Goal: Task Accomplishment & Management: Use online tool/utility

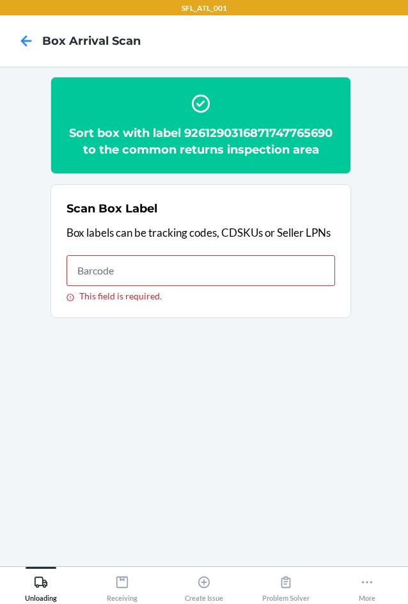
click at [127, 259] on input "This field is required." at bounding box center [201, 270] width 269 height 31
type input "420302599434636106023303150418"
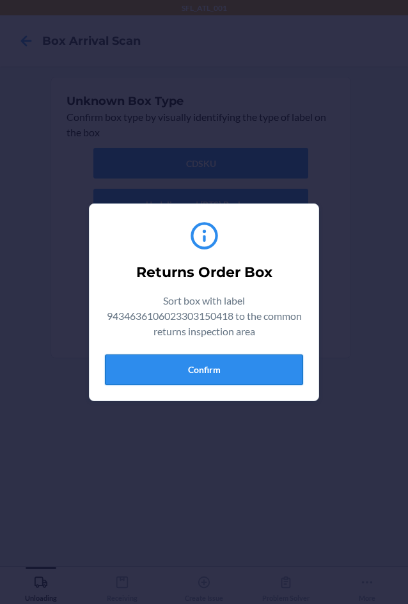
click at [282, 374] on button "Confirm" at bounding box center [204, 369] width 198 height 31
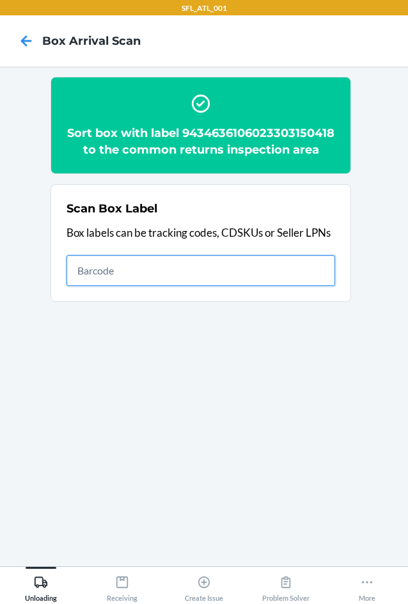
click at [295, 282] on input "text" at bounding box center [201, 270] width 269 height 31
type input "420302599434636106023304967138"
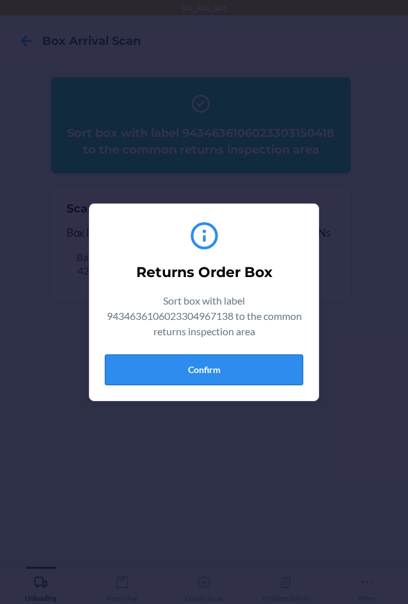
click at [232, 367] on button "Confirm" at bounding box center [204, 369] width 198 height 31
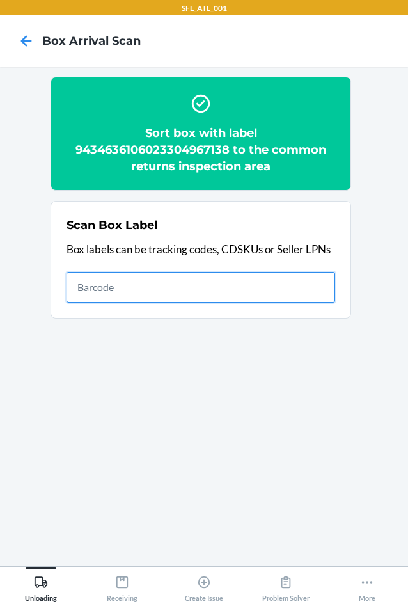
click at [187, 290] on input "text" at bounding box center [201, 287] width 269 height 31
type input "420302599434636106023303462795"
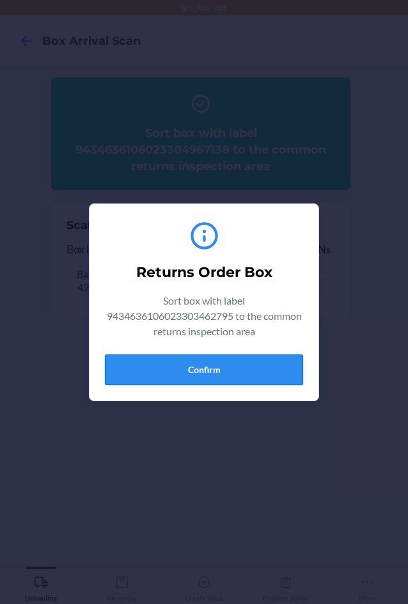
click at [242, 374] on button "Confirm" at bounding box center [204, 369] width 198 height 31
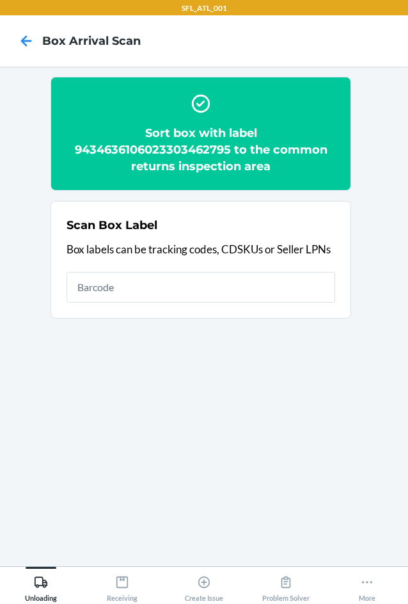
click at [148, 144] on h2 "Sort box with label 9434636106023303462795 to the common returns inspection area" at bounding box center [201, 150] width 269 height 50
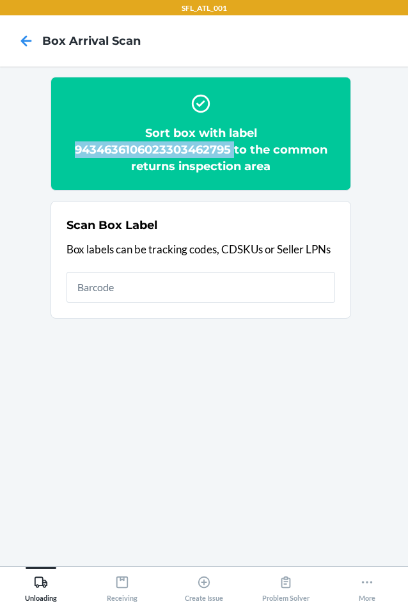
click at [148, 144] on h2 "Sort box with label 9434636106023303462795 to the common returns inspection area" at bounding box center [201, 150] width 269 height 50
copy h2 "9434636106023303462795"
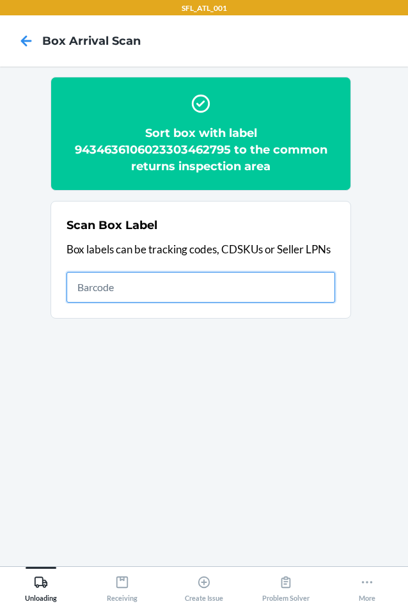
click at [143, 283] on input "text" at bounding box center [201, 287] width 269 height 31
click at [139, 286] on input "text" at bounding box center [201, 287] width 269 height 31
type input "420302599434636106023304394842"
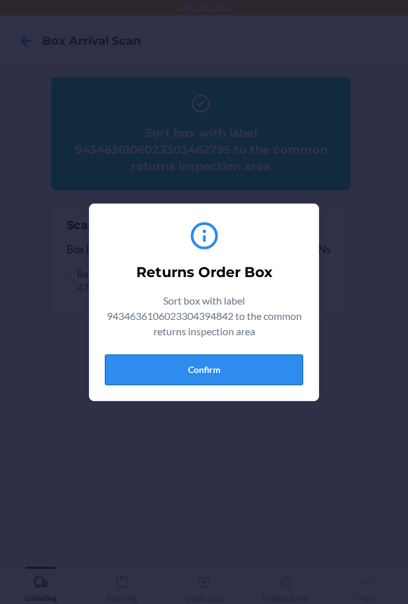
click at [278, 365] on button "Confirm" at bounding box center [204, 369] width 198 height 31
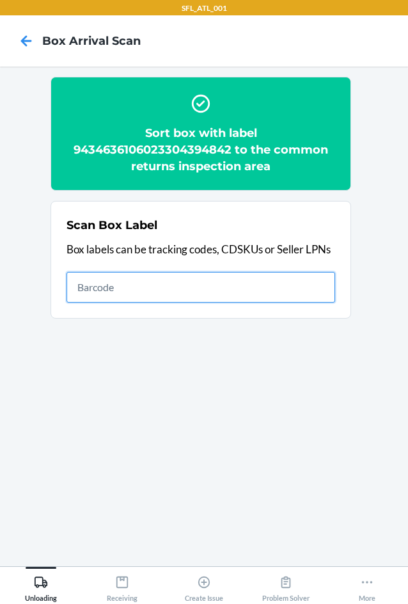
click at [92, 285] on input "text" at bounding box center [201, 287] width 269 height 31
type input "420302599434636106023304723819"
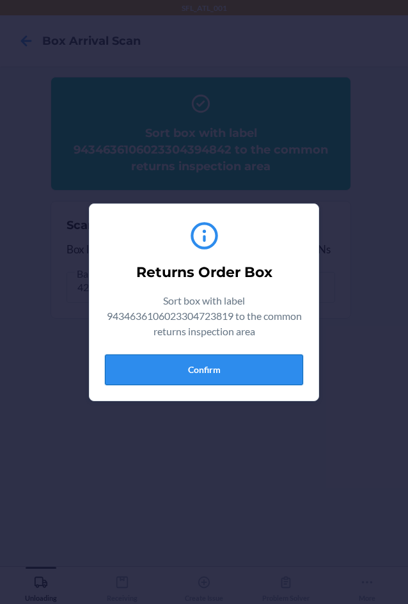
drag, startPoint x: 178, startPoint y: 361, endPoint x: 189, endPoint y: 365, distance: 12.1
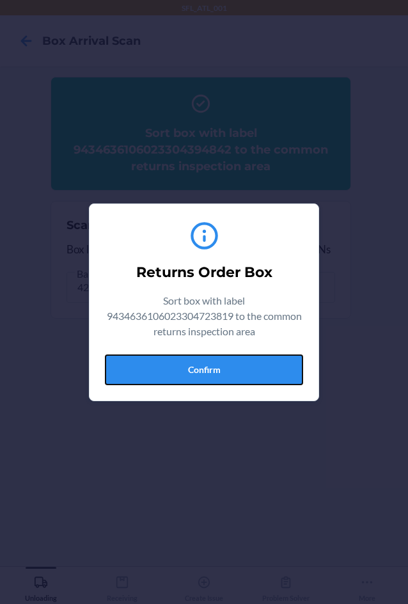
click at [178, 361] on button "Confirm" at bounding box center [204, 369] width 198 height 31
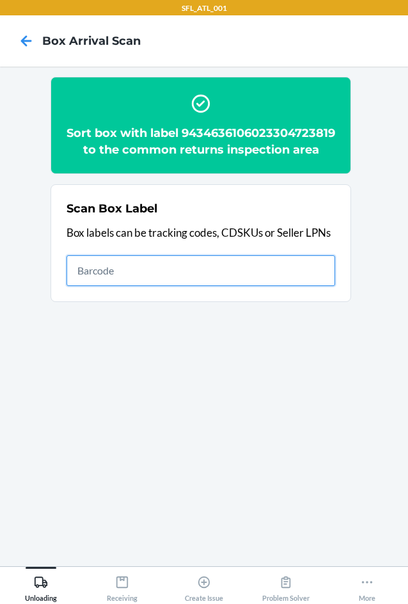
click at [197, 285] on input "text" at bounding box center [201, 270] width 269 height 31
type input "420302599434636106023304289223"
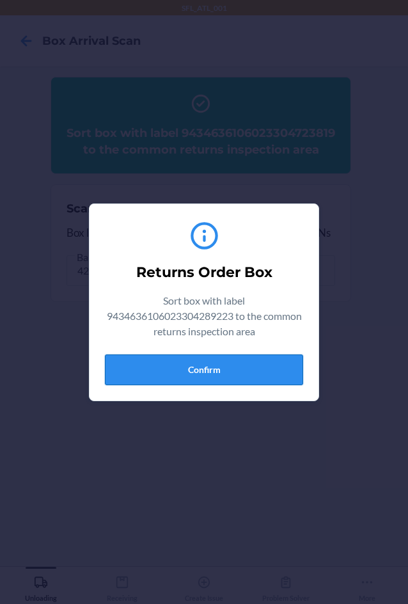
click at [218, 375] on button "Confirm" at bounding box center [204, 369] width 198 height 31
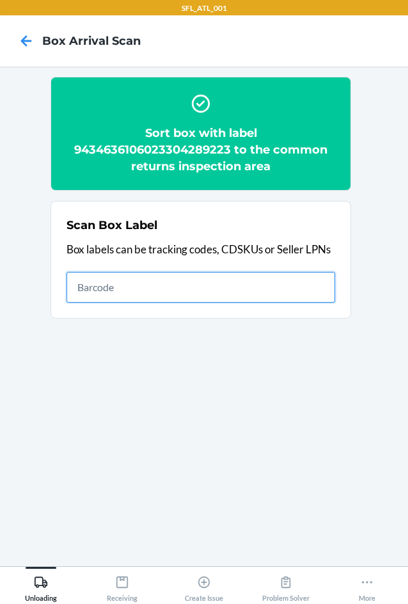
click at [226, 285] on input "text" at bounding box center [201, 287] width 269 height 31
type input "420302599434636106023304732590"
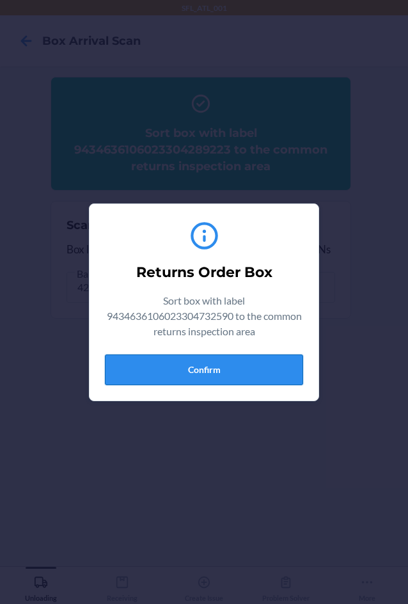
click at [237, 370] on button "Confirm" at bounding box center [204, 369] width 198 height 31
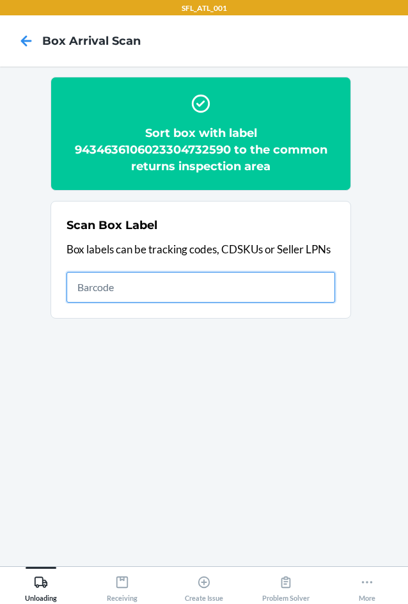
click at [150, 287] on input "text" at bounding box center [201, 287] width 269 height 31
type input "420302599434636106023304089656"
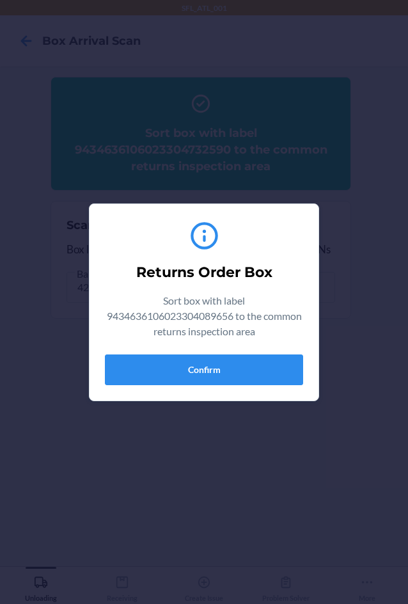
click at [285, 385] on div "Returns Order Box Sort box with label 9434636106023304089656 to the common retu…" at bounding box center [204, 302] width 198 height 176
click at [227, 365] on button "Confirm" at bounding box center [204, 369] width 198 height 31
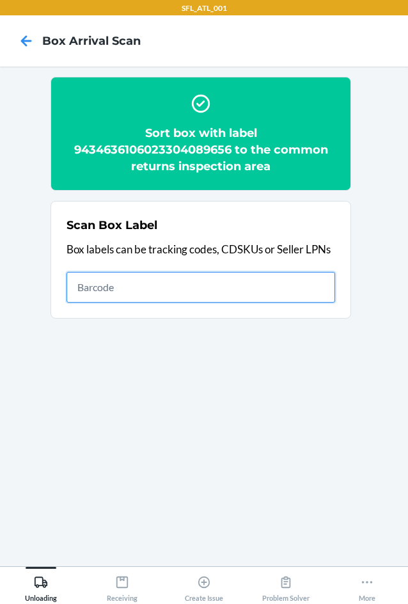
click at [162, 290] on input "text" at bounding box center [201, 287] width 269 height 31
type input "420302599434636106023304076977"
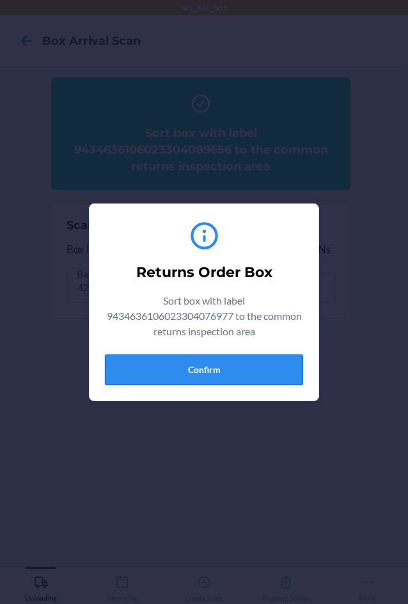
click at [246, 371] on button "Confirm" at bounding box center [204, 369] width 198 height 31
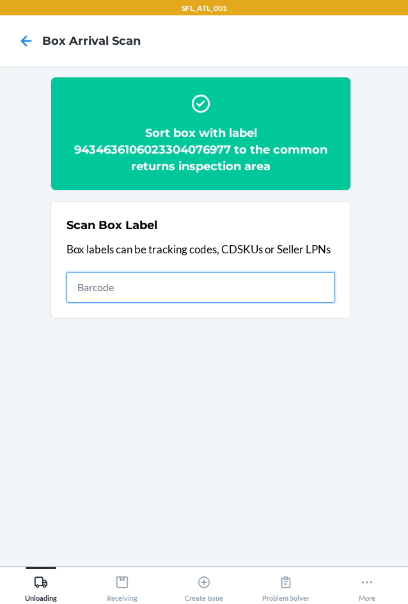
click at [238, 290] on input "text" at bounding box center [201, 287] width 269 height 31
type input "420302599434636106023304939005"
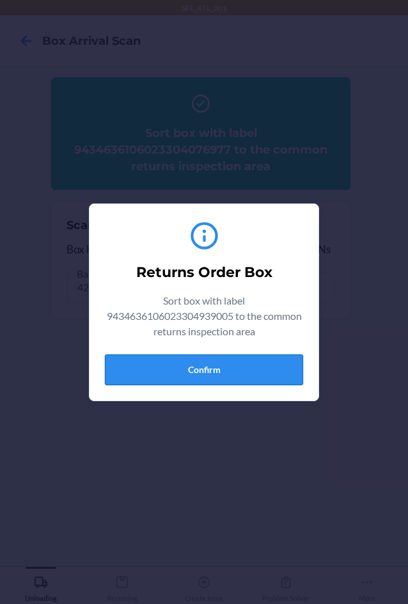
click at [227, 370] on button "Confirm" at bounding box center [204, 369] width 198 height 31
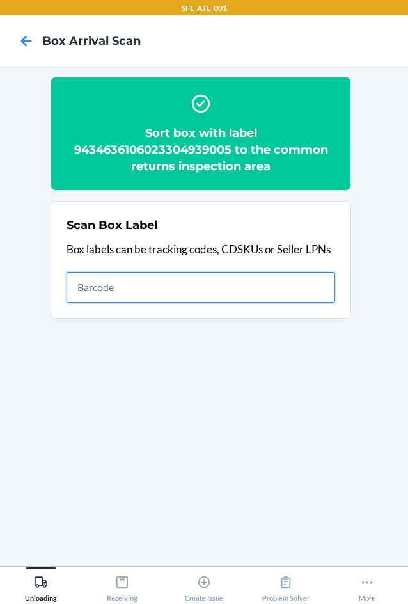
click at [157, 287] on input "text" at bounding box center [201, 287] width 269 height 31
type input "420302599434636106023303742118"
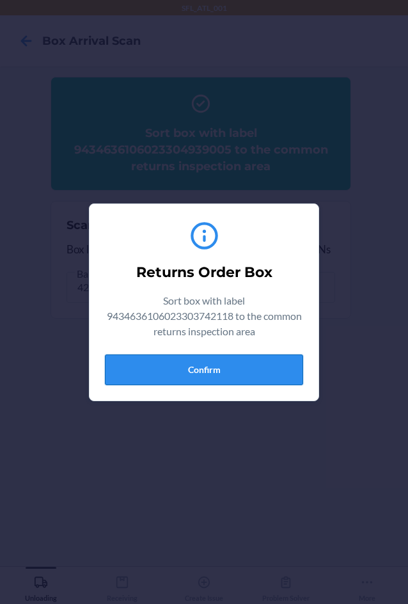
click at [137, 378] on button "Confirm" at bounding box center [204, 369] width 198 height 31
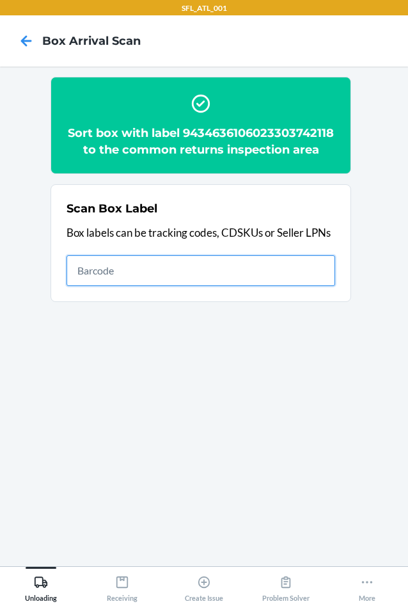
click at [124, 279] on input "text" at bounding box center [201, 270] width 269 height 31
type input "9261290316871747379705"
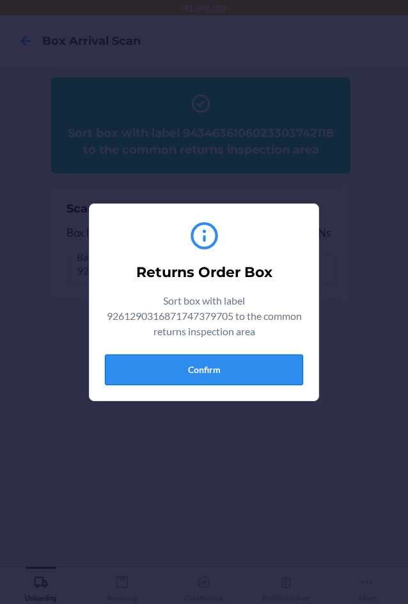
click at [243, 371] on button "Confirm" at bounding box center [204, 369] width 198 height 31
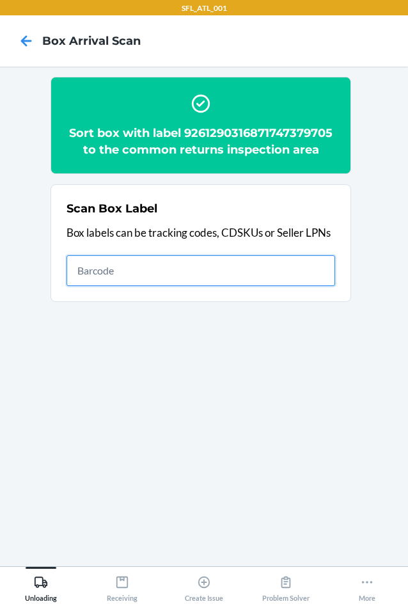
drag, startPoint x: 258, startPoint y: 277, endPoint x: 272, endPoint y: 271, distance: 14.6
click at [270, 272] on input "text" at bounding box center [201, 270] width 269 height 31
drag, startPoint x: 94, startPoint y: 274, endPoint x: 95, endPoint y: 262, distance: 12.2
click at [95, 271] on input "text" at bounding box center [201, 270] width 269 height 31
type input "420302599434636106023304738110"
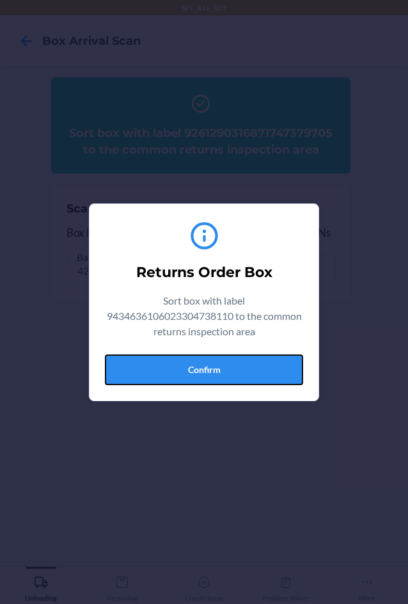
drag, startPoint x: 196, startPoint y: 363, endPoint x: 232, endPoint y: 361, distance: 36.6
click at [196, 363] on button "Confirm" at bounding box center [204, 369] width 198 height 31
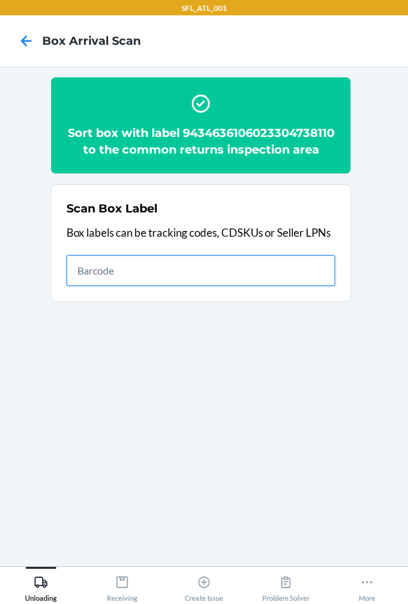
click at [215, 286] on input "text" at bounding box center [201, 270] width 269 height 31
type input "420302599434636106023302289911"
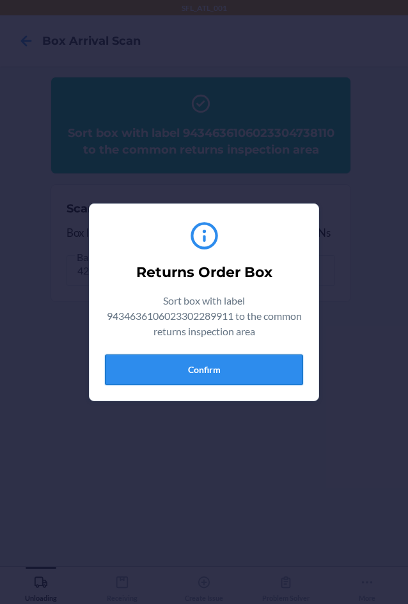
click at [246, 369] on button "Confirm" at bounding box center [204, 369] width 198 height 31
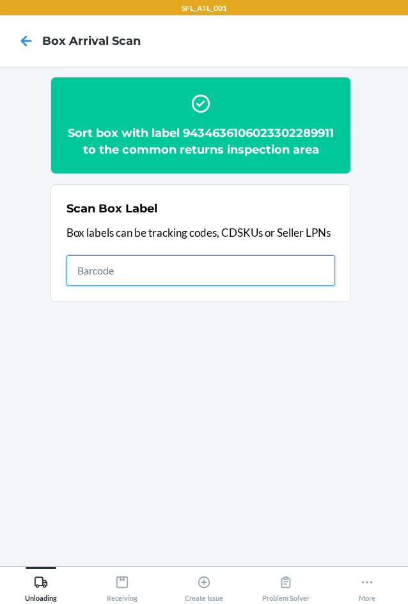
click at [145, 271] on input "text" at bounding box center [201, 270] width 269 height 31
type input "420302599434636106023304645692"
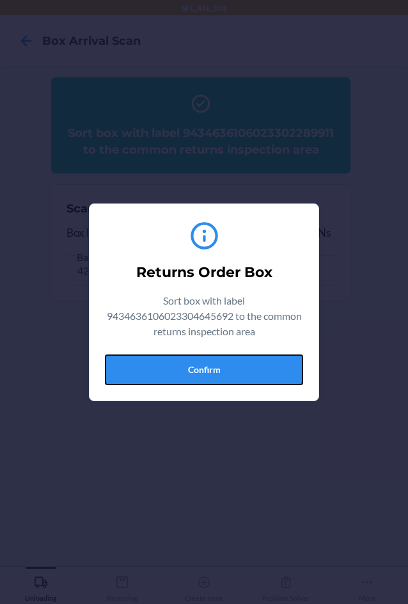
click at [284, 365] on button "Confirm" at bounding box center [204, 369] width 198 height 31
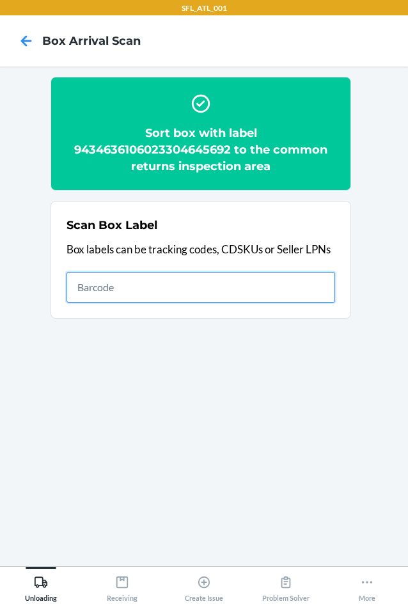
click at [135, 283] on input "text" at bounding box center [201, 287] width 269 height 31
type input "420302599434636106023302418588"
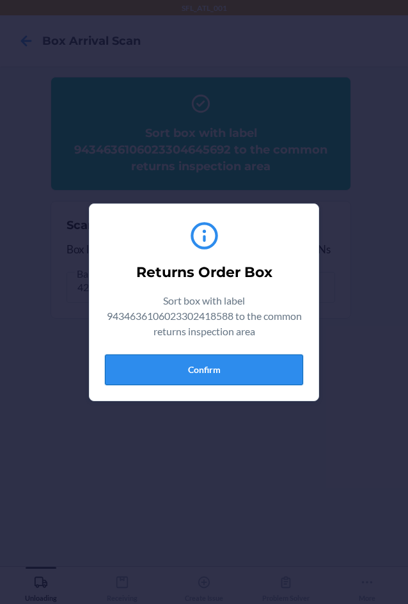
click at [128, 376] on button "Confirm" at bounding box center [204, 369] width 198 height 31
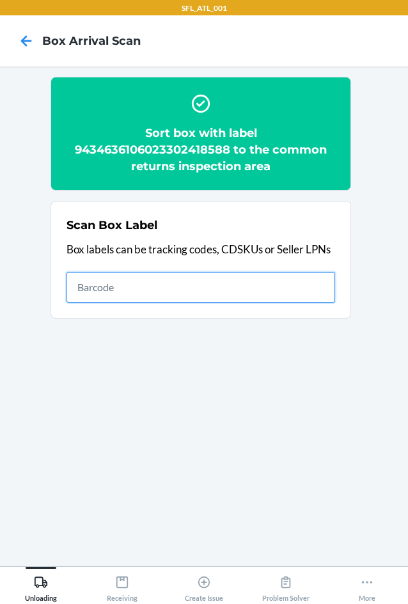
click at [184, 293] on input "text" at bounding box center [201, 287] width 269 height 31
type input "420302599434636106023304722188"
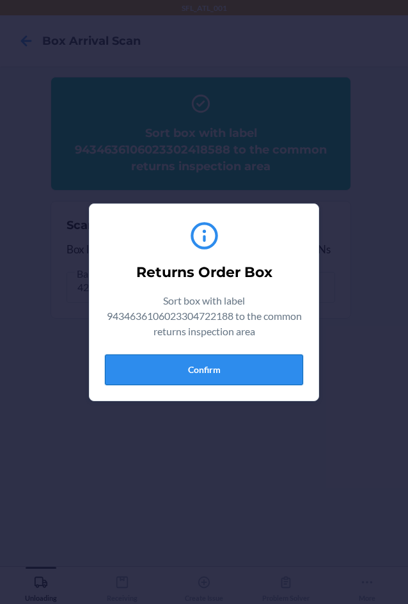
click at [221, 371] on button "Confirm" at bounding box center [204, 369] width 198 height 31
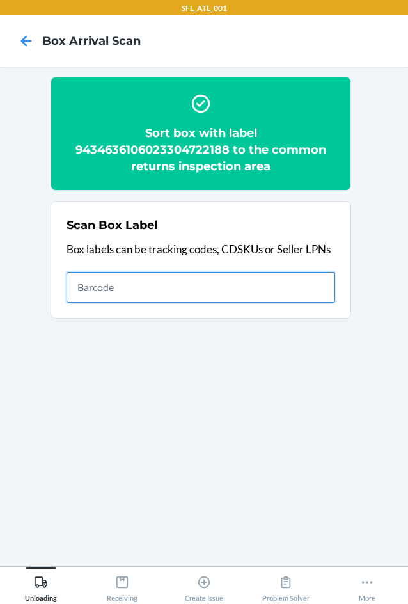
click at [241, 294] on input "text" at bounding box center [201, 287] width 269 height 31
type input "420302599434636106023304910158"
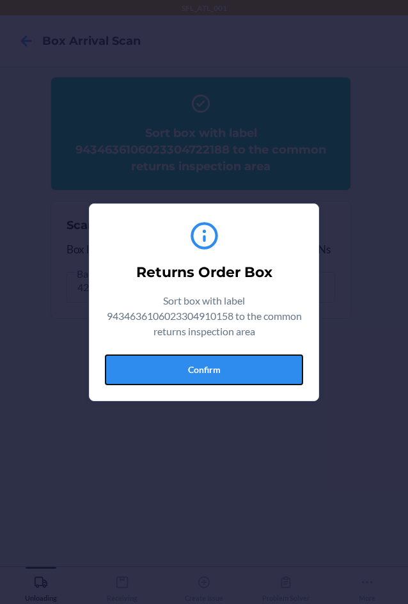
drag, startPoint x: 226, startPoint y: 364, endPoint x: 374, endPoint y: 382, distance: 148.9
click at [251, 382] on button "Confirm" at bounding box center [204, 369] width 198 height 31
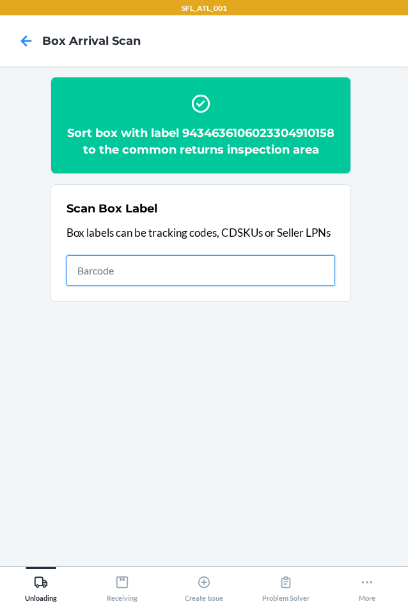
click at [111, 286] on input "text" at bounding box center [201, 270] width 269 height 31
type input "420841119261290316871747996438"
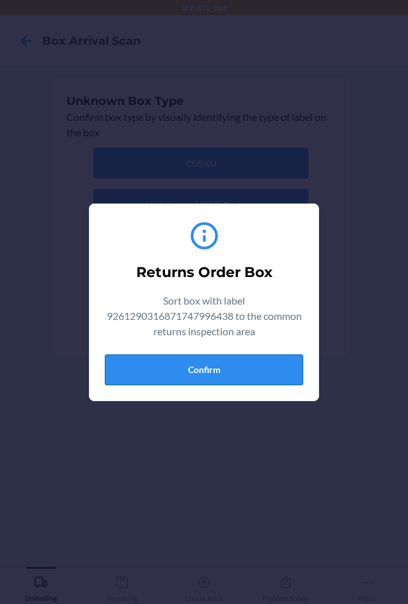
click at [273, 367] on button "Confirm" at bounding box center [204, 369] width 198 height 31
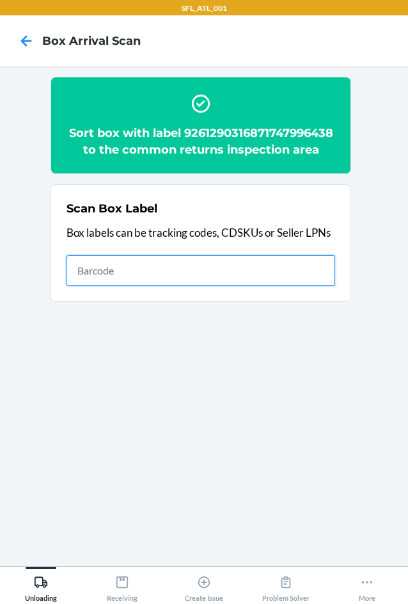
click at [93, 271] on input "text" at bounding box center [201, 270] width 269 height 31
type input "420302599434636106023304304476"
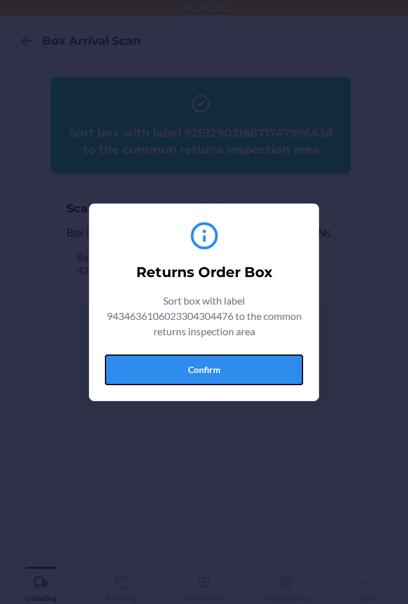
drag, startPoint x: 246, startPoint y: 367, endPoint x: 290, endPoint y: 393, distance: 51.0
click at [254, 377] on button "Confirm" at bounding box center [204, 369] width 198 height 31
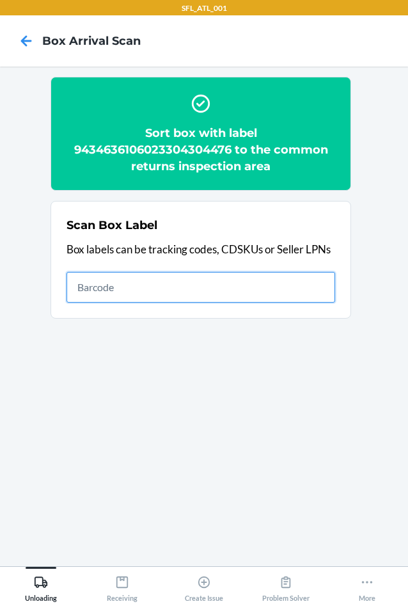
click at [102, 292] on input "text" at bounding box center [201, 287] width 269 height 31
click at [184, 287] on input "text" at bounding box center [201, 287] width 269 height 31
type input "420302599434636106023304174703"
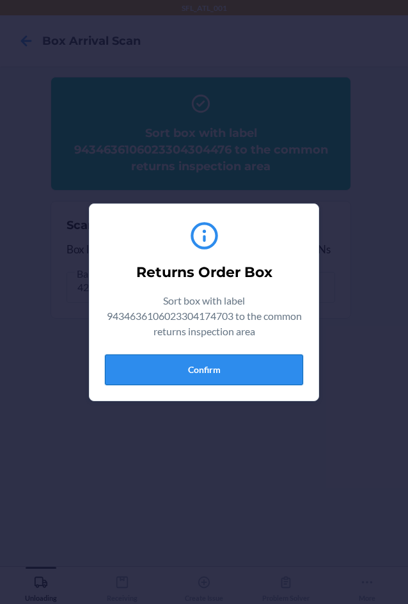
click at [243, 364] on button "Confirm" at bounding box center [204, 369] width 198 height 31
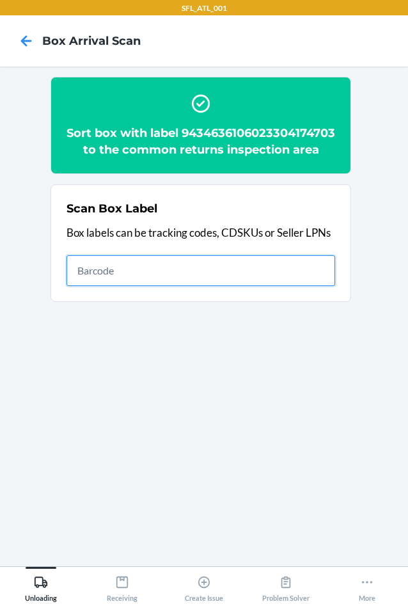
click at [145, 286] on input "text" at bounding box center [201, 270] width 269 height 31
type input "420302599434636106023303772726"
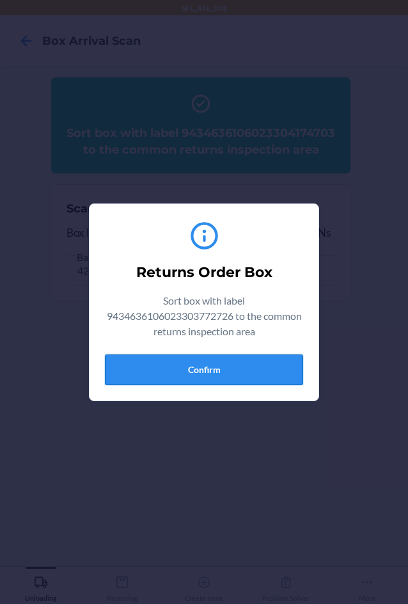
click at [171, 369] on button "Confirm" at bounding box center [204, 369] width 198 height 31
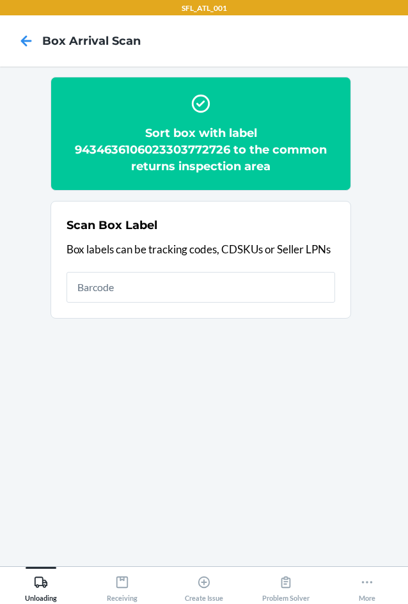
click at [162, 150] on h2 "Sort box with label 9434636106023303772726 to the common returns inspection area" at bounding box center [201, 150] width 269 height 50
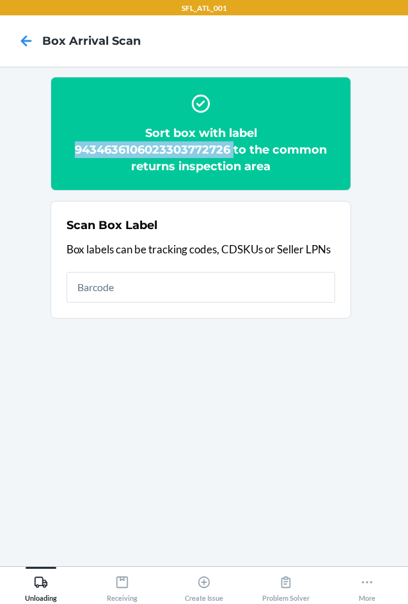
click at [162, 150] on h2 "Sort box with label 9434636106023303772726 to the common returns inspection area" at bounding box center [201, 150] width 269 height 50
copy h2 "9434636106023303772726"
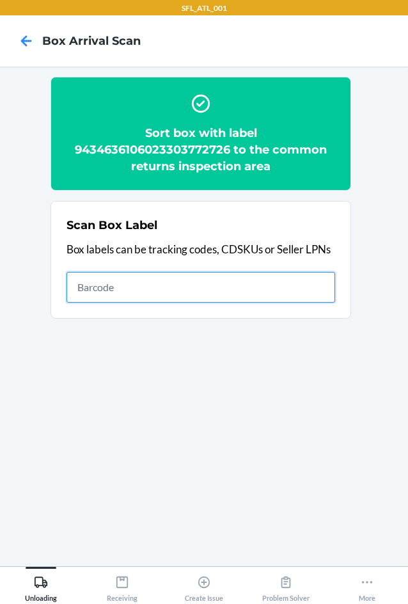
click at [304, 292] on input "text" at bounding box center [201, 287] width 269 height 31
click at [289, 276] on input "text" at bounding box center [201, 287] width 269 height 31
type input "420302599434636106023304598264"
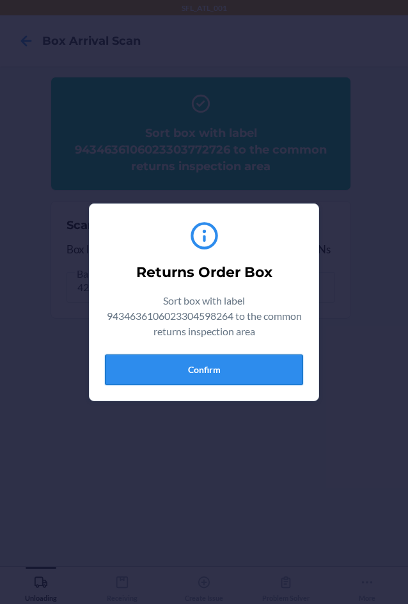
click at [192, 363] on button "Confirm" at bounding box center [204, 369] width 198 height 31
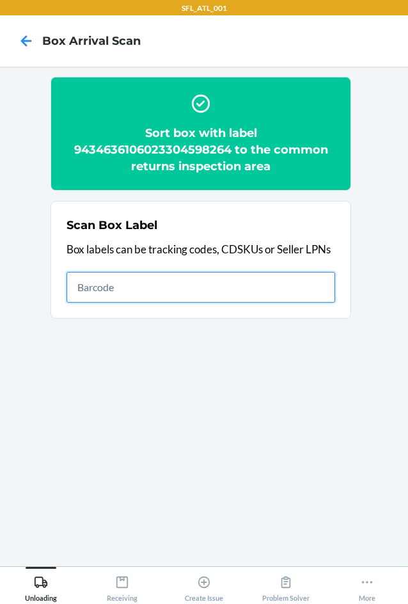
click at [148, 287] on input "text" at bounding box center [201, 287] width 269 height 31
type input "420302599434636106023304294654"
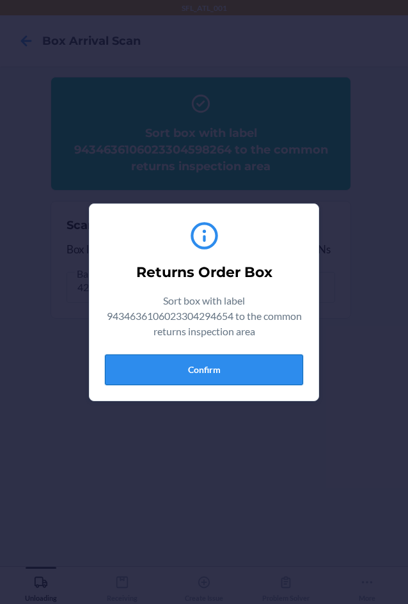
click at [291, 374] on button "Confirm" at bounding box center [204, 369] width 198 height 31
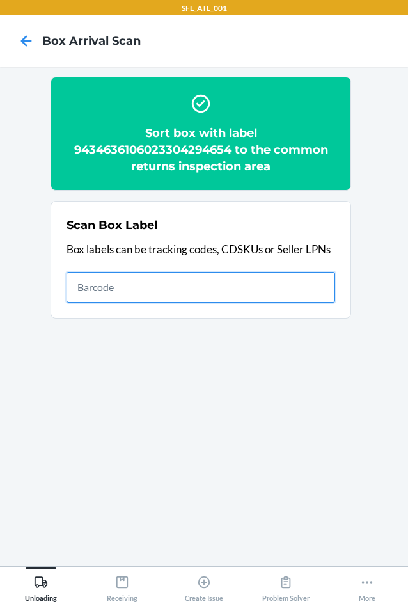
click at [236, 281] on input "text" at bounding box center [201, 287] width 269 height 31
type input "420302599434636106023304819598"
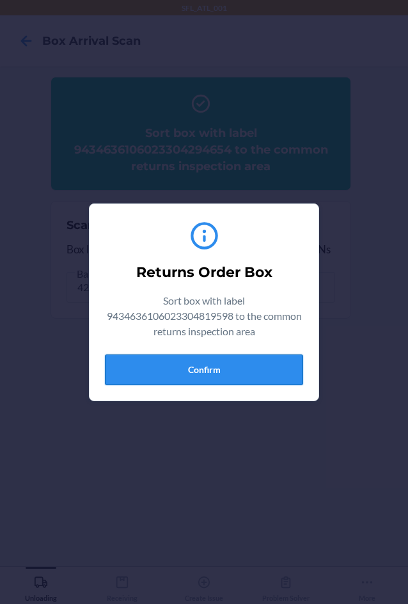
click at [266, 373] on button "Confirm" at bounding box center [204, 369] width 198 height 31
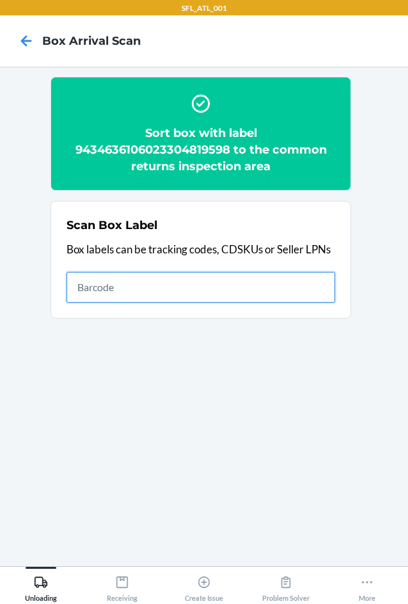
click at [212, 285] on input "text" at bounding box center [201, 287] width 269 height 31
click at [186, 291] on input "text" at bounding box center [201, 287] width 269 height 31
type input "420302599434636106023304426420"
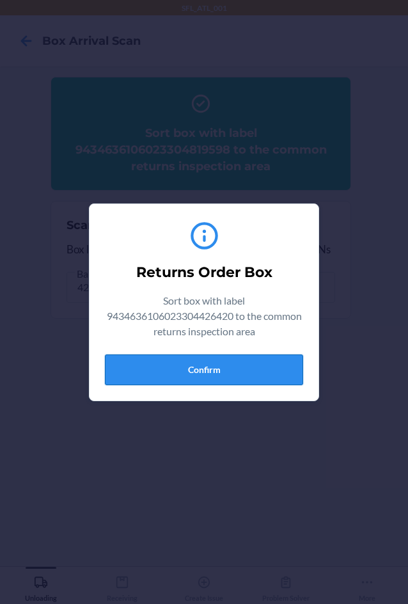
click at [212, 376] on button "Confirm" at bounding box center [204, 369] width 198 height 31
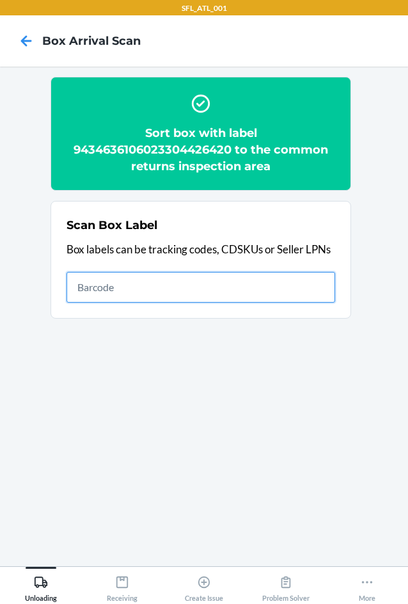
click at [191, 283] on input "text" at bounding box center [201, 287] width 269 height 31
type input "420302599434636106023304335814"
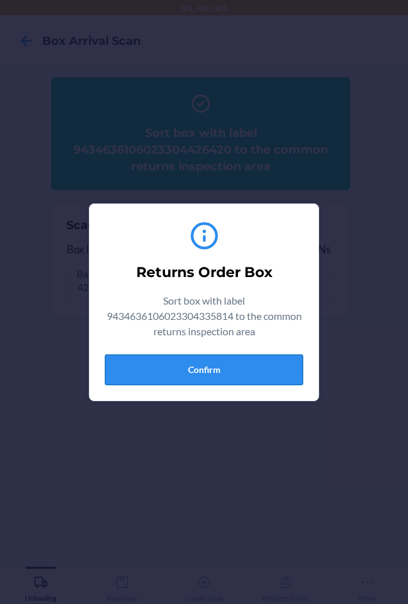
click at [269, 373] on button "Confirm" at bounding box center [204, 369] width 198 height 31
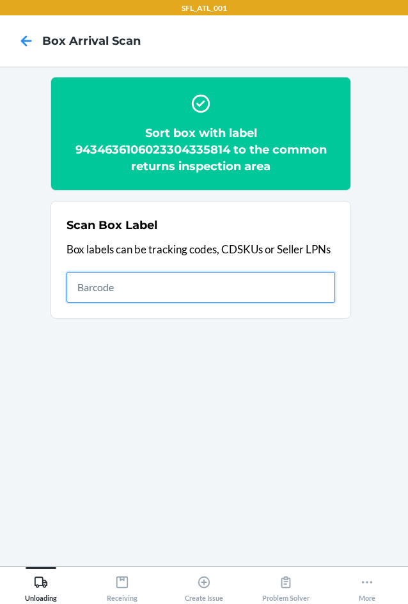
click at [267, 287] on input "text" at bounding box center [201, 287] width 269 height 31
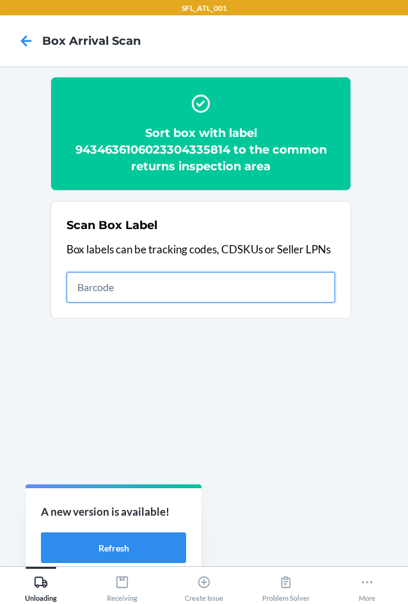
click at [218, 293] on input "text" at bounding box center [201, 287] width 269 height 31
type input "420302599434636106023304599131"
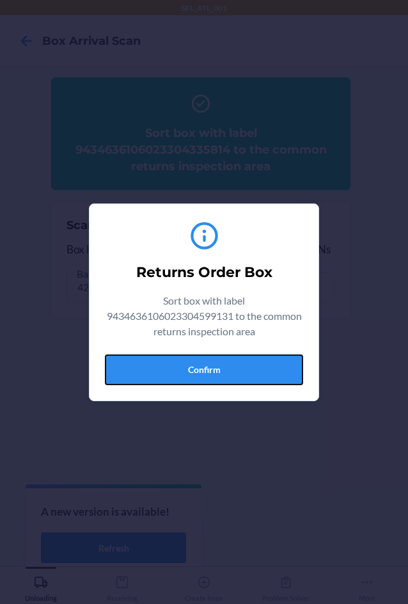
drag, startPoint x: 239, startPoint y: 370, endPoint x: 302, endPoint y: 385, distance: 64.5
click at [260, 378] on button "Confirm" at bounding box center [204, 369] width 198 height 31
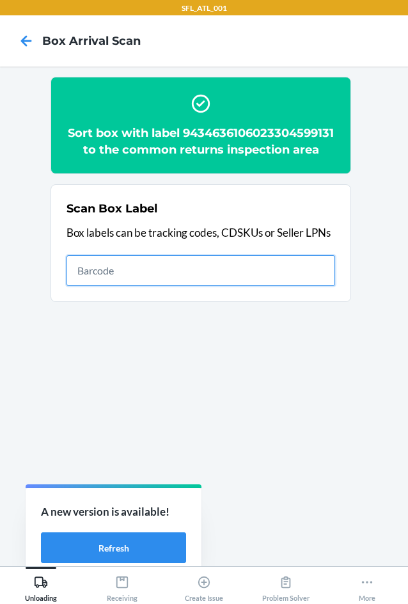
click at [182, 286] on input "text" at bounding box center [201, 270] width 269 height 31
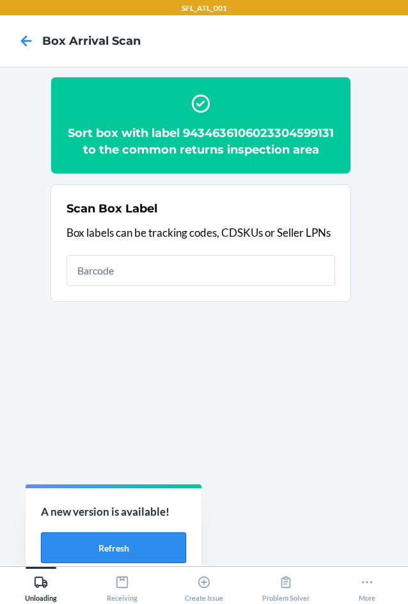
click at [151, 546] on button "Refresh" at bounding box center [113, 547] width 145 height 31
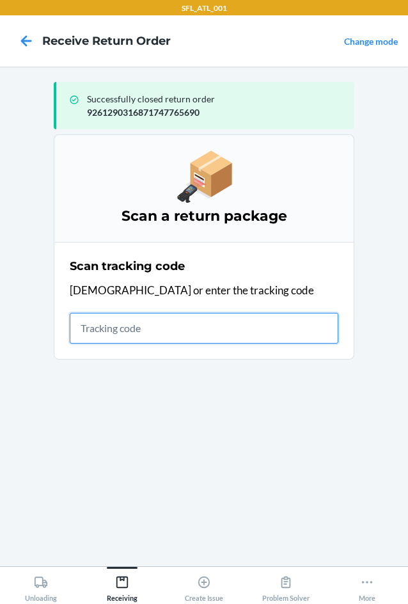
click at [118, 326] on input "text" at bounding box center [204, 328] width 269 height 31
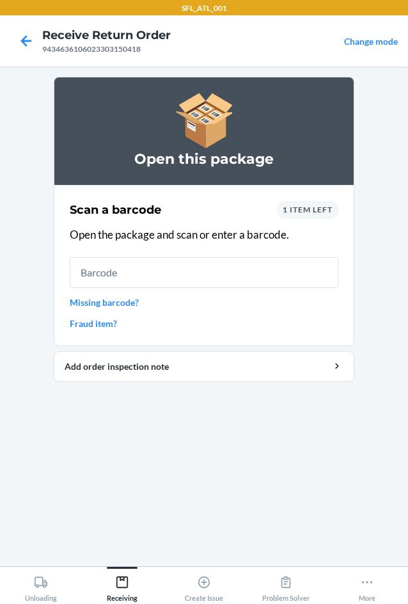
click at [303, 210] on span "1 item left" at bounding box center [308, 210] width 50 height 10
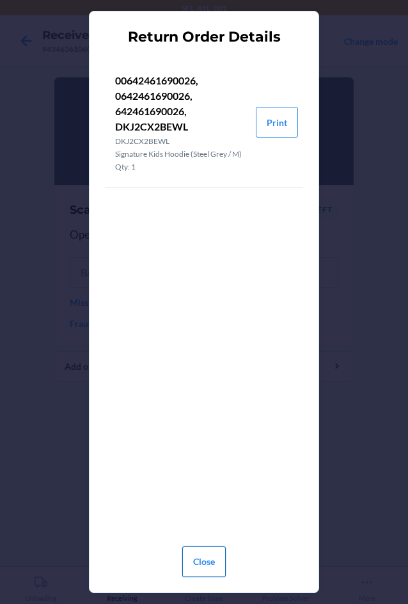
click at [212, 564] on button "Close" at bounding box center [204, 561] width 44 height 31
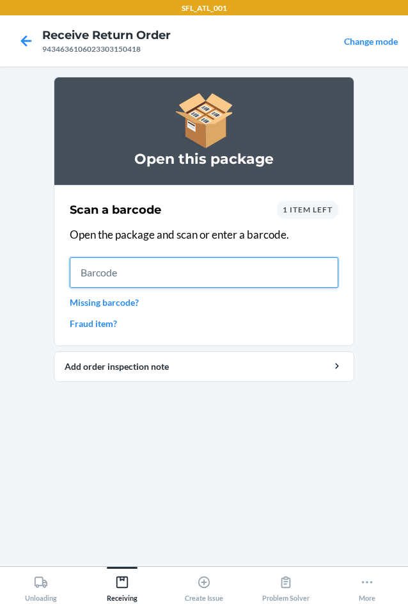
click at [100, 272] on input "text" at bounding box center [204, 272] width 269 height 31
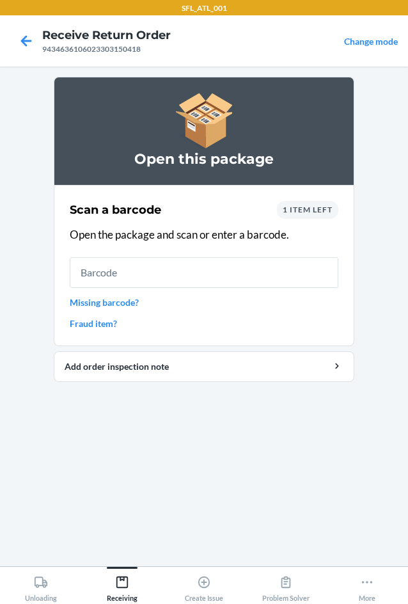
click at [333, 211] on div "1 item left" at bounding box center [307, 210] width 61 height 18
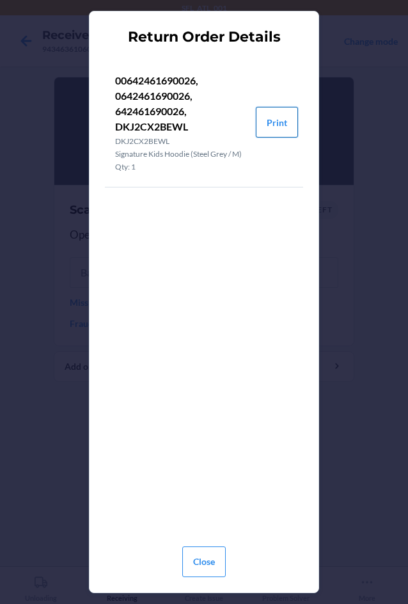
click at [265, 123] on button "Print" at bounding box center [277, 122] width 42 height 31
click at [206, 563] on button "Close" at bounding box center [204, 561] width 44 height 31
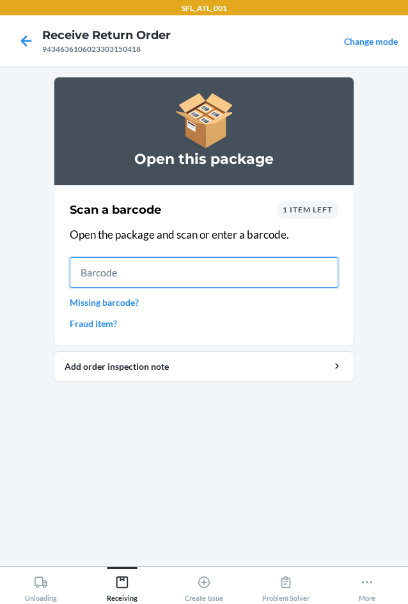
click at [171, 271] on input "text" at bounding box center [204, 272] width 269 height 31
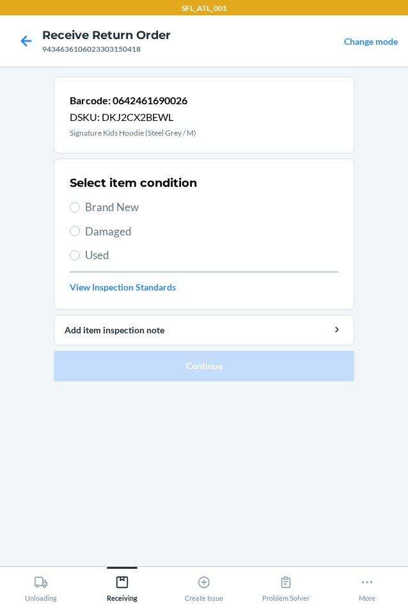
click at [80, 209] on label "Brand New" at bounding box center [204, 207] width 269 height 17
click at [80, 209] on input "Brand New" at bounding box center [75, 207] width 10 height 10
radio input "true"
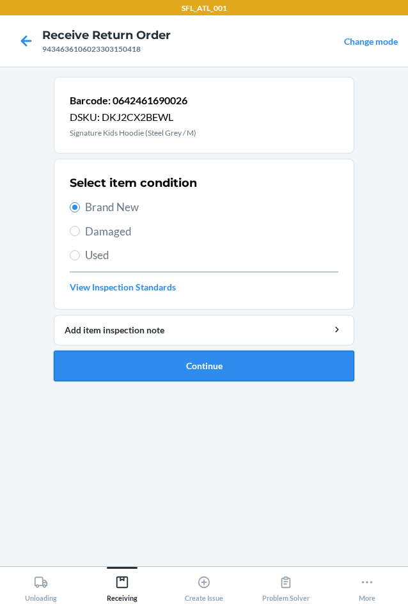
click at [253, 371] on button "Continue" at bounding box center [204, 366] width 301 height 31
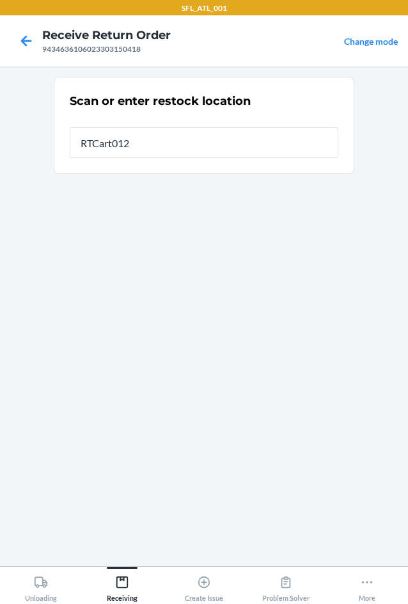
type input "RTCart012"
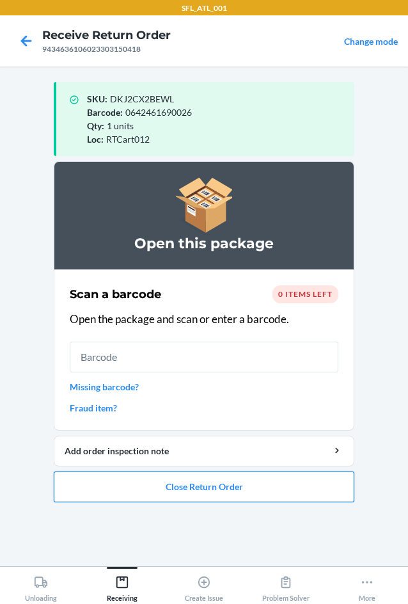
click at [228, 488] on button "Close Return Order" at bounding box center [204, 486] width 301 height 31
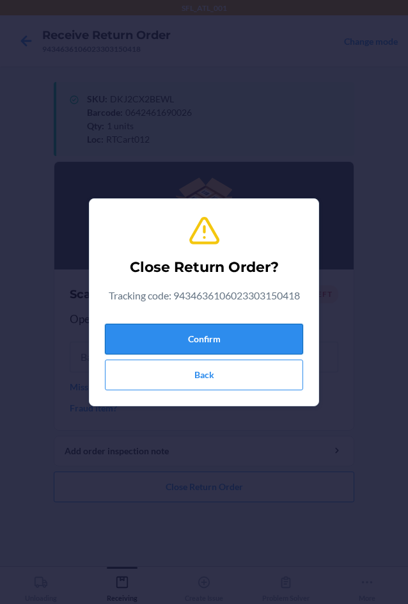
click at [141, 326] on button "Confirm" at bounding box center [204, 339] width 198 height 31
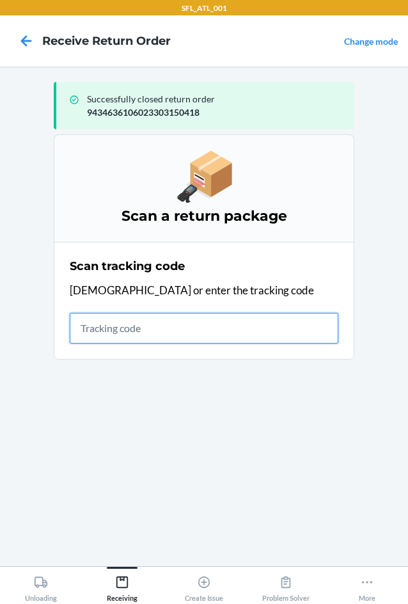
click at [95, 332] on input "text" at bounding box center [204, 328] width 269 height 31
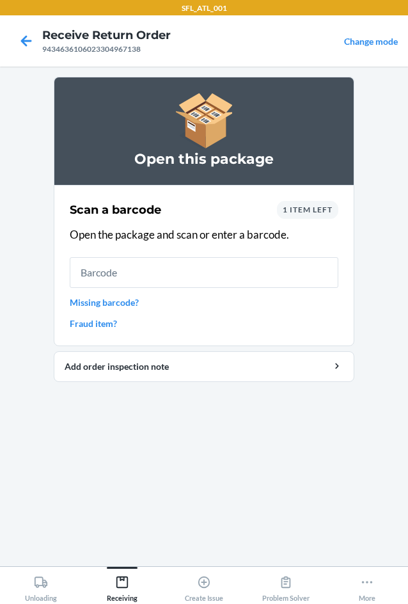
click at [326, 215] on div "1 item left" at bounding box center [307, 210] width 61 height 18
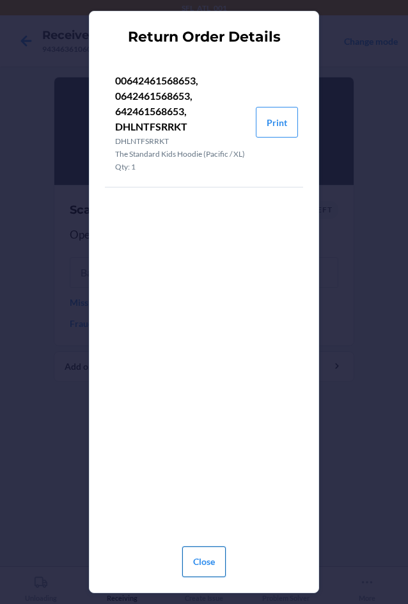
click at [193, 562] on button "Close" at bounding box center [204, 561] width 44 height 31
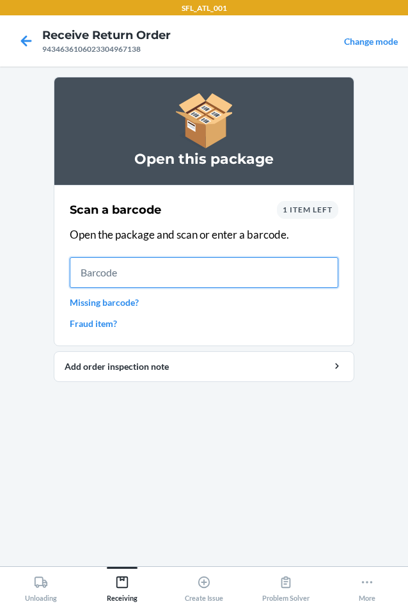
click at [134, 272] on input "text" at bounding box center [204, 272] width 269 height 31
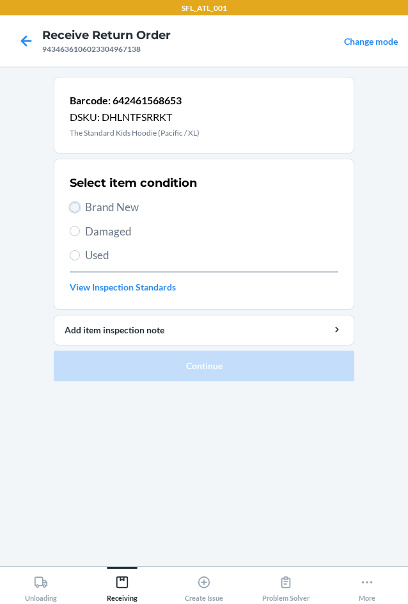
click at [77, 207] on input "Brand New" at bounding box center [75, 207] width 10 height 10
radio input "true"
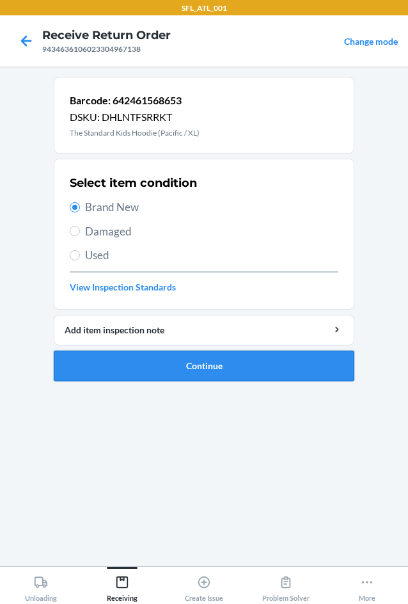
click at [225, 360] on button "Continue" at bounding box center [204, 366] width 301 height 31
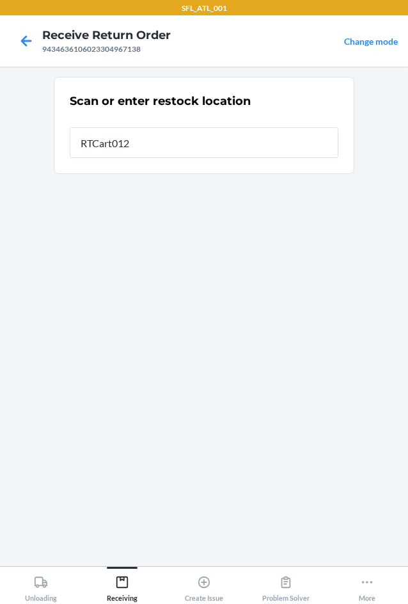
type input "RTCart012"
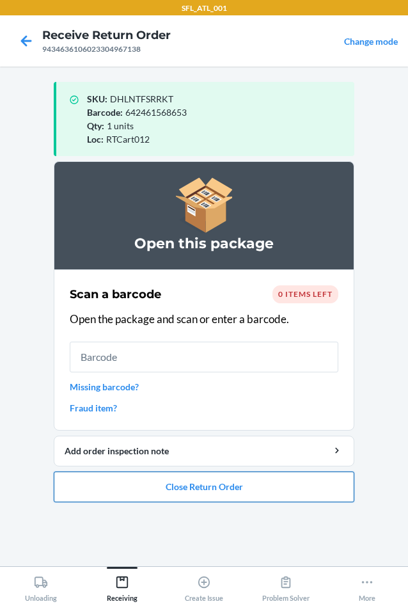
click at [212, 488] on button "Close Return Order" at bounding box center [204, 486] width 301 height 31
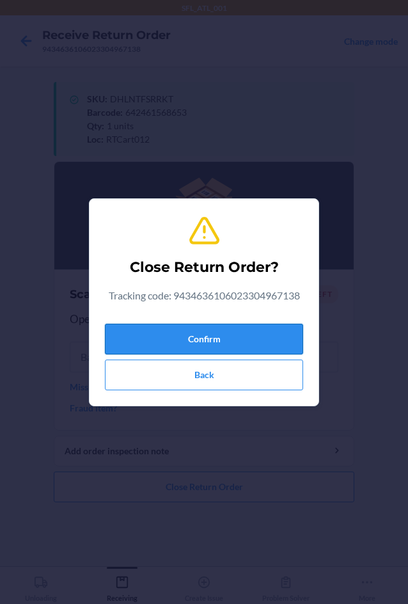
click at [228, 339] on button "Confirm" at bounding box center [204, 339] width 198 height 31
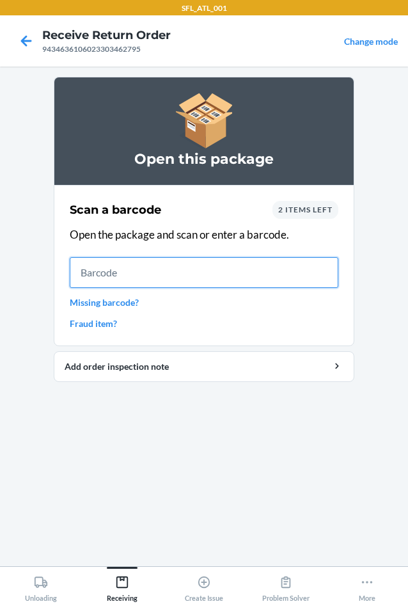
click at [103, 267] on input "text" at bounding box center [204, 272] width 269 height 31
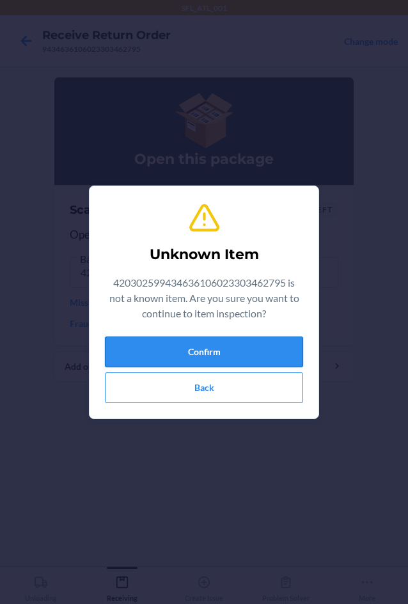
click at [200, 347] on button "Confirm" at bounding box center [204, 351] width 198 height 31
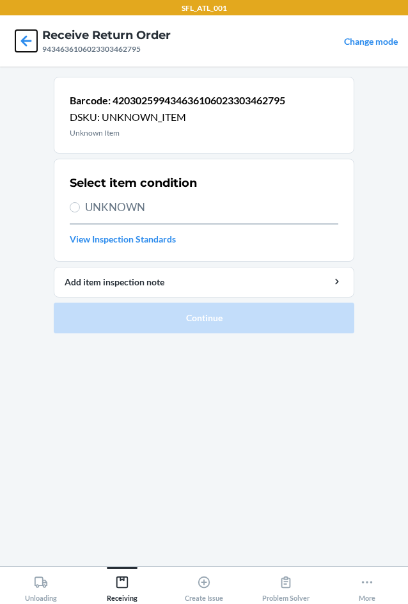
click at [21, 34] on icon at bounding box center [26, 41] width 22 height 22
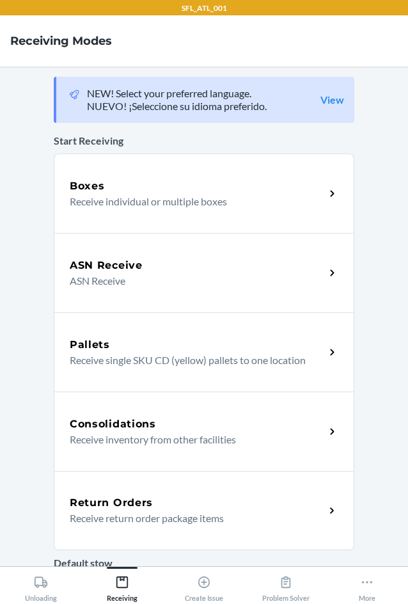
click at [175, 512] on p "Receive return order package items" at bounding box center [192, 518] width 245 height 15
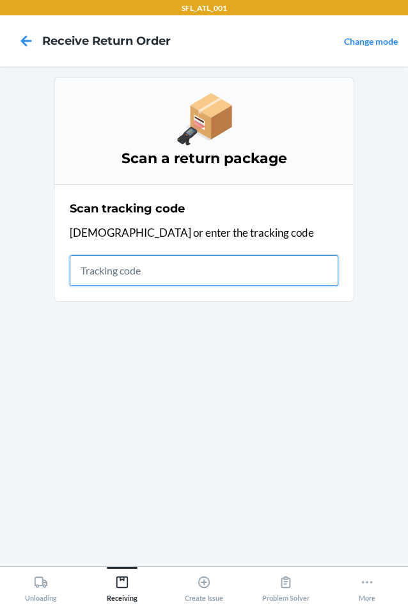
click at [196, 280] on input "text" at bounding box center [204, 270] width 269 height 31
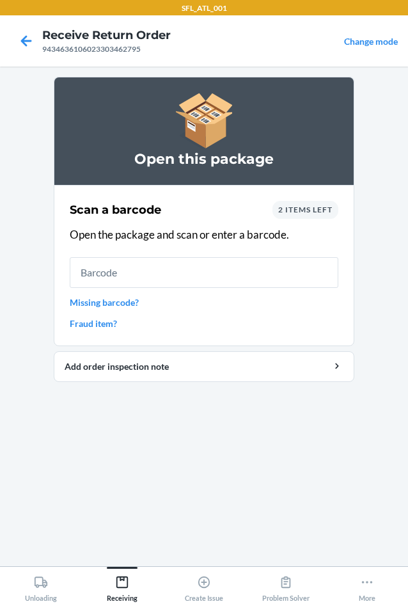
click at [306, 202] on div "2 items left" at bounding box center [306, 210] width 66 height 18
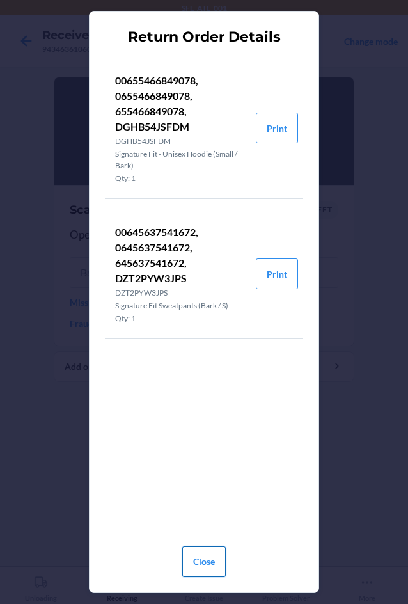
click at [202, 566] on button "Close" at bounding box center [204, 561] width 44 height 31
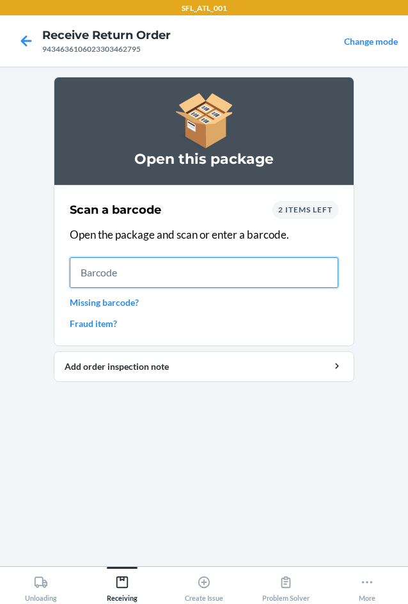
click at [138, 278] on input "text" at bounding box center [204, 272] width 269 height 31
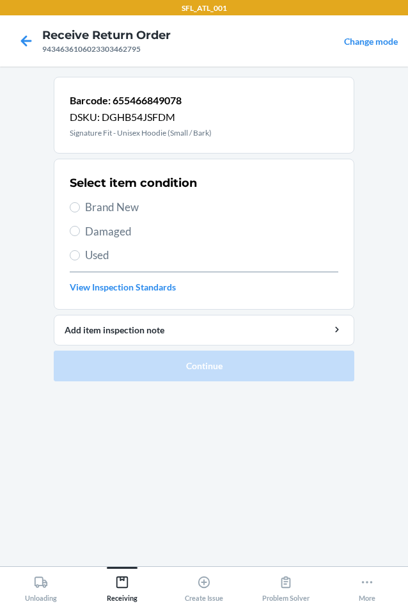
click at [106, 210] on span "Brand New" at bounding box center [211, 207] width 253 height 17
click at [80, 210] on input "Brand New" at bounding box center [75, 207] width 10 height 10
radio input "true"
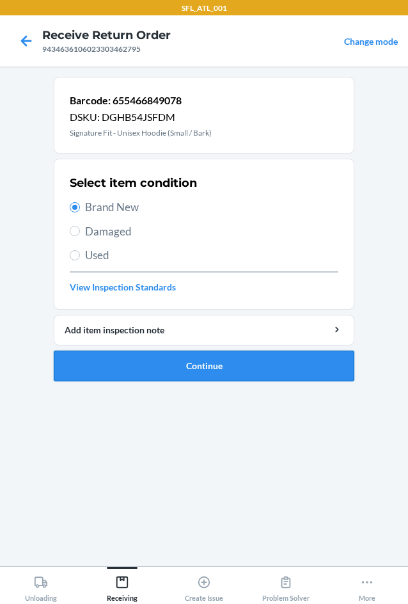
click at [136, 360] on button "Continue" at bounding box center [204, 366] width 301 height 31
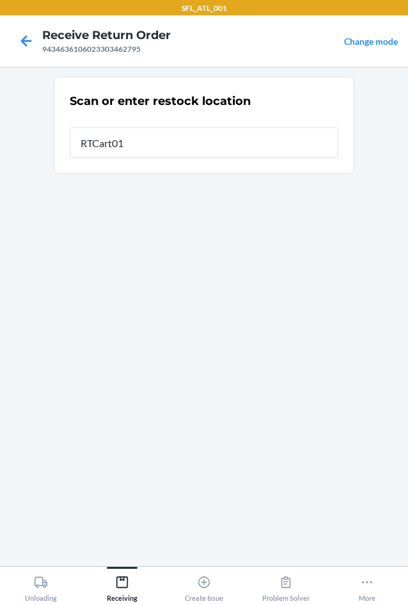
type input "RTCart012"
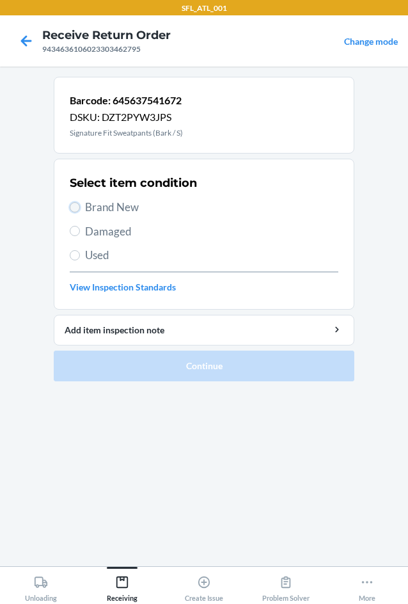
click at [71, 211] on input "Brand New" at bounding box center [75, 207] width 10 height 10
radio input "true"
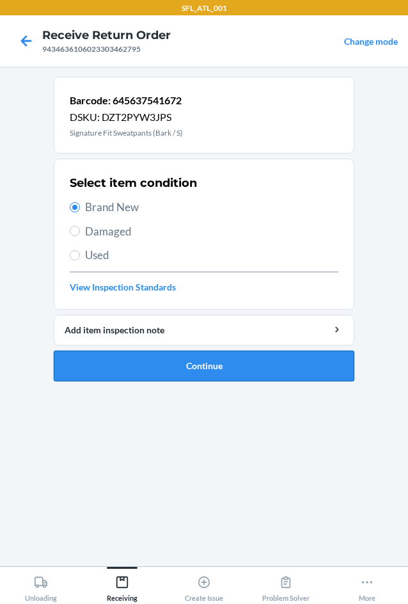
click at [139, 363] on button "Continue" at bounding box center [204, 366] width 301 height 31
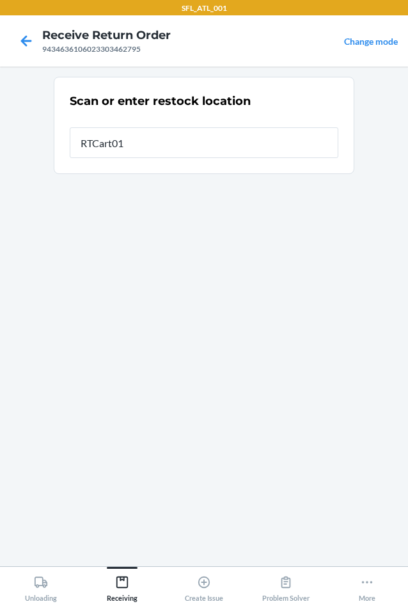
type input "RTCart012"
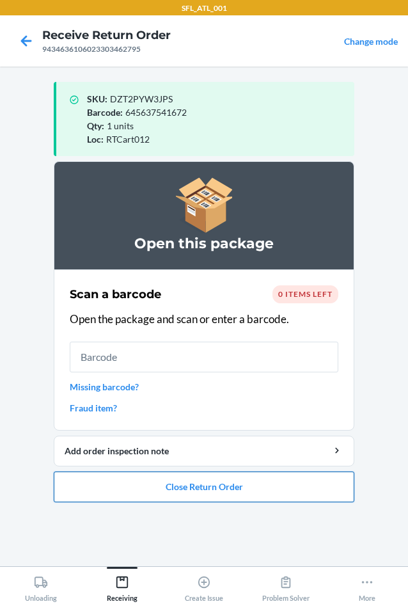
click at [246, 483] on button "Close Return Order" at bounding box center [204, 486] width 301 height 31
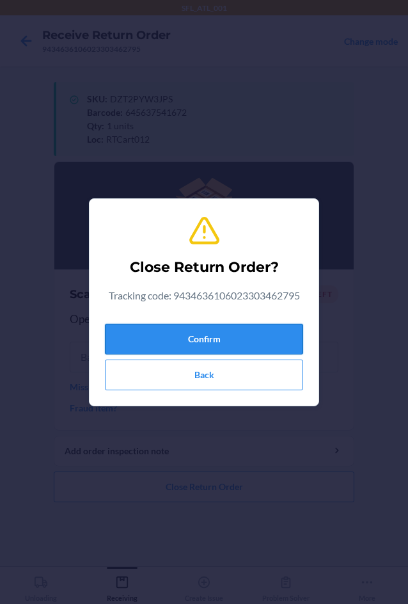
click at [248, 329] on button "Confirm" at bounding box center [204, 339] width 198 height 31
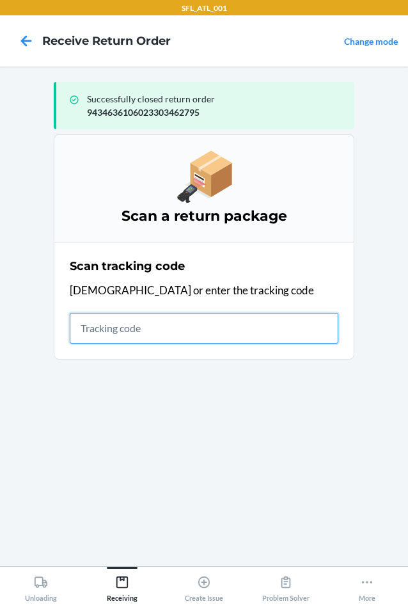
click at [88, 331] on input "text" at bounding box center [204, 328] width 269 height 31
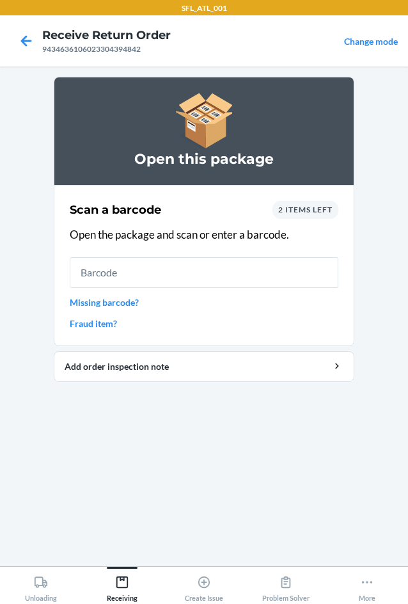
click at [309, 210] on span "2 items left" at bounding box center [305, 210] width 54 height 10
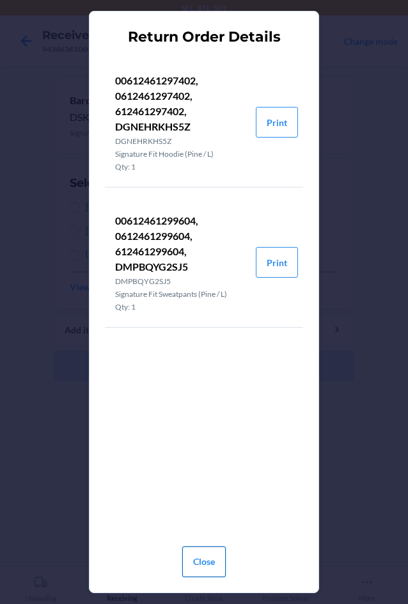
click at [193, 553] on button "Close" at bounding box center [204, 561] width 44 height 31
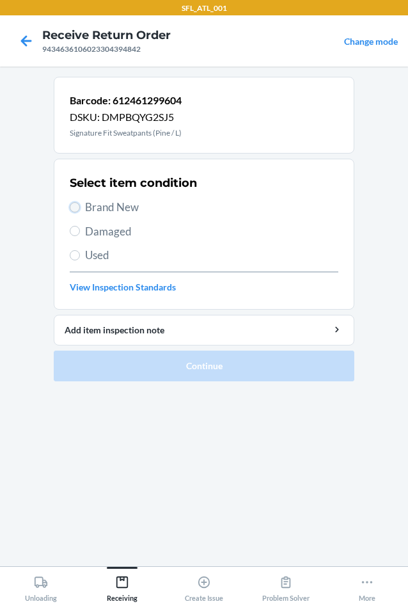
click at [77, 202] on input "Brand New" at bounding box center [75, 207] width 10 height 10
radio input "true"
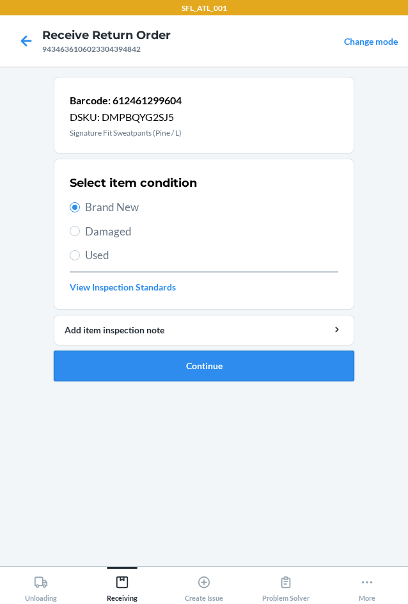
click at [191, 362] on button "Continue" at bounding box center [204, 366] width 301 height 31
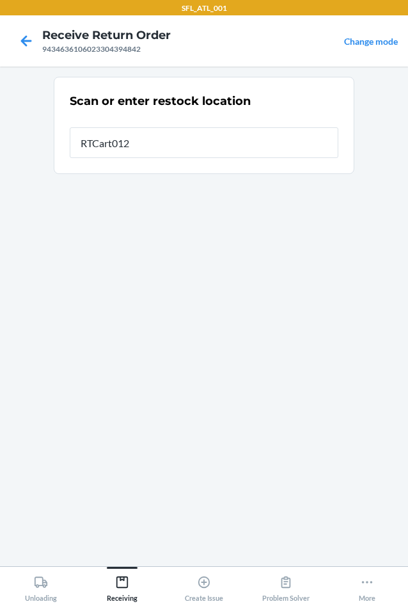
type input "RTCart012"
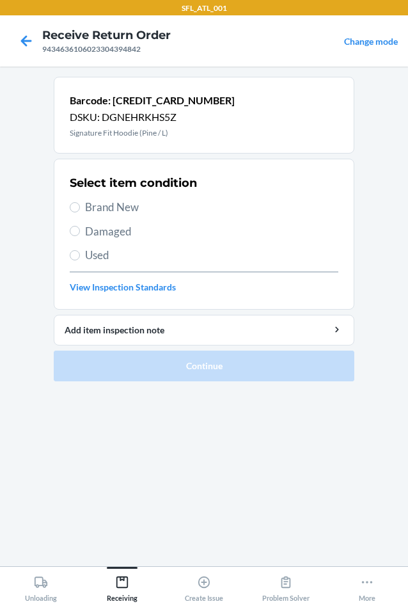
click at [107, 212] on span "Brand New" at bounding box center [211, 207] width 253 height 17
click at [80, 212] on input "Brand New" at bounding box center [75, 207] width 10 height 10
radio input "true"
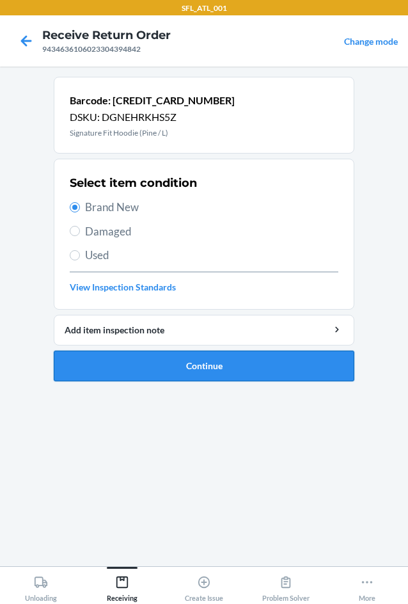
click at [212, 374] on button "Continue" at bounding box center [204, 366] width 301 height 31
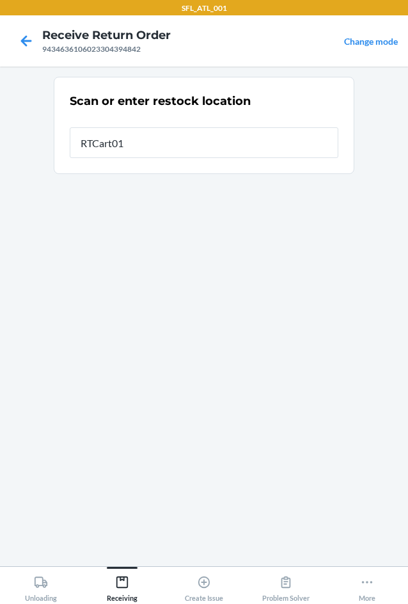
type input "RTCart012"
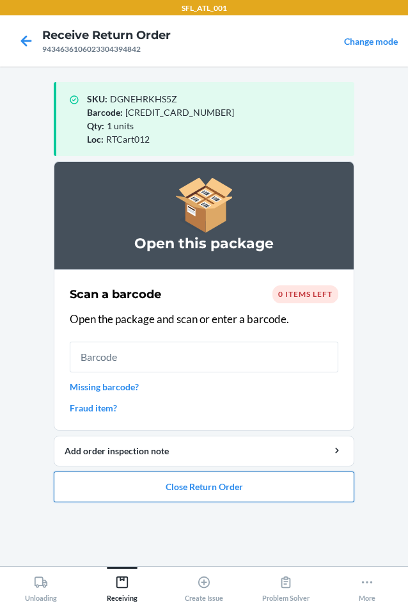
click at [182, 494] on button "Close Return Order" at bounding box center [204, 486] width 301 height 31
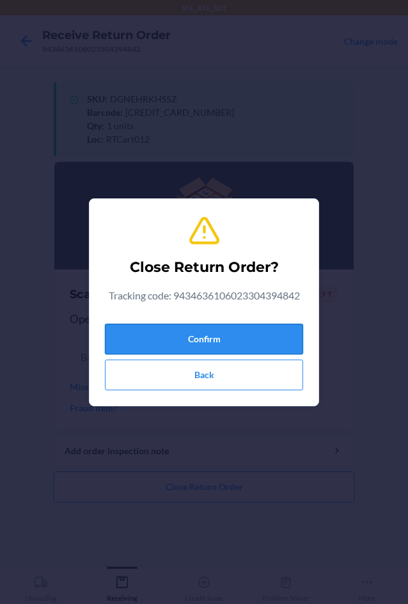
click at [212, 329] on button "Confirm" at bounding box center [204, 339] width 198 height 31
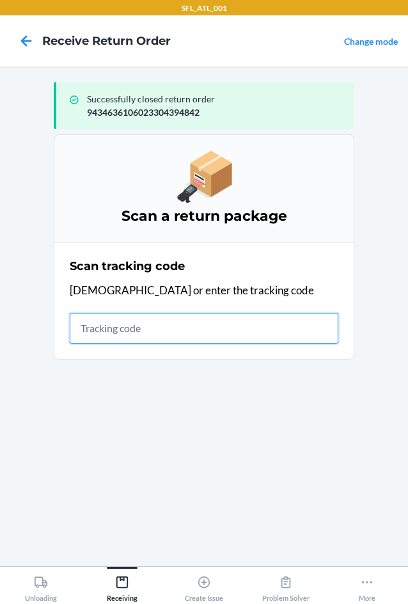
click at [102, 328] on input "text" at bounding box center [204, 328] width 269 height 31
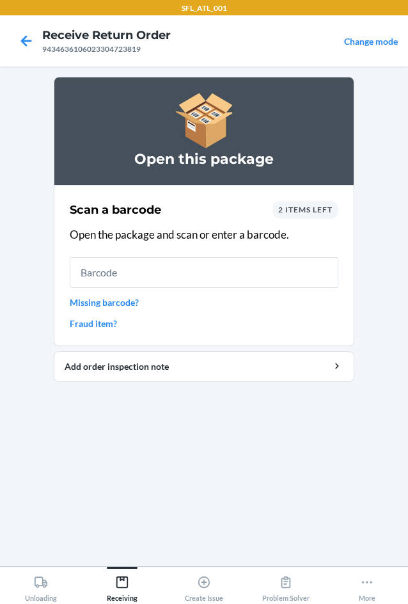
click at [316, 213] on div "2 items left" at bounding box center [306, 210] width 66 height 18
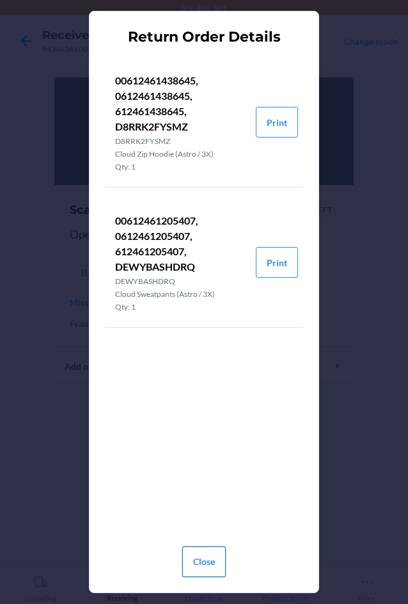
click at [214, 551] on button "Close" at bounding box center [204, 561] width 44 height 31
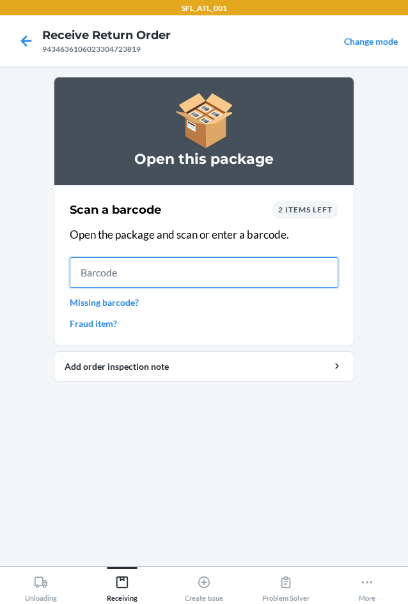
click at [113, 277] on input "text" at bounding box center [204, 272] width 269 height 31
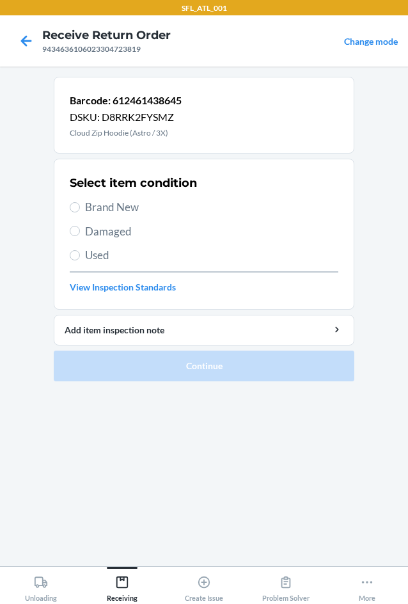
click at [100, 209] on span "Brand New" at bounding box center [211, 207] width 253 height 17
click at [80, 209] on input "Brand New" at bounding box center [75, 207] width 10 height 10
radio input "true"
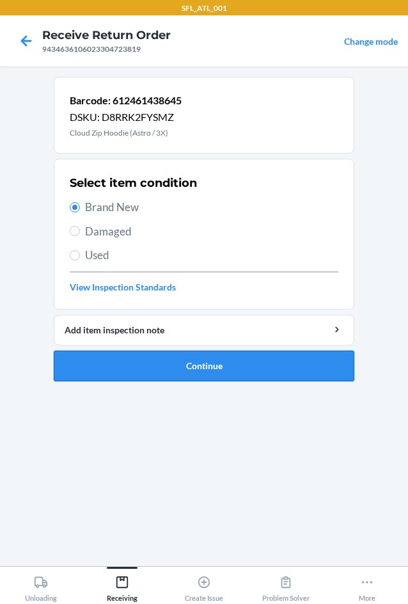
click at [207, 367] on button "Continue" at bounding box center [204, 366] width 301 height 31
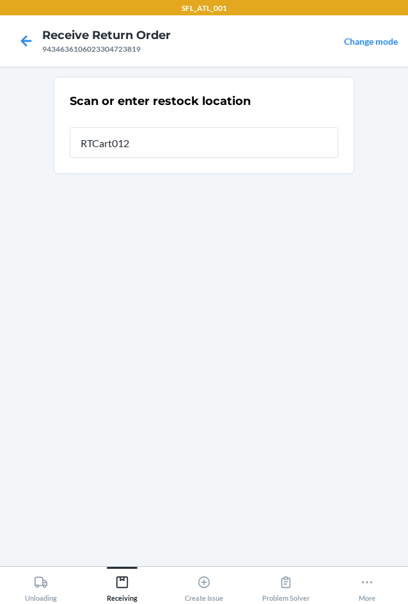
type input "RTCart012"
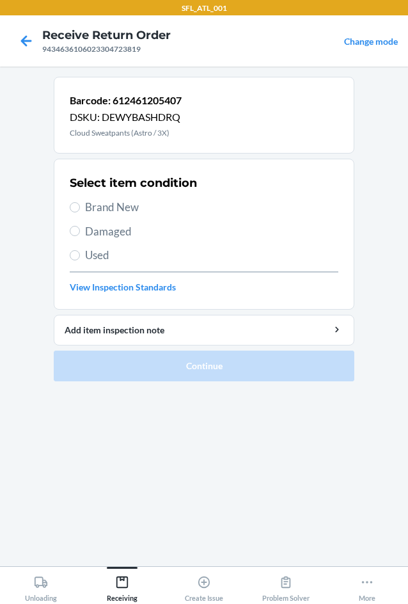
click at [83, 206] on label "Brand New" at bounding box center [204, 207] width 269 height 17
click at [80, 206] on input "Brand New" at bounding box center [75, 207] width 10 height 10
radio input "true"
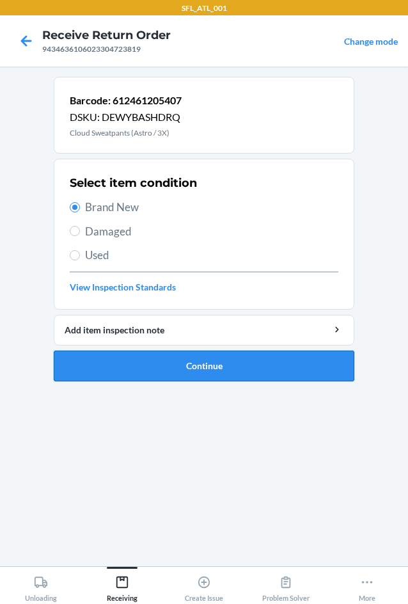
click at [170, 371] on button "Continue" at bounding box center [204, 366] width 301 height 31
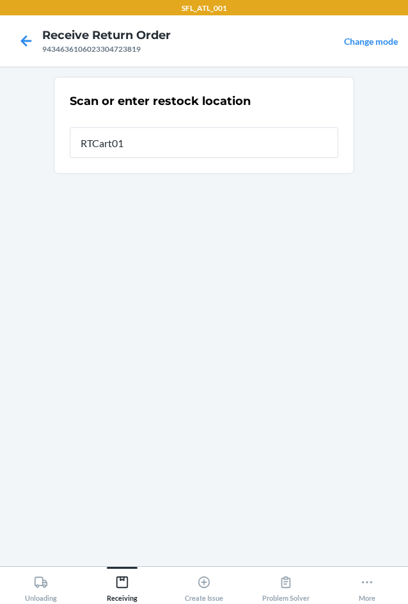
type input "RTCart012"
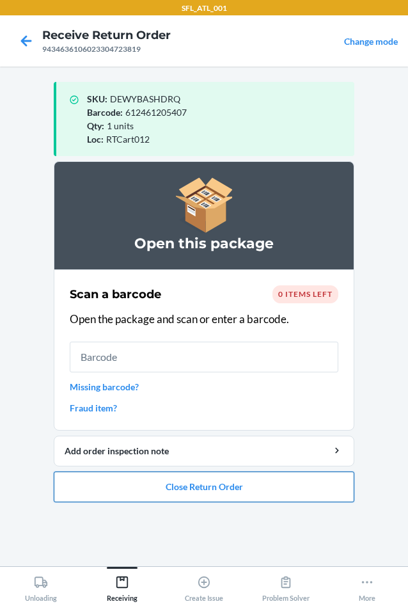
click at [239, 490] on button "Close Return Order" at bounding box center [204, 486] width 301 height 31
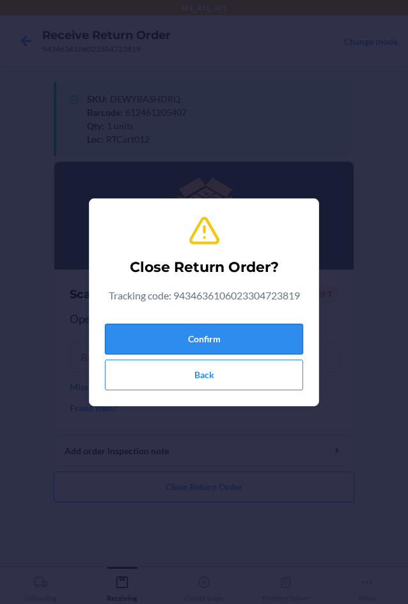
click at [278, 347] on button "Confirm" at bounding box center [204, 339] width 198 height 31
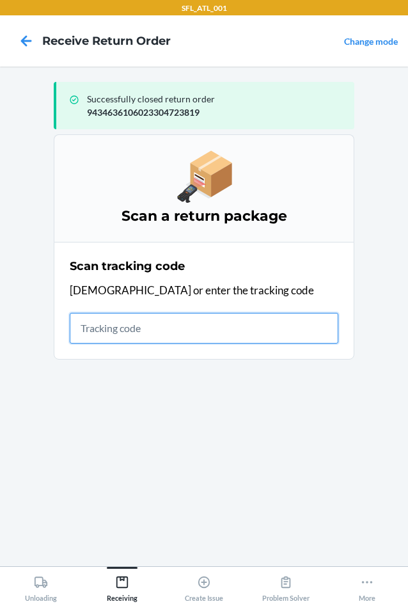
click at [136, 336] on input "text" at bounding box center [204, 328] width 269 height 31
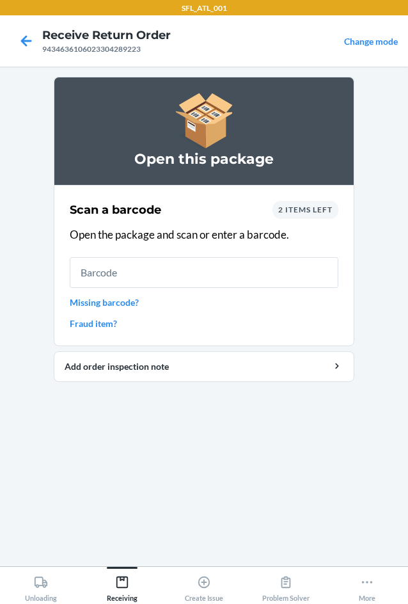
click at [321, 210] on span "2 items left" at bounding box center [305, 210] width 54 height 10
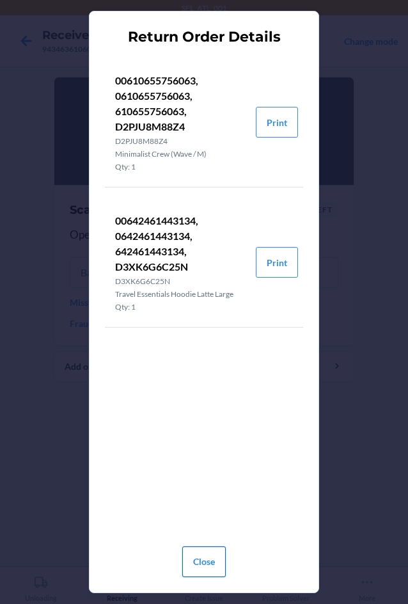
click at [200, 570] on button "Close" at bounding box center [204, 561] width 44 height 31
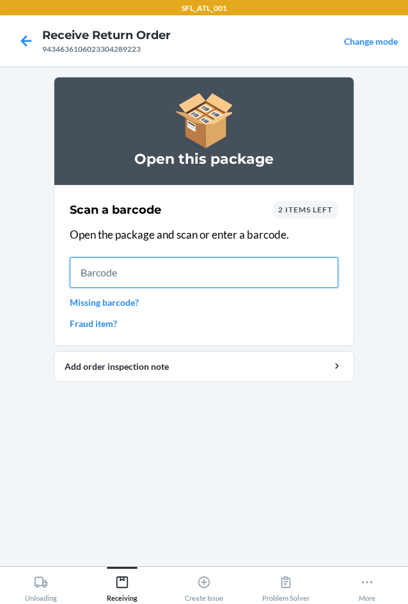
click at [109, 273] on input "text" at bounding box center [204, 272] width 269 height 31
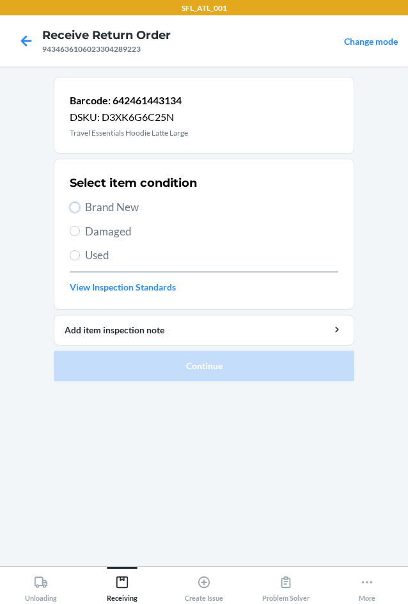
drag, startPoint x: 75, startPoint y: 207, endPoint x: 74, endPoint y: 217, distance: 10.3
click at [75, 207] on input "Brand New" at bounding box center [75, 207] width 10 height 10
radio input "true"
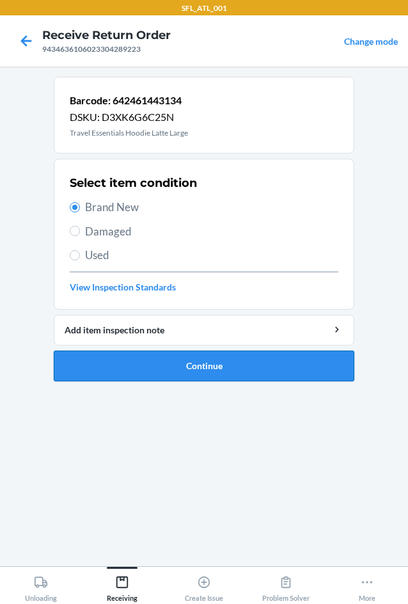
click at [175, 363] on button "Continue" at bounding box center [204, 366] width 301 height 31
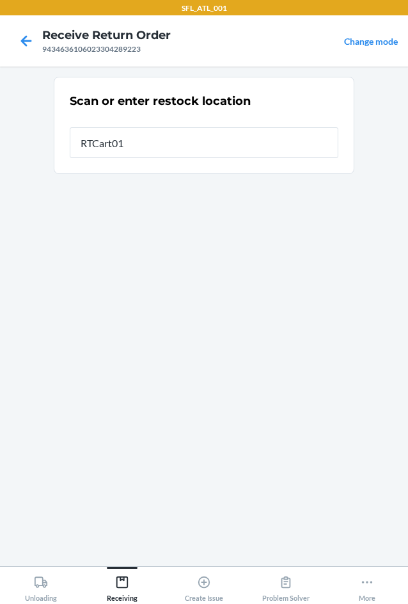
type input "RTCart012"
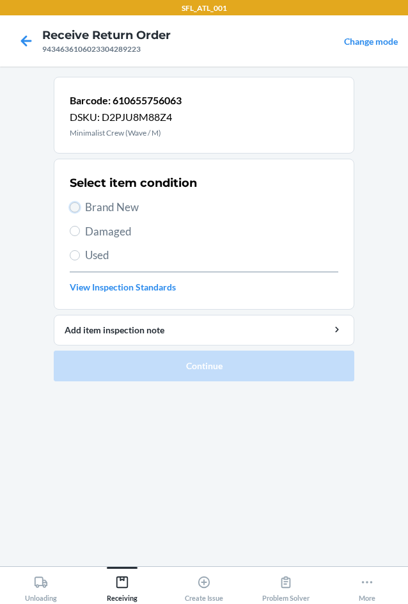
click at [78, 209] on input "Brand New" at bounding box center [75, 207] width 10 height 10
radio input "true"
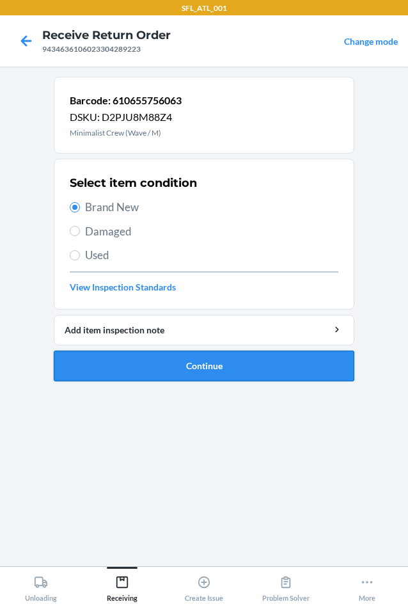
click at [212, 374] on button "Continue" at bounding box center [204, 366] width 301 height 31
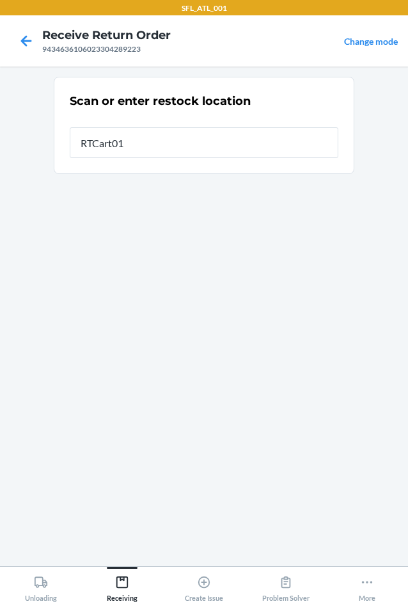
type input "RTCart012"
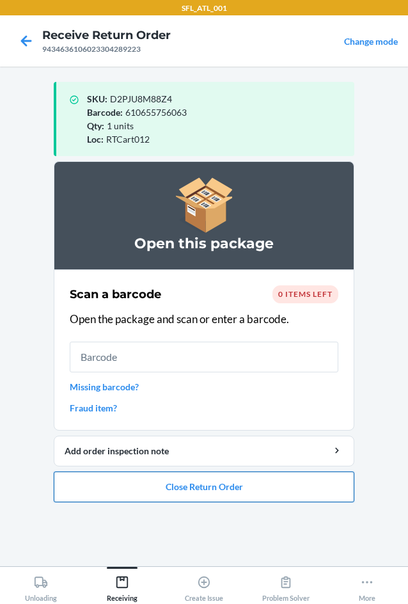
click at [195, 491] on button "Close Return Order" at bounding box center [204, 486] width 301 height 31
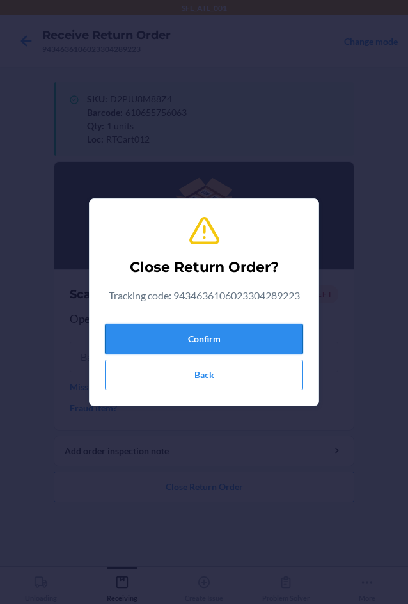
click at [209, 340] on button "Confirm" at bounding box center [204, 339] width 198 height 31
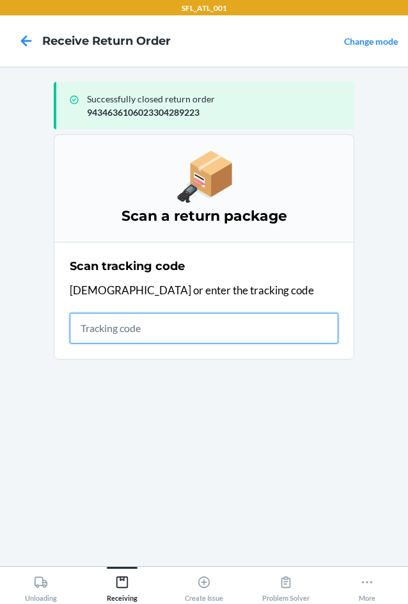
click at [97, 329] on input "text" at bounding box center [204, 328] width 269 height 31
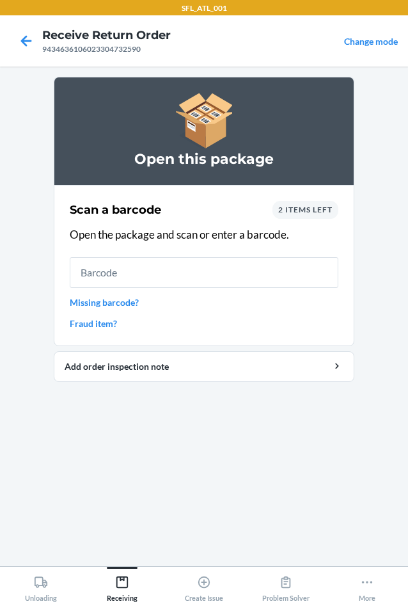
click at [296, 212] on span "2 items left" at bounding box center [305, 210] width 54 height 10
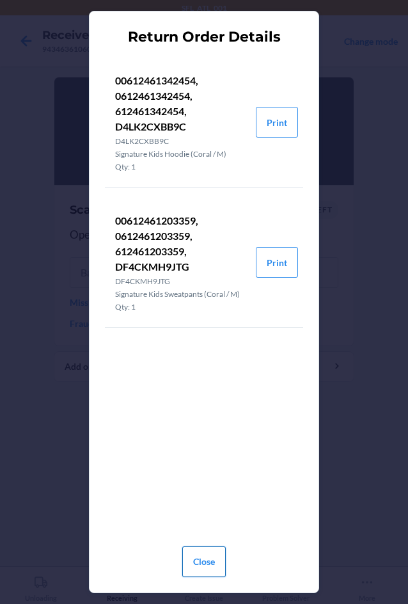
click at [209, 551] on button "Close" at bounding box center [204, 561] width 44 height 31
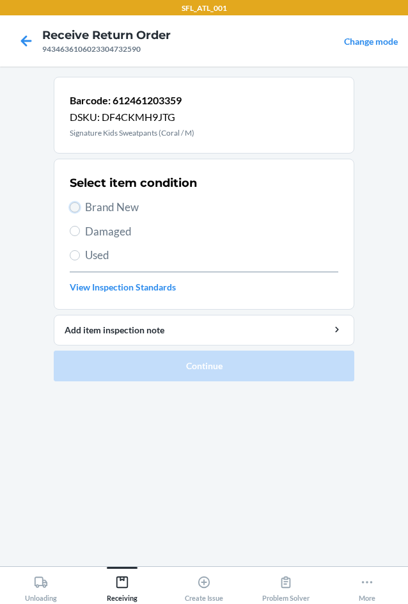
click at [75, 205] on input "Brand New" at bounding box center [75, 207] width 10 height 10
radio input "true"
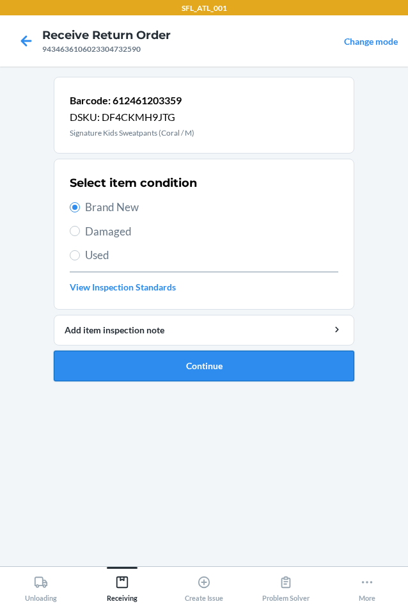
click at [201, 360] on button "Continue" at bounding box center [204, 366] width 301 height 31
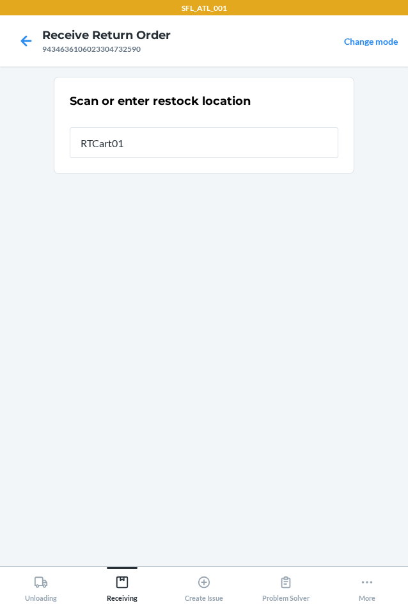
type input "RTCart012"
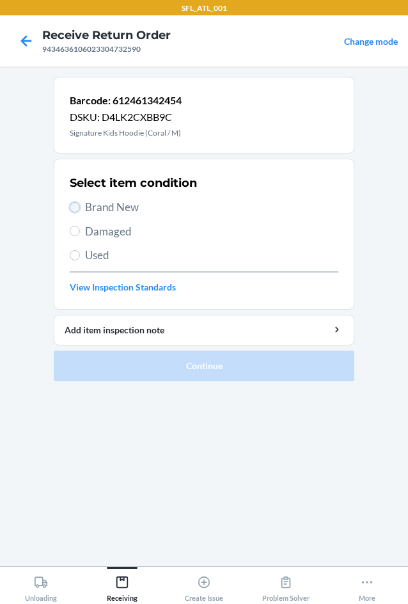
click at [76, 204] on input "Brand New" at bounding box center [75, 207] width 10 height 10
radio input "true"
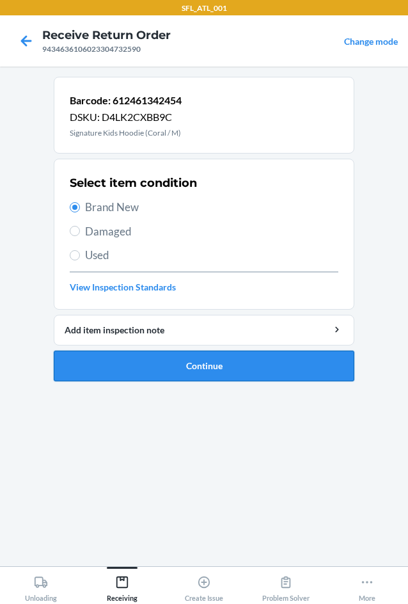
click at [253, 370] on button "Continue" at bounding box center [204, 366] width 301 height 31
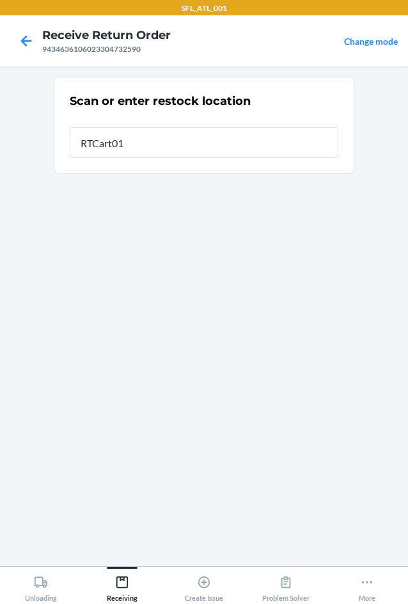
type input "RTCart012"
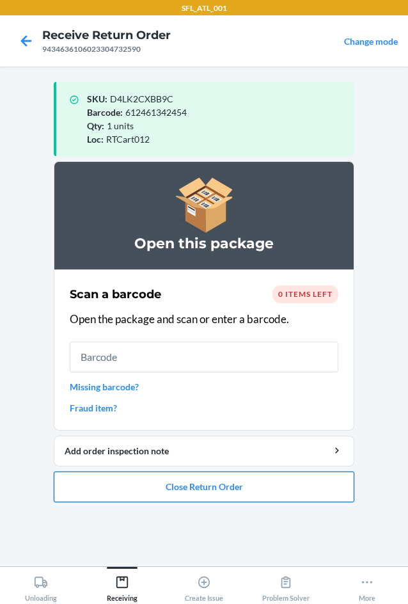
click at [244, 484] on button "Close Return Order" at bounding box center [204, 486] width 301 height 31
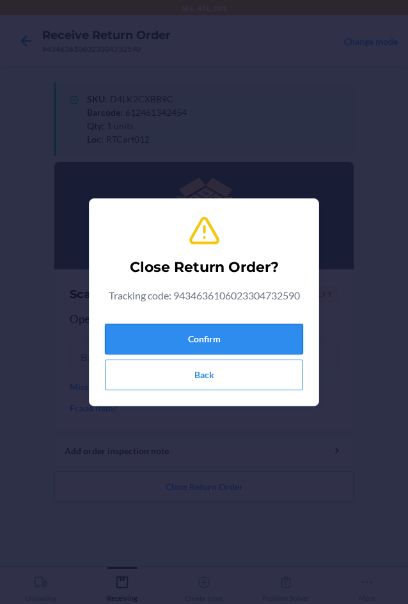
click at [250, 329] on button "Confirm" at bounding box center [204, 339] width 198 height 31
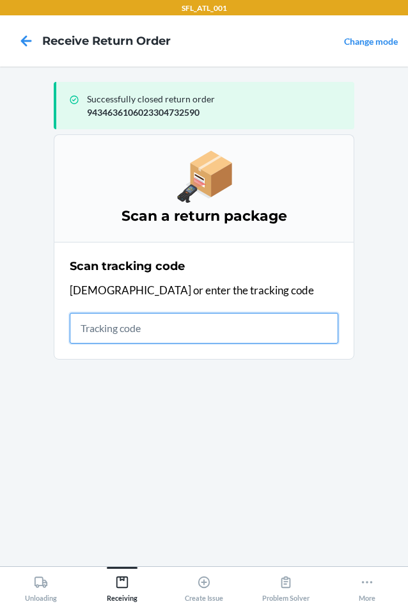
drag, startPoint x: 101, startPoint y: 325, endPoint x: 100, endPoint y: 331, distance: 6.5
click at [100, 331] on input "text" at bounding box center [204, 328] width 269 height 31
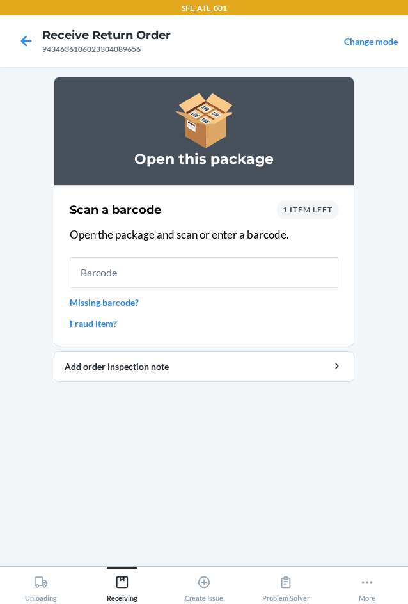
click at [315, 212] on span "1 item left" at bounding box center [308, 210] width 50 height 10
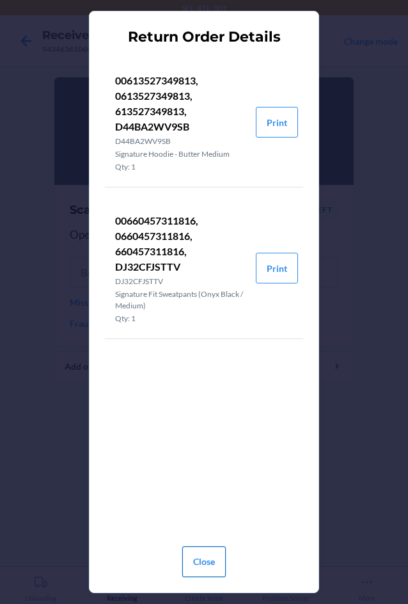
click at [207, 558] on button "Close" at bounding box center [204, 561] width 44 height 31
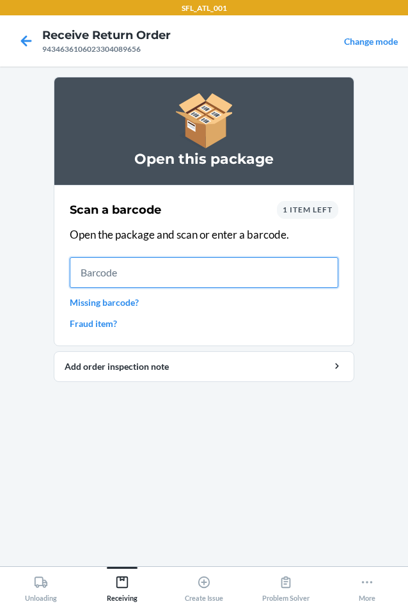
click at [102, 273] on input "text" at bounding box center [204, 272] width 269 height 31
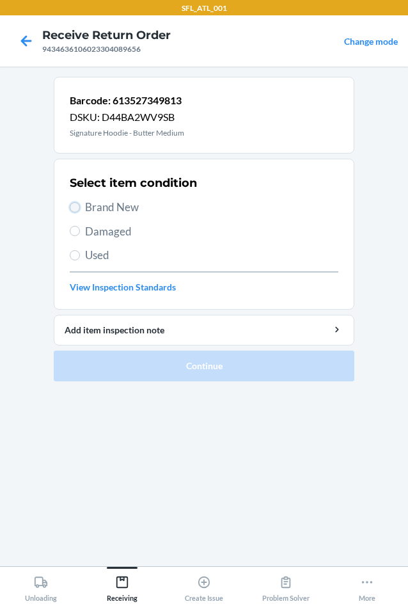
click at [79, 205] on input "Brand New" at bounding box center [75, 207] width 10 height 10
radio input "true"
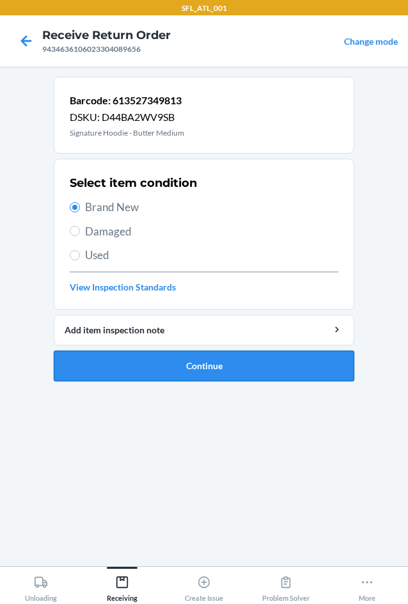
click at [210, 373] on button "Continue" at bounding box center [204, 366] width 301 height 31
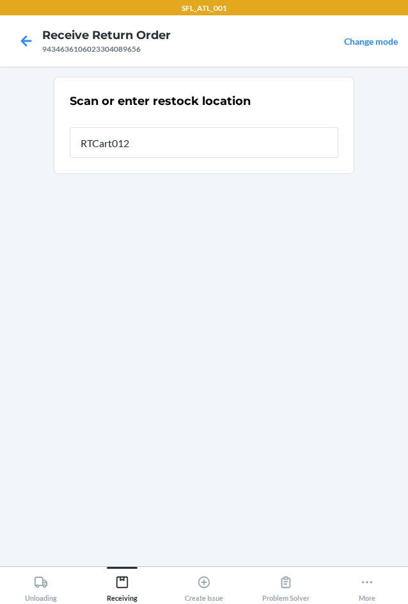
type input "RTCart012"
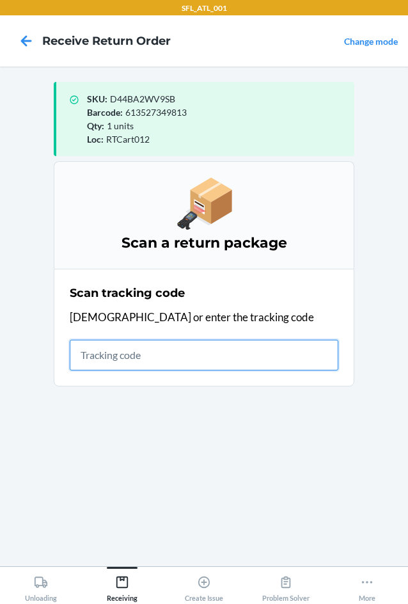
click at [126, 358] on input "text" at bounding box center [204, 355] width 269 height 31
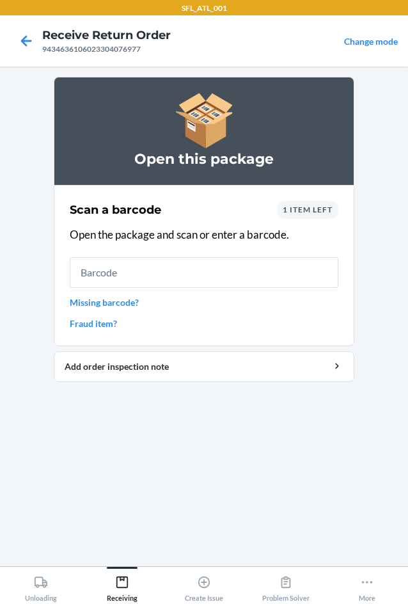
click at [324, 214] on div "1 item left" at bounding box center [307, 210] width 61 height 18
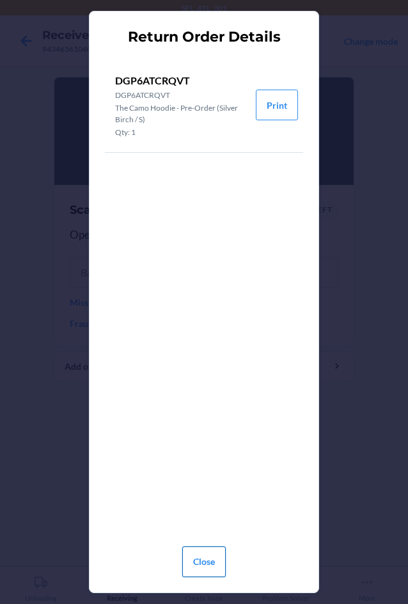
click at [213, 551] on button "Close" at bounding box center [204, 561] width 44 height 31
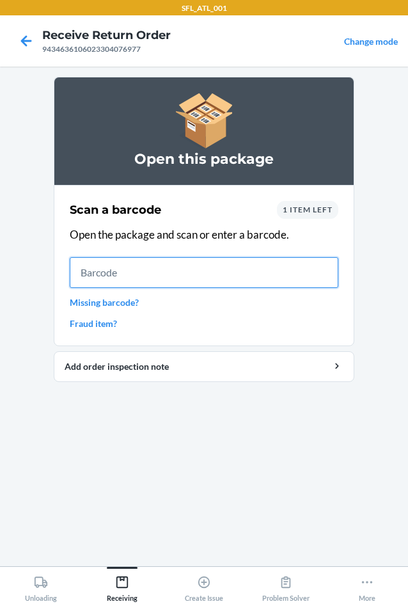
click at [101, 267] on input "text" at bounding box center [204, 272] width 269 height 31
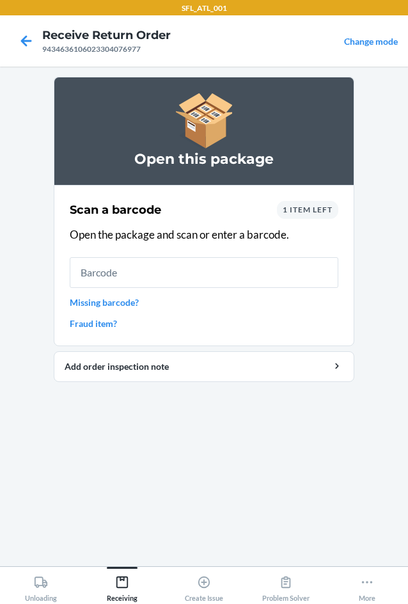
click at [299, 213] on span "1 item left" at bounding box center [308, 210] width 50 height 10
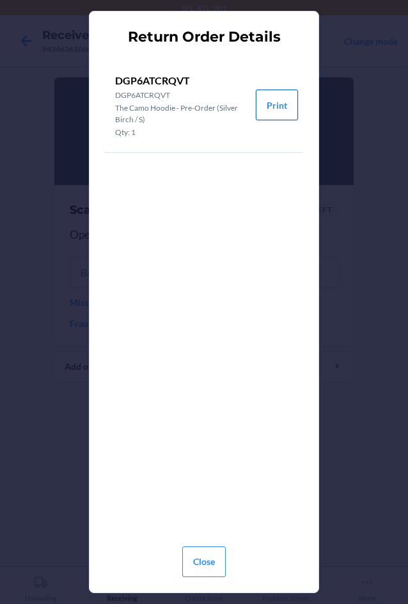
click at [273, 104] on button "Print" at bounding box center [277, 105] width 42 height 31
click at [200, 564] on button "Close" at bounding box center [204, 561] width 44 height 31
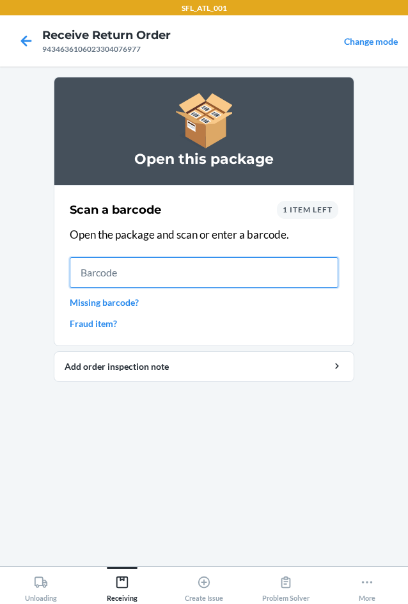
click at [182, 276] on input "text" at bounding box center [204, 272] width 269 height 31
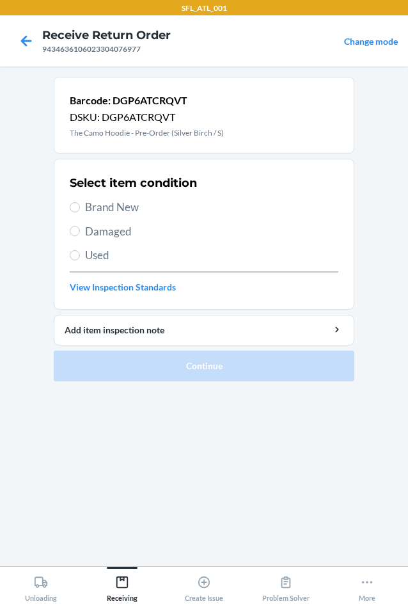
click at [84, 203] on label "Brand New" at bounding box center [204, 207] width 269 height 17
click at [80, 203] on input "Brand New" at bounding box center [75, 207] width 10 height 10
radio input "true"
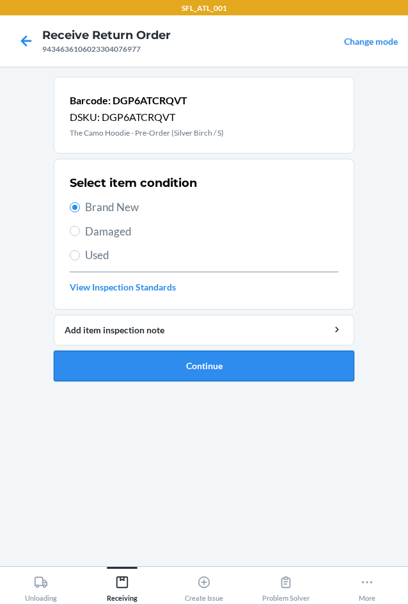
click at [184, 371] on button "Continue" at bounding box center [204, 366] width 301 height 31
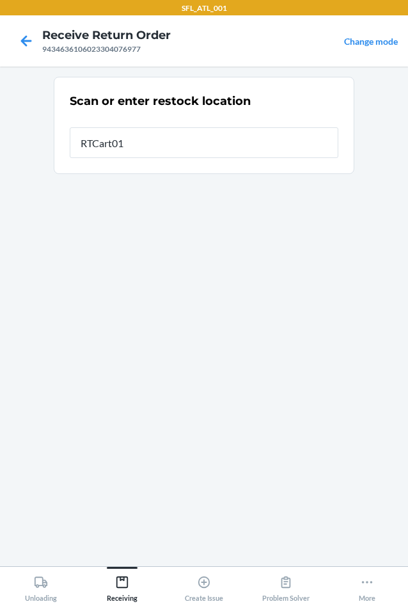
type input "RTCart012"
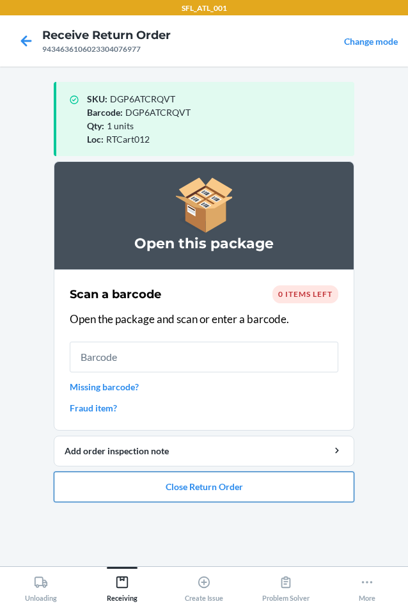
click at [154, 489] on button "Close Return Order" at bounding box center [204, 486] width 301 height 31
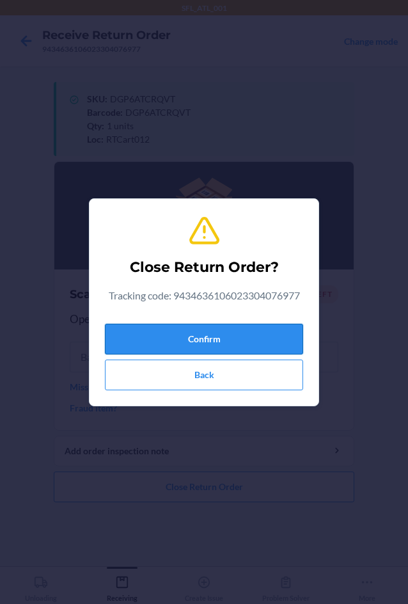
click at [219, 326] on button "Confirm" at bounding box center [204, 339] width 198 height 31
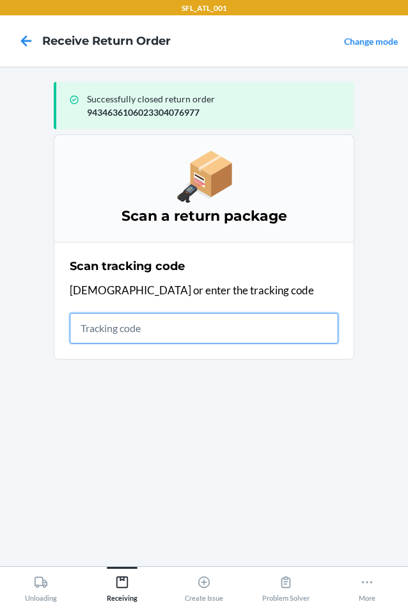
drag, startPoint x: 104, startPoint y: 321, endPoint x: 52, endPoint y: 347, distance: 57.2
click at [103, 322] on input "text" at bounding box center [204, 328] width 269 height 31
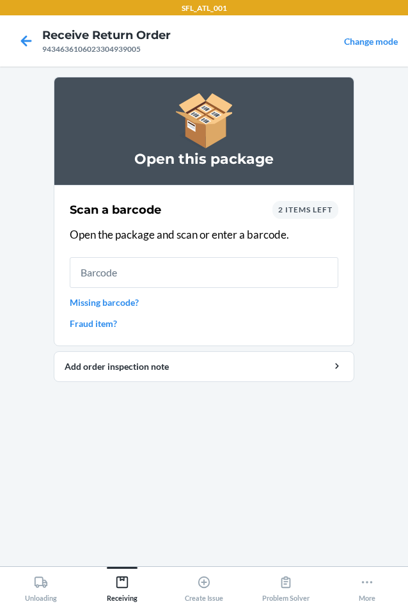
click at [298, 212] on span "2 items left" at bounding box center [305, 210] width 54 height 10
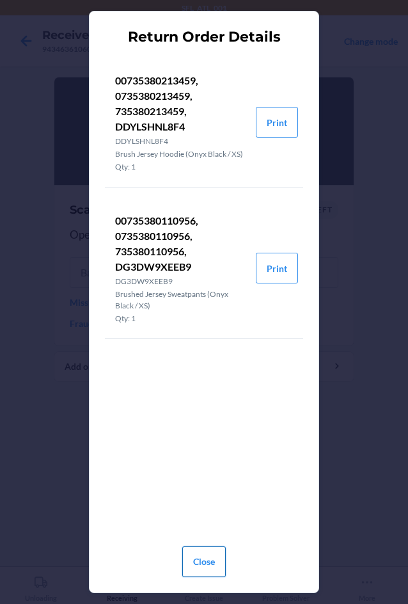
click at [210, 568] on button "Close" at bounding box center [204, 561] width 44 height 31
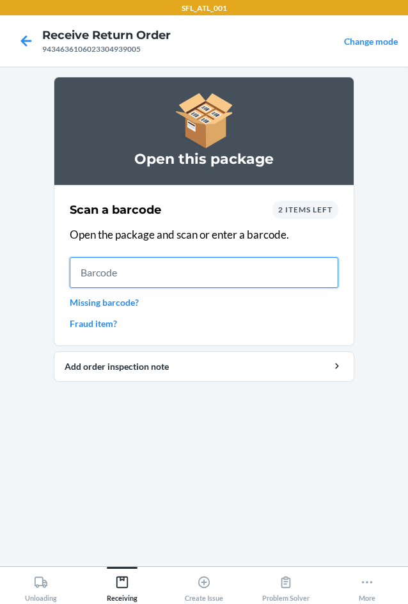
drag, startPoint x: 119, startPoint y: 260, endPoint x: 93, endPoint y: 329, distance: 73.9
click at [118, 266] on input "text" at bounding box center [204, 272] width 269 height 31
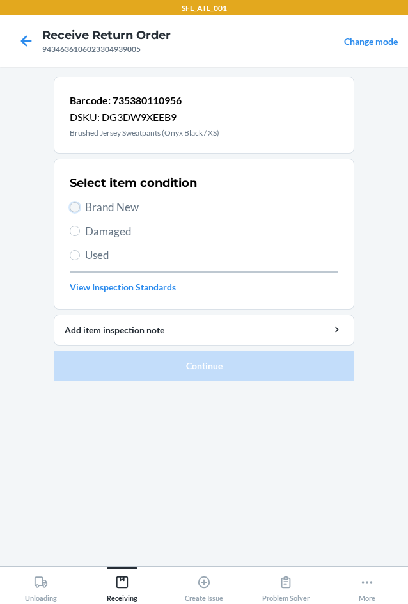
click at [73, 207] on input "Brand New" at bounding box center [75, 207] width 10 height 10
radio input "true"
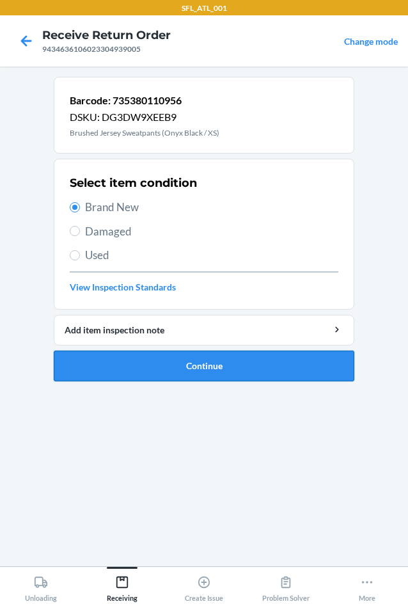
click at [154, 365] on button "Continue" at bounding box center [204, 366] width 301 height 31
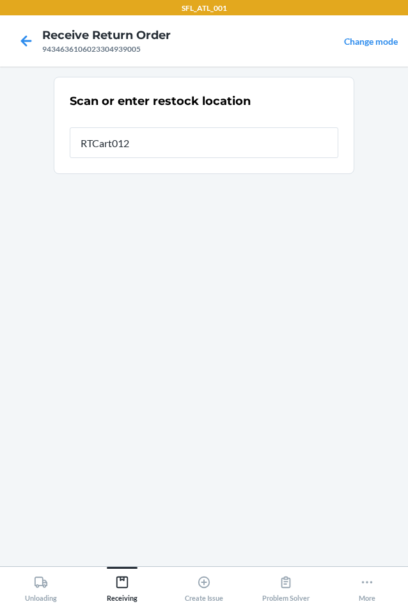
type input "RTCart012"
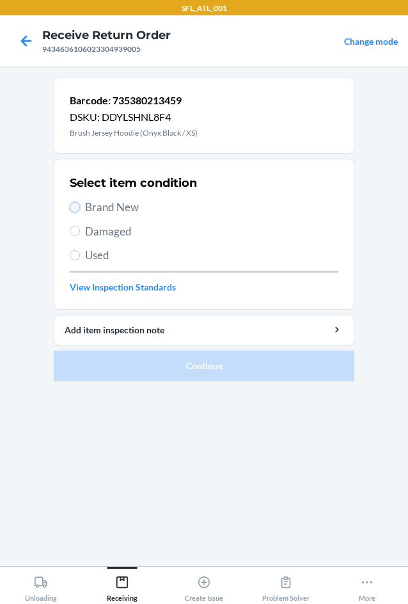
click at [72, 206] on input "Brand New" at bounding box center [75, 207] width 10 height 10
radio input "true"
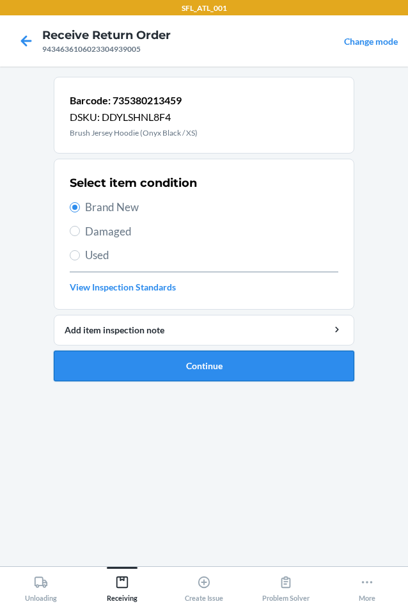
click at [184, 361] on button "Continue" at bounding box center [204, 366] width 301 height 31
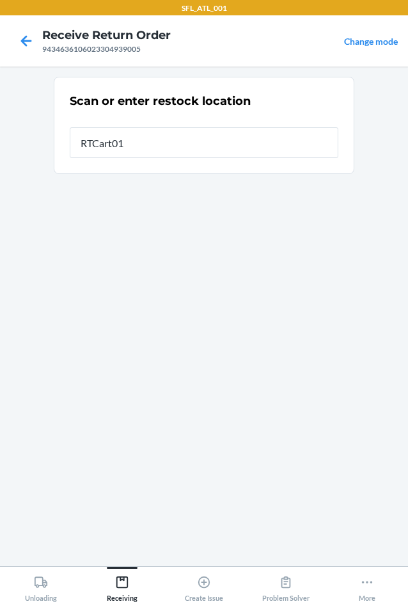
type input "RTCart012"
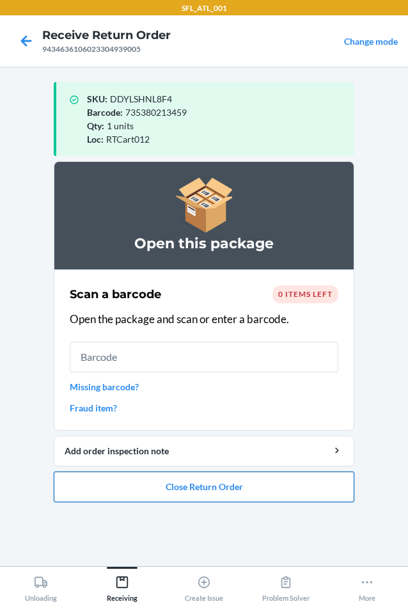
click at [193, 491] on button "Close Return Order" at bounding box center [204, 486] width 301 height 31
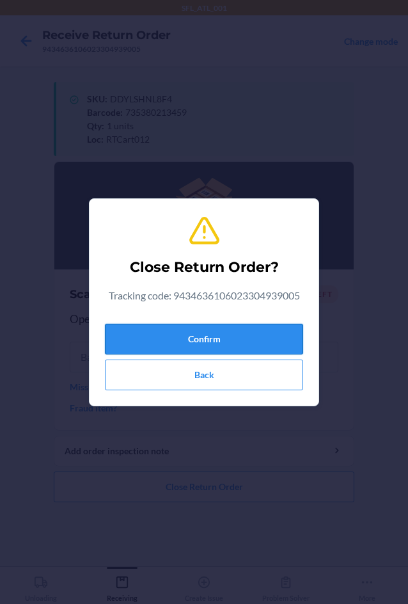
click at [191, 339] on button "Confirm" at bounding box center [204, 339] width 198 height 31
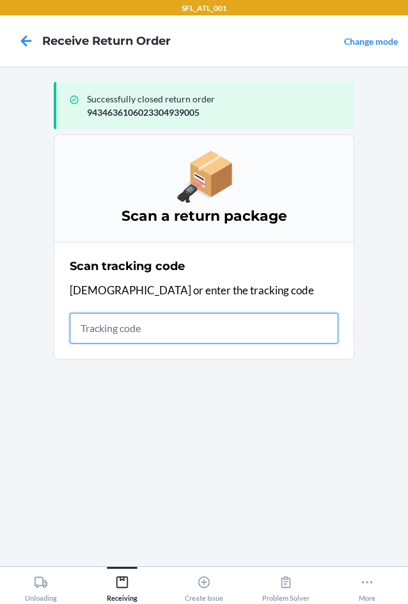
click at [170, 319] on input "text" at bounding box center [204, 328] width 269 height 31
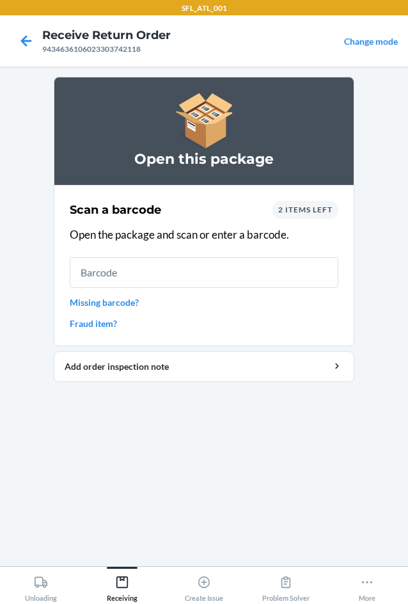
click at [292, 207] on span "2 items left" at bounding box center [305, 210] width 54 height 10
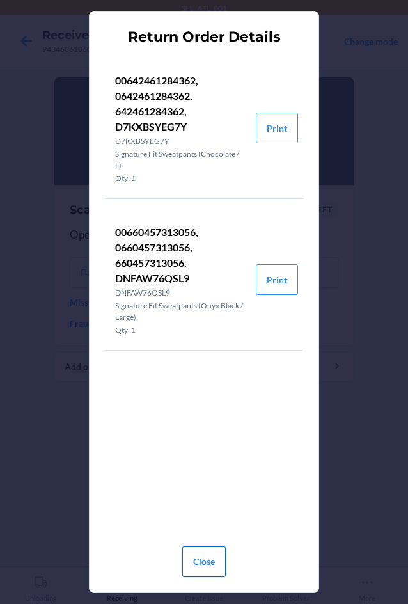
click at [187, 562] on button "Close" at bounding box center [204, 561] width 44 height 31
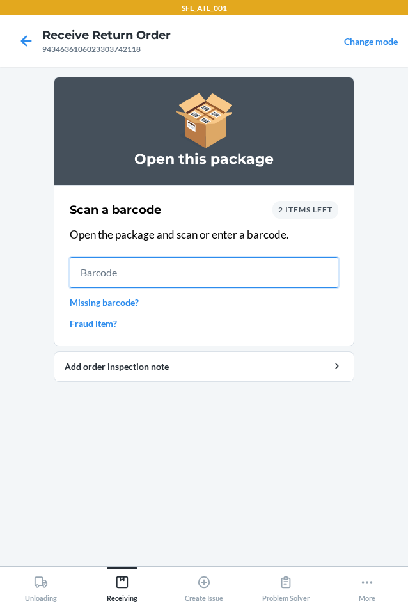
click at [125, 278] on input "text" at bounding box center [204, 272] width 269 height 31
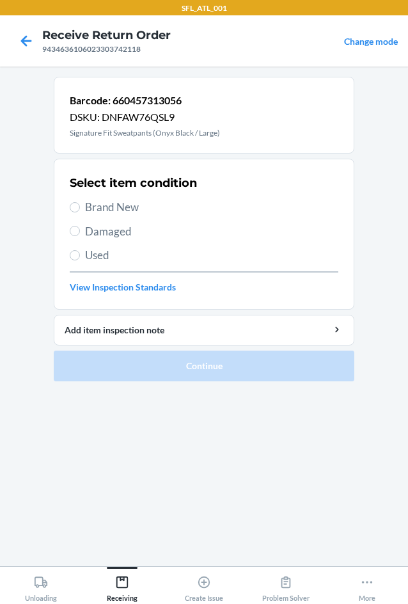
click at [105, 210] on span "Brand New" at bounding box center [211, 207] width 253 height 17
click at [80, 210] on input "Brand New" at bounding box center [75, 207] width 10 height 10
radio input "true"
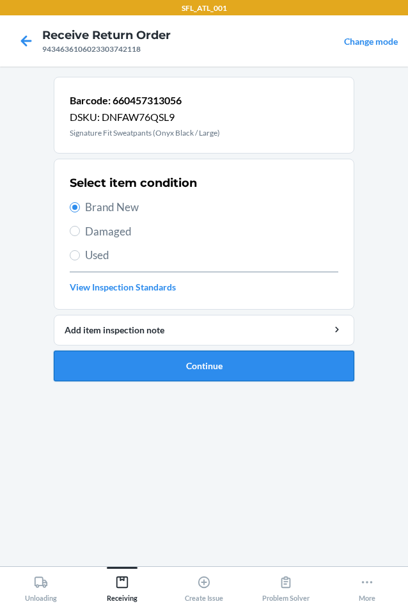
click at [139, 364] on button "Continue" at bounding box center [204, 366] width 301 height 31
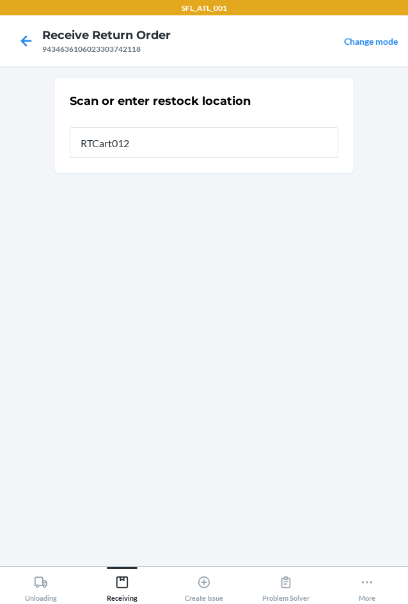
type input "RTCart012"
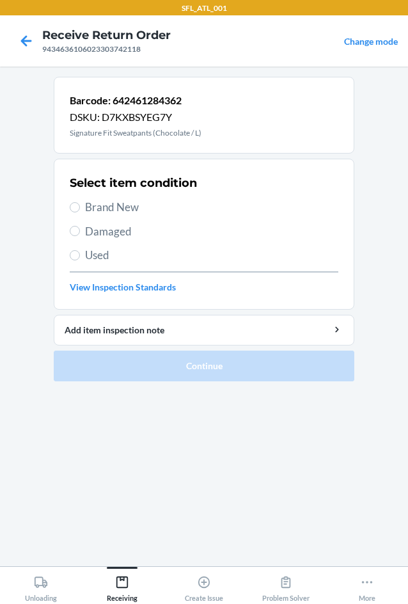
click at [101, 210] on span "Brand New" at bounding box center [211, 207] width 253 height 17
click at [80, 210] on input "Brand New" at bounding box center [75, 207] width 10 height 10
radio input "true"
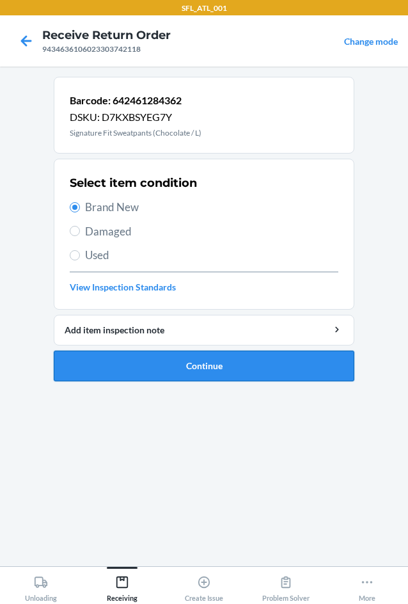
click at [152, 372] on button "Continue" at bounding box center [204, 366] width 301 height 31
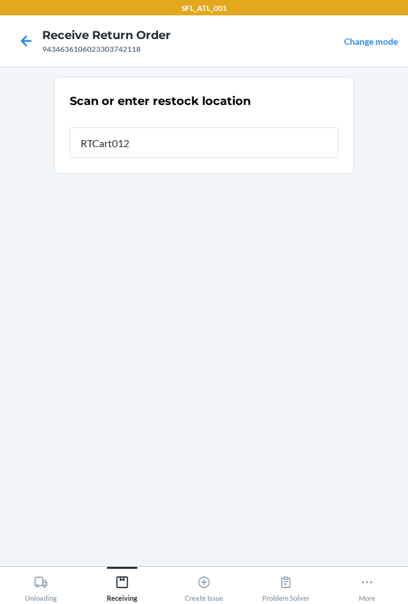
type input "RTCart012"
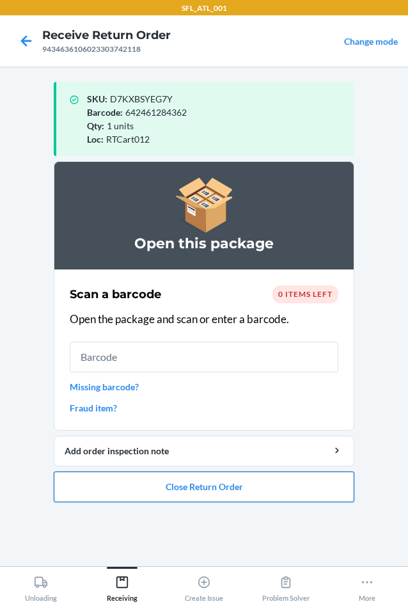
click at [278, 486] on button "Close Return Order" at bounding box center [204, 486] width 301 height 31
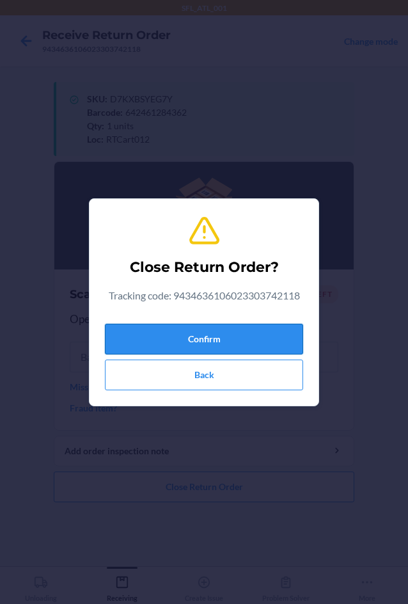
click at [249, 336] on button "Confirm" at bounding box center [204, 339] width 198 height 31
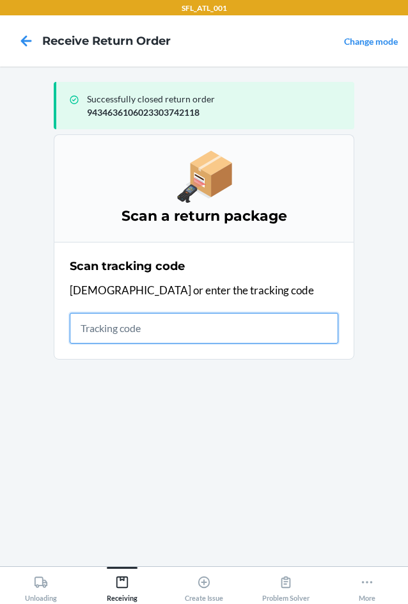
click at [145, 329] on input "text" at bounding box center [204, 328] width 269 height 31
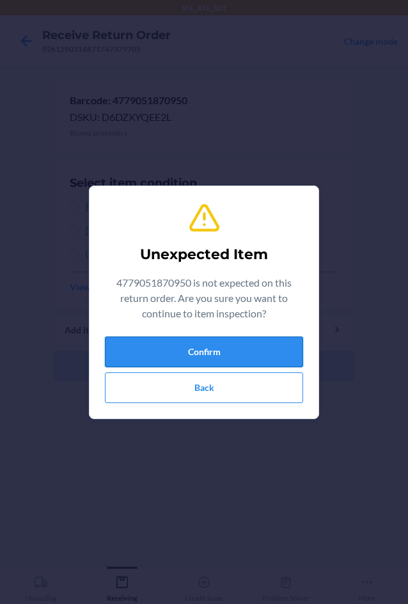
click at [161, 345] on button "Confirm" at bounding box center [204, 351] width 198 height 31
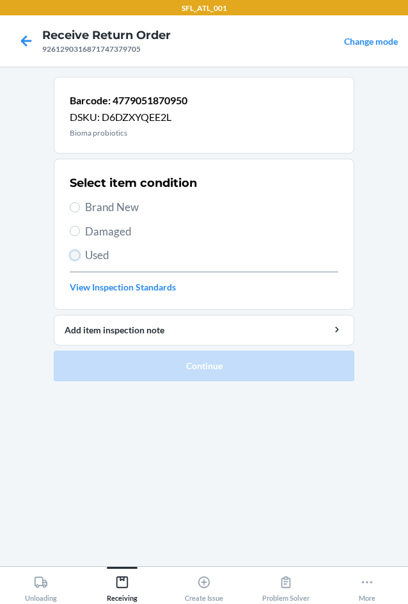
click at [73, 252] on input "Used" at bounding box center [75, 255] width 10 height 10
radio input "true"
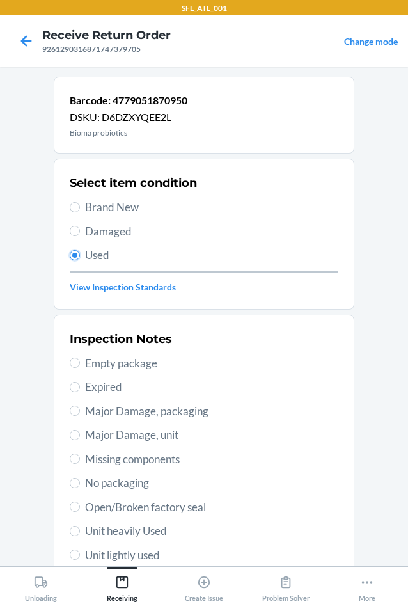
scroll to position [128, 0]
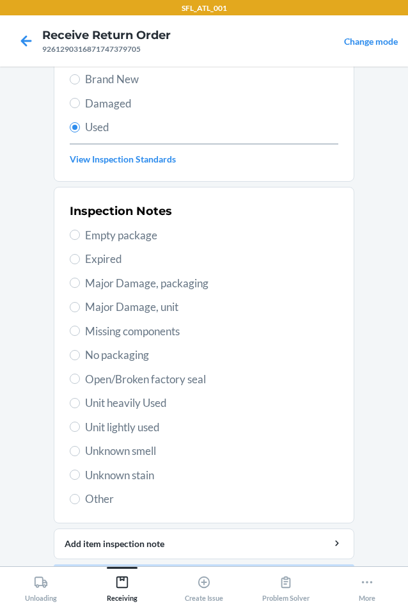
click at [87, 499] on span "Other" at bounding box center [211, 499] width 253 height 17
click at [80, 499] on input "Other" at bounding box center [75, 499] width 10 height 10
radio input "true"
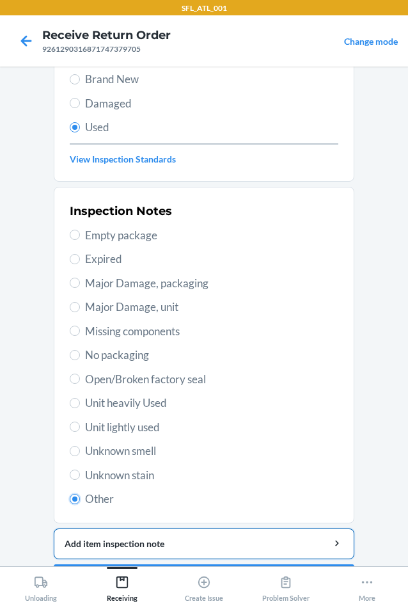
scroll to position [167, 0]
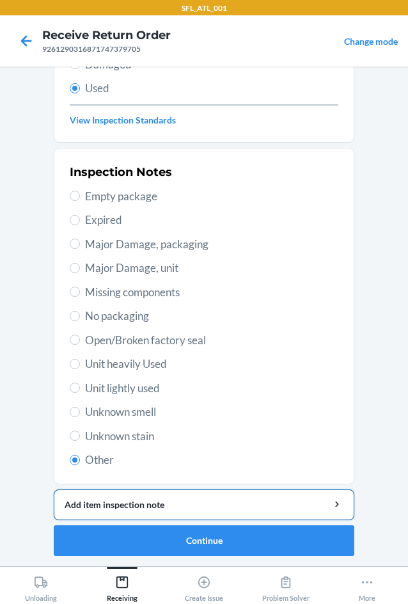
click at [198, 502] on div "Add item inspection note" at bounding box center [204, 504] width 279 height 13
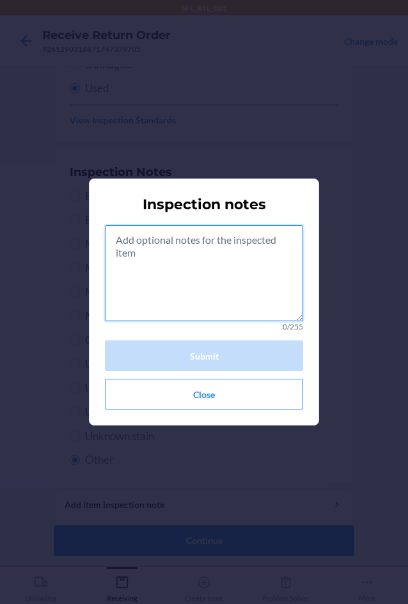
click at [118, 254] on textarea at bounding box center [204, 273] width 198 height 96
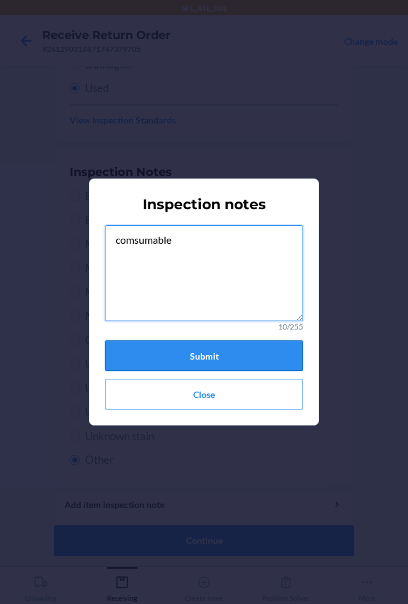
type textarea "comsumable"
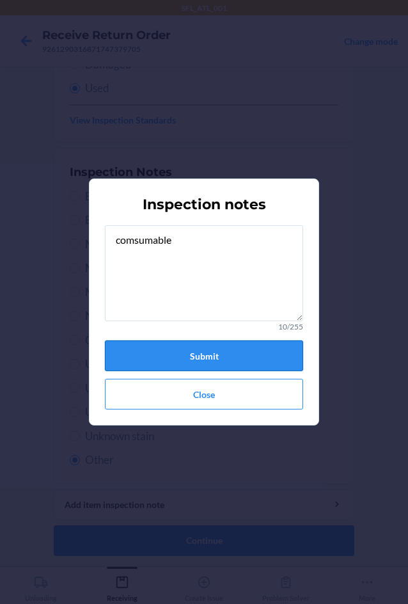
click at [210, 353] on button "Submit" at bounding box center [204, 355] width 198 height 31
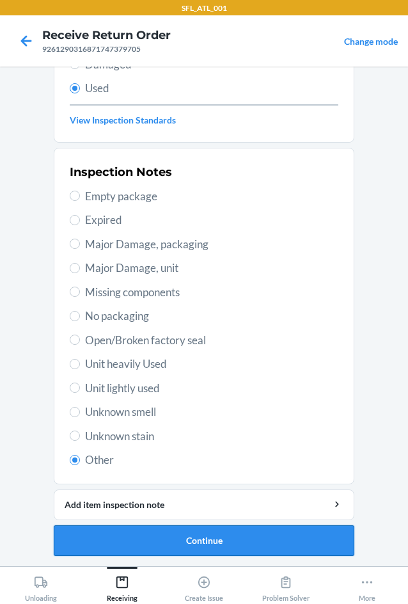
click at [226, 540] on button "Continue" at bounding box center [204, 540] width 301 height 31
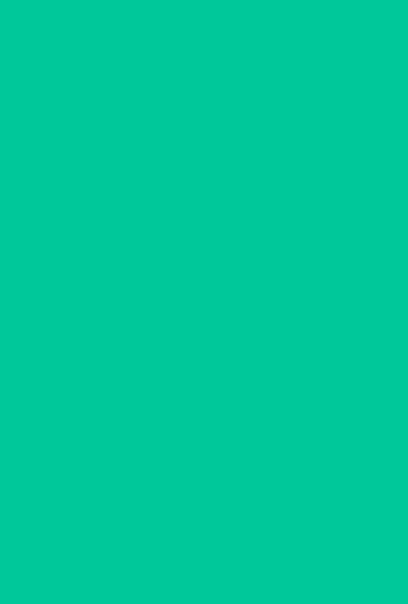
scroll to position [0, 0]
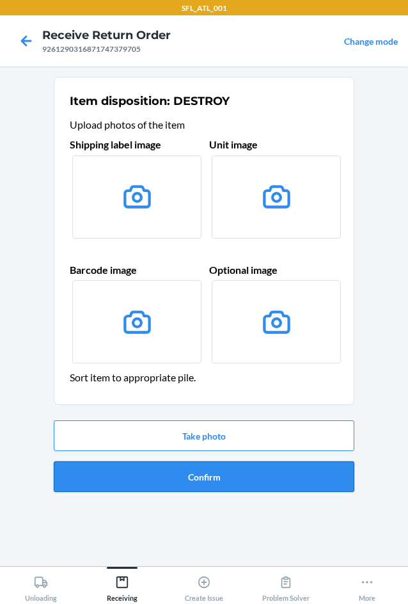
click at [217, 483] on button "Confirm" at bounding box center [204, 476] width 301 height 31
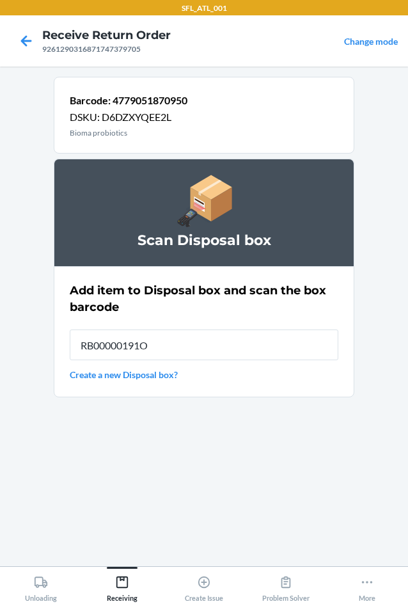
type input "RB00000191O"
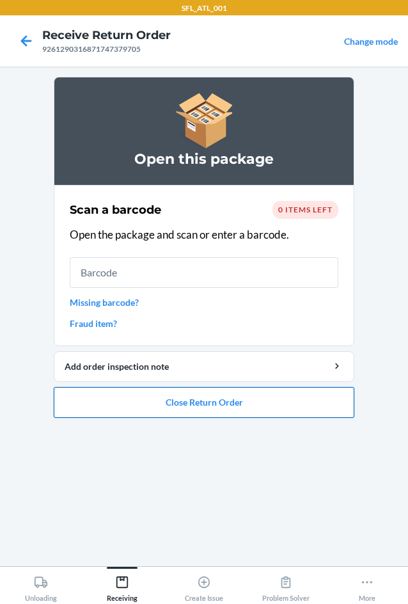
click at [274, 413] on button "Close Return Order" at bounding box center [204, 402] width 301 height 31
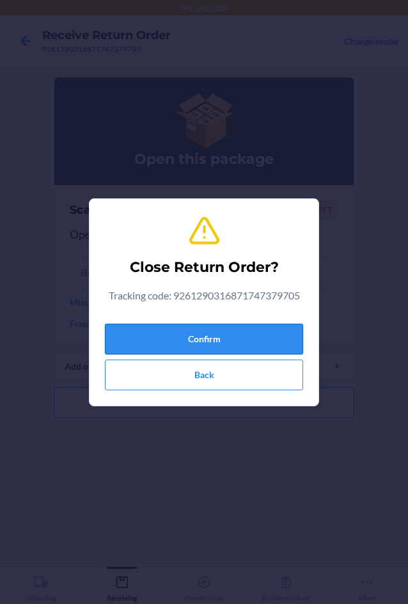
click at [288, 329] on button "Confirm" at bounding box center [204, 339] width 198 height 31
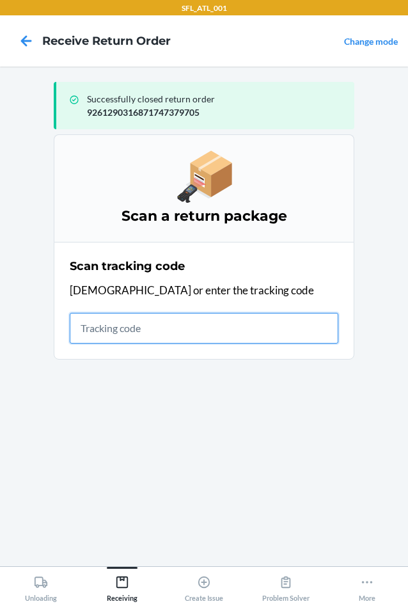
click at [86, 332] on input "text" at bounding box center [204, 328] width 269 height 31
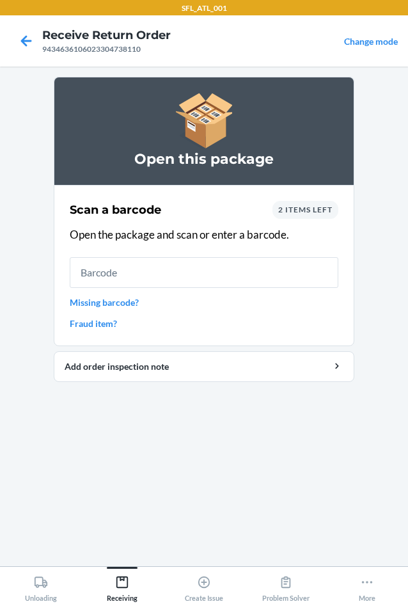
click at [324, 214] on span "2 items left" at bounding box center [305, 210] width 54 height 10
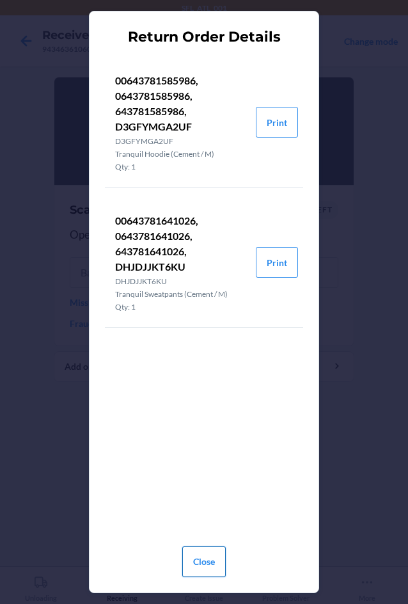
click at [198, 564] on button "Close" at bounding box center [204, 561] width 44 height 31
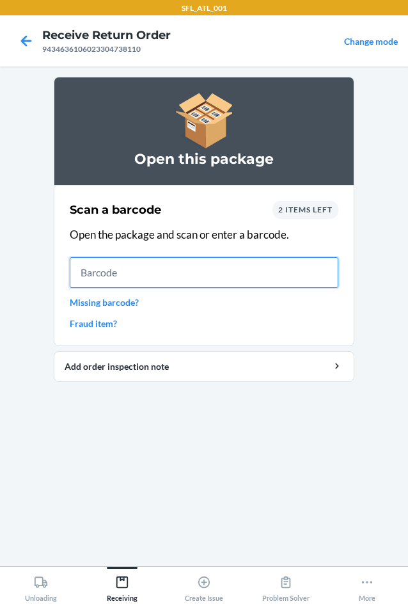
click at [104, 267] on input "text" at bounding box center [204, 272] width 269 height 31
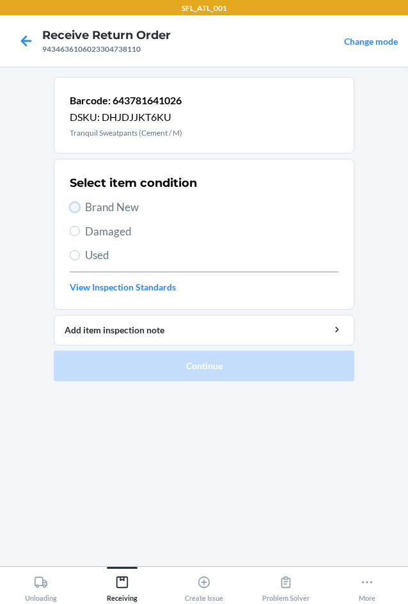
click at [74, 206] on input "Brand New" at bounding box center [75, 207] width 10 height 10
radio input "true"
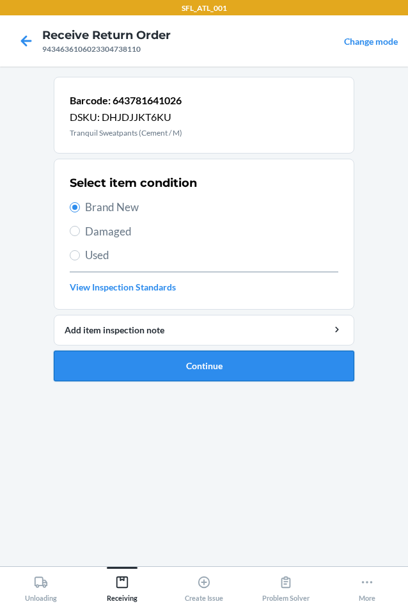
click at [196, 360] on button "Continue" at bounding box center [204, 366] width 301 height 31
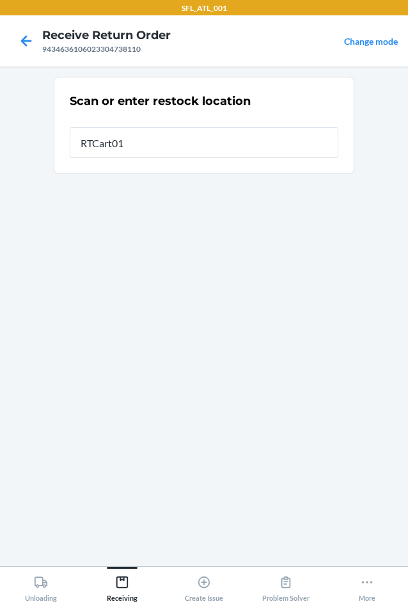
type input "RTCart012"
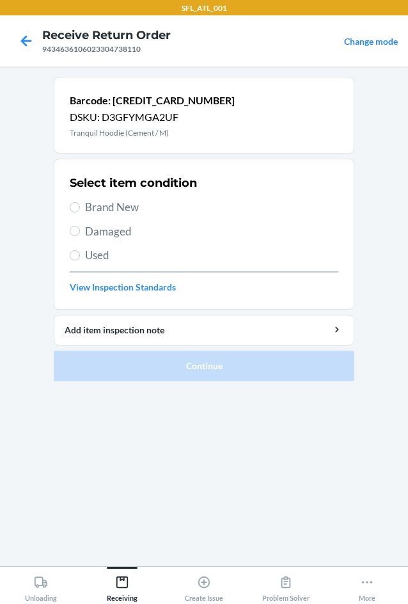
click at [72, 202] on label "Brand New" at bounding box center [204, 207] width 269 height 17
click at [72, 202] on input "Brand New" at bounding box center [75, 207] width 10 height 10
radio input "true"
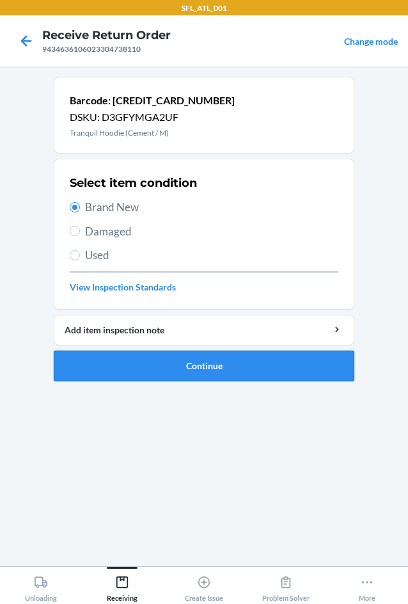
click at [215, 367] on button "Continue" at bounding box center [204, 366] width 301 height 31
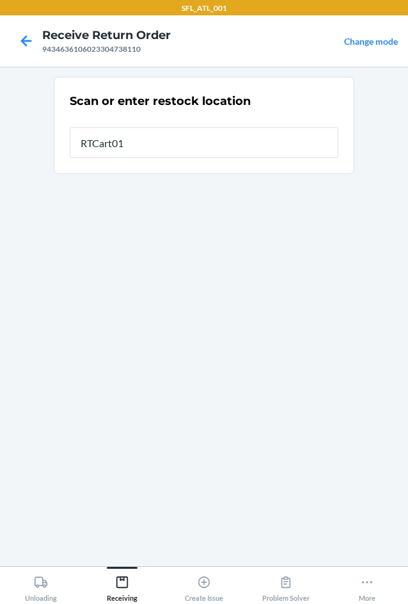
type input "RTCart012"
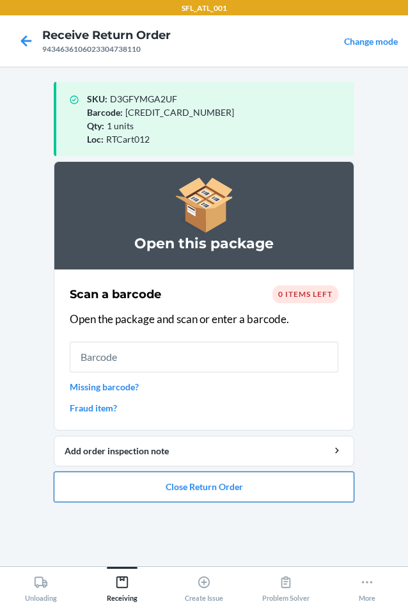
click at [223, 491] on button "Close Return Order" at bounding box center [204, 486] width 301 height 31
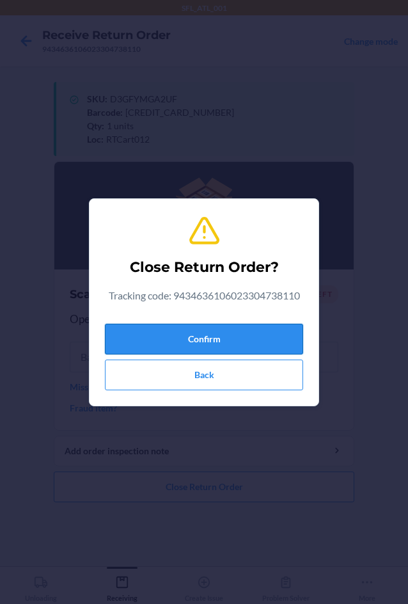
click at [232, 337] on button "Confirm" at bounding box center [204, 339] width 198 height 31
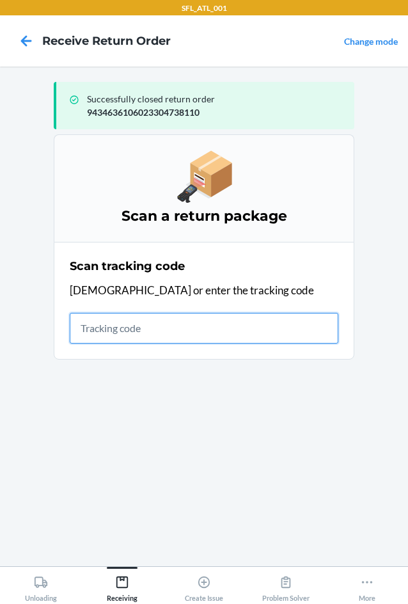
click at [164, 329] on input "text" at bounding box center [204, 328] width 269 height 31
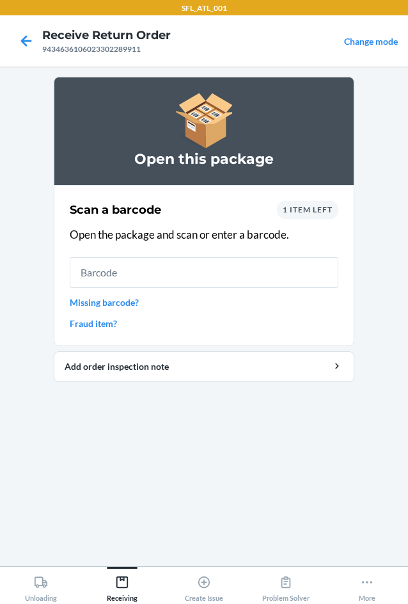
click at [154, 274] on input "text" at bounding box center [204, 272] width 269 height 31
click at [299, 213] on span "1 item left" at bounding box center [308, 210] width 50 height 10
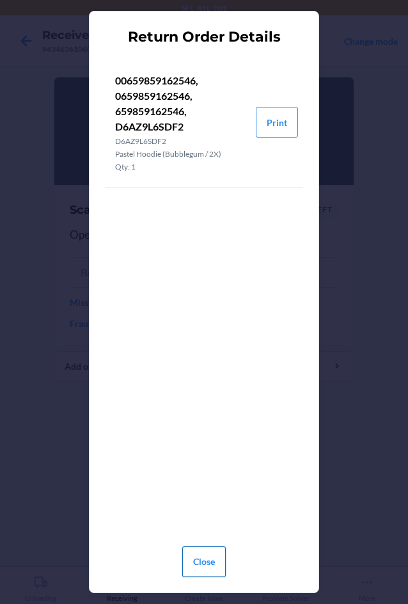
click at [198, 554] on button "Close" at bounding box center [204, 561] width 44 height 31
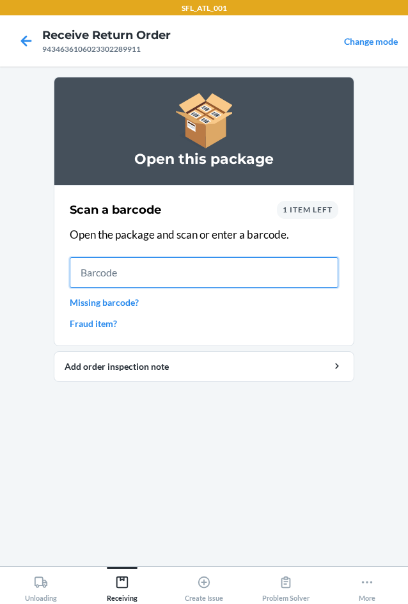
click at [143, 269] on input "text" at bounding box center [204, 272] width 269 height 31
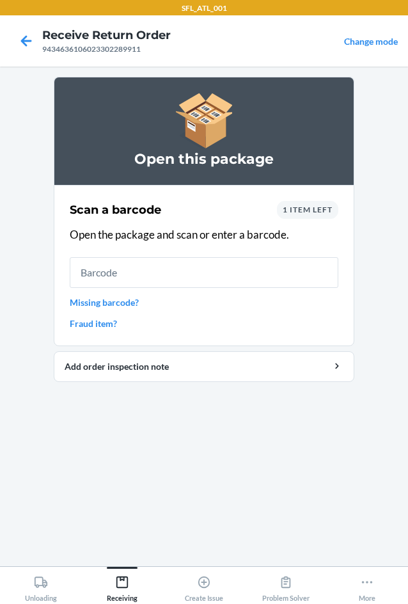
click at [321, 209] on span "1 item left" at bounding box center [308, 210] width 50 height 10
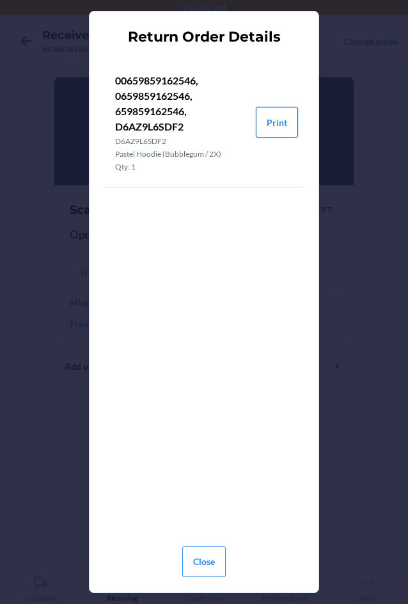
click at [289, 129] on button "Print" at bounding box center [277, 122] width 42 height 31
click at [211, 555] on button "Close" at bounding box center [204, 561] width 44 height 31
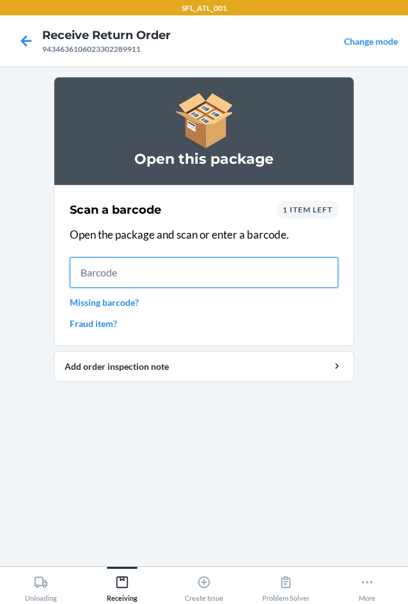
click at [165, 268] on input "text" at bounding box center [204, 272] width 269 height 31
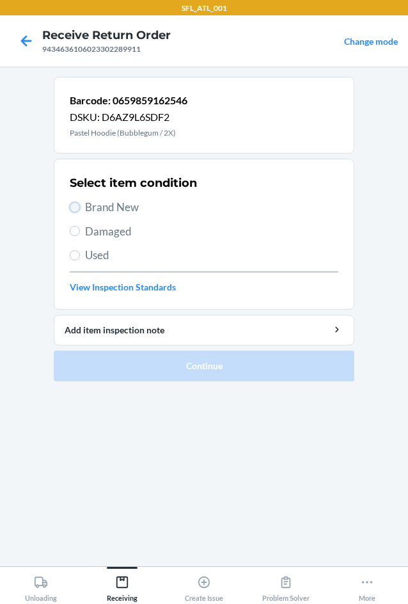
click at [79, 207] on input "Brand New" at bounding box center [75, 207] width 10 height 10
radio input "true"
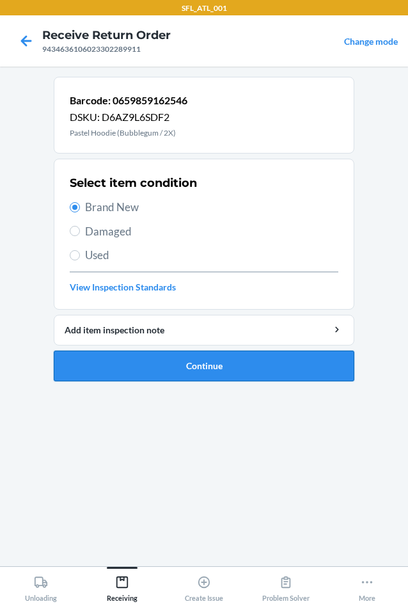
click at [193, 364] on button "Continue" at bounding box center [204, 366] width 301 height 31
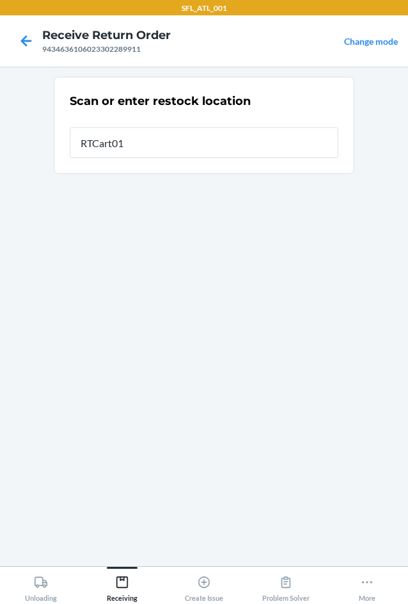
type input "RTCart012"
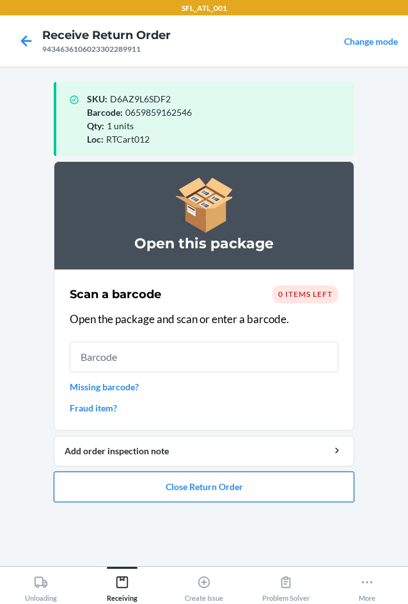
click at [223, 486] on button "Close Return Order" at bounding box center [204, 486] width 301 height 31
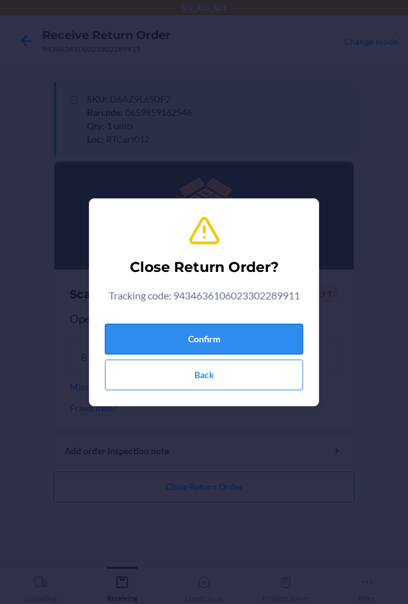
click at [259, 342] on button "Confirm" at bounding box center [204, 339] width 198 height 31
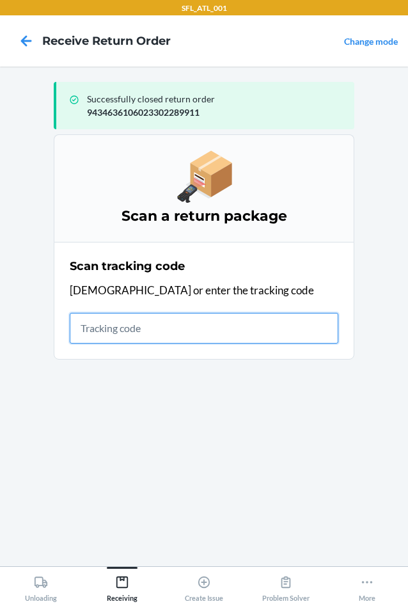
click at [93, 333] on input "text" at bounding box center [204, 328] width 269 height 31
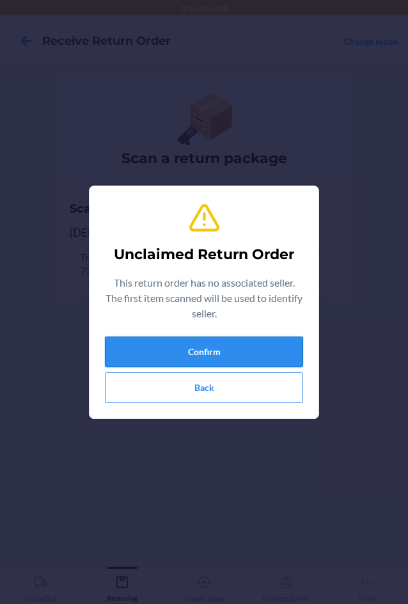
click at [214, 356] on button "Confirm" at bounding box center [204, 351] width 198 height 31
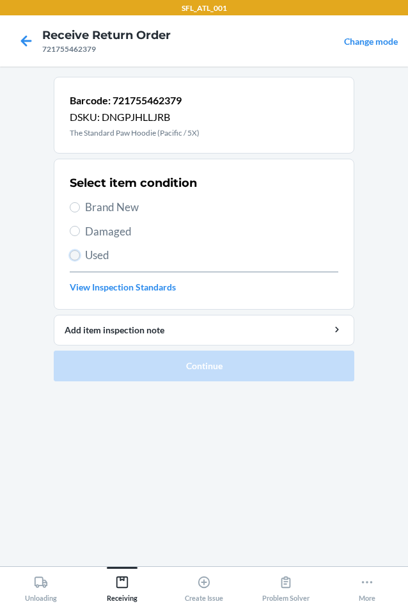
click at [75, 258] on input "Used" at bounding box center [75, 255] width 10 height 10
radio input "true"
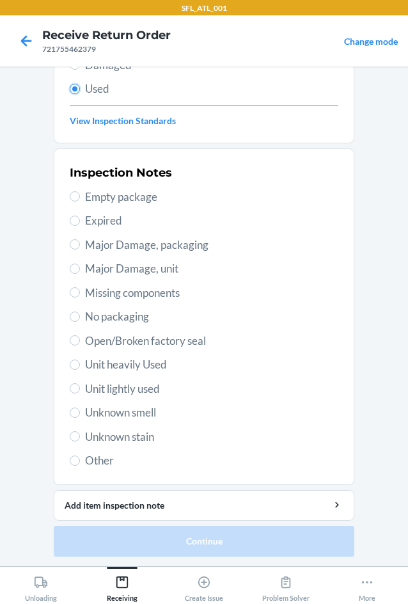
scroll to position [167, 0]
click at [75, 362] on label "Unit heavily Used" at bounding box center [204, 364] width 269 height 17
click at [75, 362] on input "Unit heavily Used" at bounding box center [75, 364] width 10 height 10
radio input "true"
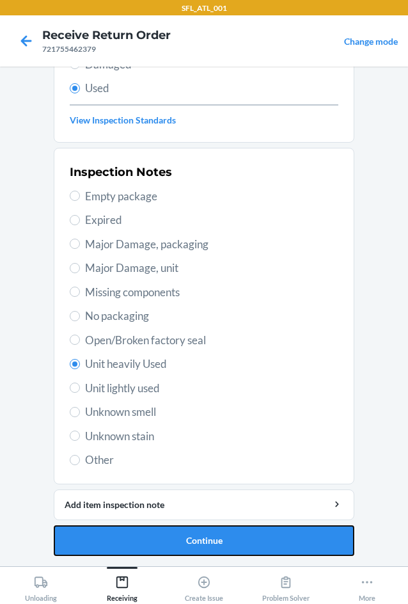
drag, startPoint x: 200, startPoint y: 538, endPoint x: 205, endPoint y: 531, distance: 8.3
click at [201, 538] on button "Continue" at bounding box center [204, 540] width 301 height 31
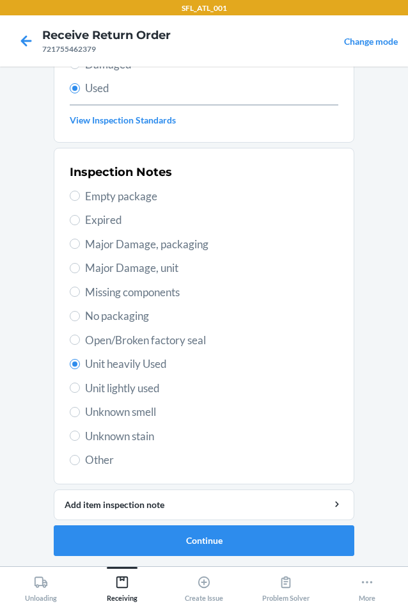
scroll to position [0, 0]
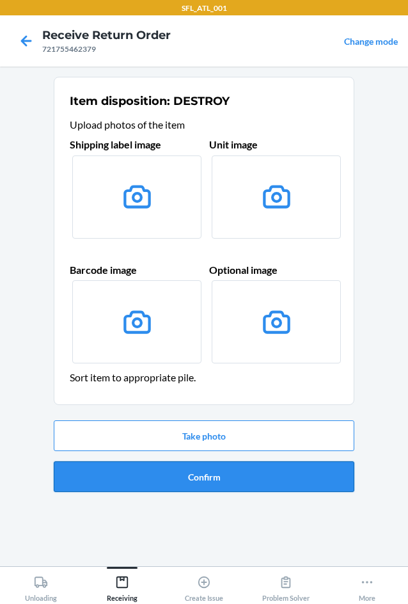
click at [225, 480] on button "Confirm" at bounding box center [204, 476] width 301 height 31
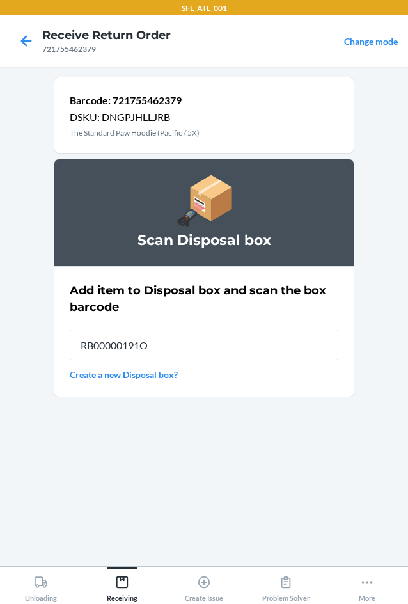
type input "RB00000191O"
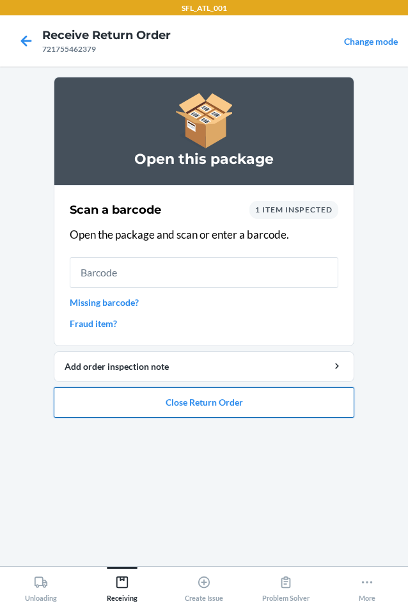
click at [223, 406] on button "Close Return Order" at bounding box center [204, 402] width 301 height 31
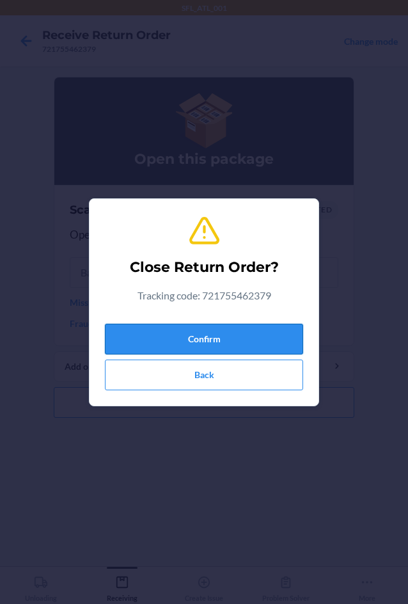
click at [229, 328] on button "Confirm" at bounding box center [204, 339] width 198 height 31
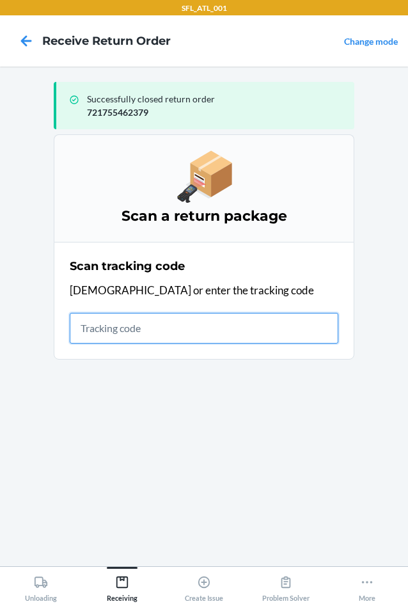
click at [211, 331] on input "text" at bounding box center [204, 328] width 269 height 31
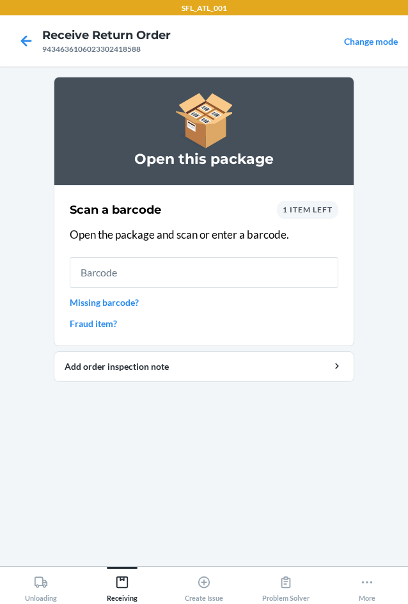
click at [323, 207] on span "1 item left" at bounding box center [308, 210] width 50 height 10
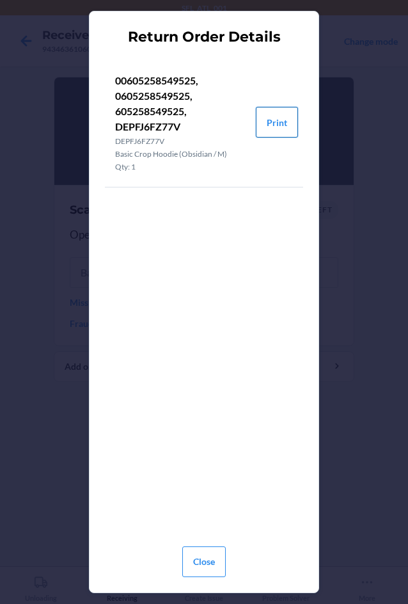
click at [267, 126] on button "Print" at bounding box center [277, 122] width 42 height 31
click at [218, 568] on button "Close" at bounding box center [204, 561] width 44 height 31
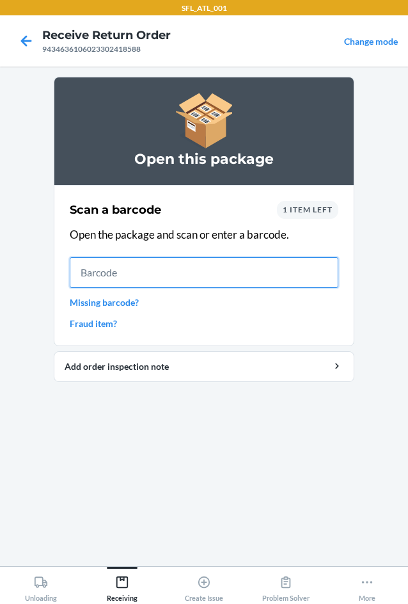
click at [108, 280] on input "text" at bounding box center [204, 272] width 269 height 31
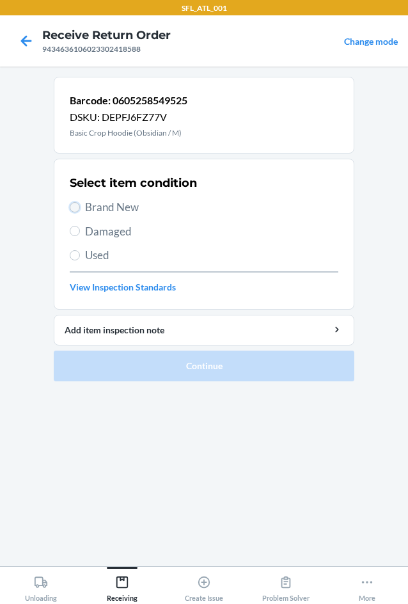
click at [72, 208] on input "Brand New" at bounding box center [75, 207] width 10 height 10
radio input "true"
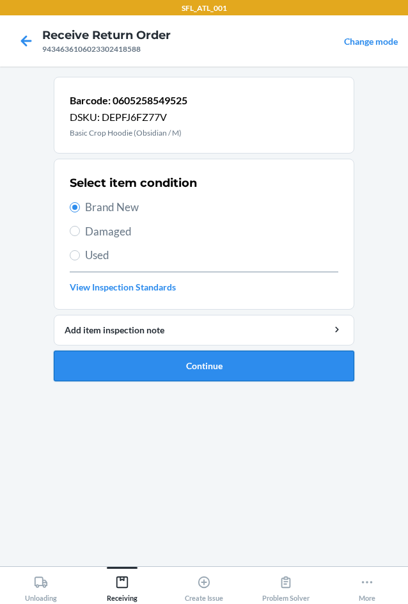
click at [226, 361] on button "Continue" at bounding box center [204, 366] width 301 height 31
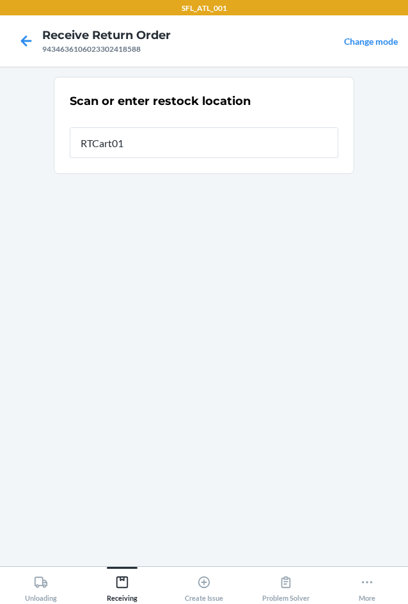
type input "RTCart012"
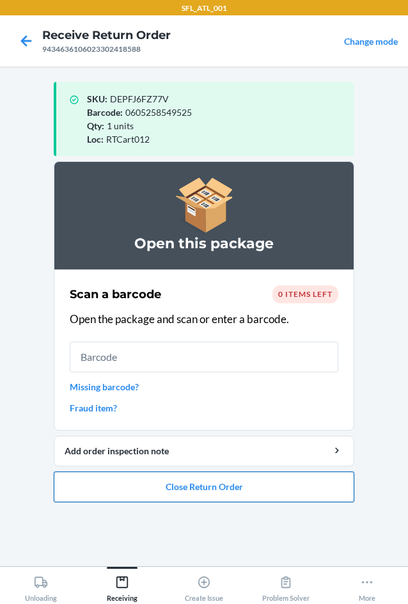
click at [242, 487] on button "Close Return Order" at bounding box center [204, 486] width 301 height 31
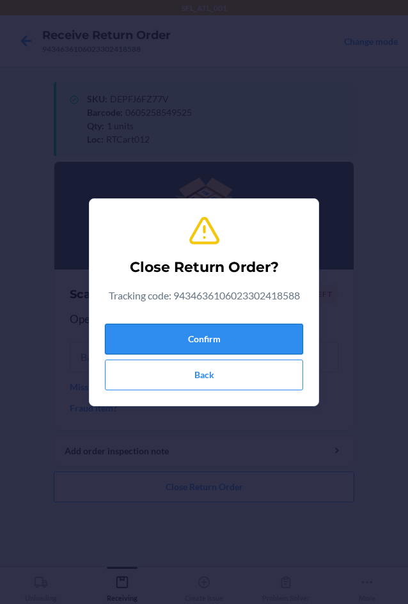
click at [214, 336] on button "Confirm" at bounding box center [204, 339] width 198 height 31
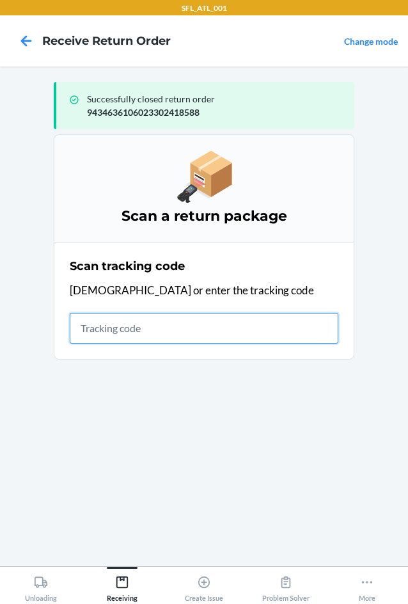
click at [132, 326] on input "text" at bounding box center [204, 328] width 269 height 31
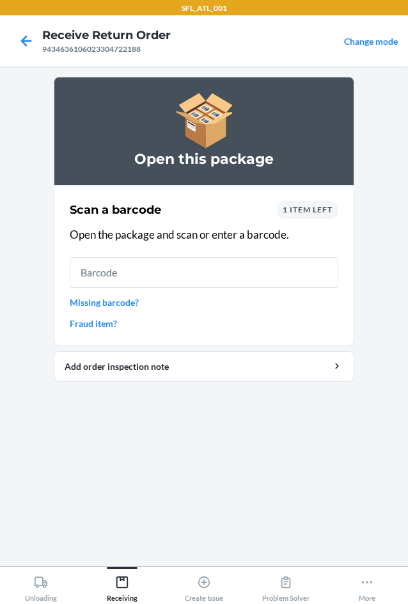
click at [322, 212] on span "1 item left" at bounding box center [308, 210] width 50 height 10
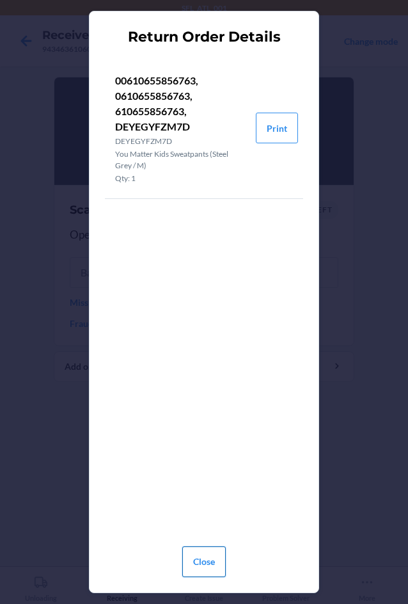
click at [201, 561] on button "Close" at bounding box center [204, 561] width 44 height 31
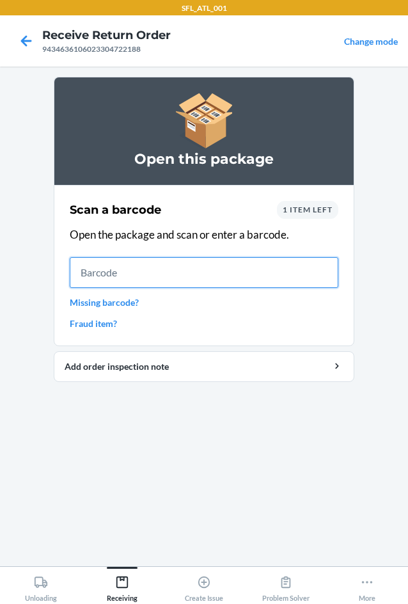
click at [100, 265] on input "text" at bounding box center [204, 272] width 269 height 31
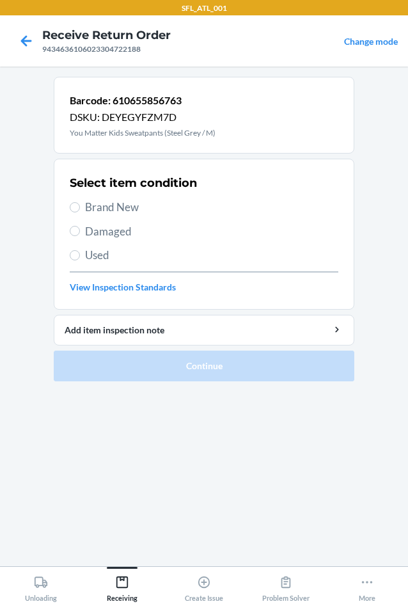
click at [84, 205] on label "Brand New" at bounding box center [204, 207] width 269 height 17
click at [80, 205] on input "Brand New" at bounding box center [75, 207] width 10 height 10
radio input "true"
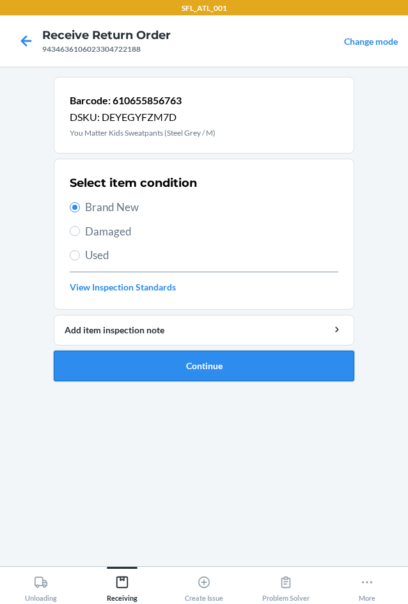
click at [209, 368] on button "Continue" at bounding box center [204, 366] width 301 height 31
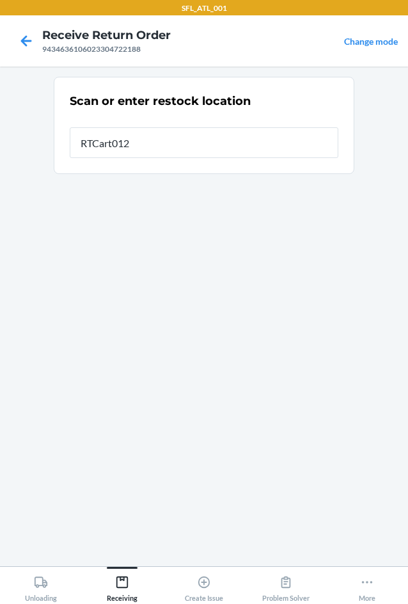
type input "RTCart012"
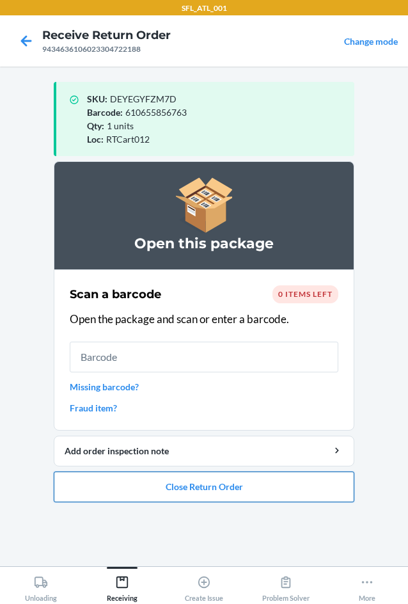
click at [193, 486] on button "Close Return Order" at bounding box center [204, 486] width 301 height 31
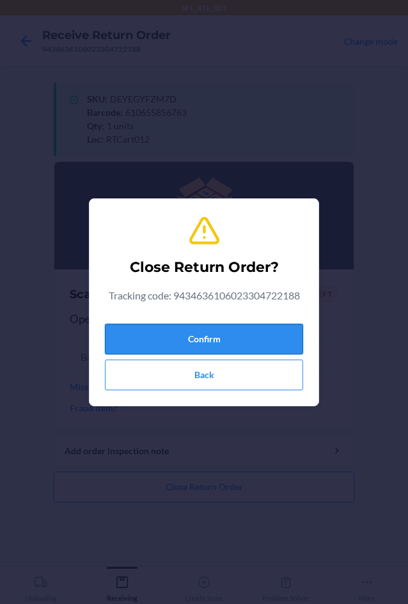
click at [201, 336] on button "Confirm" at bounding box center [204, 339] width 198 height 31
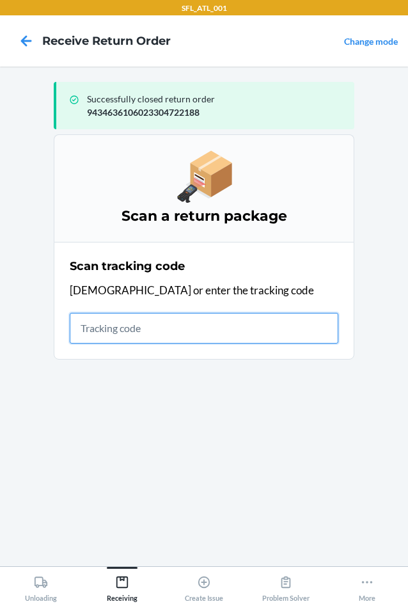
click at [122, 327] on input "text" at bounding box center [204, 328] width 269 height 31
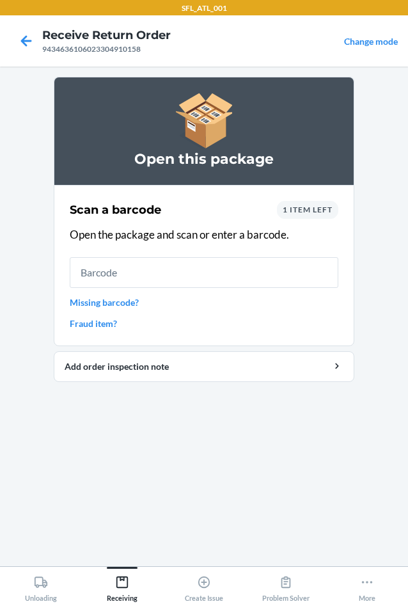
click at [310, 210] on span "1 item left" at bounding box center [308, 210] width 50 height 10
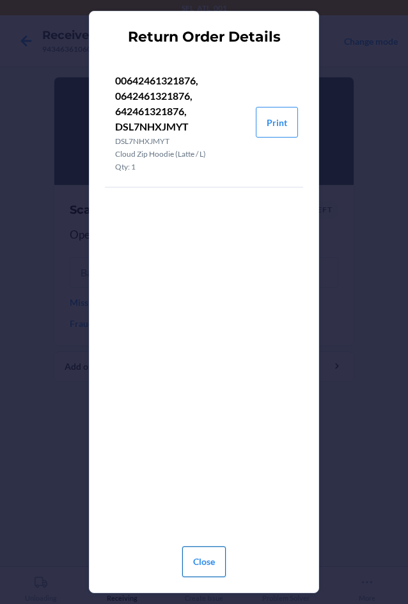
click at [215, 564] on button "Close" at bounding box center [204, 561] width 44 height 31
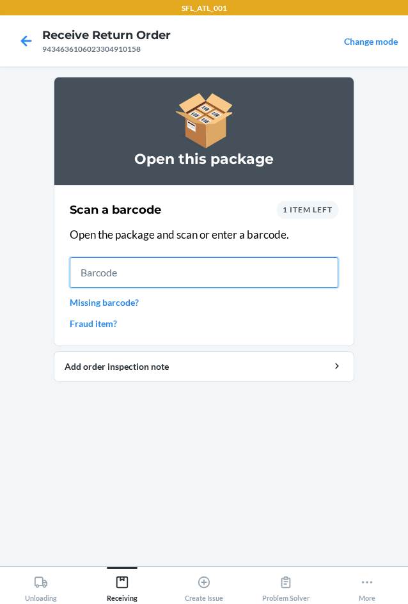
click at [115, 270] on input "text" at bounding box center [204, 272] width 269 height 31
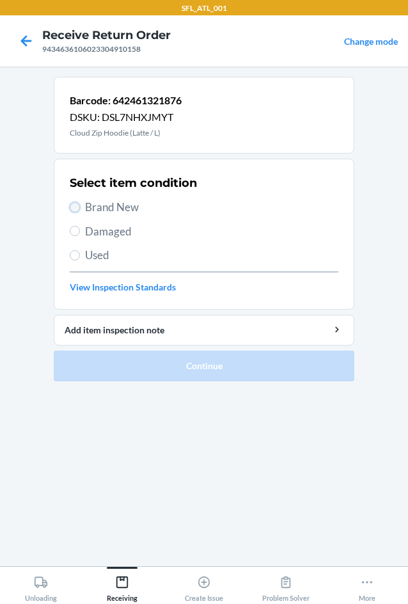
drag, startPoint x: 77, startPoint y: 203, endPoint x: 77, endPoint y: 210, distance: 6.4
click at [77, 205] on input "Brand New" at bounding box center [75, 207] width 10 height 10
radio input "true"
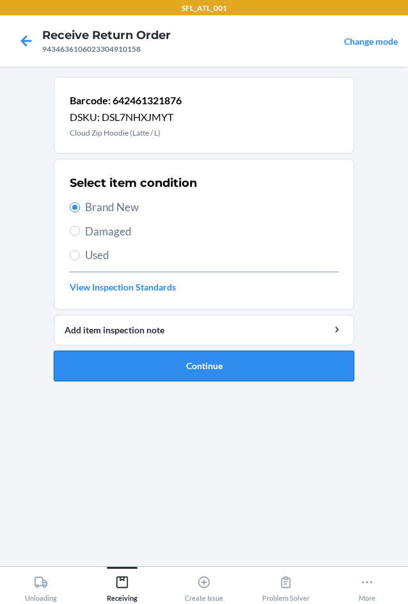
click at [222, 368] on button "Continue" at bounding box center [204, 366] width 301 height 31
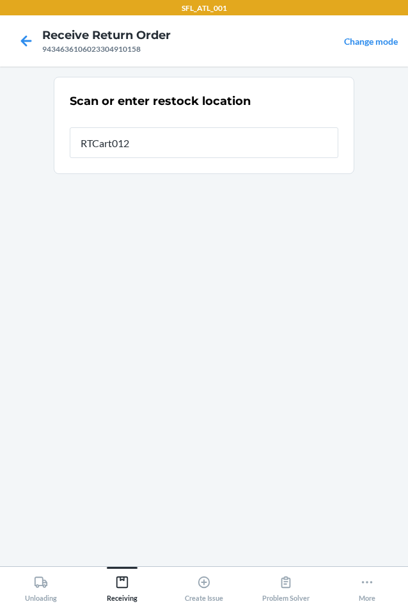
type input "RTCart012"
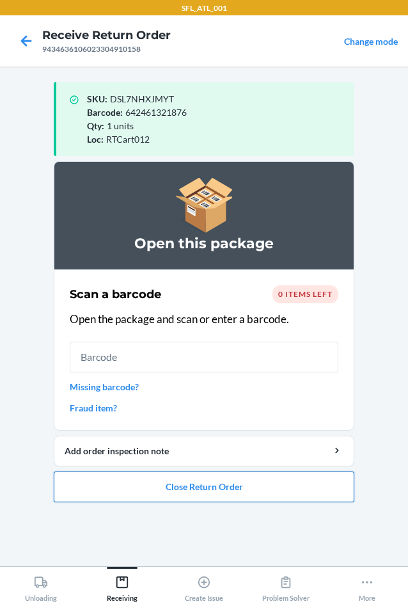
click at [227, 492] on button "Close Return Order" at bounding box center [204, 486] width 301 height 31
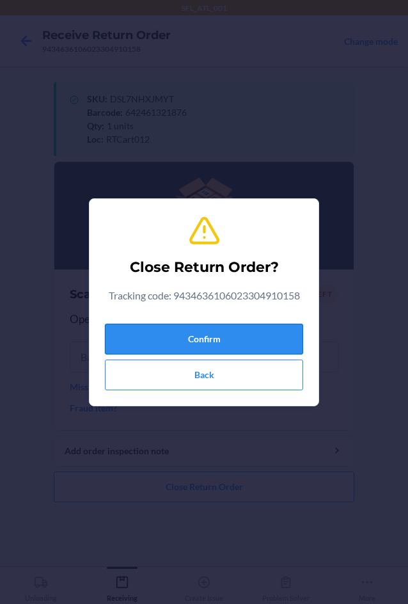
click at [241, 331] on button "Confirm" at bounding box center [204, 339] width 198 height 31
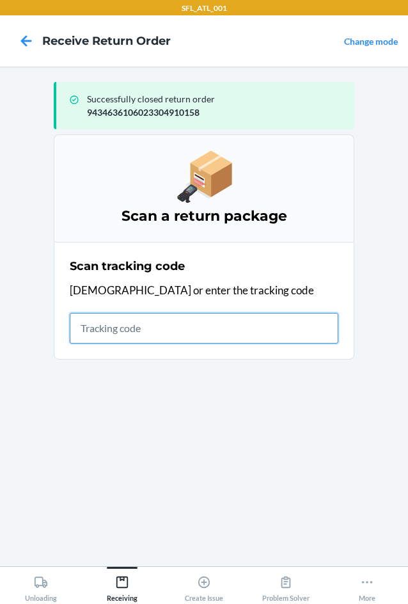
click at [104, 330] on input "text" at bounding box center [204, 328] width 269 height 31
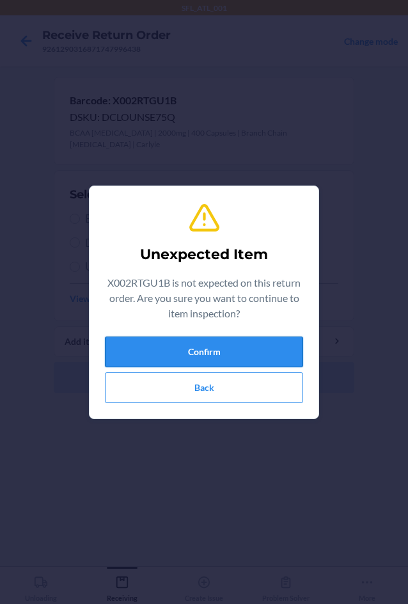
click at [230, 353] on button "Confirm" at bounding box center [204, 351] width 198 height 31
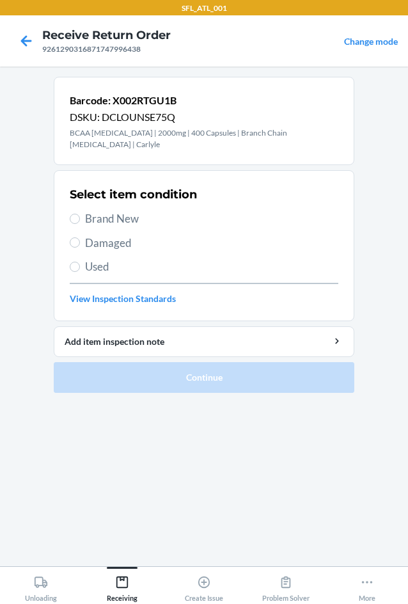
click at [80, 269] on label "Used" at bounding box center [204, 266] width 269 height 17
click at [80, 269] on input "Used" at bounding box center [75, 267] width 10 height 10
radio input "true"
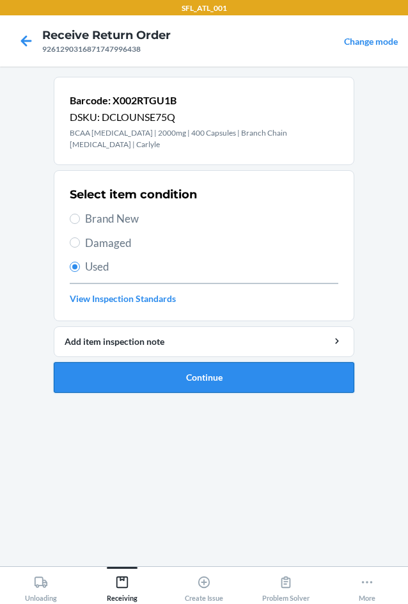
click at [202, 376] on button "Continue" at bounding box center [204, 377] width 301 height 31
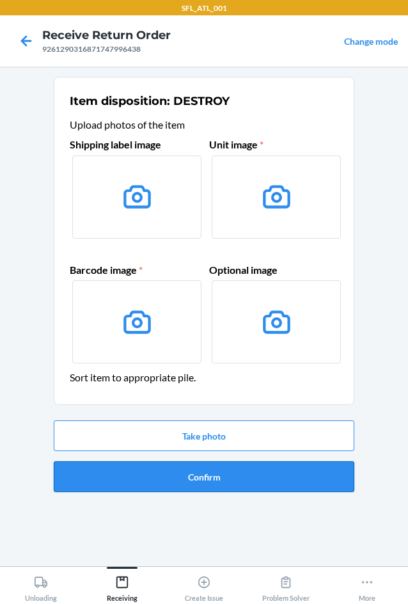
click at [230, 484] on button "Confirm" at bounding box center [204, 476] width 301 height 31
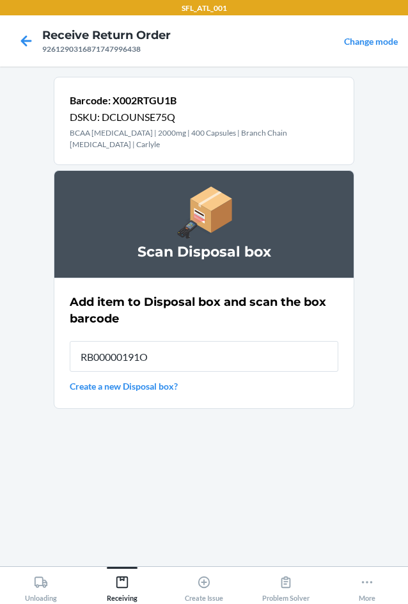
type input "RB00000191O"
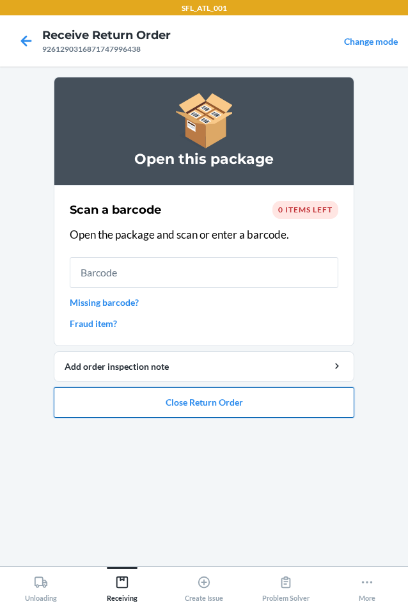
click at [205, 402] on button "Close Return Order" at bounding box center [204, 402] width 301 height 31
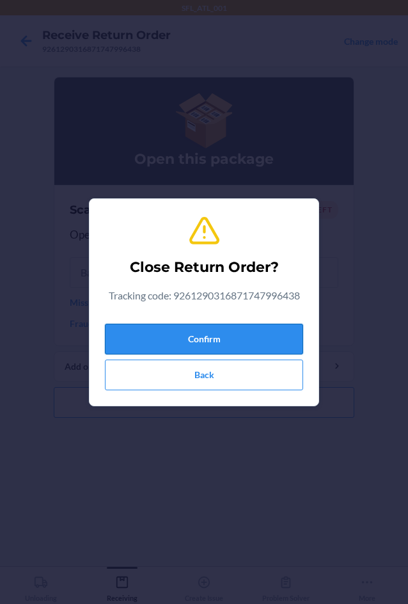
click at [260, 329] on button "Confirm" at bounding box center [204, 339] width 198 height 31
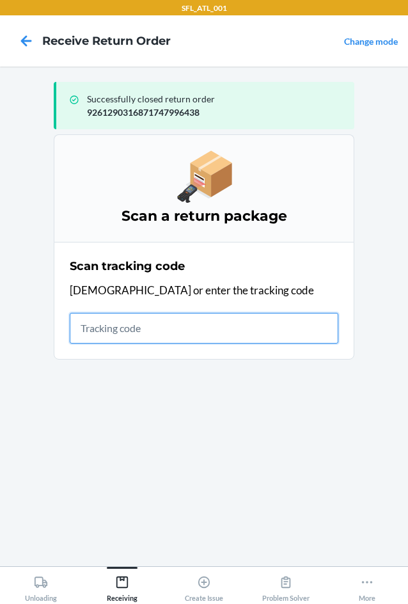
click at [139, 328] on input "text" at bounding box center [204, 328] width 269 height 31
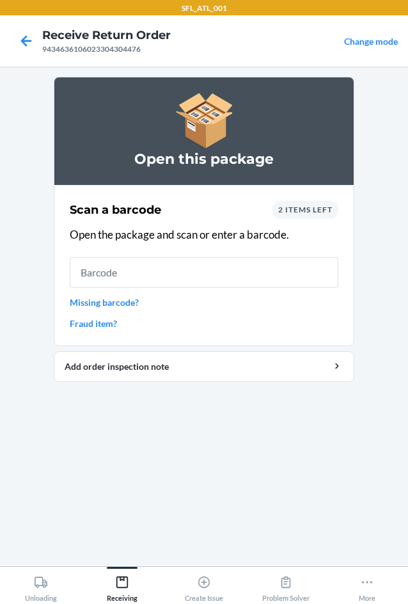
click at [317, 208] on span "2 items left" at bounding box center [305, 210] width 54 height 10
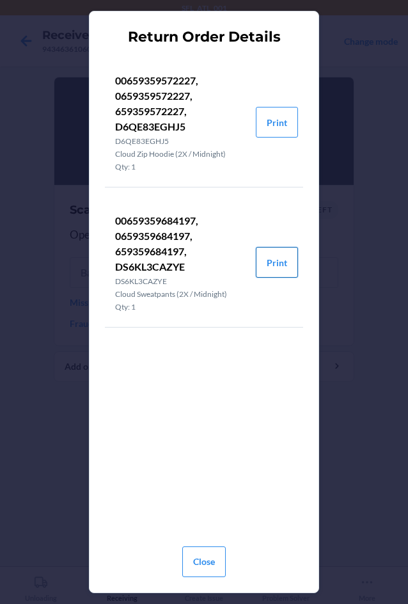
click at [284, 260] on button "Print" at bounding box center [277, 262] width 42 height 31
click at [212, 562] on button "Close" at bounding box center [204, 561] width 44 height 31
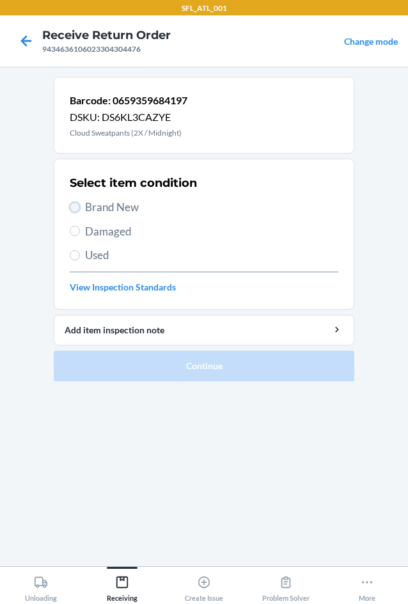
click at [74, 207] on input "Brand New" at bounding box center [75, 207] width 10 height 10
radio input "true"
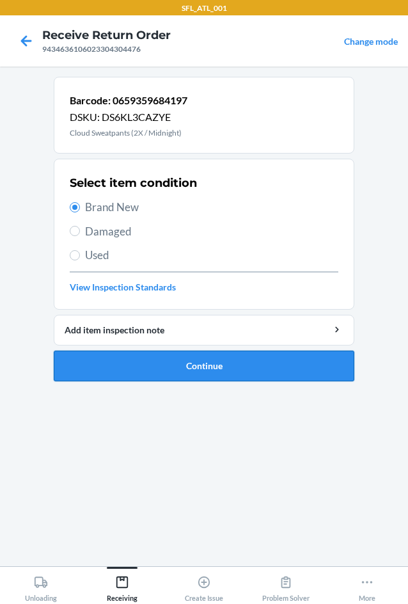
click at [201, 372] on button "Continue" at bounding box center [204, 366] width 301 height 31
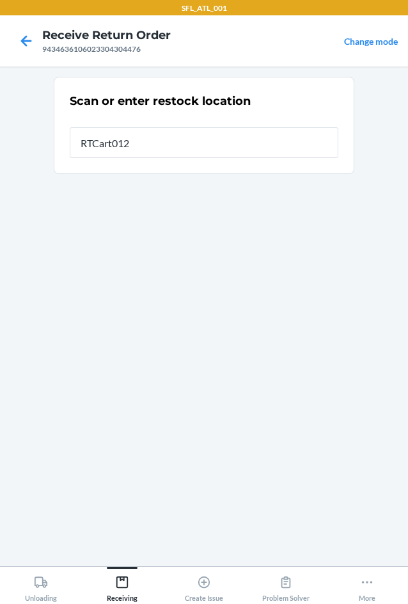
type input "RTCart012"
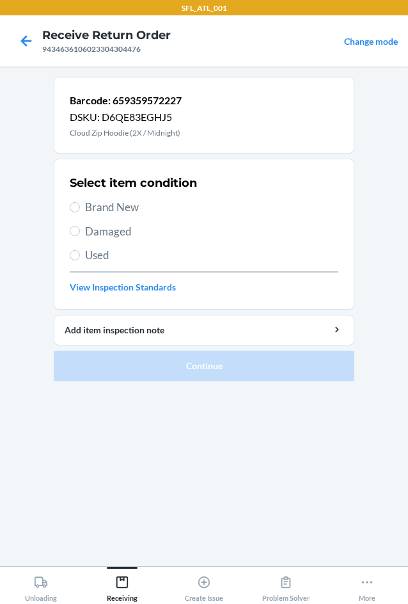
click at [89, 209] on span "Brand New" at bounding box center [211, 207] width 253 height 17
click at [80, 209] on input "Brand New" at bounding box center [75, 207] width 10 height 10
radio input "true"
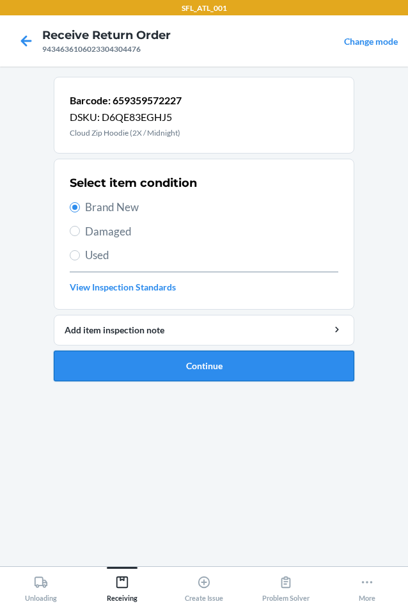
click at [225, 366] on button "Continue" at bounding box center [204, 366] width 301 height 31
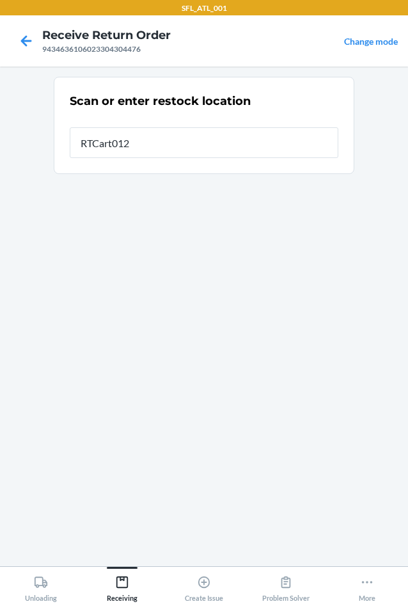
type input "RTCart012"
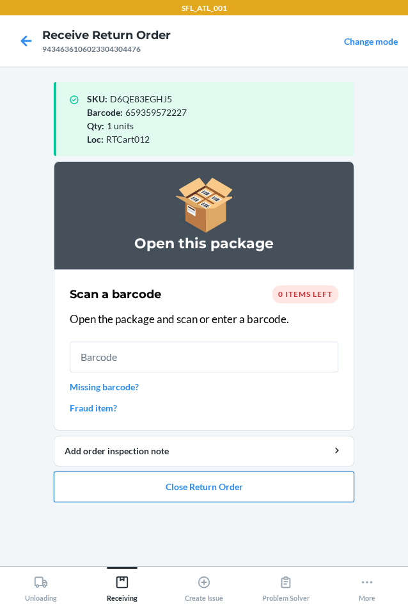
click at [253, 486] on button "Close Return Order" at bounding box center [204, 486] width 301 height 31
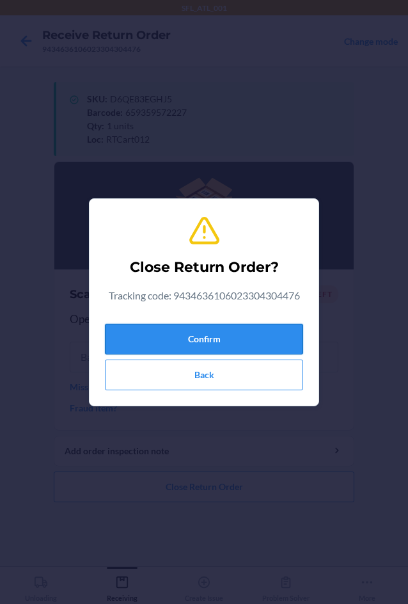
click at [248, 340] on button "Confirm" at bounding box center [204, 339] width 198 height 31
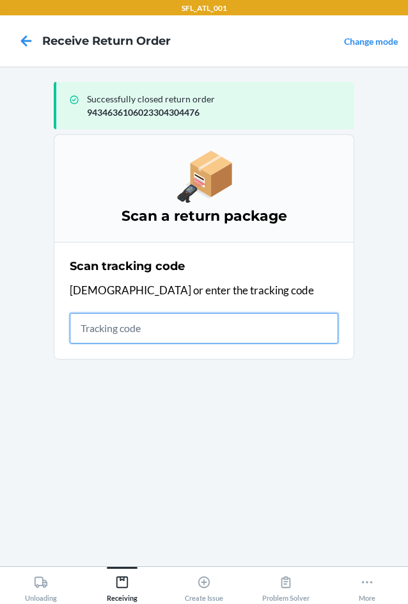
click at [84, 330] on input "text" at bounding box center [204, 328] width 269 height 31
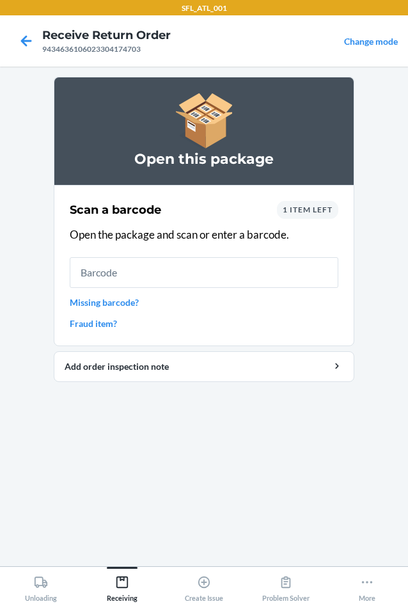
click at [320, 211] on span "1 item left" at bounding box center [308, 210] width 50 height 10
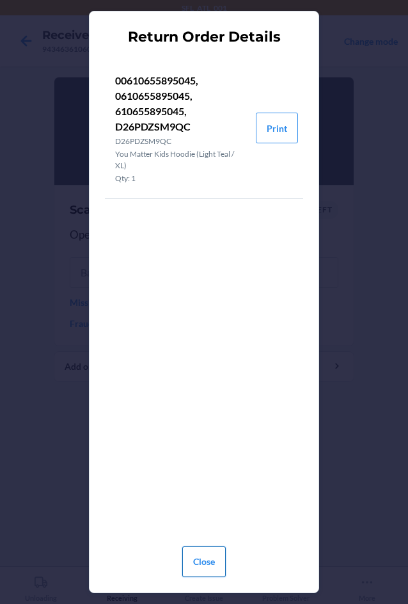
click at [213, 558] on button "Close" at bounding box center [204, 561] width 44 height 31
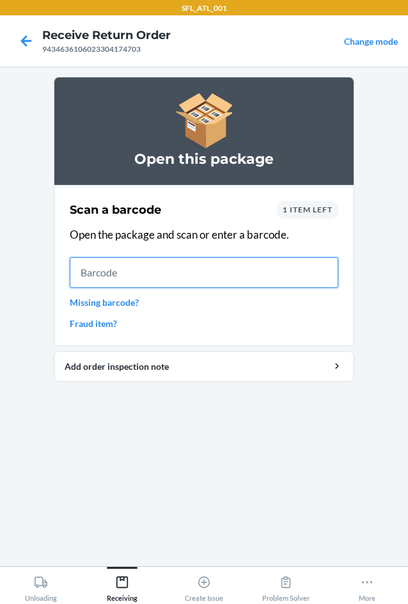
click at [125, 271] on input "text" at bounding box center [204, 272] width 269 height 31
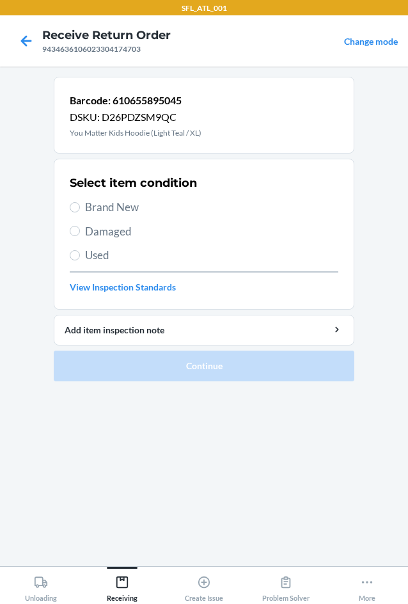
click at [68, 202] on section "Select item condition Brand New Damaged Used View Inspection Standards" at bounding box center [204, 234] width 301 height 151
click at [90, 211] on span "Brand New" at bounding box center [211, 207] width 253 height 17
click at [80, 211] on input "Brand New" at bounding box center [75, 207] width 10 height 10
radio input "true"
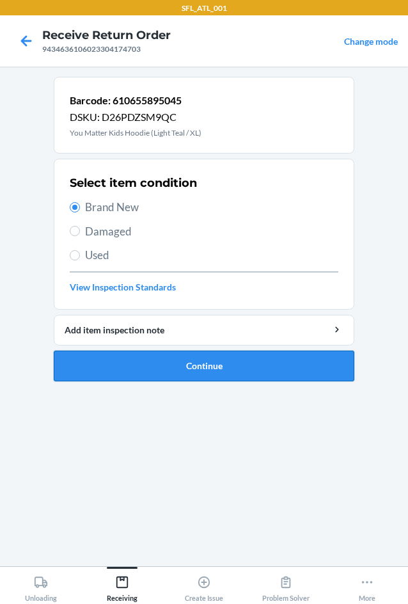
click at [152, 354] on button "Continue" at bounding box center [204, 366] width 301 height 31
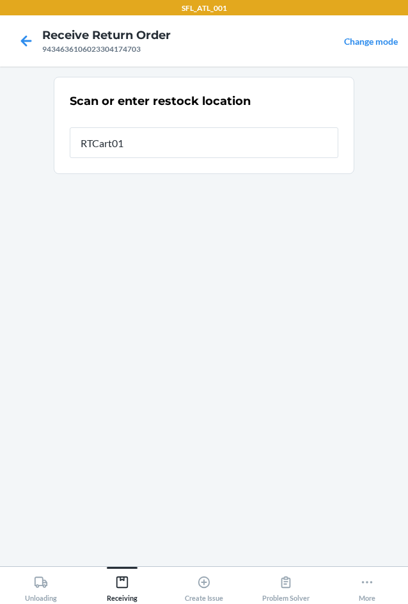
type input "RTCart012"
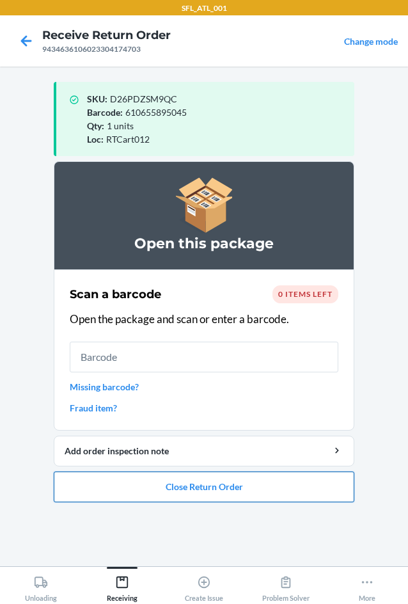
click at [132, 482] on button "Close Return Order" at bounding box center [204, 486] width 301 height 31
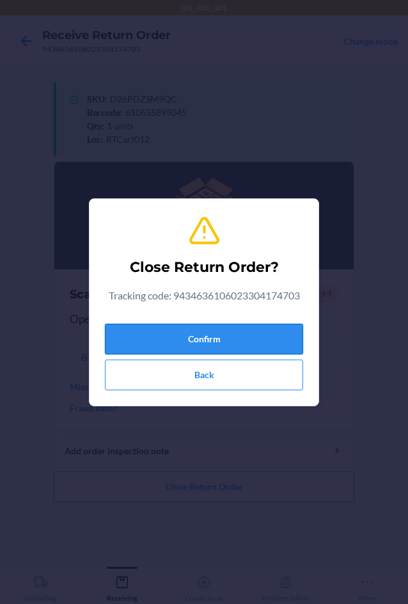
click at [149, 339] on button "Confirm" at bounding box center [204, 339] width 198 height 31
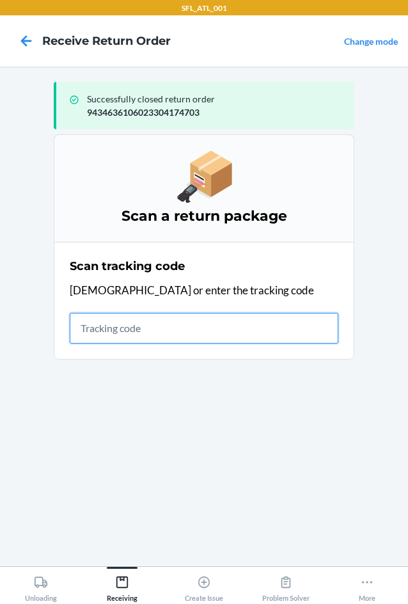
click at [82, 328] on input "text" at bounding box center [204, 328] width 269 height 31
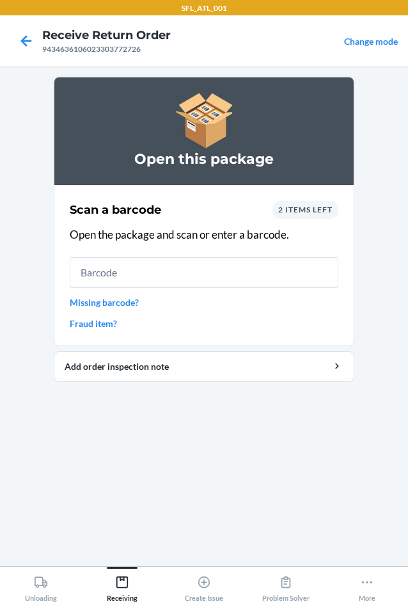
click at [296, 213] on span "2 items left" at bounding box center [305, 210] width 54 height 10
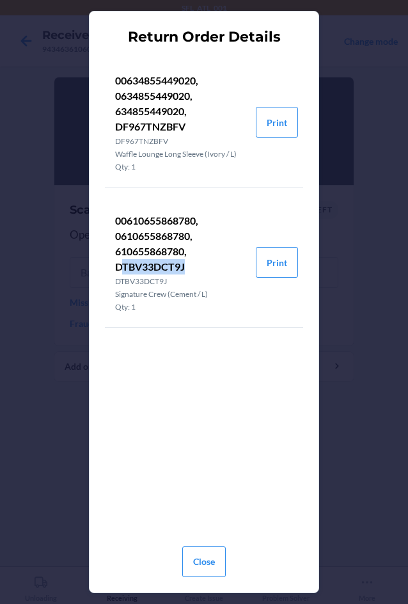
drag, startPoint x: 184, startPoint y: 267, endPoint x: 125, endPoint y: 263, distance: 59.6
click at [125, 263] on p "00610655868780, 0610655868780, 610655868780, DTBV33DCT9J" at bounding box center [180, 243] width 131 height 61
click at [223, 254] on p "00610655868780, 0610655868780, 610655868780, DTBV33DCT9J" at bounding box center [180, 243] width 131 height 61
drag, startPoint x: 186, startPoint y: 265, endPoint x: 116, endPoint y: 262, distance: 69.2
click at [116, 262] on p "00610655868780, 0610655868780, 610655868780, DTBV33DCT9J" at bounding box center [180, 243] width 131 height 61
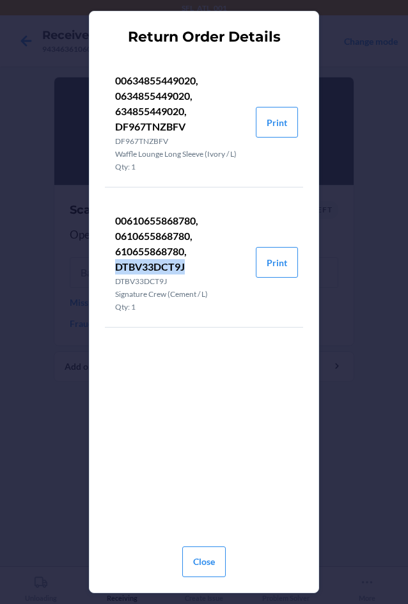
copy p "DTBV33DCT9J"
click at [205, 555] on button "Close" at bounding box center [204, 561] width 44 height 31
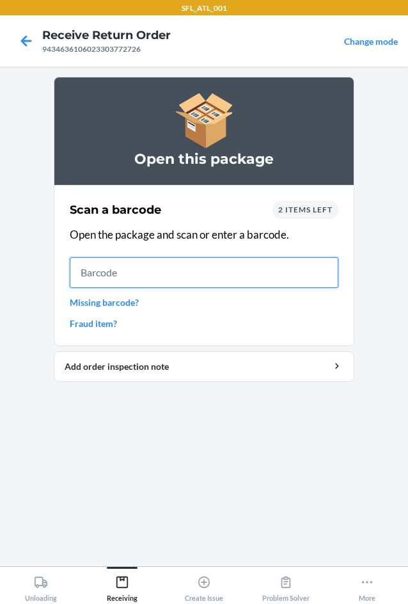
click at [106, 274] on input "text" at bounding box center [204, 272] width 269 height 31
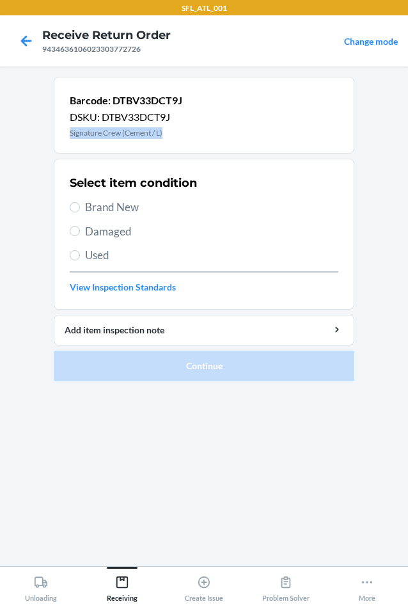
drag, startPoint x: 163, startPoint y: 131, endPoint x: 71, endPoint y: 137, distance: 92.3
click at [71, 137] on p "Signature Crew (Cement / L)" at bounding box center [126, 133] width 113 height 12
click at [189, 131] on div "Barcode: DTBV33DCT9J DSKU: DTBV33DCT9J Signature Crew (Cement / L)" at bounding box center [204, 115] width 301 height 77
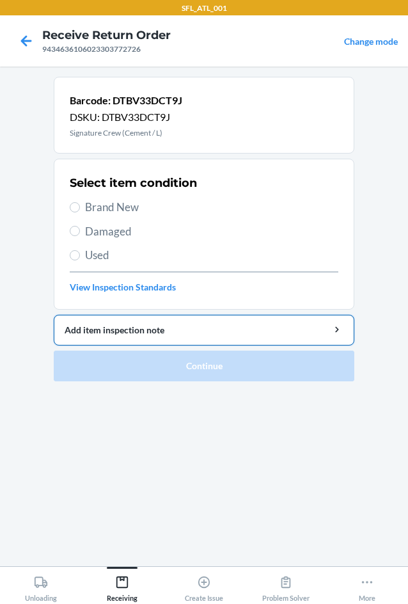
drag, startPoint x: 127, startPoint y: 209, endPoint x: 118, endPoint y: 315, distance: 107.3
click at [127, 216] on div "Select item condition Brand New Damaged Used View Inspection Standards" at bounding box center [204, 234] width 269 height 127
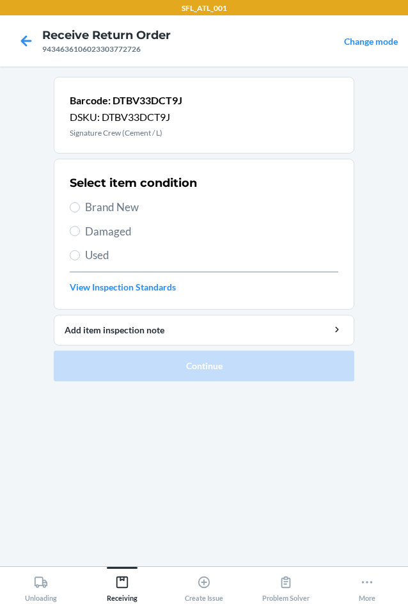
click at [95, 207] on span "Brand New" at bounding box center [211, 207] width 253 height 17
click at [80, 207] on input "Brand New" at bounding box center [75, 207] width 10 height 10
radio input "true"
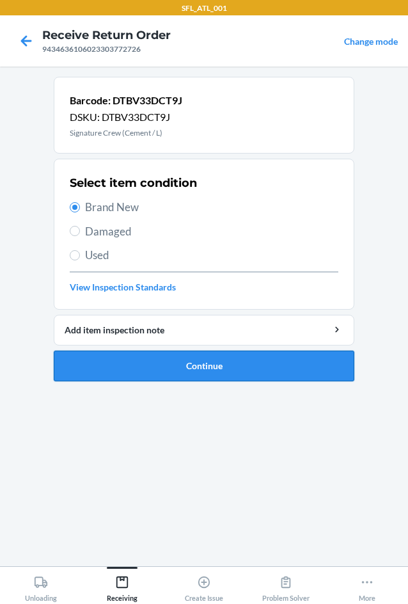
click at [106, 360] on button "Continue" at bounding box center [204, 366] width 301 height 31
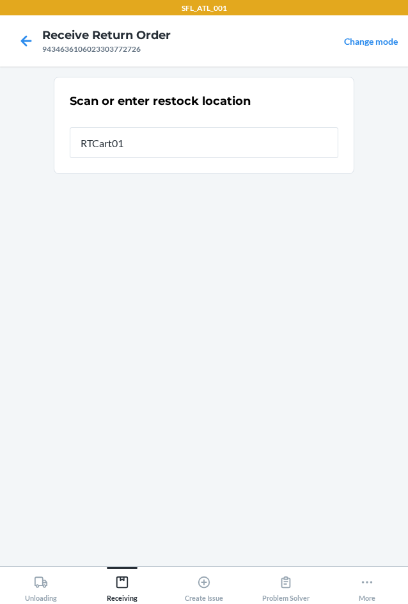
type input "RTCart012"
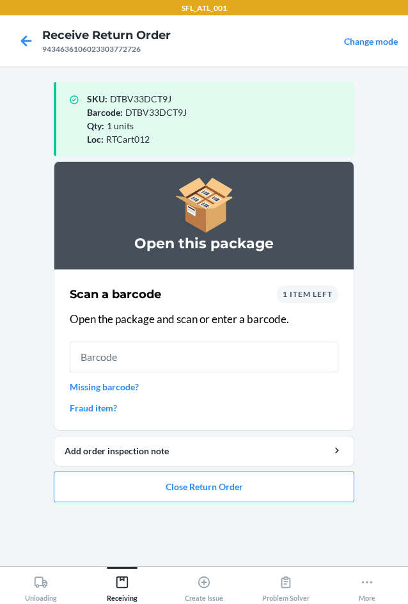
click at [308, 293] on span "1 item left" at bounding box center [308, 294] width 50 height 10
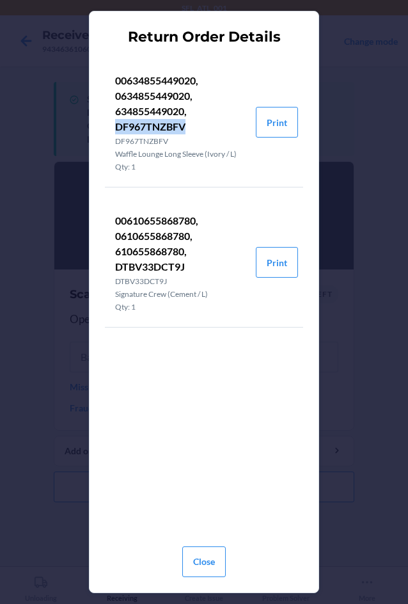
drag, startPoint x: 184, startPoint y: 123, endPoint x: 113, endPoint y: 127, distance: 71.8
click at [113, 127] on li "00634855449020, 0634855449020, 634855449020, DF967TNZBFV DF967TNZBFV Waffle Lou…" at bounding box center [180, 122] width 151 height 129
copy p "DF967TNZBFV"
drag, startPoint x: 209, startPoint y: 561, endPoint x: 221, endPoint y: 512, distance: 50.6
click at [209, 560] on button "Close" at bounding box center [204, 561] width 44 height 31
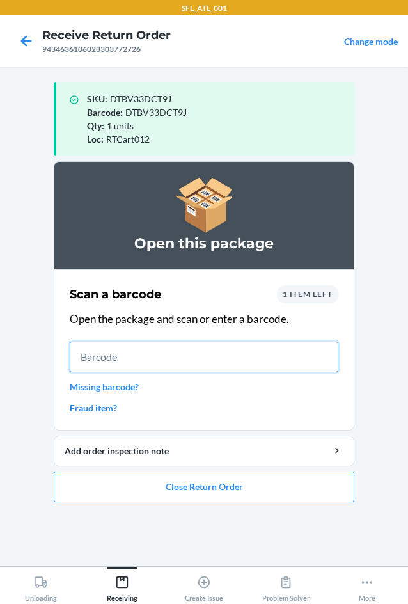
click at [148, 359] on input "text" at bounding box center [204, 357] width 269 height 31
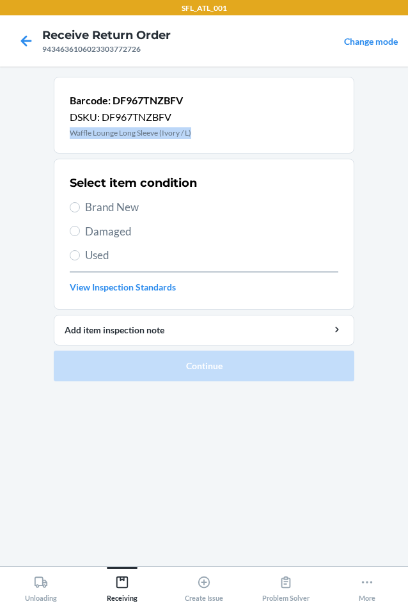
drag, startPoint x: 192, startPoint y: 132, endPoint x: 65, endPoint y: 138, distance: 127.4
click at [65, 138] on div "Barcode: DF967TNZBFV DSKU: DF967TNZBFV Waffle Lounge Long Sleeve (Ivory / L)" at bounding box center [204, 115] width 301 height 77
click at [24, 37] on icon at bounding box center [26, 40] width 11 height 11
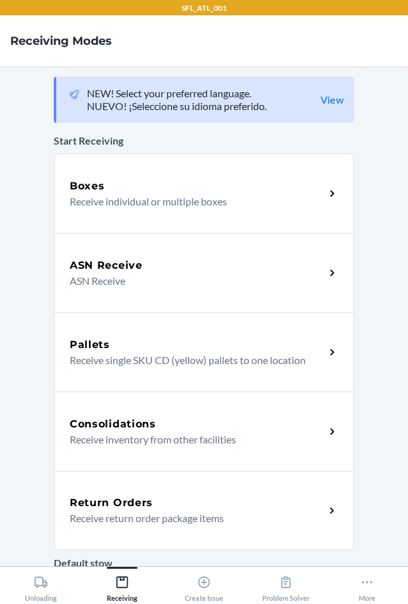
click at [244, 512] on p "Receive return order package items" at bounding box center [192, 518] width 245 height 15
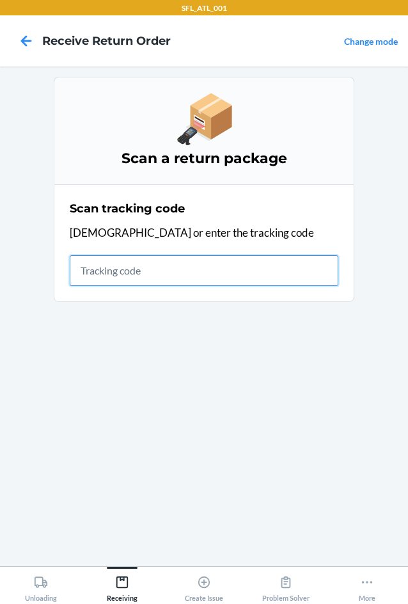
click at [237, 274] on input "text" at bounding box center [204, 270] width 269 height 31
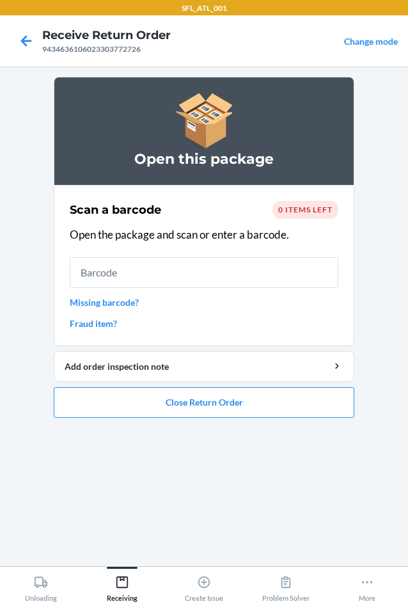
click at [283, 215] on div "0 items left" at bounding box center [306, 210] width 66 height 18
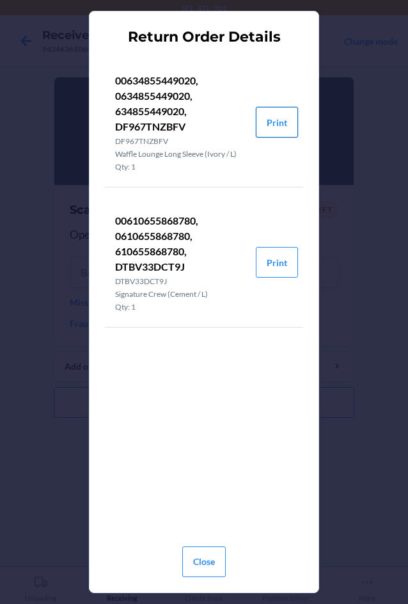
click at [289, 126] on button "Print" at bounding box center [277, 122] width 42 height 31
drag, startPoint x: 207, startPoint y: 557, endPoint x: 223, endPoint y: 468, distance: 89.7
click at [207, 557] on button "Close" at bounding box center [204, 561] width 44 height 31
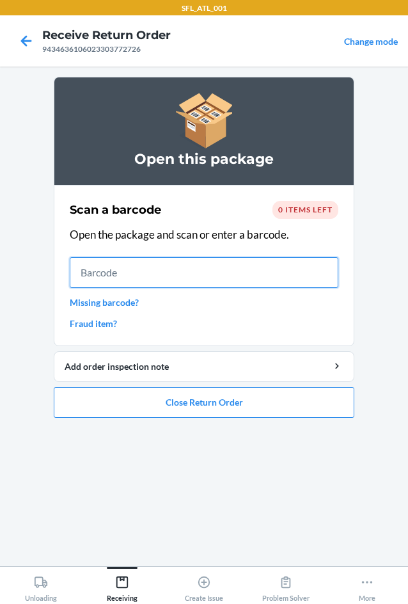
click at [106, 274] on input "text" at bounding box center [204, 272] width 269 height 31
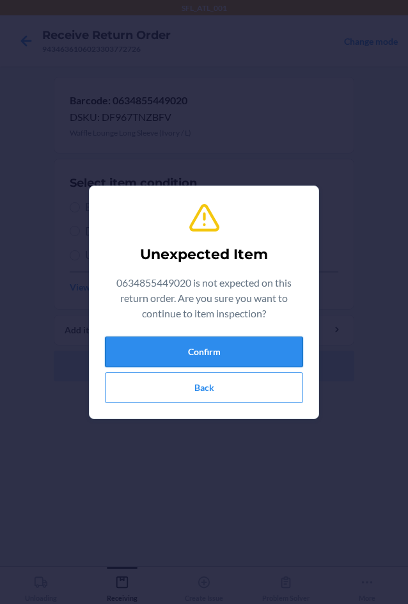
click at [151, 354] on button "Confirm" at bounding box center [204, 351] width 198 height 31
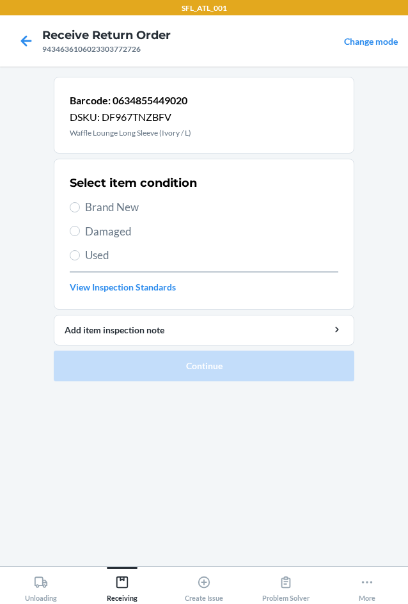
click at [120, 205] on span "Brand New" at bounding box center [211, 207] width 253 height 17
click at [80, 205] on input "Brand New" at bounding box center [75, 207] width 10 height 10
radio input "true"
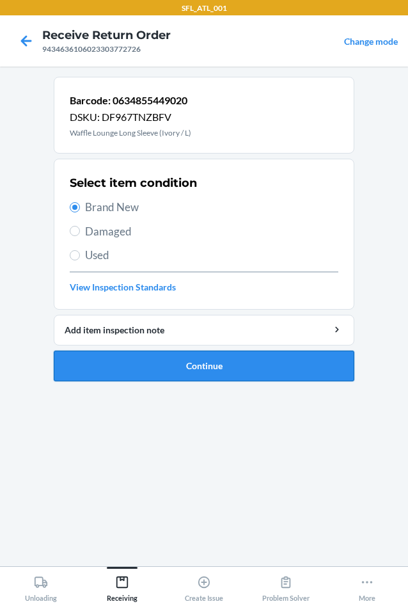
click at [139, 374] on button "Continue" at bounding box center [204, 366] width 301 height 31
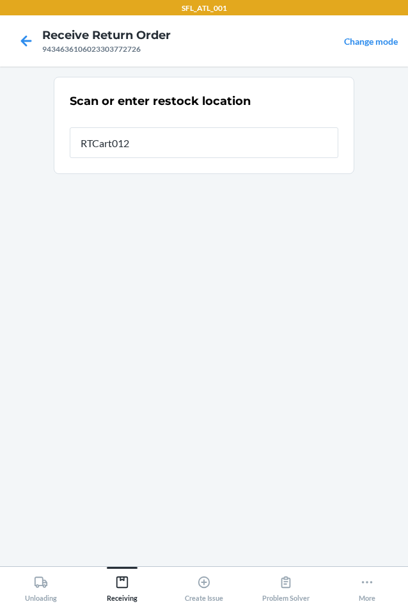
type input "RTCart012"
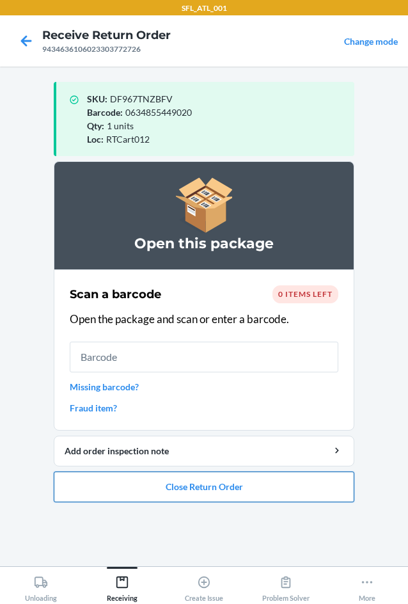
click at [159, 490] on button "Close Return Order" at bounding box center [204, 486] width 301 height 31
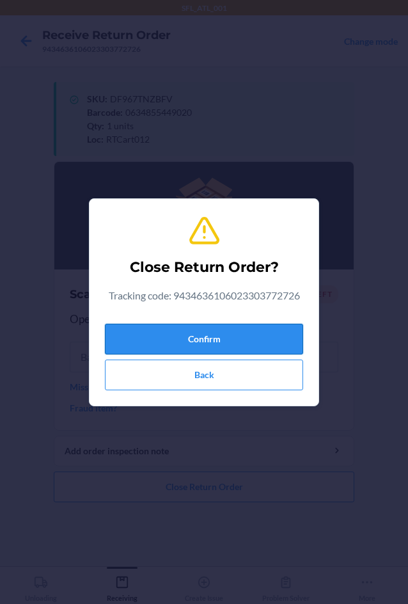
click at [202, 337] on button "Confirm" at bounding box center [204, 339] width 198 height 31
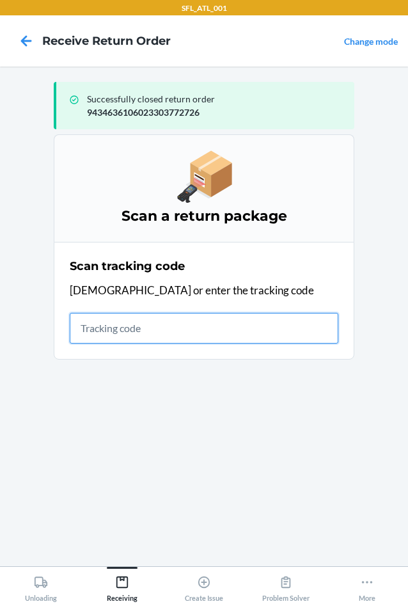
click at [113, 332] on input "text" at bounding box center [204, 328] width 269 height 31
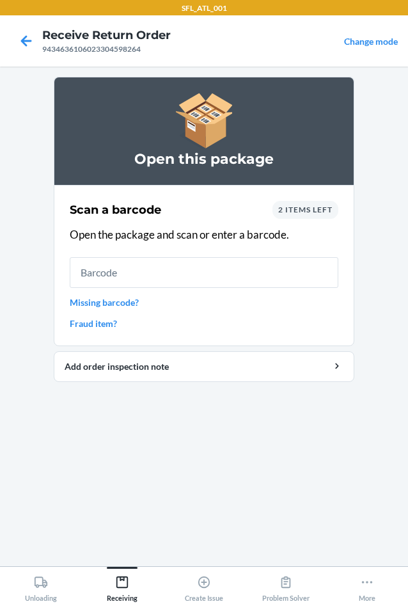
click at [313, 212] on span "2 items left" at bounding box center [305, 210] width 54 height 10
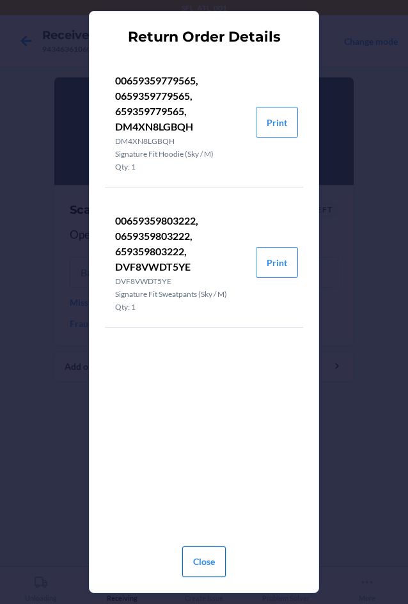
click at [202, 565] on button "Close" at bounding box center [204, 561] width 44 height 31
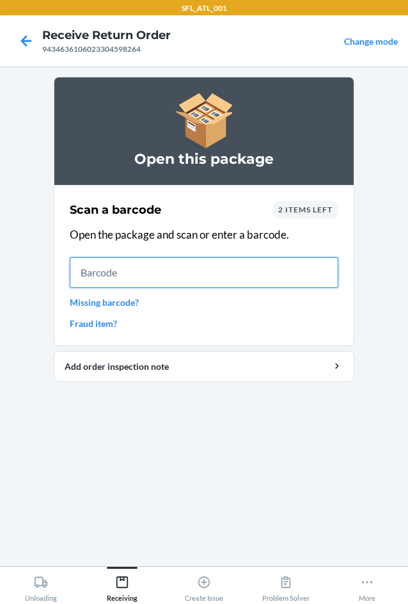
click at [155, 269] on input "text" at bounding box center [204, 272] width 269 height 31
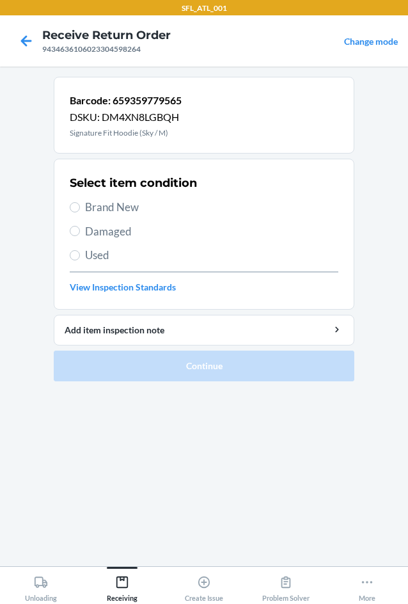
click at [83, 207] on label "Brand New" at bounding box center [204, 207] width 269 height 17
click at [80, 207] on input "Brand New" at bounding box center [75, 207] width 10 height 10
radio input "true"
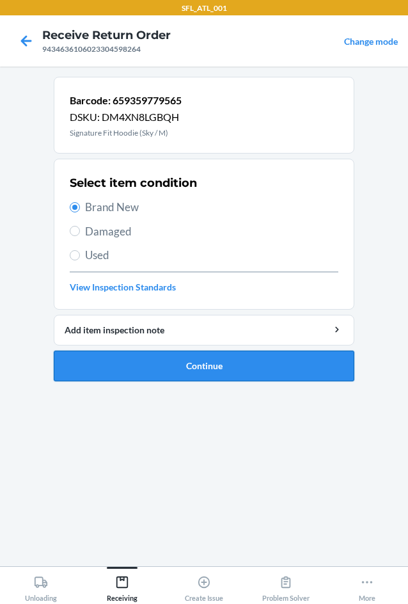
click at [233, 367] on button "Continue" at bounding box center [204, 366] width 301 height 31
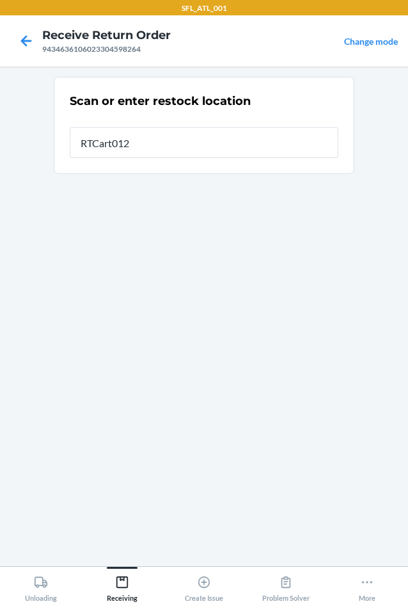
type input "RTCart012"
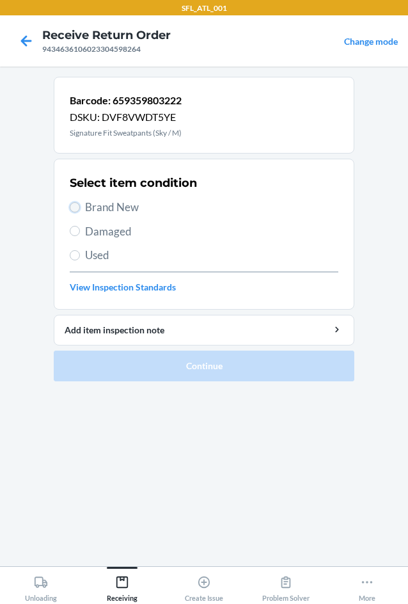
click at [73, 211] on input "Brand New" at bounding box center [75, 207] width 10 height 10
radio input "true"
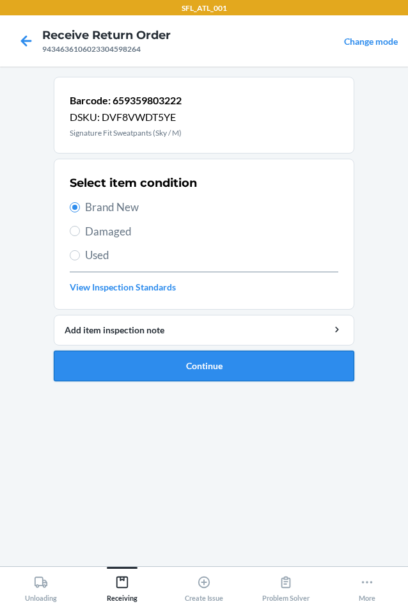
click at [198, 368] on button "Continue" at bounding box center [204, 366] width 301 height 31
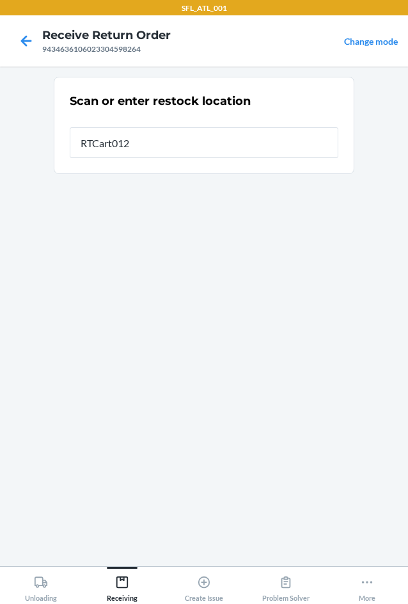
type input "RTCart012"
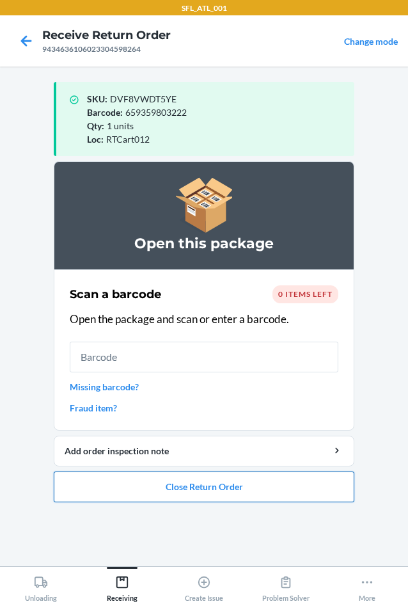
click at [249, 492] on button "Close Return Order" at bounding box center [204, 486] width 301 height 31
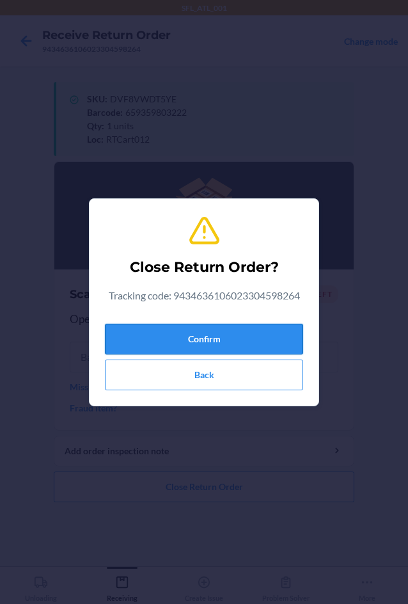
click at [276, 340] on button "Confirm" at bounding box center [204, 339] width 198 height 31
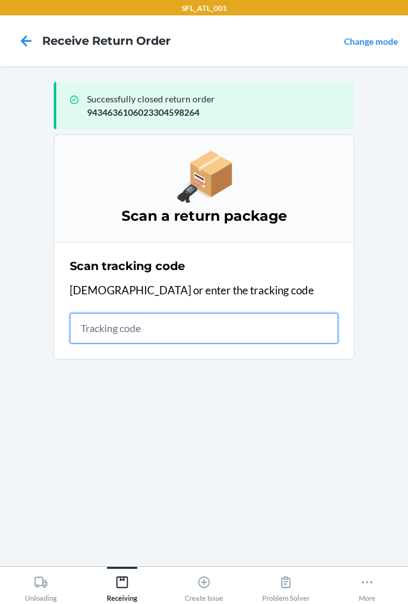
click at [97, 335] on input "text" at bounding box center [204, 328] width 269 height 31
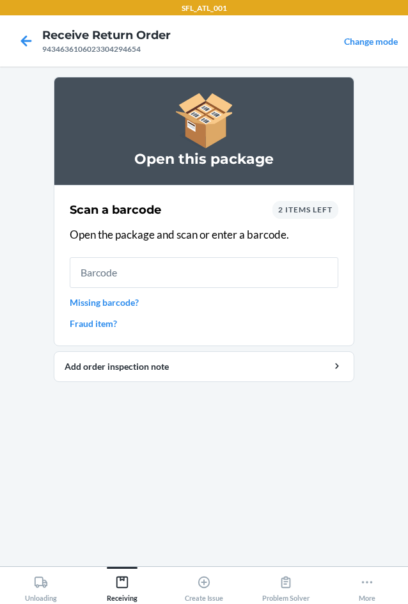
click at [321, 214] on span "2 items left" at bounding box center [305, 210] width 54 height 10
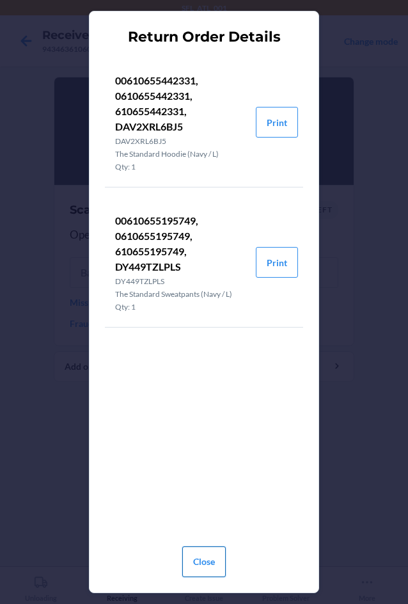
click at [214, 557] on button "Close" at bounding box center [204, 561] width 44 height 31
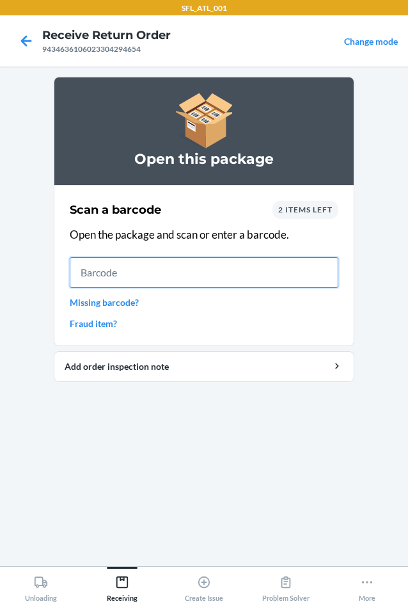
click at [135, 265] on input "text" at bounding box center [204, 272] width 269 height 31
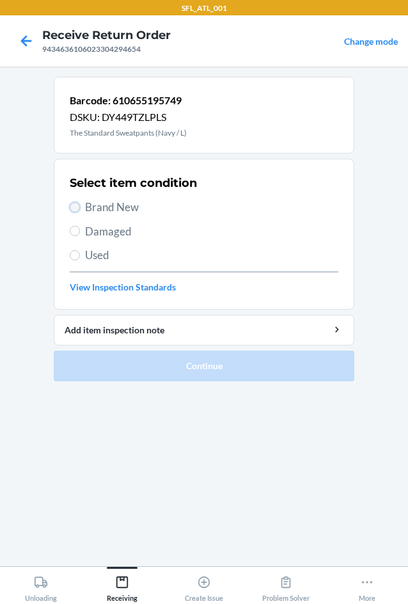
click at [76, 206] on input "Brand New" at bounding box center [75, 207] width 10 height 10
radio input "true"
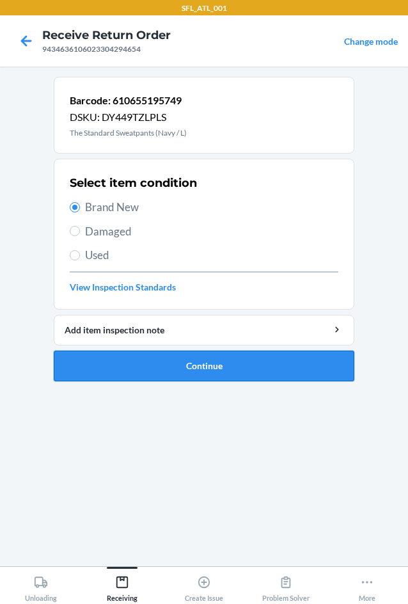
click at [202, 370] on button "Continue" at bounding box center [204, 366] width 301 height 31
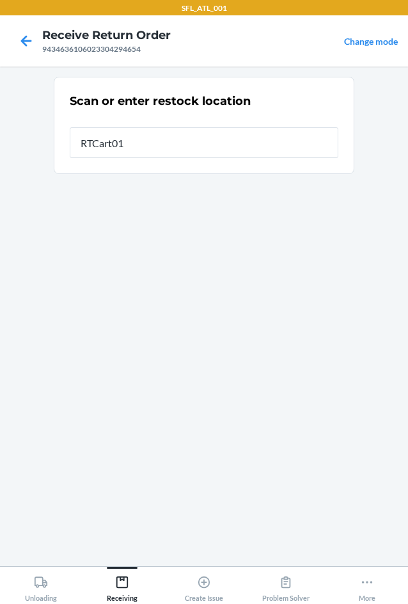
type input "RTCart012"
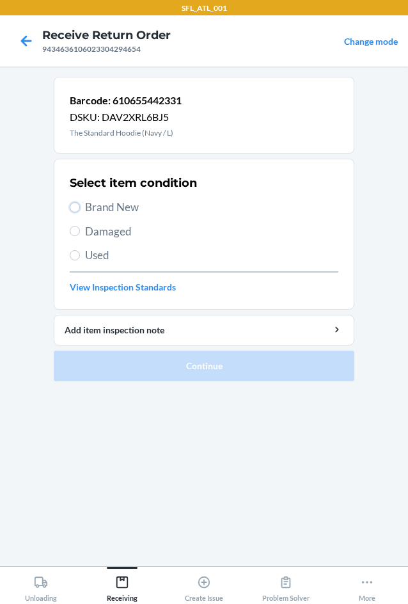
drag, startPoint x: 78, startPoint y: 207, endPoint x: 78, endPoint y: 214, distance: 7.7
click at [78, 210] on input "Brand New" at bounding box center [75, 207] width 10 height 10
radio input "true"
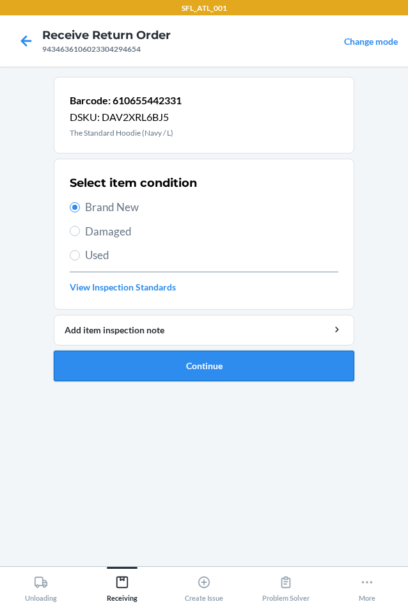
click at [205, 369] on button "Continue" at bounding box center [204, 366] width 301 height 31
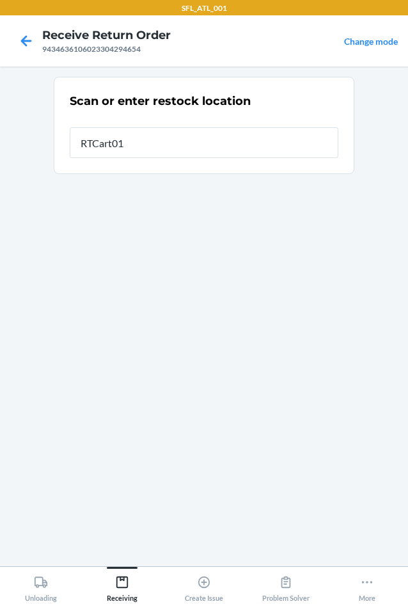
type input "RTCart012"
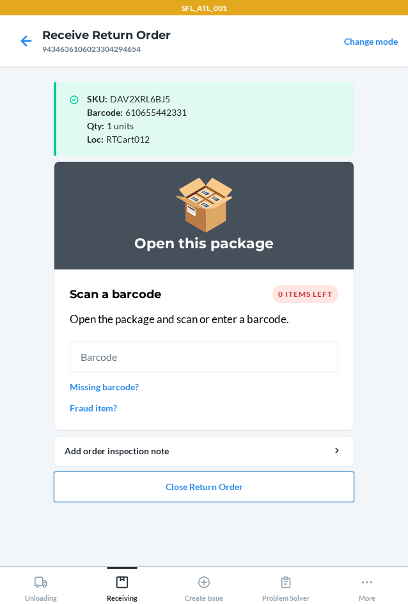
click at [203, 490] on button "Close Return Order" at bounding box center [204, 486] width 301 height 31
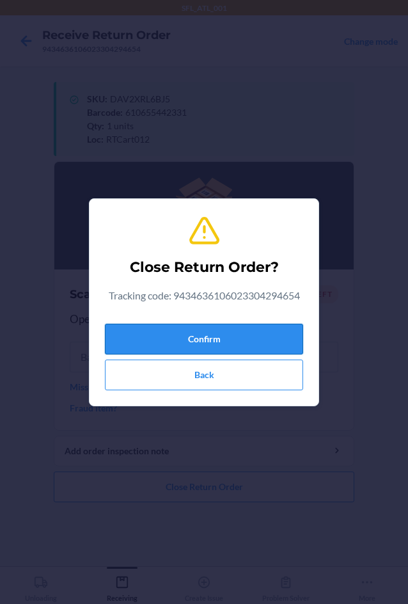
click at [263, 336] on button "Confirm" at bounding box center [204, 339] width 198 height 31
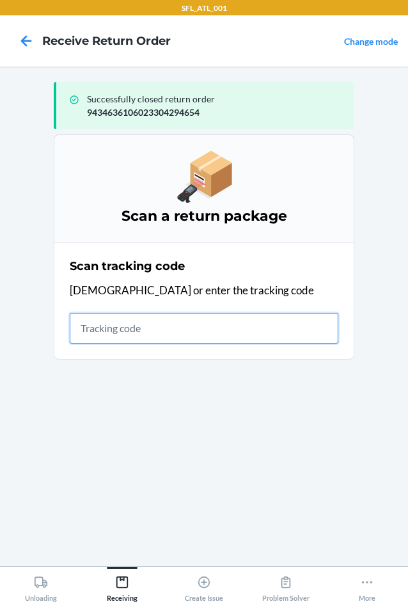
click at [134, 322] on input "text" at bounding box center [204, 328] width 269 height 31
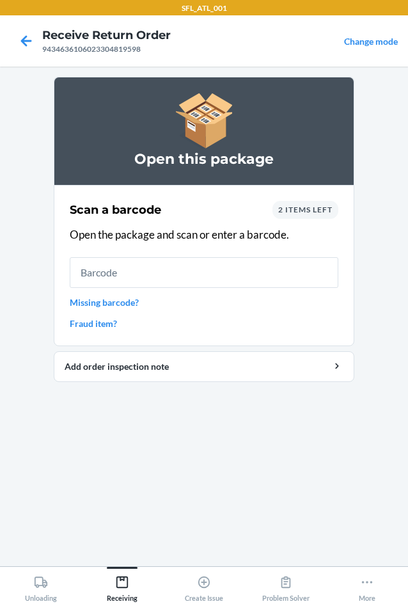
click at [312, 210] on span "2 items left" at bounding box center [305, 210] width 54 height 10
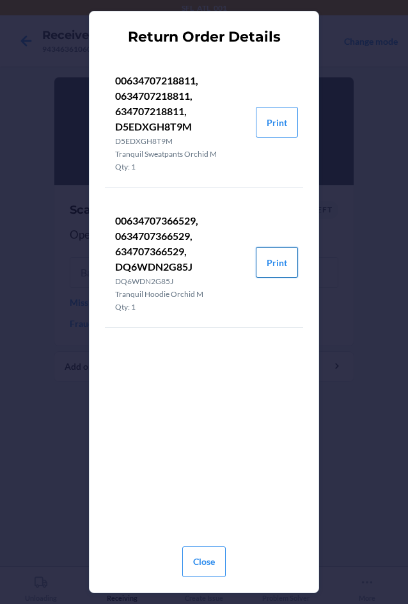
click at [282, 265] on button "Print" at bounding box center [277, 262] width 42 height 31
click at [210, 564] on button "Close" at bounding box center [204, 561] width 44 height 31
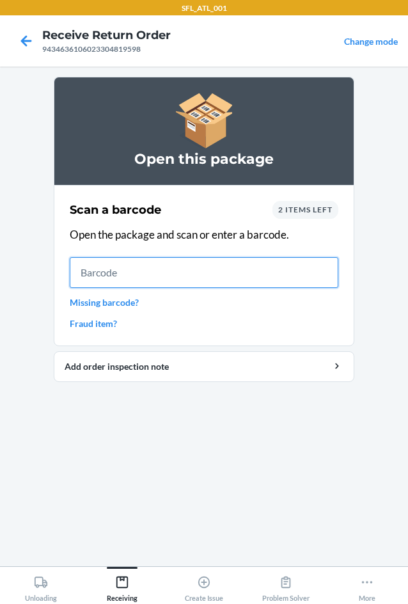
click at [100, 266] on input "text" at bounding box center [204, 272] width 269 height 31
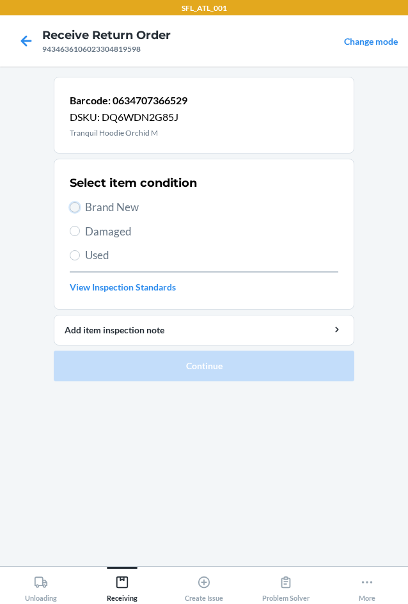
click at [77, 203] on input "Brand New" at bounding box center [75, 207] width 10 height 10
radio input "true"
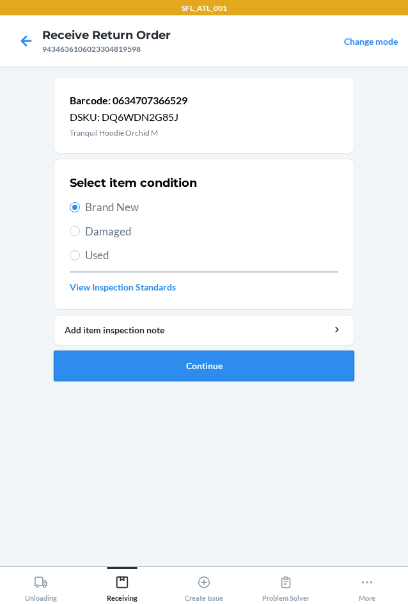
click at [207, 361] on button "Continue" at bounding box center [204, 366] width 301 height 31
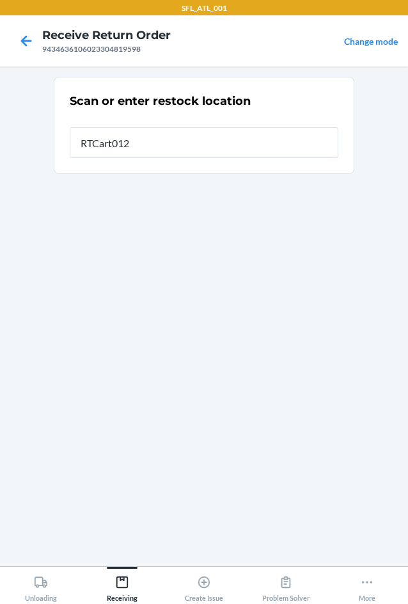
type input "RTCart012"
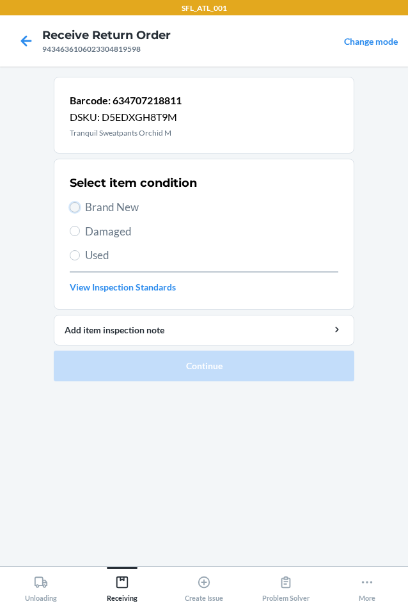
click at [74, 212] on input "Brand New" at bounding box center [75, 207] width 10 height 10
radio input "true"
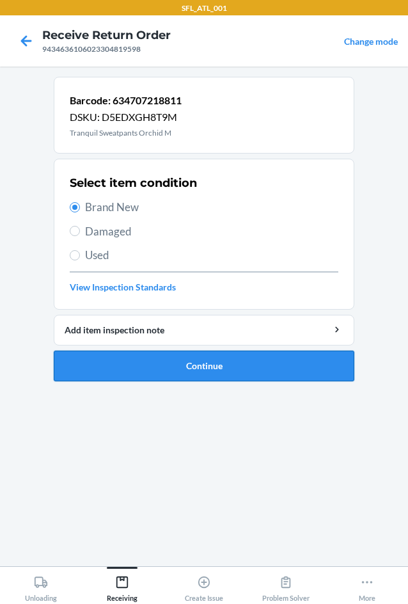
click at [211, 363] on button "Continue" at bounding box center [204, 366] width 301 height 31
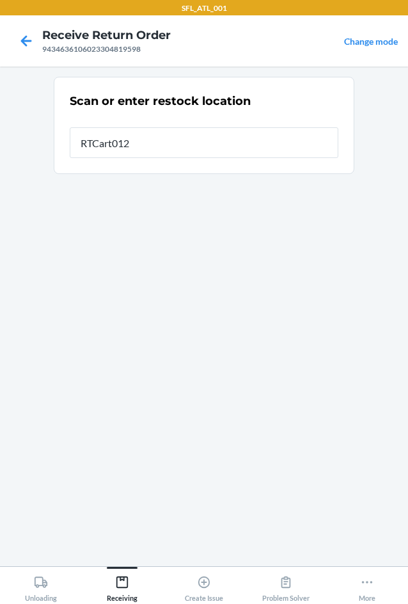
type input "RTCart012"
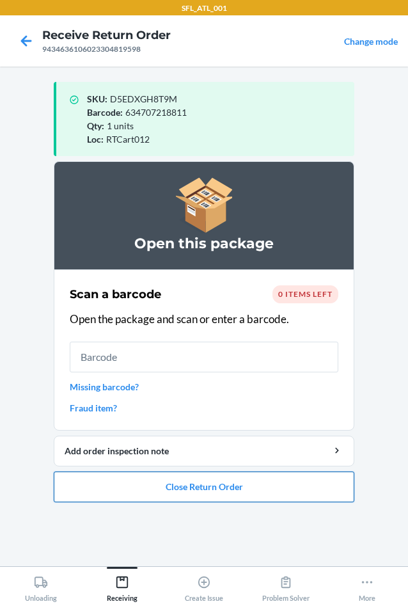
click at [223, 490] on button "Close Return Order" at bounding box center [204, 486] width 301 height 31
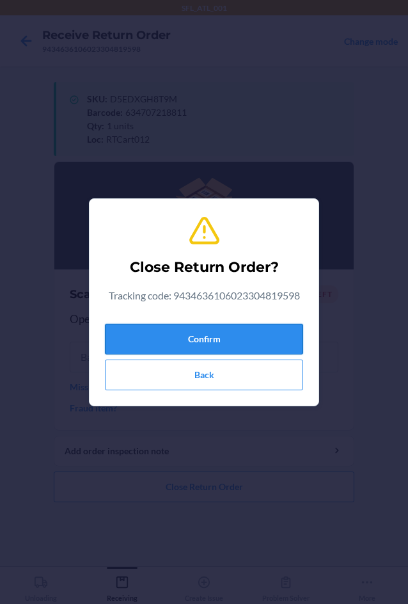
click at [248, 332] on button "Confirm" at bounding box center [204, 339] width 198 height 31
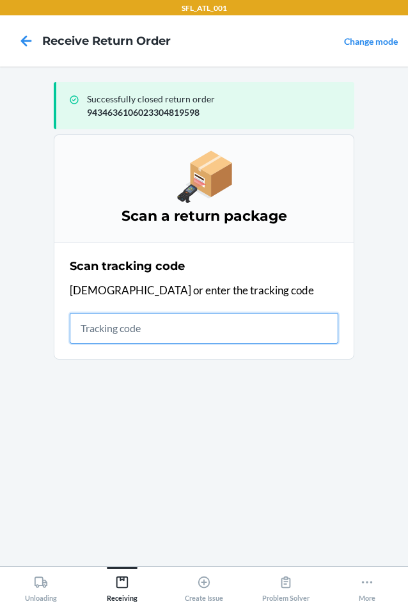
click at [104, 333] on input "text" at bounding box center [204, 328] width 269 height 31
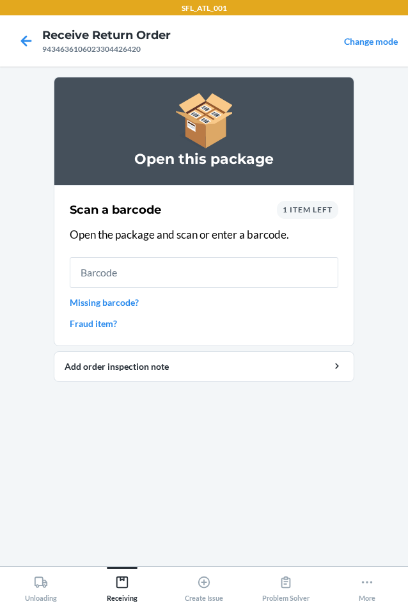
click at [329, 216] on div "1 item left" at bounding box center [307, 210] width 61 height 18
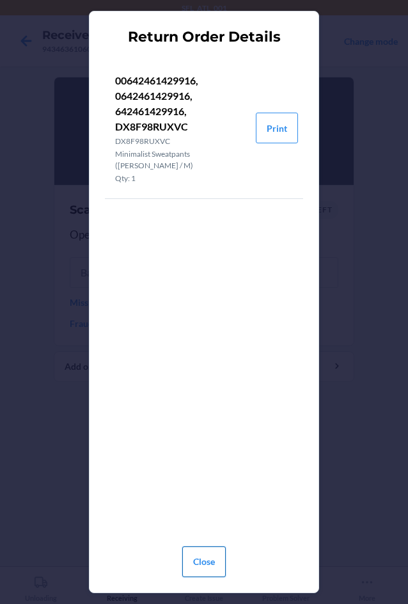
click at [202, 564] on button "Close" at bounding box center [204, 561] width 44 height 31
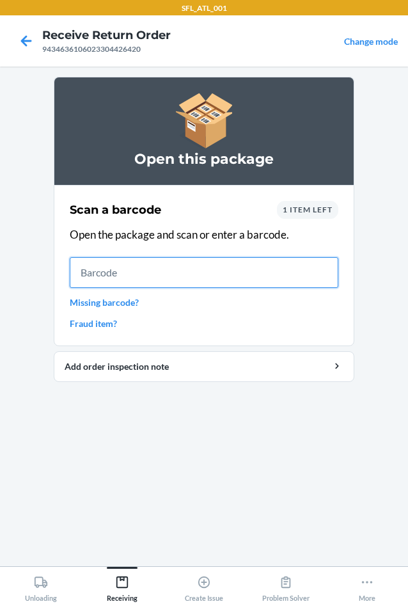
click at [113, 273] on input "text" at bounding box center [204, 272] width 269 height 31
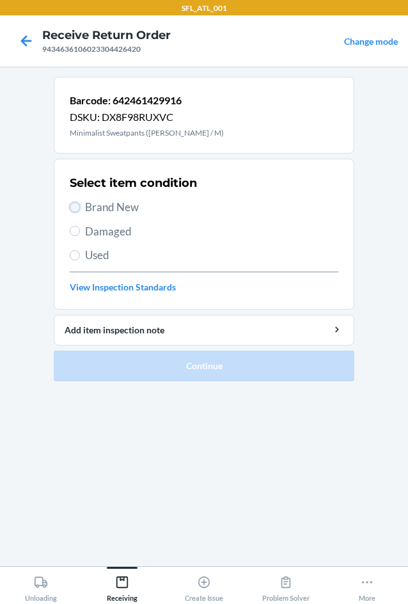
click at [77, 207] on input "Brand New" at bounding box center [75, 207] width 10 height 10
radio input "true"
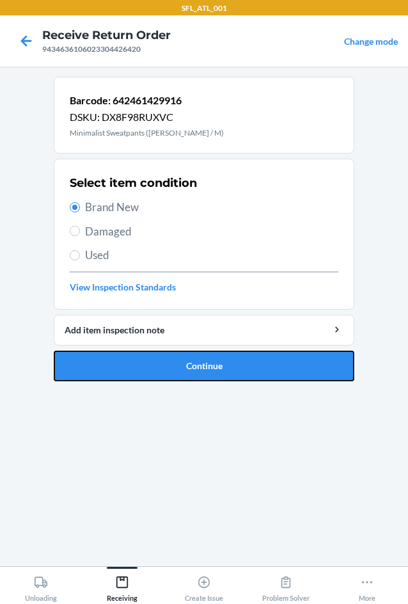
drag, startPoint x: 171, startPoint y: 365, endPoint x: 184, endPoint y: 351, distance: 19.0
click at [171, 365] on button "Continue" at bounding box center [204, 366] width 301 height 31
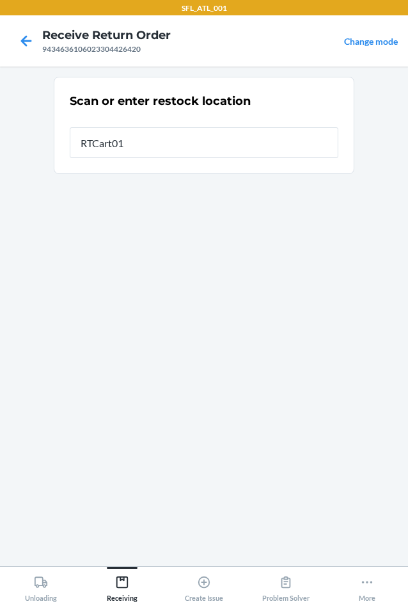
type input "RTCart012"
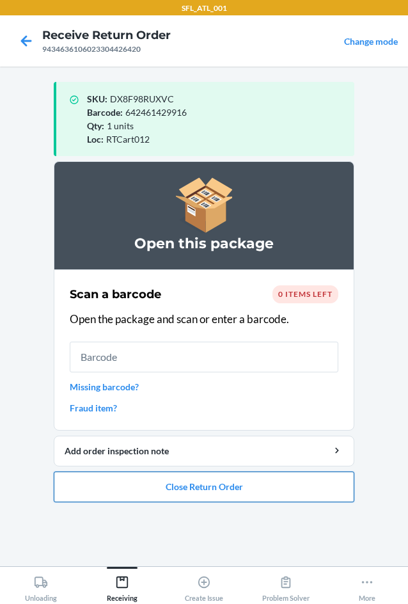
click at [267, 479] on button "Close Return Order" at bounding box center [204, 486] width 301 height 31
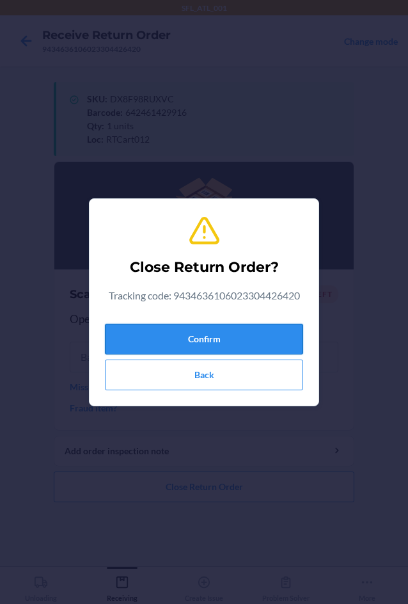
click at [250, 335] on button "Confirm" at bounding box center [204, 339] width 198 height 31
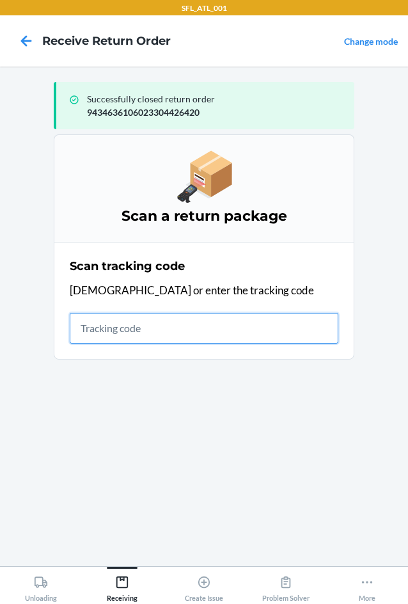
click at [108, 327] on input "text" at bounding box center [204, 328] width 269 height 31
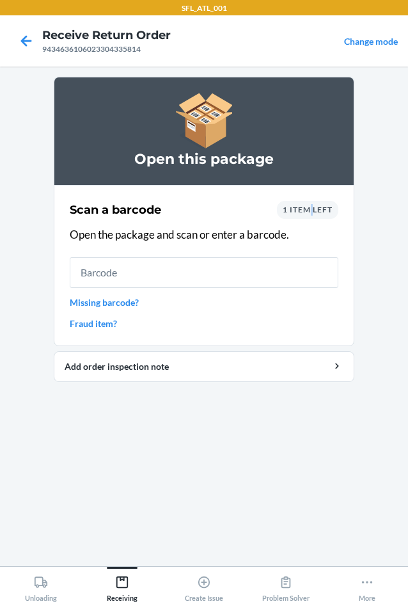
click at [312, 214] on div "1 item left" at bounding box center [307, 210] width 61 height 18
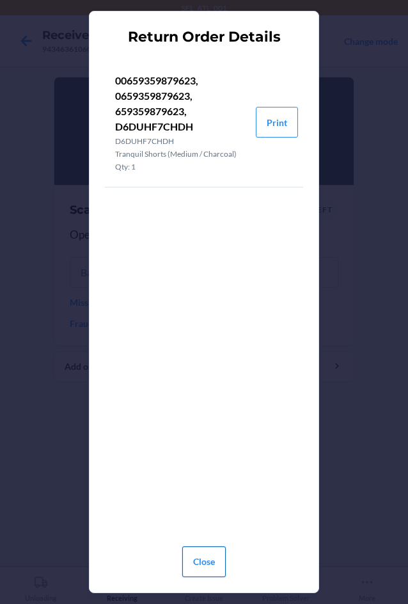
click at [217, 555] on button "Close" at bounding box center [204, 561] width 44 height 31
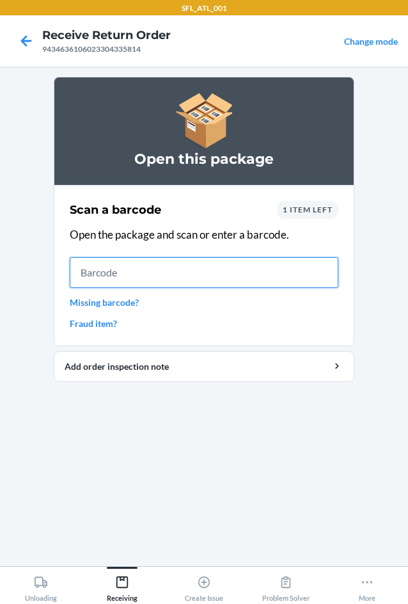
click at [129, 269] on input "text" at bounding box center [204, 272] width 269 height 31
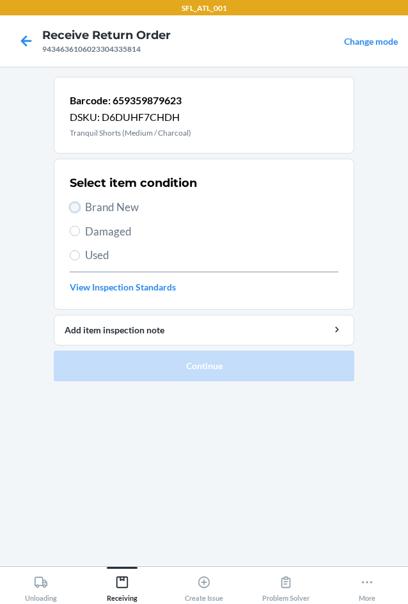
click at [73, 209] on input "Brand New" at bounding box center [75, 207] width 10 height 10
radio input "true"
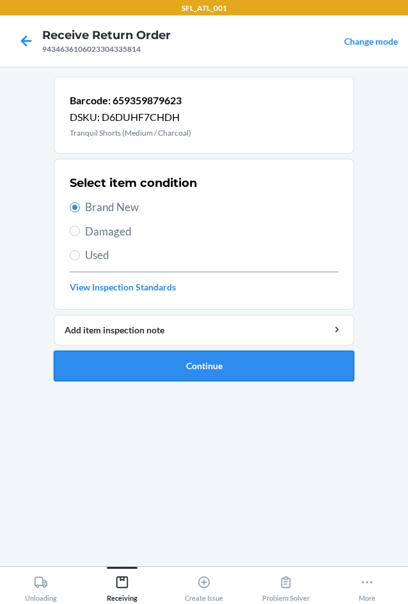
click at [200, 357] on button "Continue" at bounding box center [204, 366] width 301 height 31
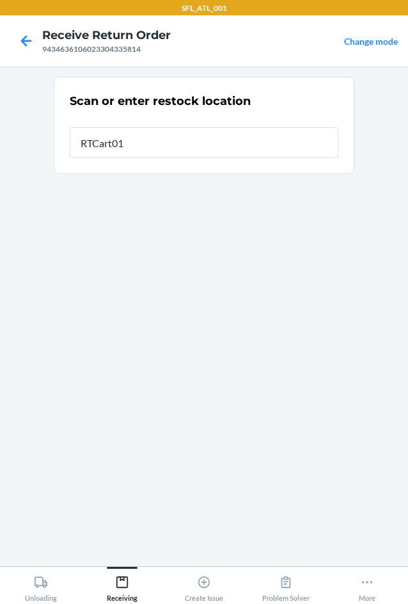
type input "RTCart012"
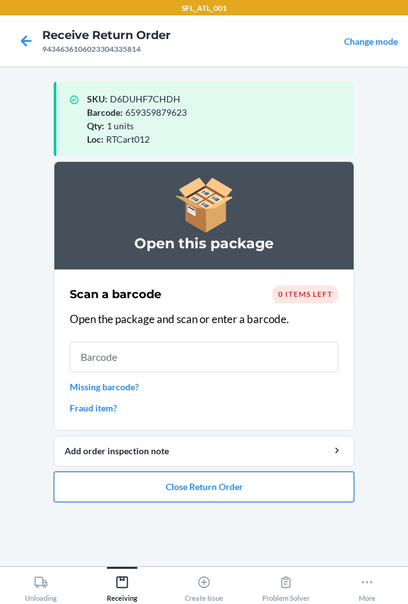
click at [205, 491] on button "Close Return Order" at bounding box center [204, 486] width 301 height 31
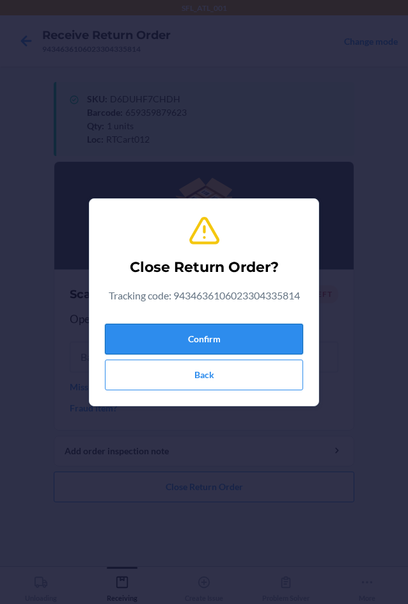
click at [232, 332] on button "Confirm" at bounding box center [204, 339] width 198 height 31
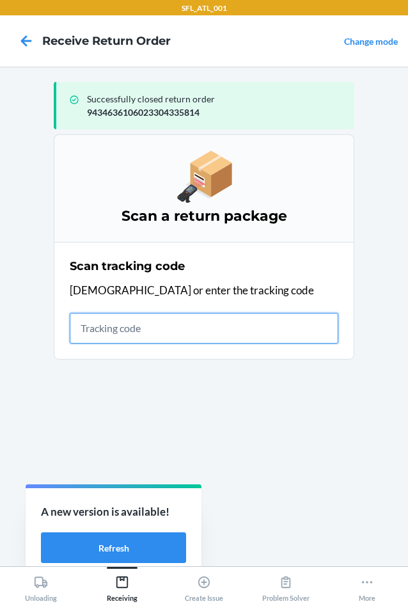
click at [116, 333] on input "text" at bounding box center [204, 328] width 269 height 31
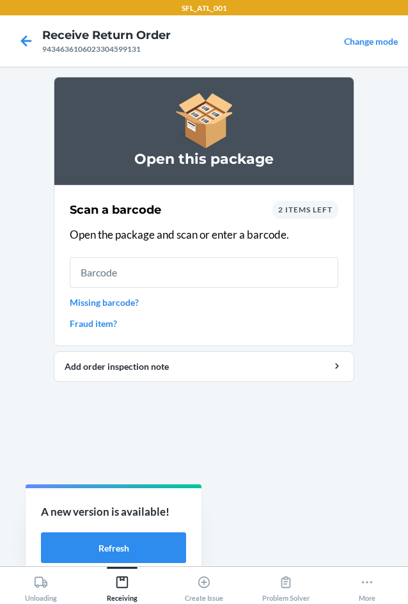
click at [310, 216] on div "2 items left" at bounding box center [306, 210] width 66 height 18
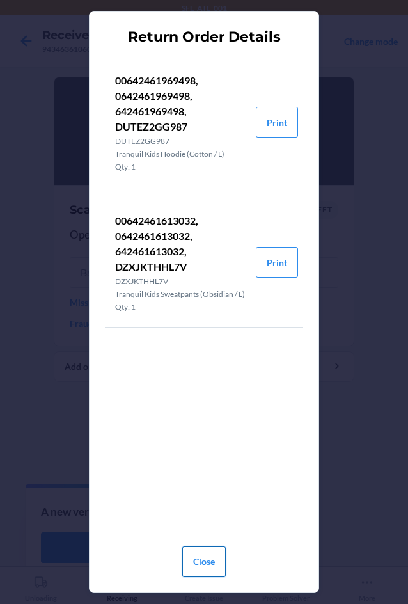
click at [205, 564] on button "Close" at bounding box center [204, 561] width 44 height 31
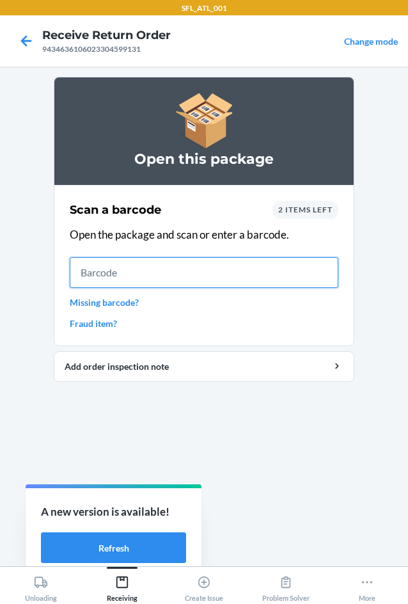
click at [170, 269] on input "text" at bounding box center [204, 272] width 269 height 31
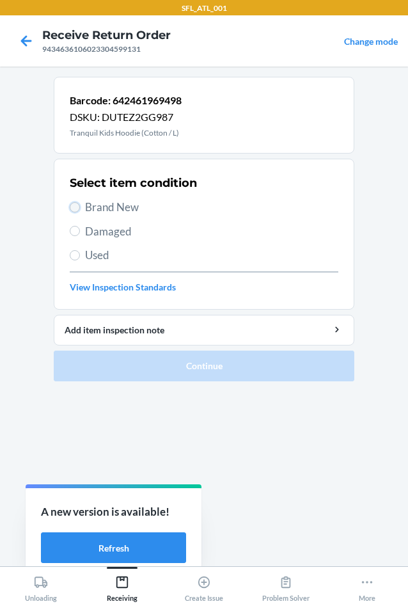
click at [74, 211] on input "Brand New" at bounding box center [75, 207] width 10 height 10
radio input "true"
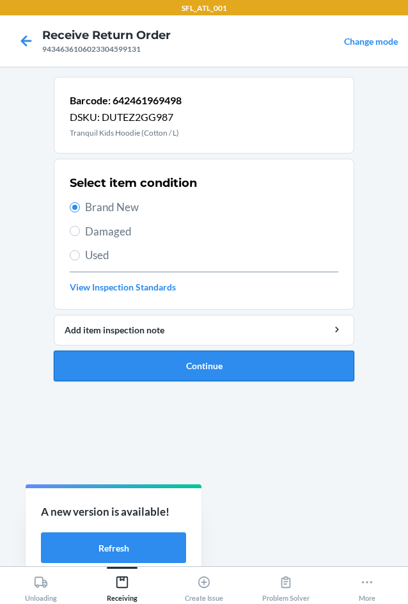
click at [196, 367] on button "Continue" at bounding box center [204, 366] width 301 height 31
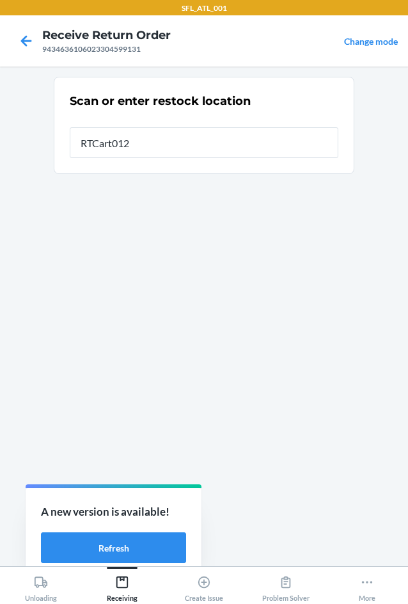
type input "RTCart012"
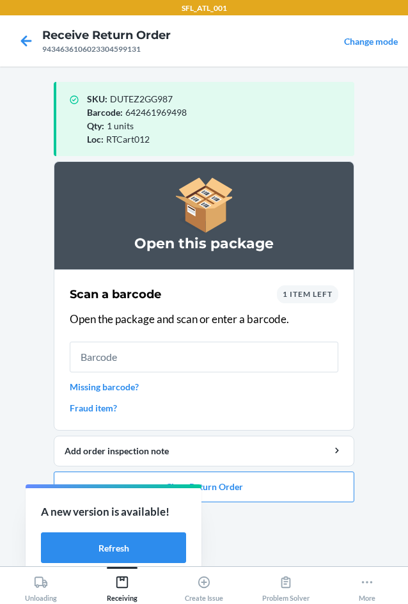
click at [122, 361] on input "text" at bounding box center [204, 357] width 269 height 31
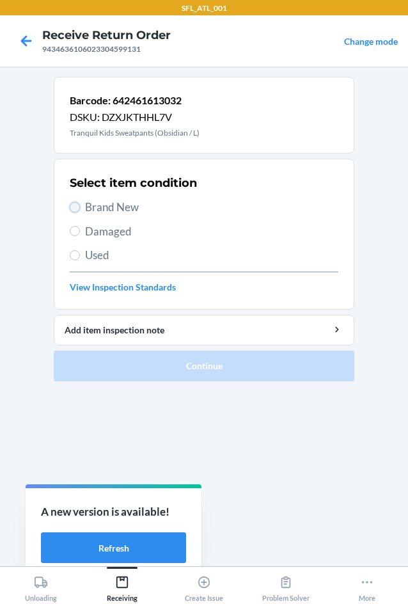
click at [78, 207] on input "Brand New" at bounding box center [75, 207] width 10 height 10
radio input "true"
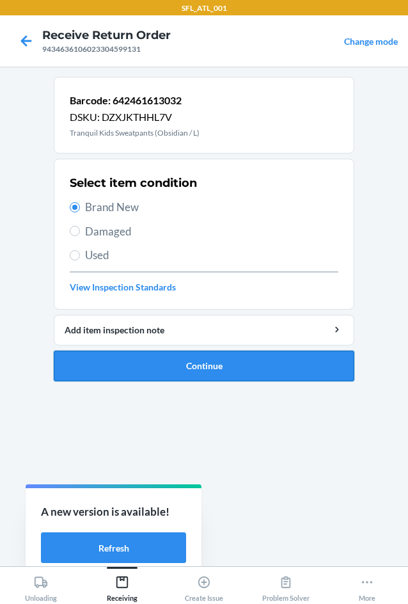
click at [190, 365] on button "Continue" at bounding box center [204, 366] width 301 height 31
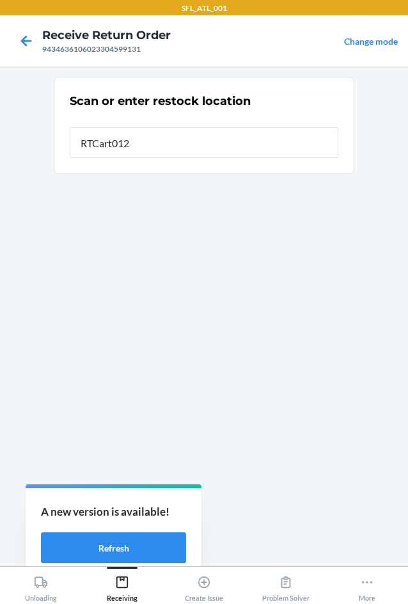
type input "RTCart012"
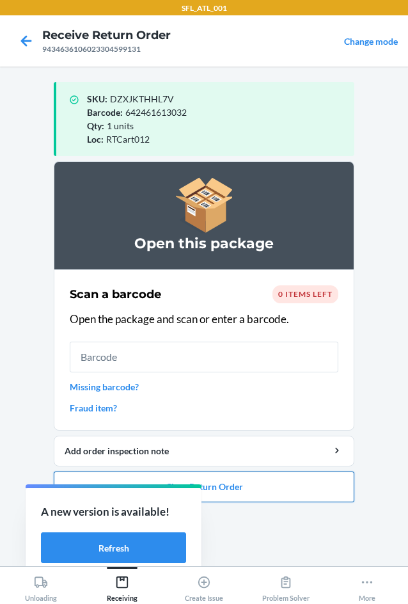
click at [291, 487] on button "Close Return Order" at bounding box center [204, 486] width 301 height 31
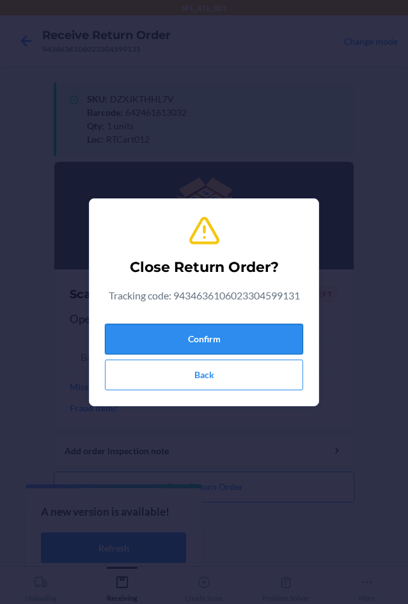
click at [263, 343] on button "Confirm" at bounding box center [204, 339] width 198 height 31
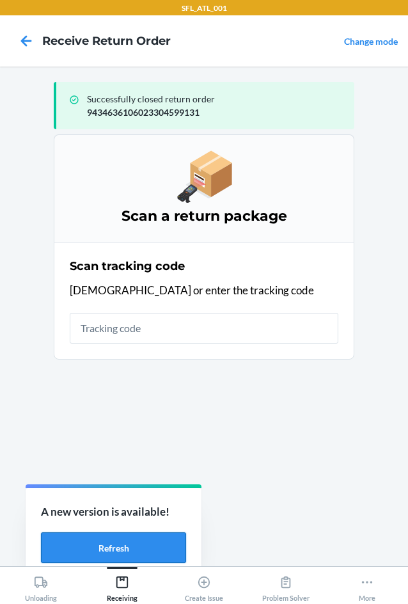
click at [130, 554] on button "Refresh" at bounding box center [113, 547] width 145 height 31
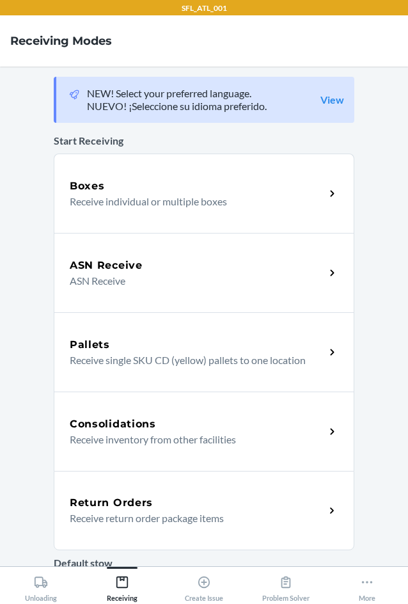
click at [172, 509] on div "Return Orders" at bounding box center [197, 502] width 255 height 15
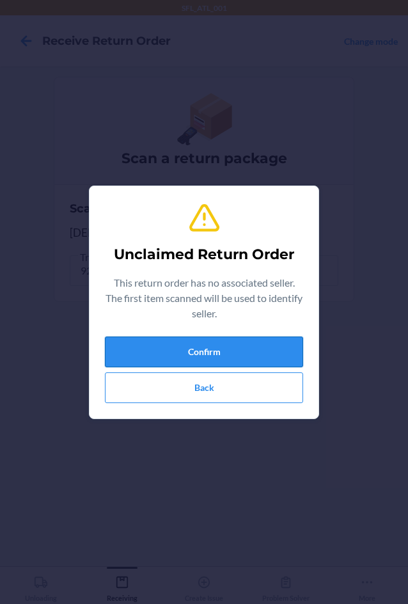
click at [253, 353] on button "Confirm" at bounding box center [204, 351] width 198 height 31
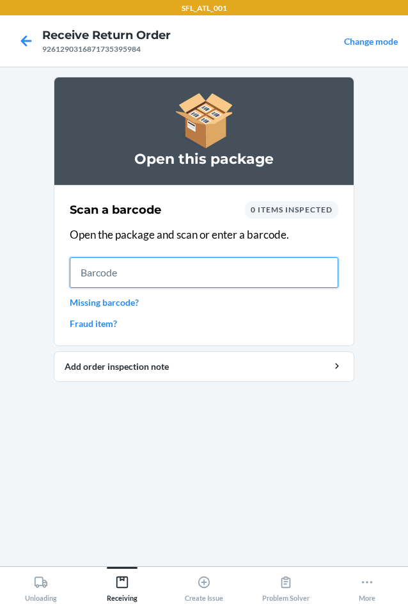
click at [88, 282] on input "text" at bounding box center [204, 272] width 269 height 31
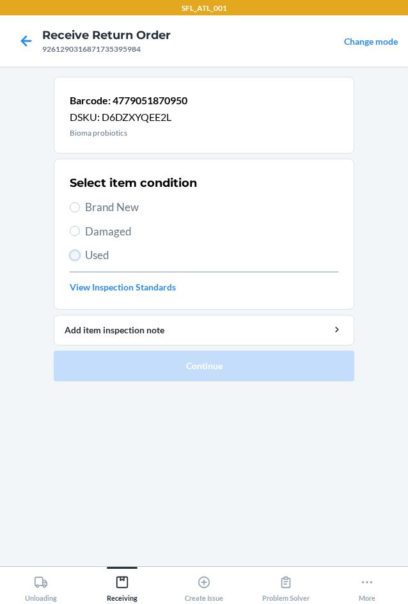
click at [79, 257] on input "Used" at bounding box center [75, 255] width 10 height 10
radio input "true"
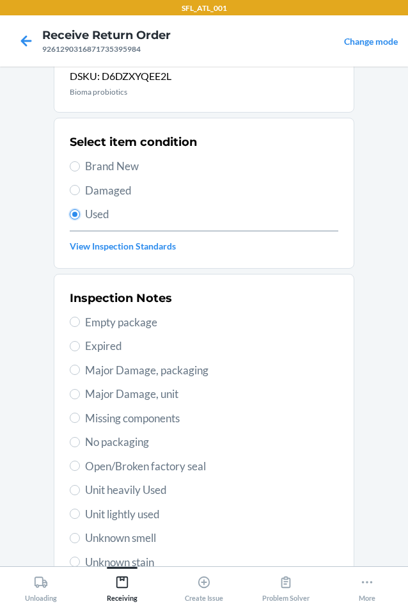
scroll to position [128, 0]
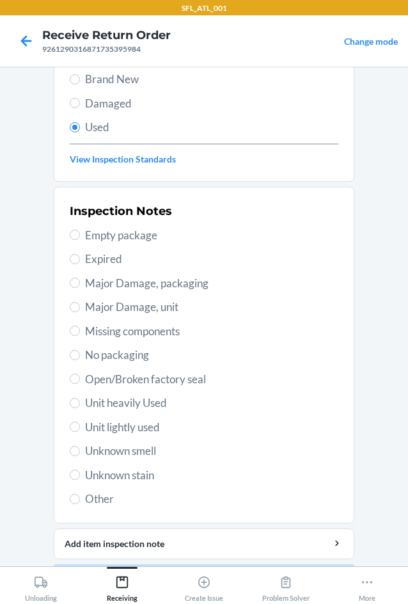
click at [104, 500] on span "Other" at bounding box center [211, 499] width 253 height 17
click at [80, 500] on input "Other" at bounding box center [75, 499] width 10 height 10
radio input "true"
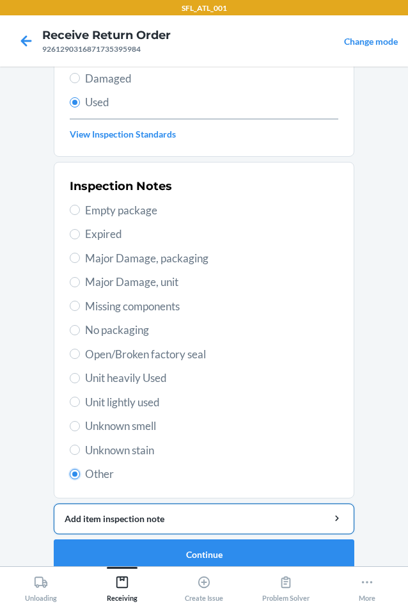
scroll to position [167, 0]
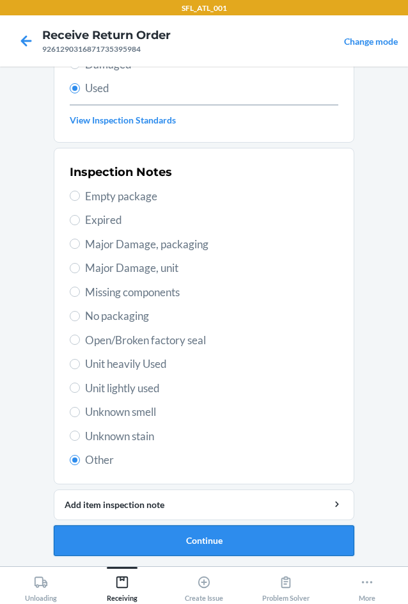
click at [208, 542] on button "Continue" at bounding box center [204, 540] width 301 height 31
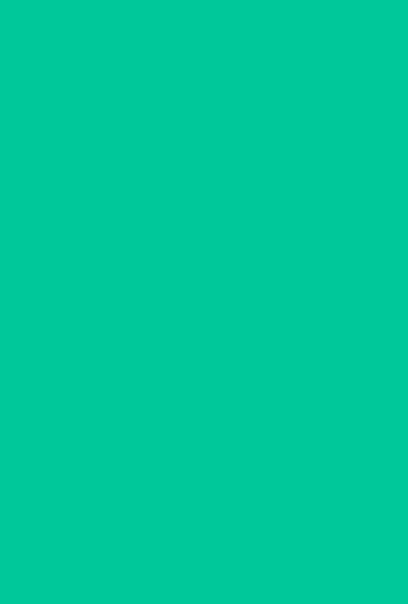
scroll to position [0, 0]
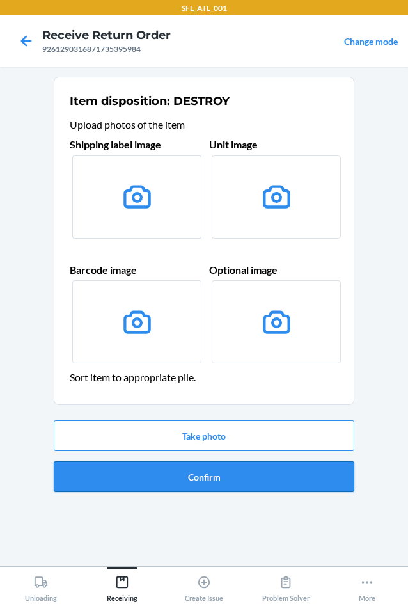
click at [211, 481] on button "Confirm" at bounding box center [204, 476] width 301 height 31
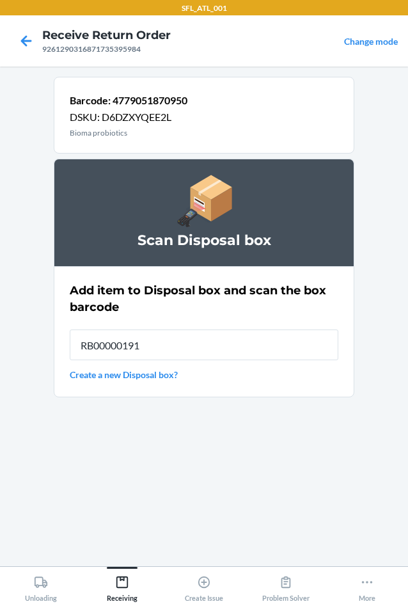
type input "RB00000191O"
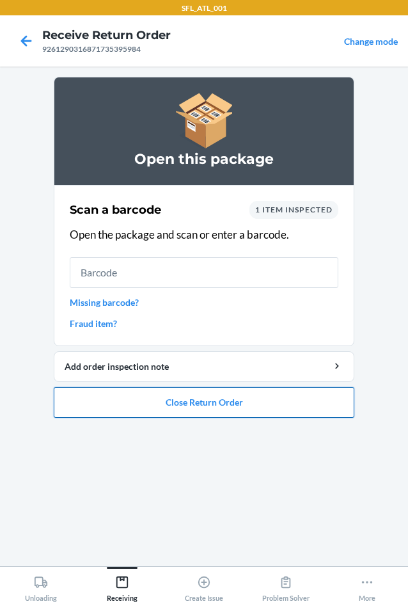
click at [174, 401] on button "Close Return Order" at bounding box center [204, 402] width 301 height 31
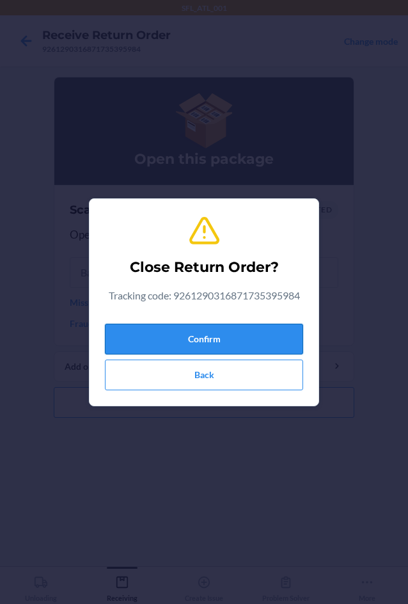
click at [200, 336] on button "Confirm" at bounding box center [204, 339] width 198 height 31
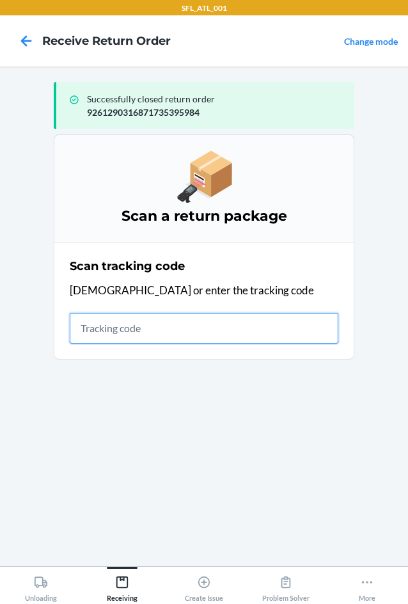
click at [101, 332] on input "text" at bounding box center [204, 328] width 269 height 31
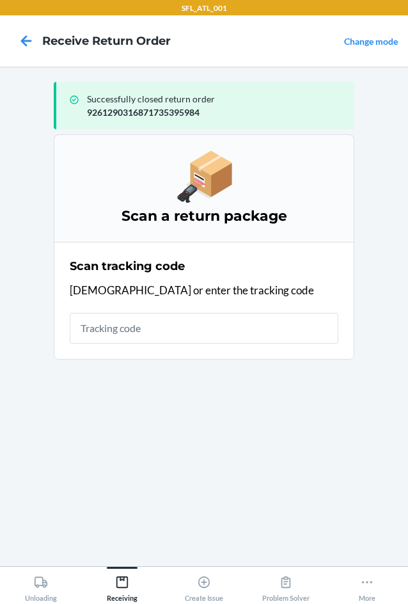
click at [166, 309] on div "Scan tracking code Scan or enter the tracking code" at bounding box center [204, 300] width 269 height 93
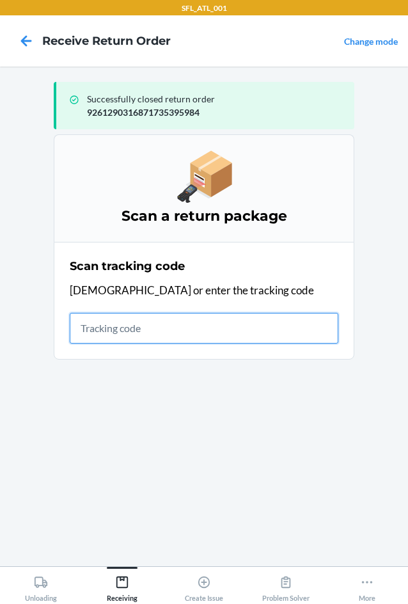
click at [155, 322] on input "text" at bounding box center [204, 328] width 269 height 31
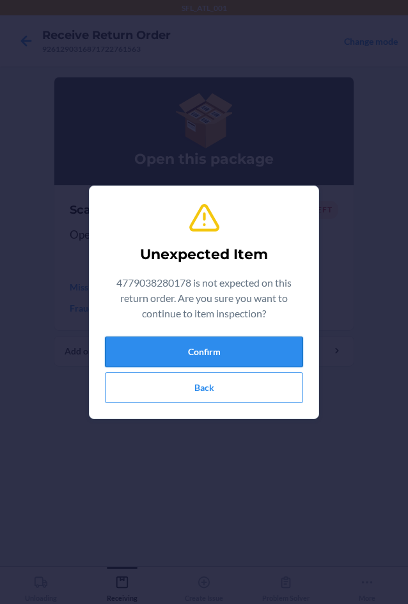
click at [245, 357] on button "Confirm" at bounding box center [204, 351] width 198 height 31
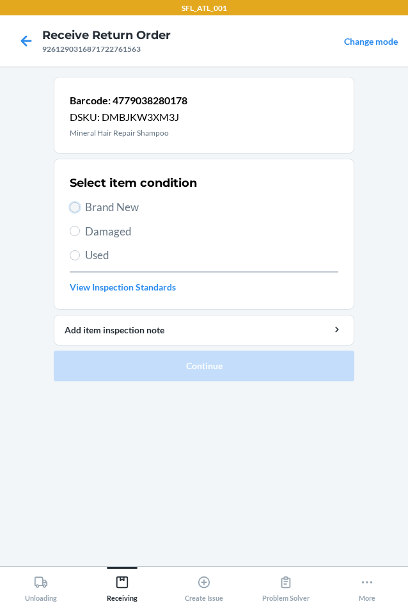
click at [74, 204] on input "Brand New" at bounding box center [75, 207] width 10 height 10
radio input "true"
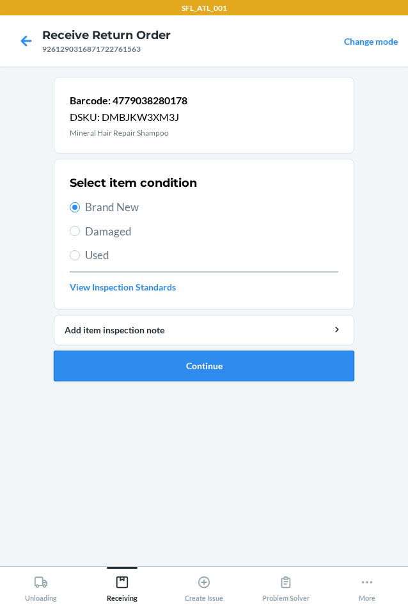
click at [248, 365] on button "Continue" at bounding box center [204, 366] width 301 height 31
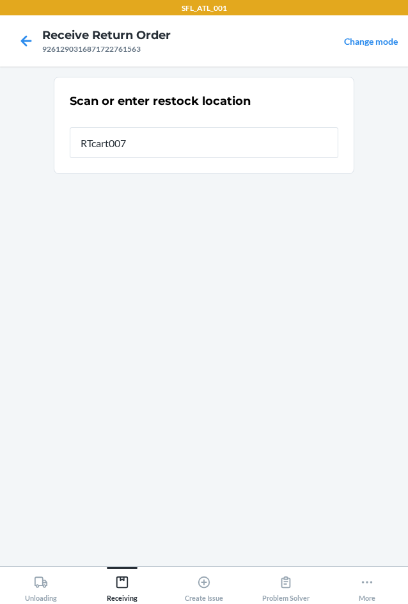
type input "RTcart007"
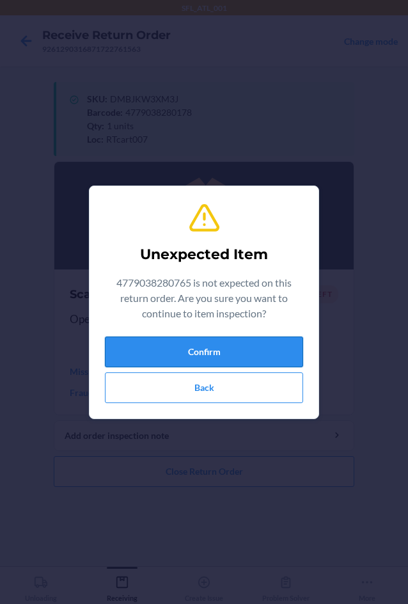
click at [256, 346] on button "Confirm" at bounding box center [204, 351] width 198 height 31
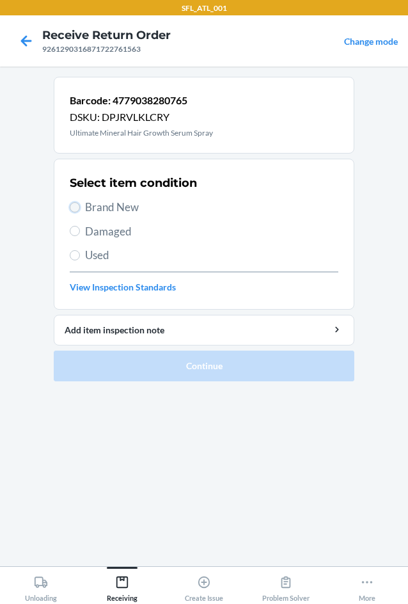
click at [77, 209] on input "Brand New" at bounding box center [75, 207] width 10 height 10
radio input "true"
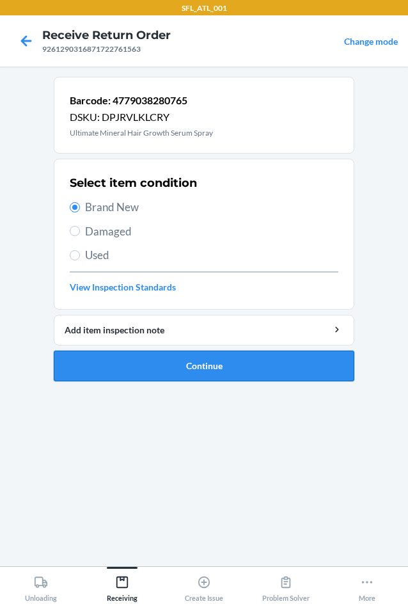
click at [239, 366] on button "Continue" at bounding box center [204, 366] width 301 height 31
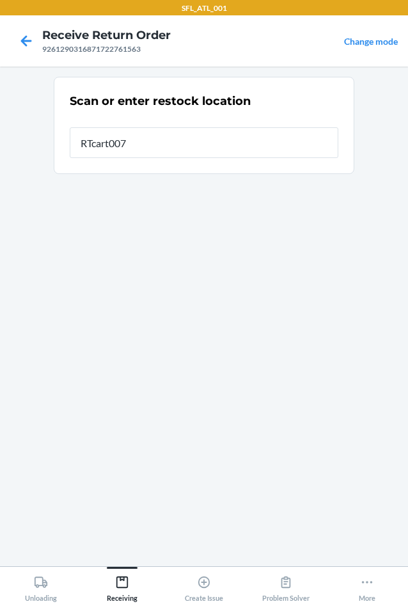
type input "RTcart007"
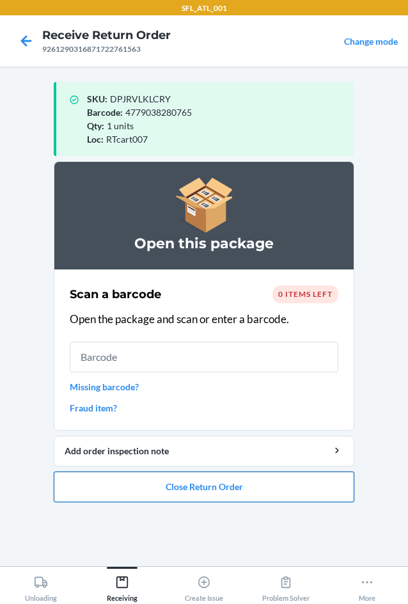
click at [106, 490] on button "Close Return Order" at bounding box center [204, 486] width 301 height 31
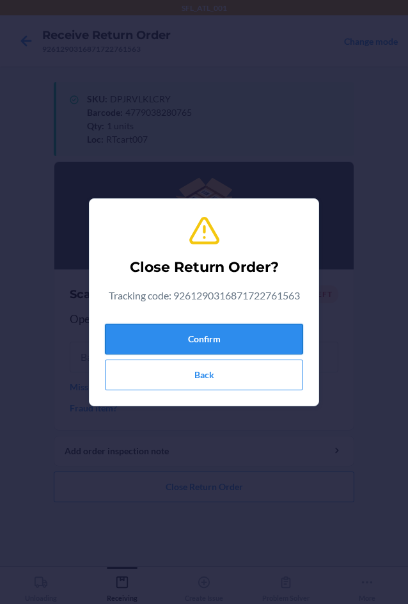
click at [212, 338] on button "Confirm" at bounding box center [204, 339] width 198 height 31
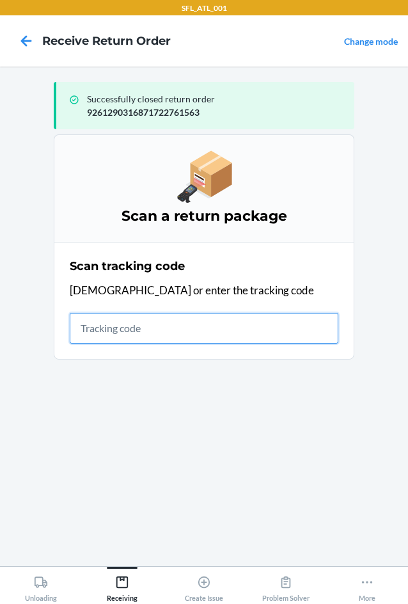
click at [86, 333] on input "text" at bounding box center [204, 328] width 269 height 31
type input "420302599434636106"
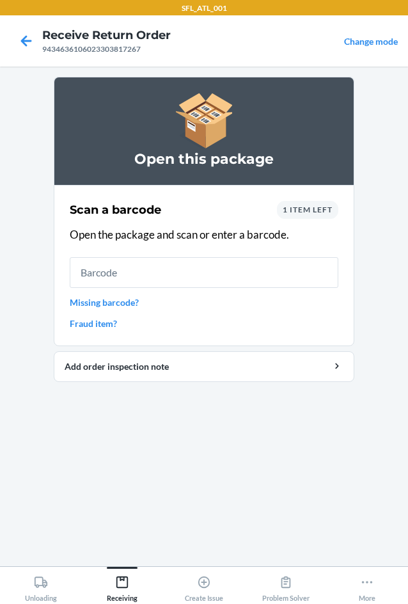
click at [317, 214] on div "1 item left" at bounding box center [307, 210] width 61 height 18
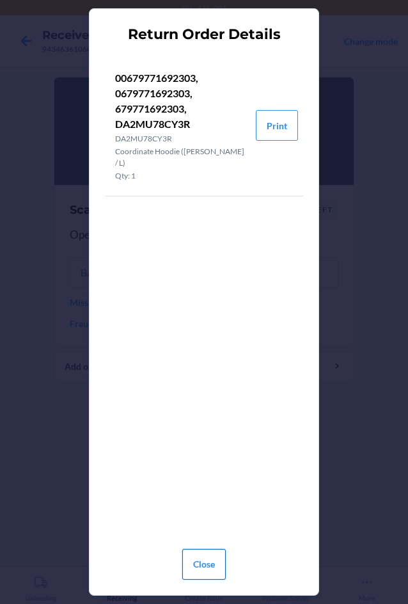
click at [205, 555] on button "Close" at bounding box center [204, 564] width 44 height 31
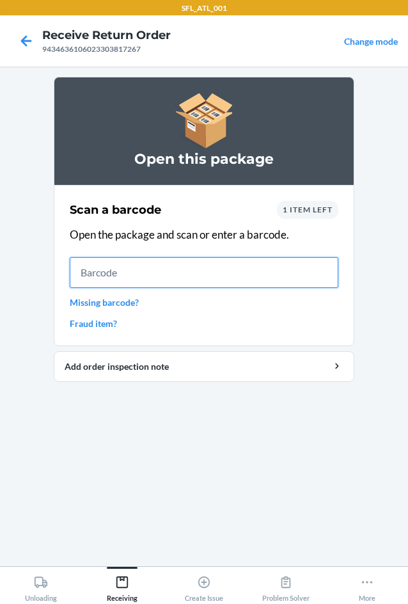
click at [110, 265] on input "text" at bounding box center [204, 272] width 269 height 31
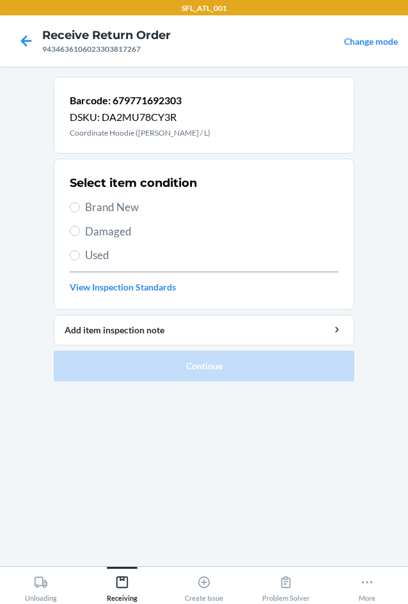
click at [68, 207] on section "Select item condition Brand New Damaged Used View Inspection Standards" at bounding box center [204, 234] width 301 height 151
click at [80, 207] on label "Brand New" at bounding box center [204, 207] width 269 height 17
click at [80, 207] on input "Brand New" at bounding box center [75, 207] width 10 height 10
radio input "true"
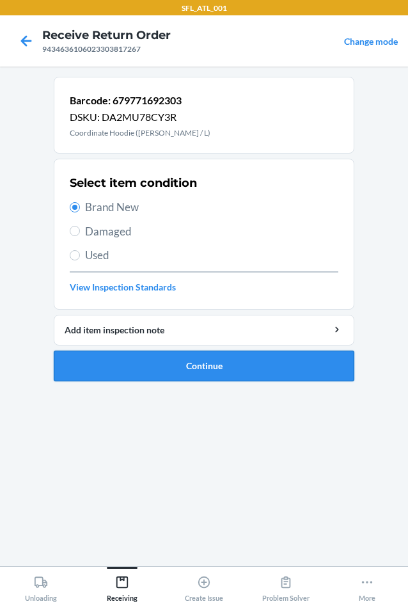
click at [221, 360] on button "Continue" at bounding box center [204, 366] width 301 height 31
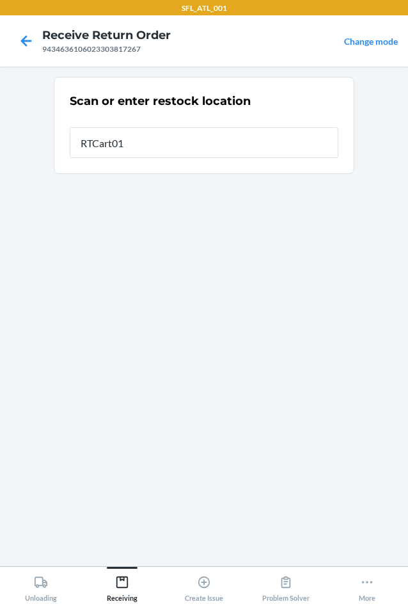
type input "RTCart012"
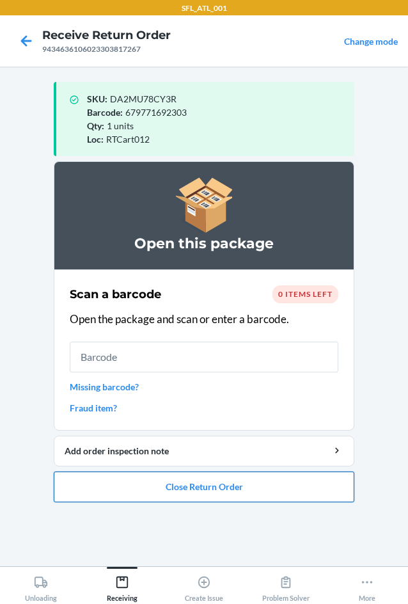
click at [213, 496] on button "Close Return Order" at bounding box center [204, 486] width 301 height 31
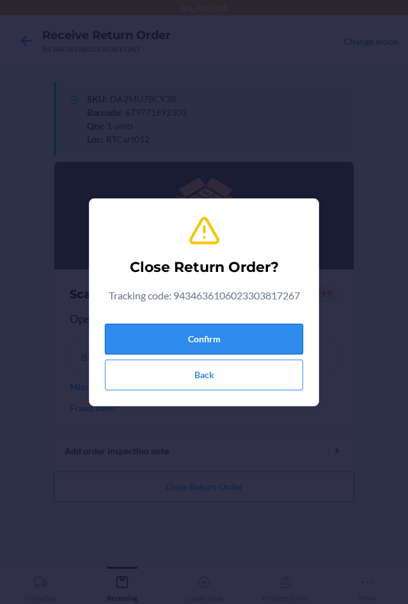
click at [223, 341] on button "Confirm" at bounding box center [204, 339] width 198 height 31
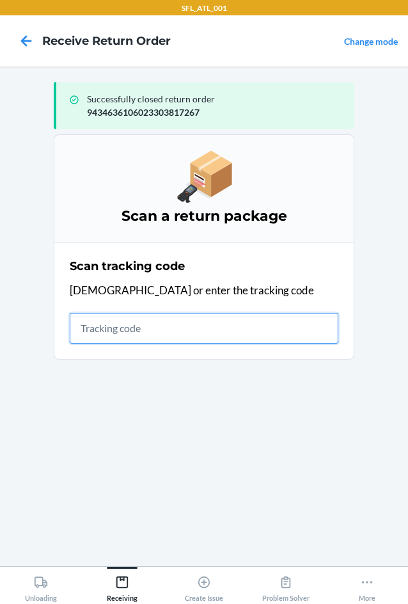
click at [139, 324] on input "text" at bounding box center [204, 328] width 269 height 31
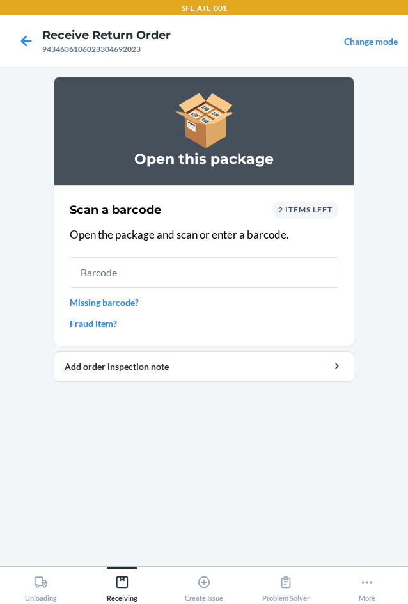
click at [328, 214] on div "2 items left" at bounding box center [306, 210] width 66 height 18
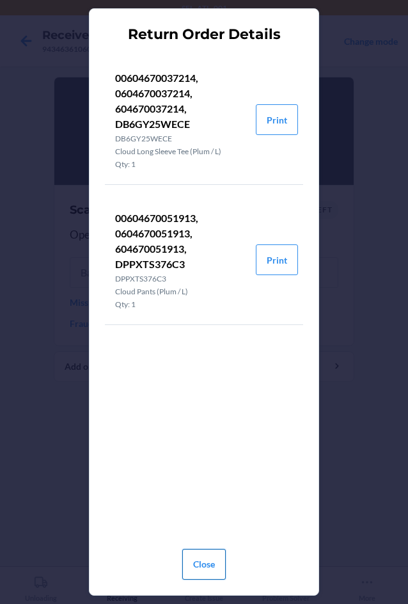
click at [213, 552] on button "Close" at bounding box center [204, 564] width 44 height 31
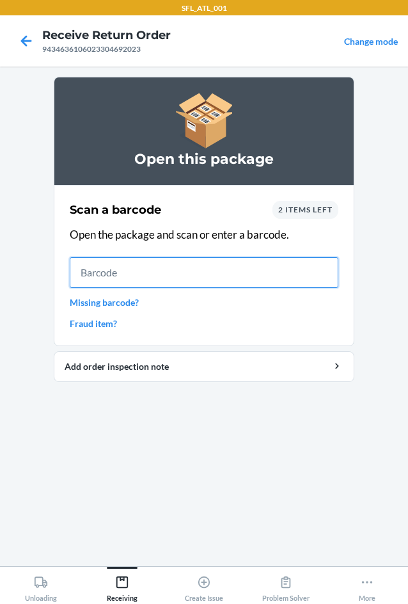
click at [186, 267] on input "text" at bounding box center [204, 272] width 269 height 31
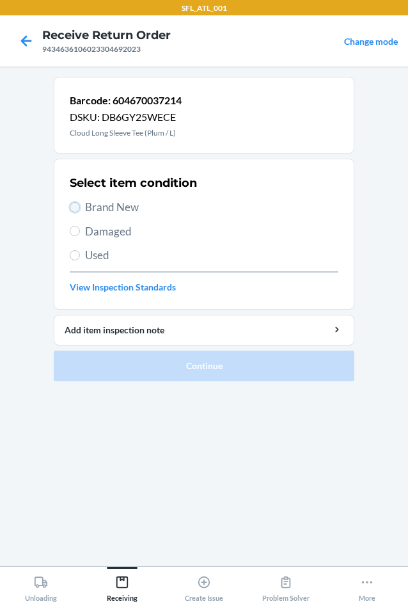
click at [70, 208] on input "Brand New" at bounding box center [75, 207] width 10 height 10
radio input "true"
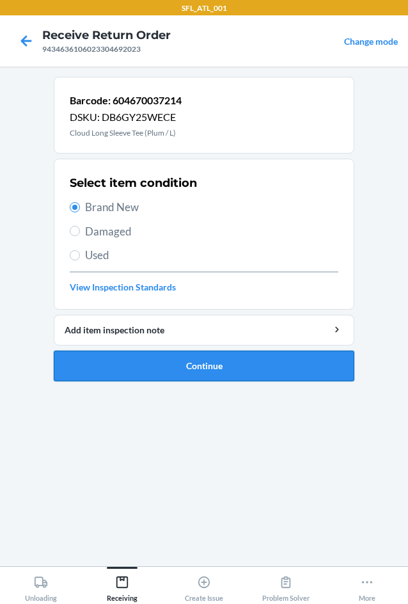
click at [168, 370] on button "Continue" at bounding box center [204, 366] width 301 height 31
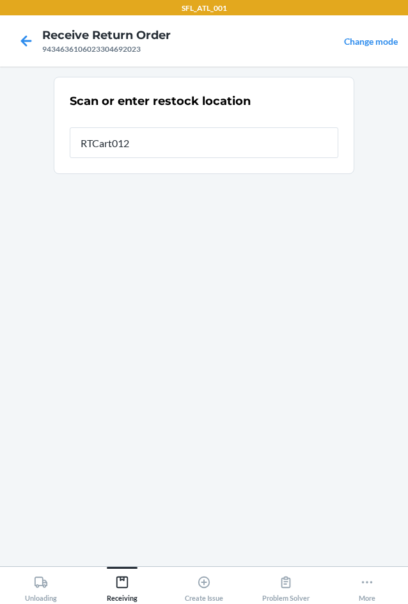
type input "RTCart012"
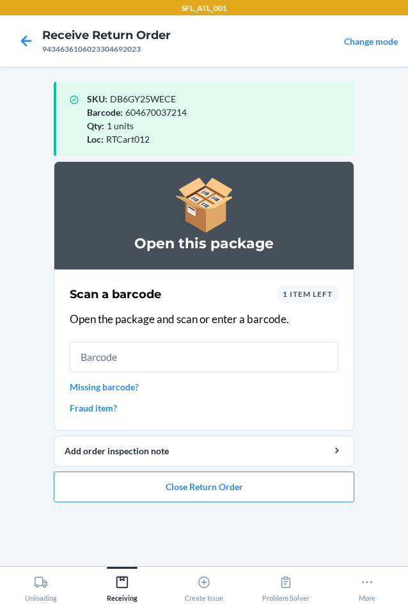
click at [150, 366] on input "text" at bounding box center [204, 357] width 269 height 31
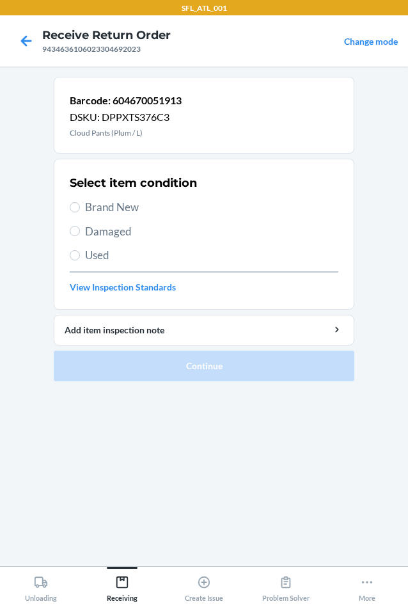
click at [81, 209] on label "Brand New" at bounding box center [204, 207] width 269 height 17
click at [80, 209] on input "Brand New" at bounding box center [75, 207] width 10 height 10
radio input "true"
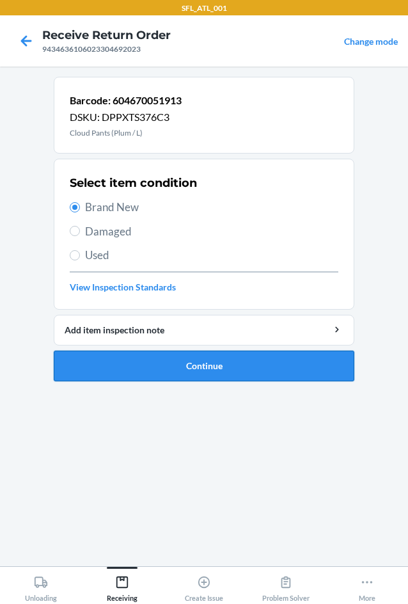
click at [213, 366] on button "Continue" at bounding box center [204, 366] width 301 height 31
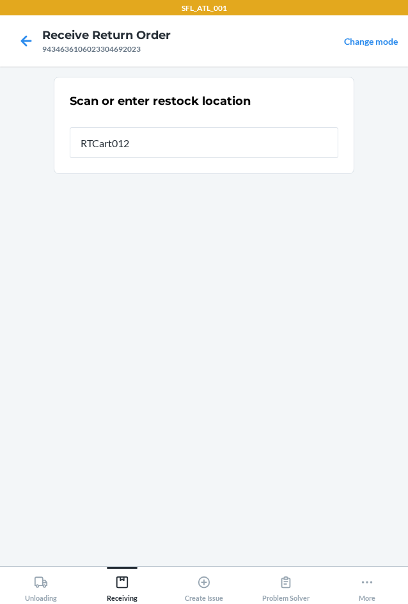
type input "RTCart012"
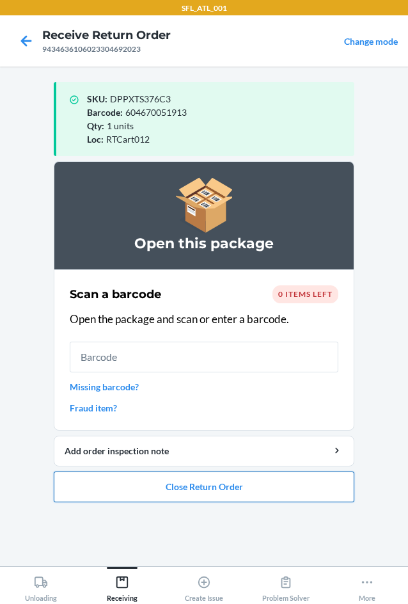
click at [221, 484] on button "Close Return Order" at bounding box center [204, 486] width 301 height 31
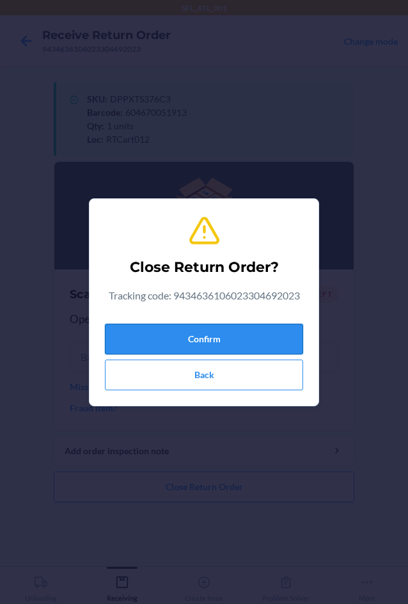
click at [135, 343] on button "Confirm" at bounding box center [204, 339] width 198 height 31
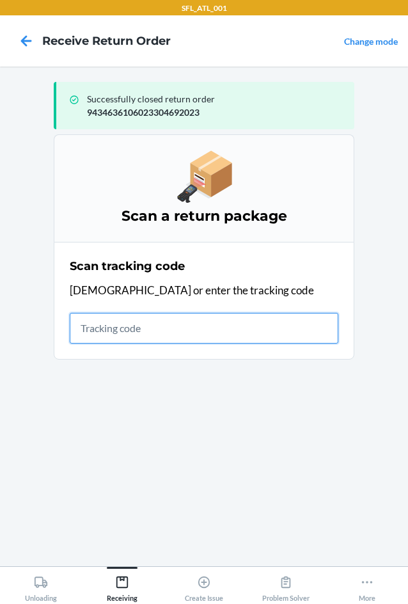
click at [117, 335] on input "text" at bounding box center [204, 328] width 269 height 31
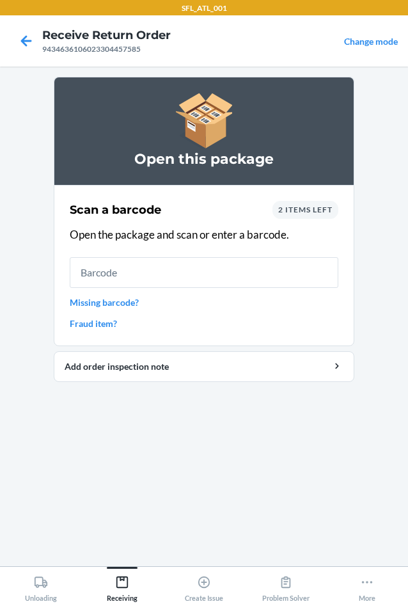
click at [303, 211] on span "2 items left" at bounding box center [305, 210] width 54 height 10
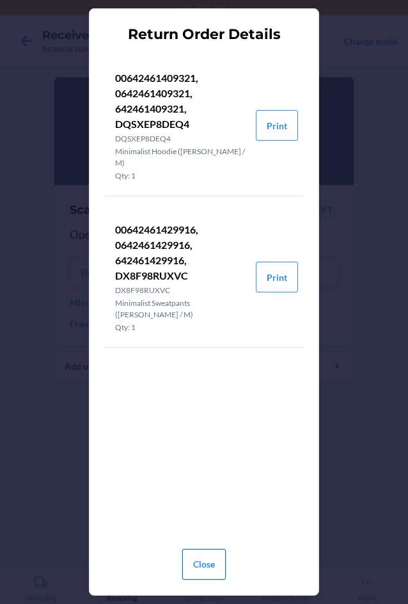
click at [207, 566] on button "Close" at bounding box center [204, 564] width 44 height 31
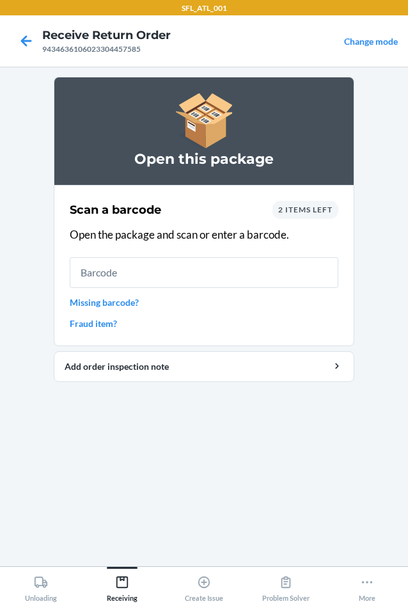
click at [317, 216] on div "2 items left" at bounding box center [306, 210] width 66 height 18
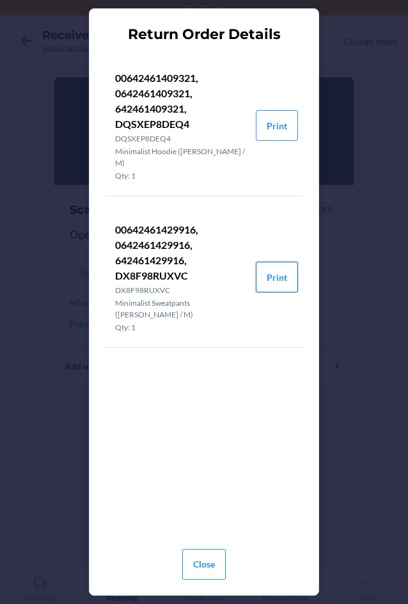
click at [282, 262] on button "Print" at bounding box center [277, 277] width 42 height 31
click at [210, 562] on button "Close" at bounding box center [204, 564] width 44 height 31
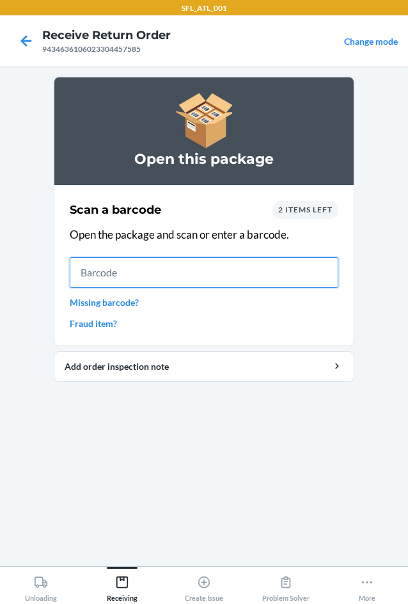
click at [153, 271] on input "text" at bounding box center [204, 272] width 269 height 31
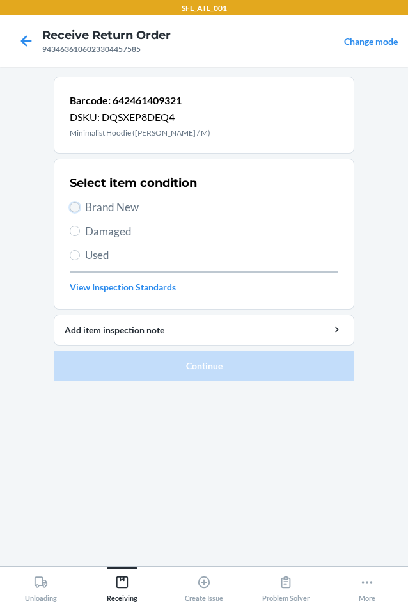
click at [72, 205] on input "Brand New" at bounding box center [75, 207] width 10 height 10
radio input "true"
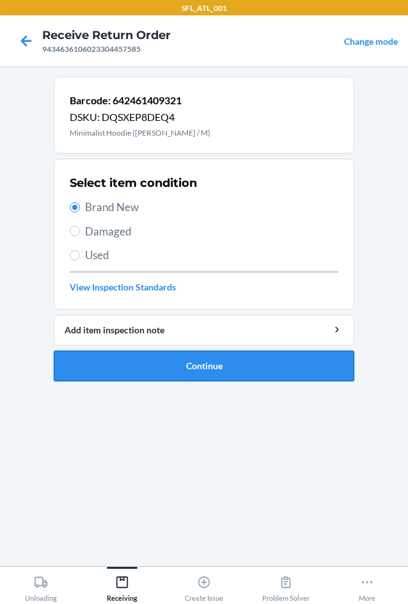
click at [240, 368] on button "Continue" at bounding box center [204, 366] width 301 height 31
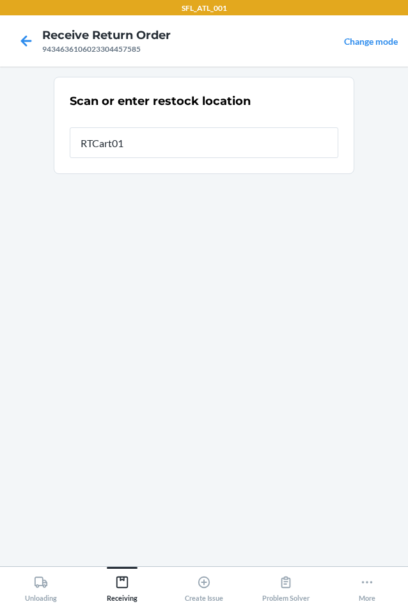
type input "RTCart012"
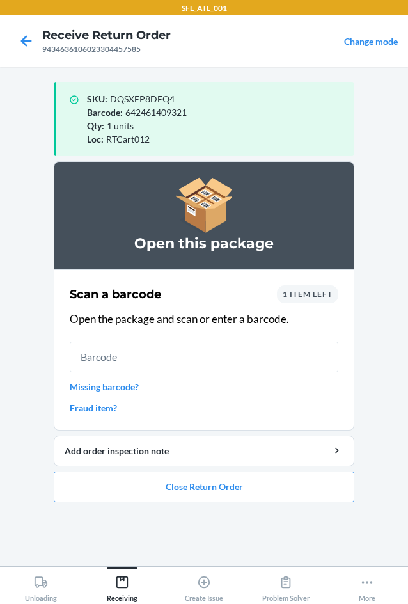
click at [154, 365] on input "text" at bounding box center [204, 357] width 269 height 31
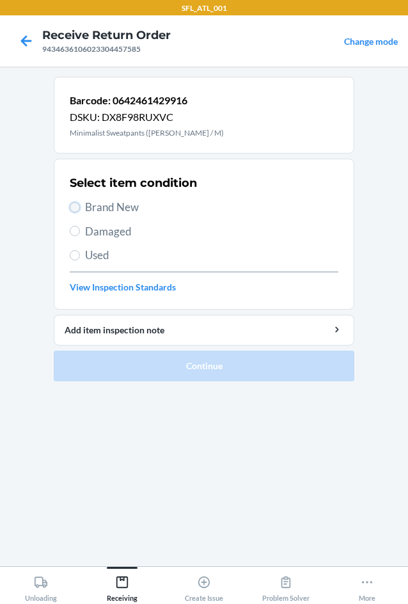
click at [78, 206] on input "Brand New" at bounding box center [75, 207] width 10 height 10
radio input "true"
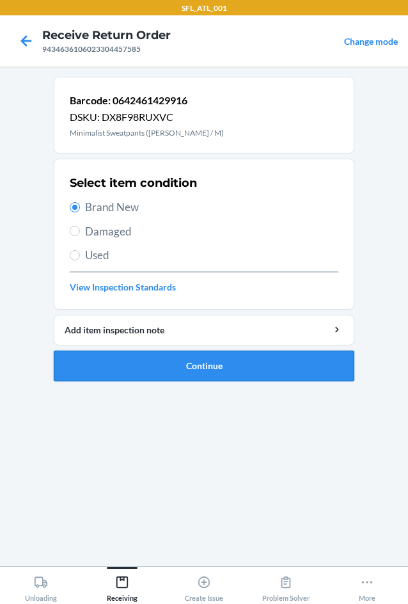
click at [175, 366] on button "Continue" at bounding box center [204, 366] width 301 height 31
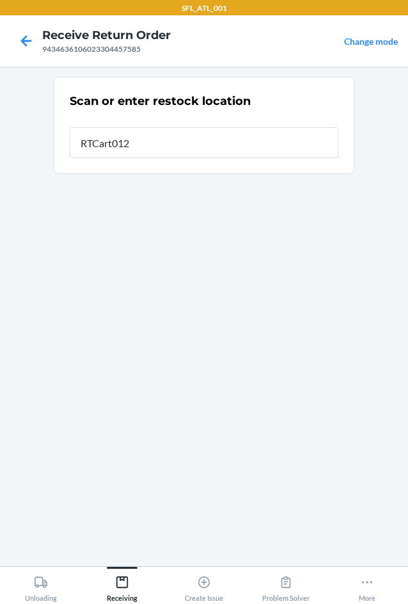
type input "RTCart012"
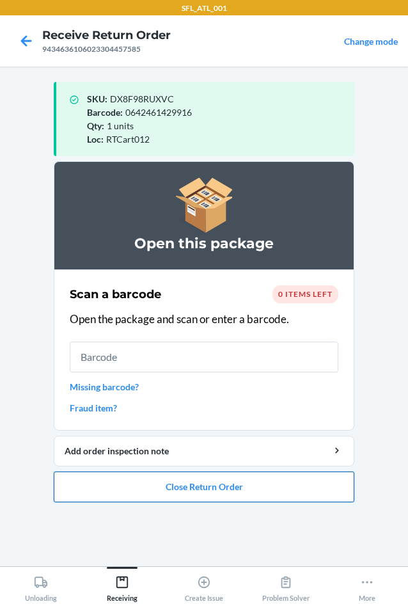
click at [275, 489] on button "Close Return Order" at bounding box center [204, 486] width 301 height 31
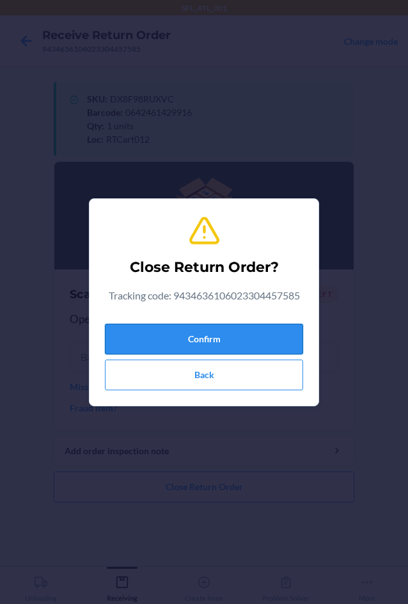
click at [273, 334] on button "Confirm" at bounding box center [204, 339] width 198 height 31
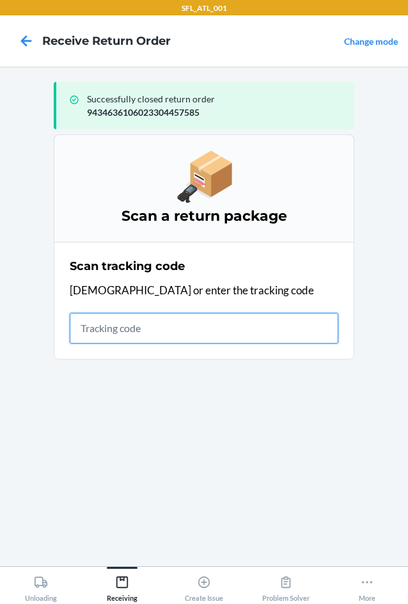
click at [103, 337] on input "text" at bounding box center [204, 328] width 269 height 31
type input "420302599434636106023"
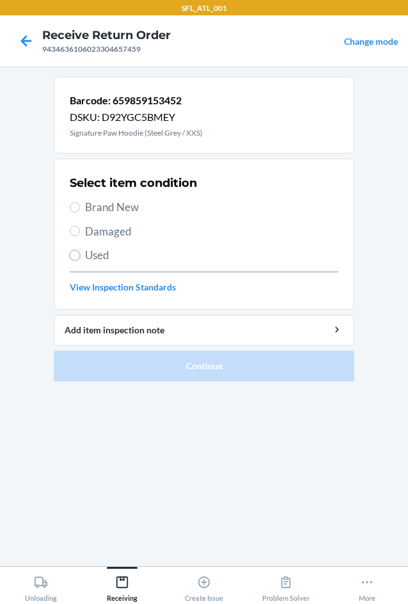
click at [75, 255] on input "Used" at bounding box center [75, 255] width 10 height 10
radio input "true"
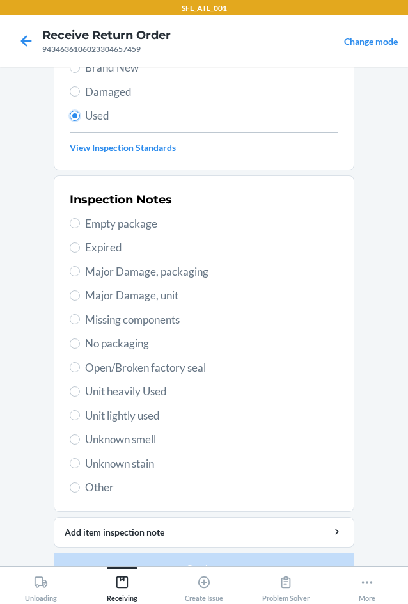
scroll to position [167, 0]
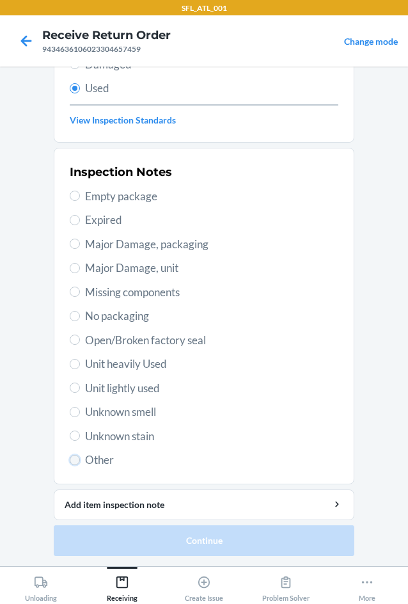
click at [74, 459] on input "Other" at bounding box center [75, 460] width 10 height 10
radio input "true"
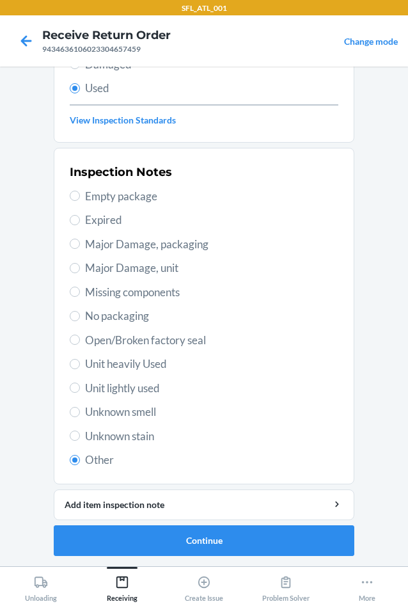
click at [180, 367] on span "Unit heavily Used" at bounding box center [211, 364] width 253 height 17
click at [80, 367] on input "Unit heavily Used" at bounding box center [75, 364] width 10 height 10
radio input "true"
radio input "false"
click at [196, 544] on button "Continue" at bounding box center [204, 540] width 301 height 31
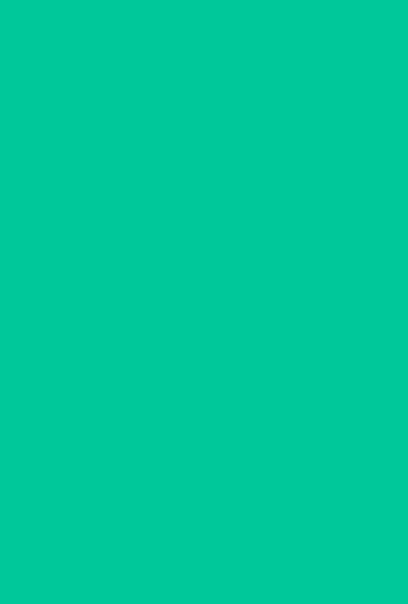
scroll to position [0, 0]
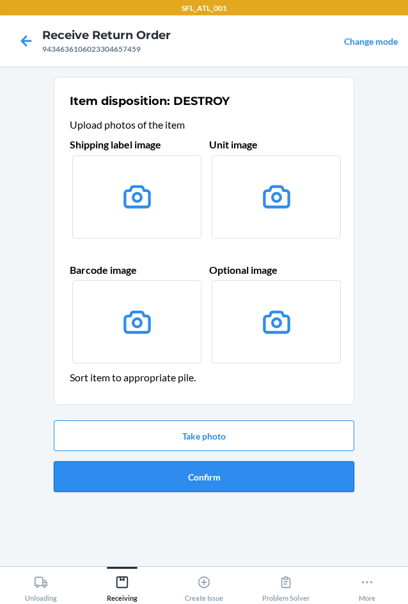
click at [218, 481] on button "Confirm" at bounding box center [204, 476] width 301 height 31
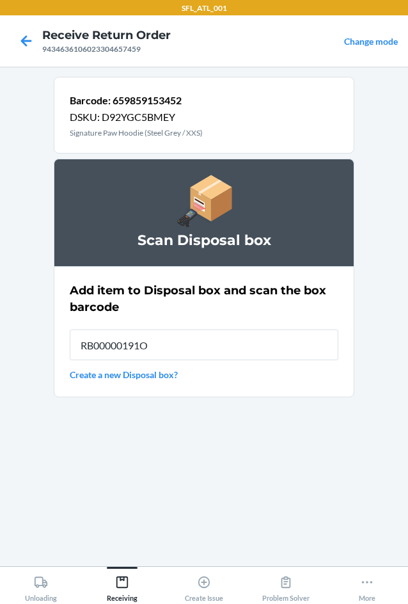
type input "RB00000191O"
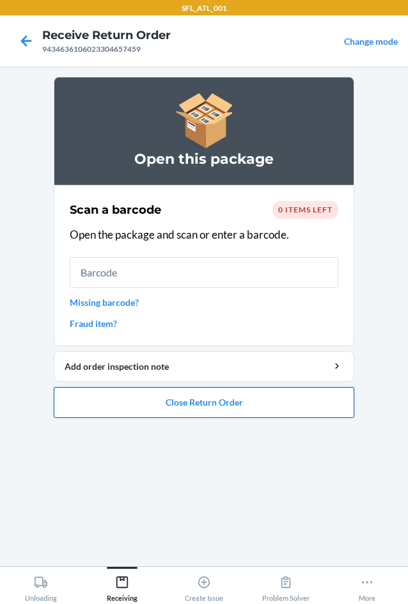
click at [202, 405] on button "Close Return Order" at bounding box center [204, 402] width 301 height 31
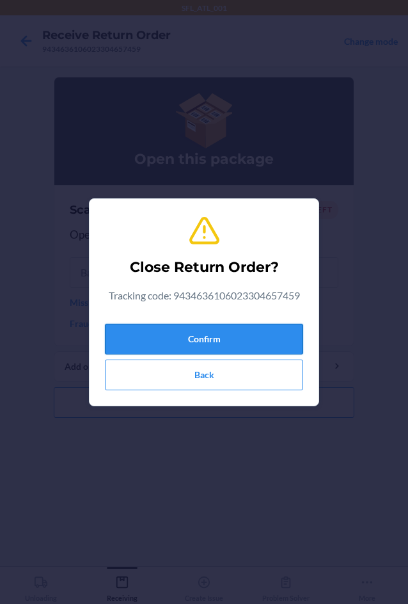
click at [226, 333] on button "Confirm" at bounding box center [204, 339] width 198 height 31
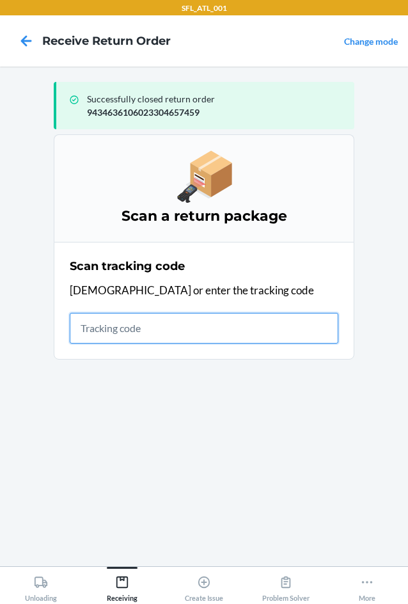
click at [120, 329] on input "text" at bounding box center [204, 328] width 269 height 31
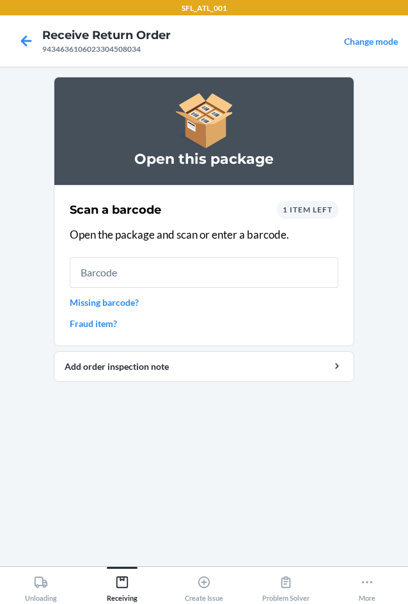
click at [312, 210] on span "1 item left" at bounding box center [308, 210] width 50 height 10
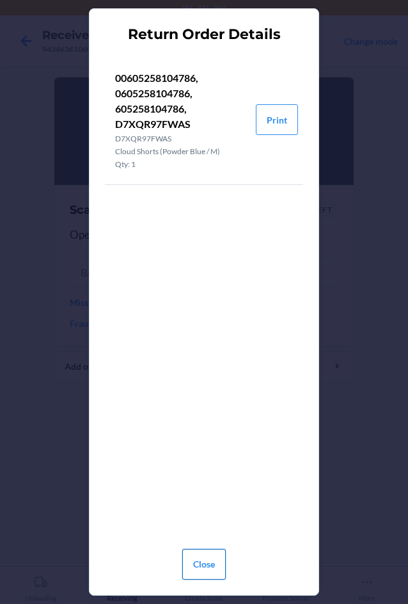
click at [210, 564] on button "Close" at bounding box center [204, 564] width 44 height 31
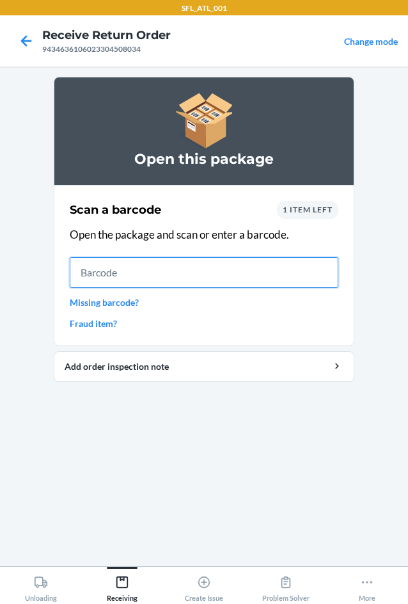
click at [116, 273] on input "text" at bounding box center [204, 272] width 269 height 31
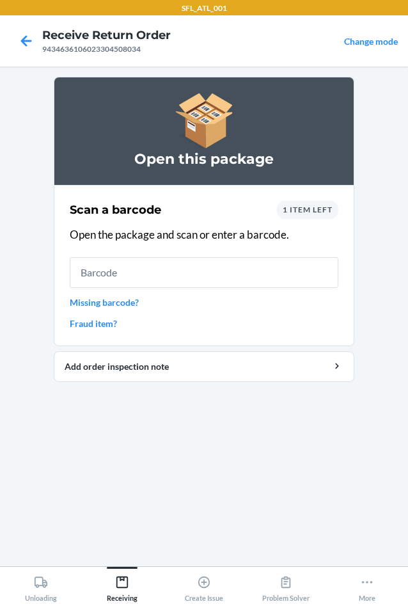
click at [306, 208] on span "1 item left" at bounding box center [308, 210] width 50 height 10
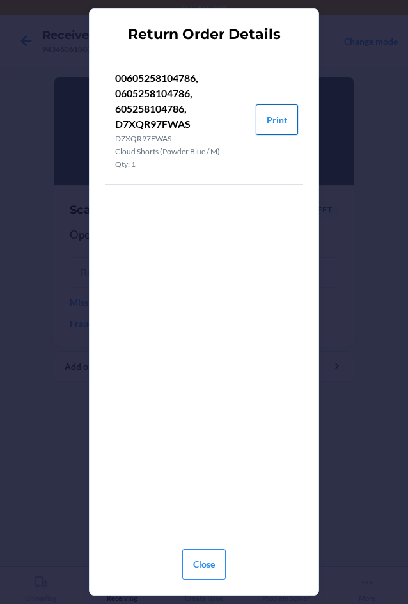
click at [281, 114] on button "Print" at bounding box center [277, 119] width 42 height 31
click at [207, 567] on button "Close" at bounding box center [204, 564] width 44 height 31
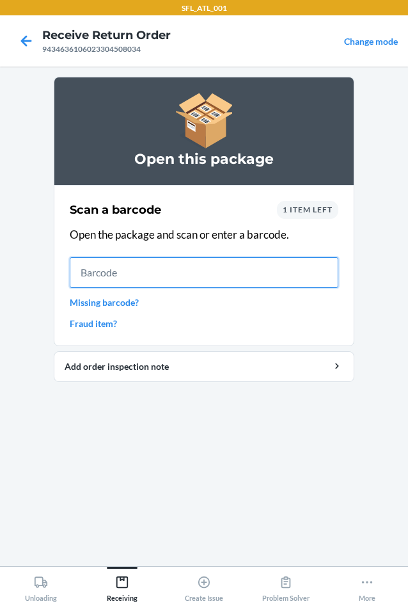
click at [141, 271] on input "text" at bounding box center [204, 272] width 269 height 31
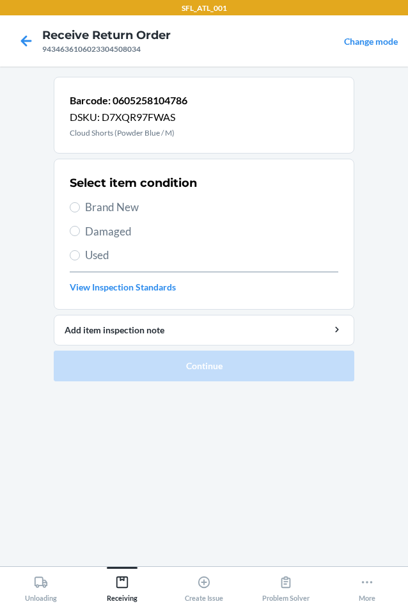
click at [81, 207] on label "Brand New" at bounding box center [204, 207] width 269 height 17
click at [80, 207] on input "Brand New" at bounding box center [75, 207] width 10 height 10
radio input "true"
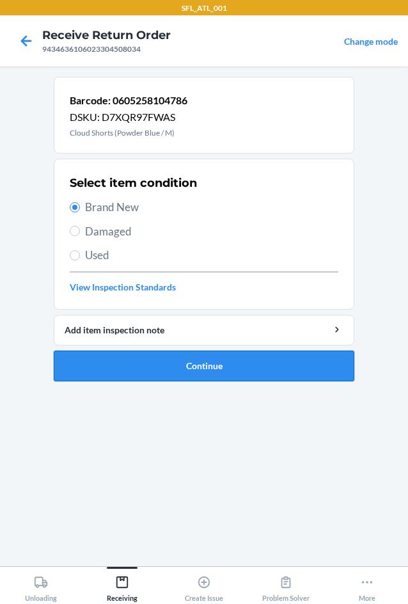
click at [179, 368] on button "Continue" at bounding box center [204, 366] width 301 height 31
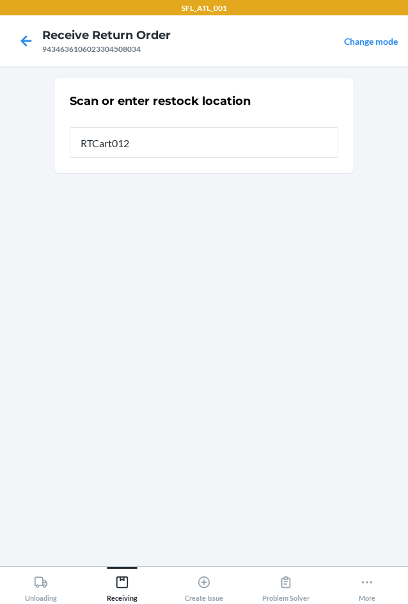
type input "RTCart012"
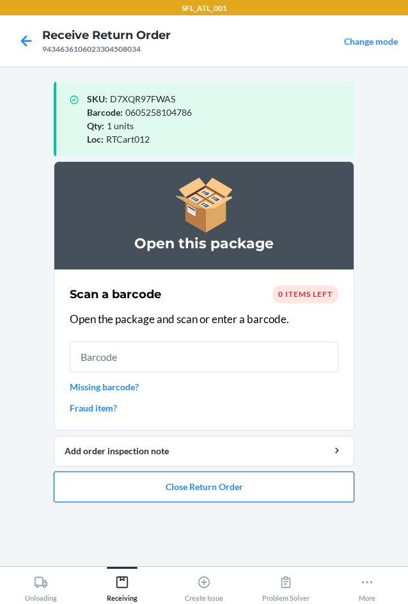
click at [199, 492] on button "Close Return Order" at bounding box center [204, 486] width 301 height 31
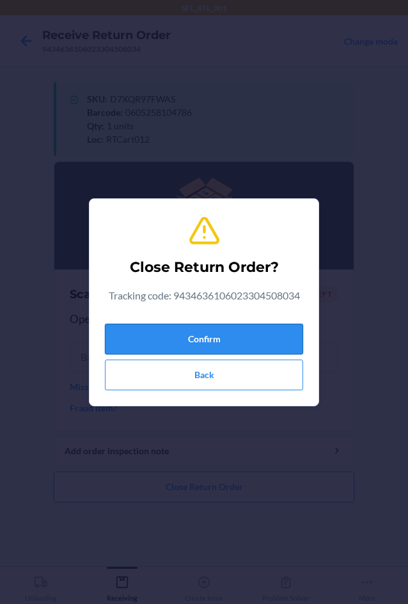
click at [160, 337] on button "Confirm" at bounding box center [204, 339] width 198 height 31
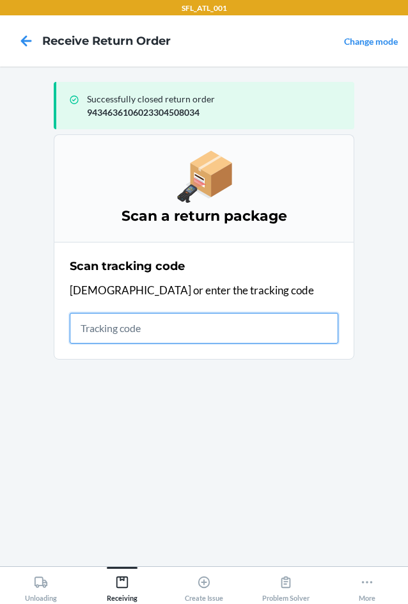
click at [93, 325] on input "text" at bounding box center [204, 328] width 269 height 31
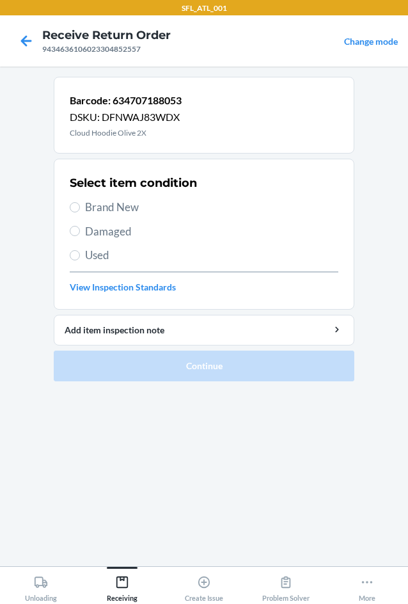
click at [89, 210] on span "Brand New" at bounding box center [211, 207] width 253 height 17
click at [80, 210] on input "Brand New" at bounding box center [75, 207] width 10 height 10
radio input "true"
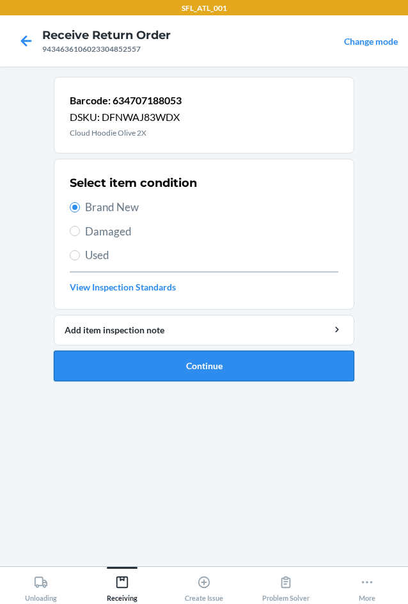
click at [203, 360] on button "Continue" at bounding box center [204, 366] width 301 height 31
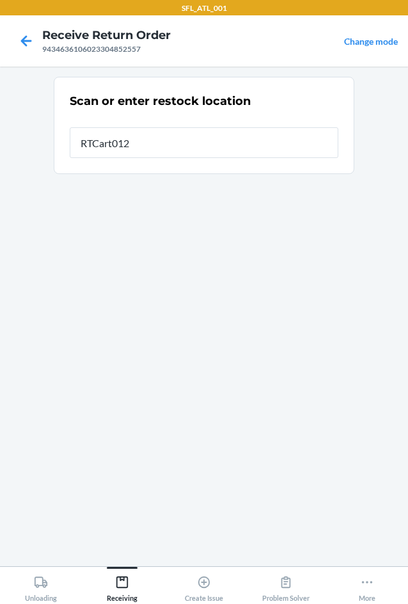
type input "RTCart012"
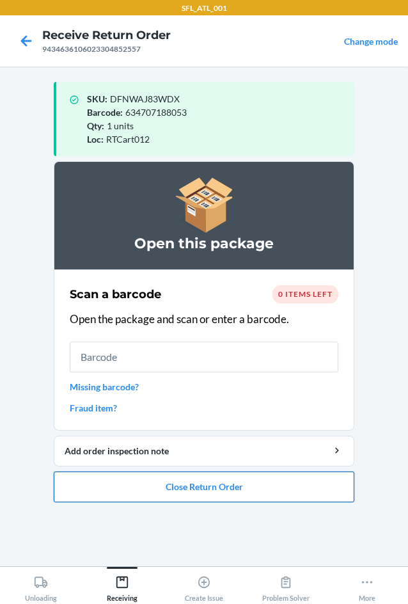
click at [217, 495] on button "Close Return Order" at bounding box center [204, 486] width 301 height 31
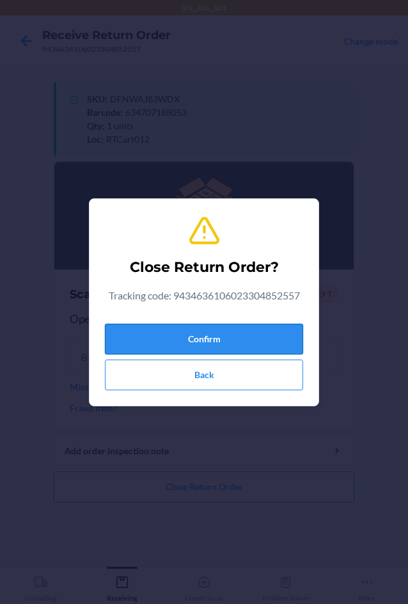
click at [184, 343] on button "Confirm" at bounding box center [204, 339] width 198 height 31
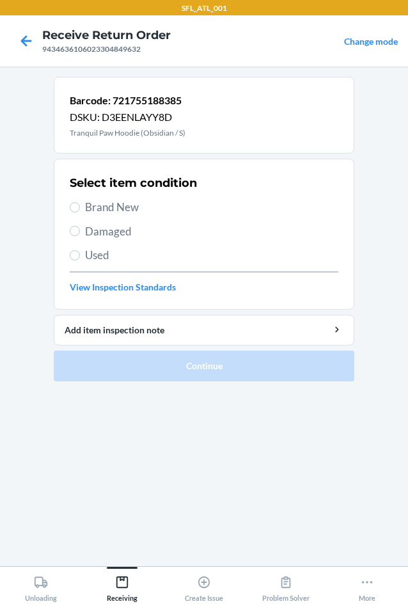
click at [96, 257] on span "Used" at bounding box center [211, 255] width 253 height 17
click at [80, 257] on input "Used" at bounding box center [75, 255] width 10 height 10
radio input "true"
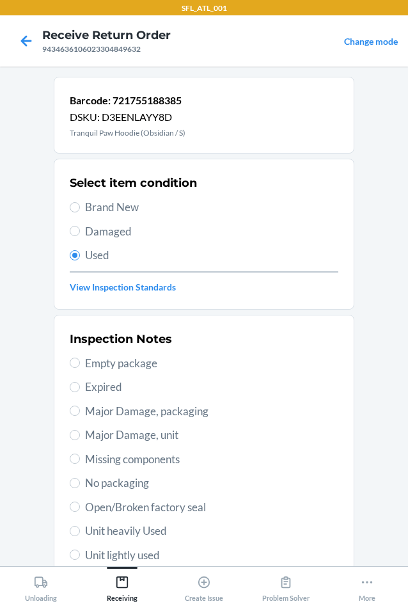
click at [109, 524] on span "Unit heavily Used" at bounding box center [211, 531] width 253 height 17
click at [80, 526] on input "Unit heavily Used" at bounding box center [75, 531] width 10 height 10
radio input "true"
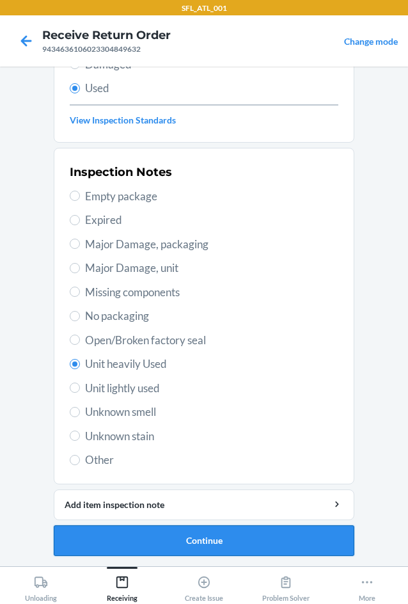
click at [196, 540] on button "Continue" at bounding box center [204, 540] width 301 height 31
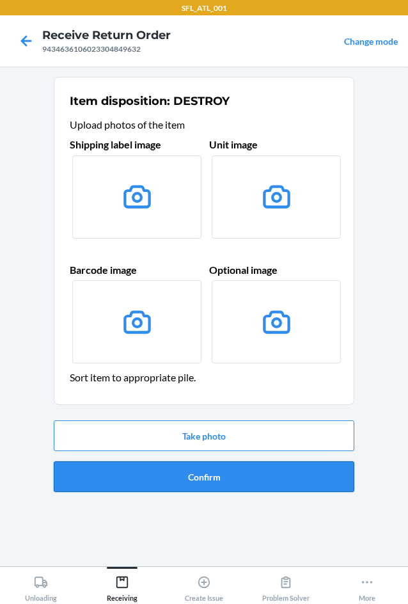
click at [206, 466] on button "Confirm" at bounding box center [204, 476] width 301 height 31
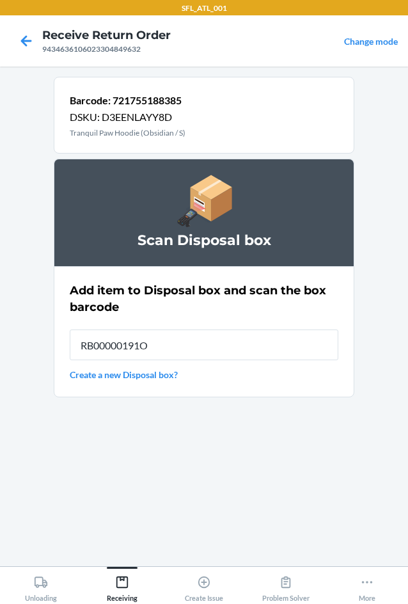
type input "RB00000191O"
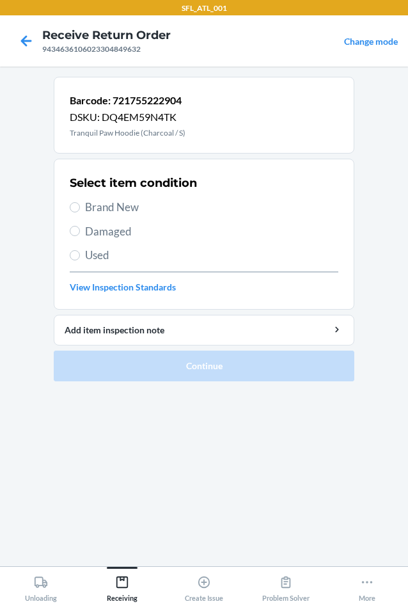
click at [95, 253] on span "Used" at bounding box center [211, 255] width 253 height 17
click at [80, 253] on input "Used" at bounding box center [75, 255] width 10 height 10
radio input "true"
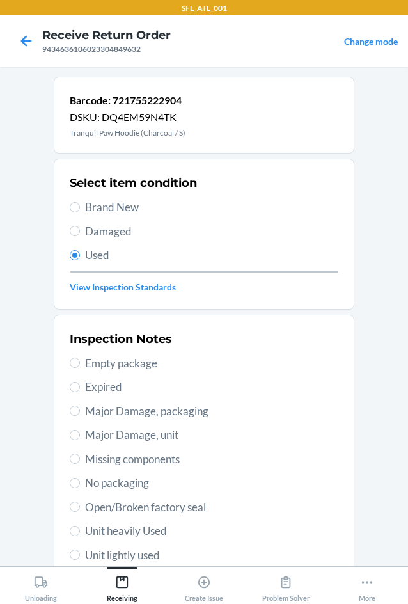
click at [90, 526] on span "Unit heavily Used" at bounding box center [211, 531] width 253 height 17
click at [80, 526] on input "Unit heavily Used" at bounding box center [75, 531] width 10 height 10
radio input "true"
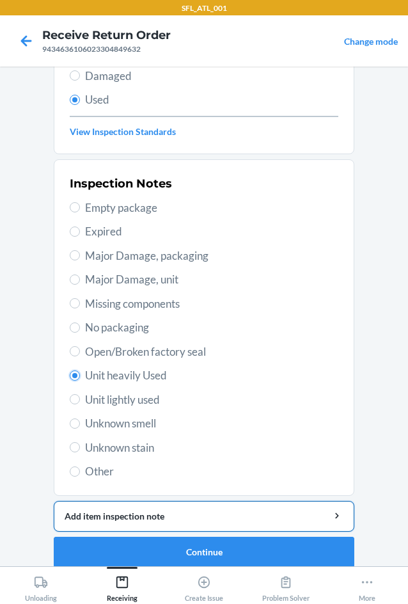
scroll to position [167, 0]
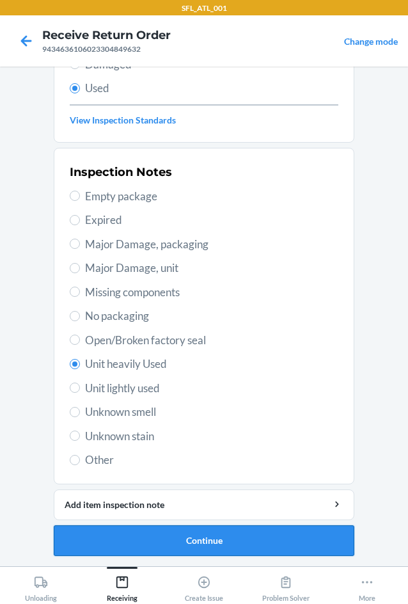
click at [158, 532] on button "Continue" at bounding box center [204, 540] width 301 height 31
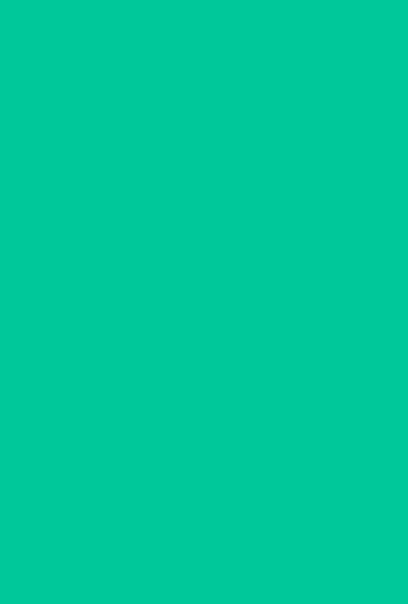
scroll to position [0, 0]
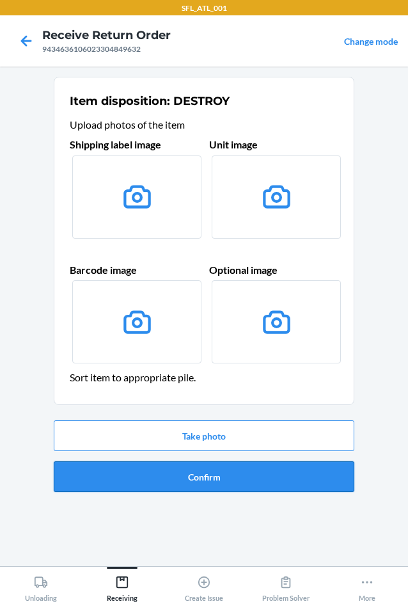
click at [157, 473] on button "Confirm" at bounding box center [204, 476] width 301 height 31
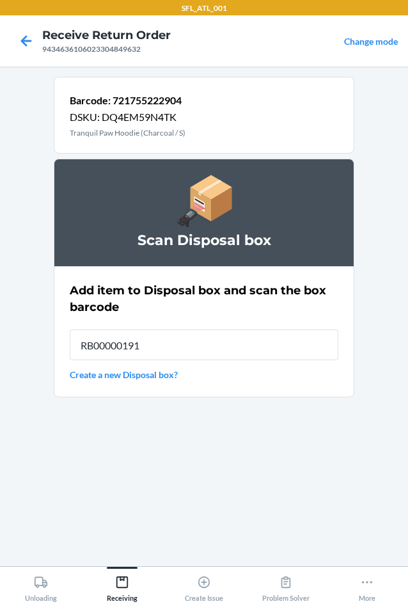
type input "RB00000191O"
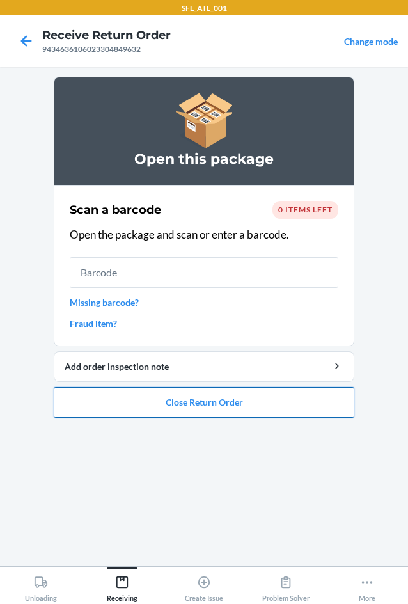
click at [200, 408] on button "Close Return Order" at bounding box center [204, 402] width 301 height 31
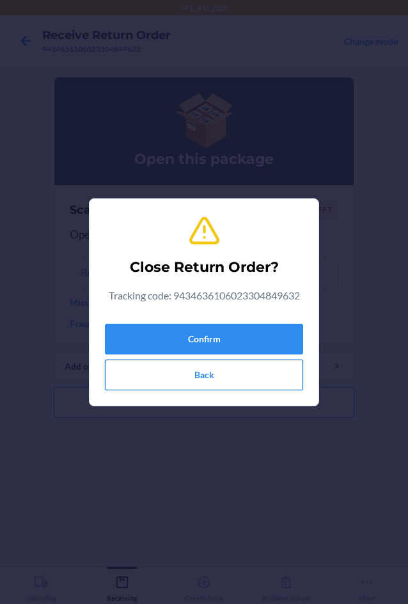
click at [189, 380] on button "Back" at bounding box center [204, 375] width 198 height 31
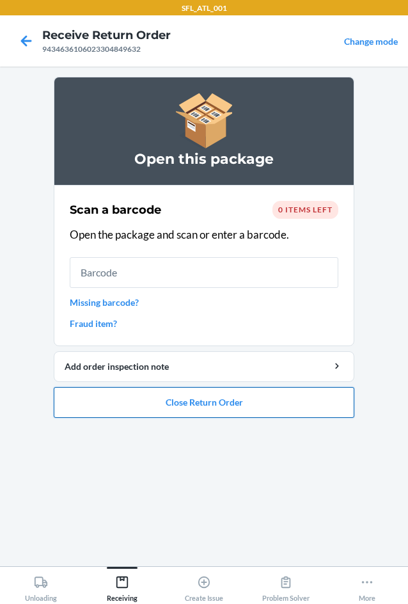
click at [166, 409] on button "Close Return Order" at bounding box center [204, 402] width 301 height 31
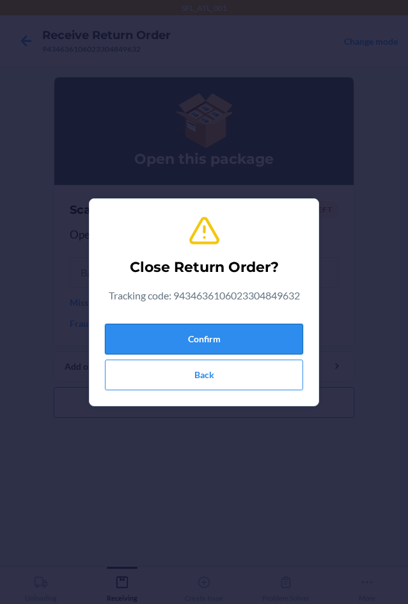
click at [170, 343] on button "Confirm" at bounding box center [204, 339] width 198 height 31
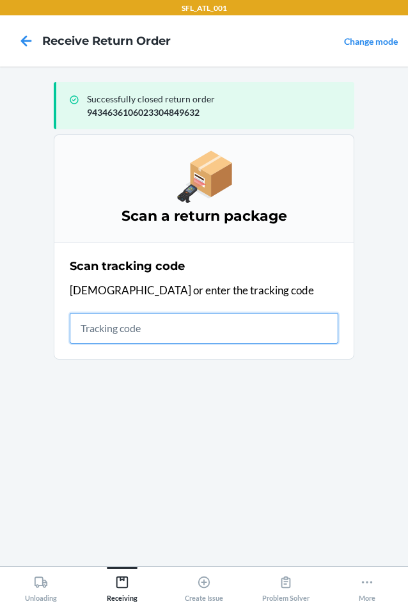
click at [130, 330] on input "text" at bounding box center [204, 328] width 269 height 31
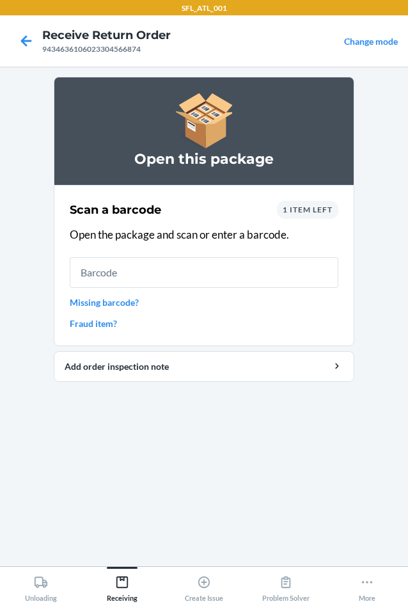
click at [293, 210] on span "1 item left" at bounding box center [308, 210] width 50 height 10
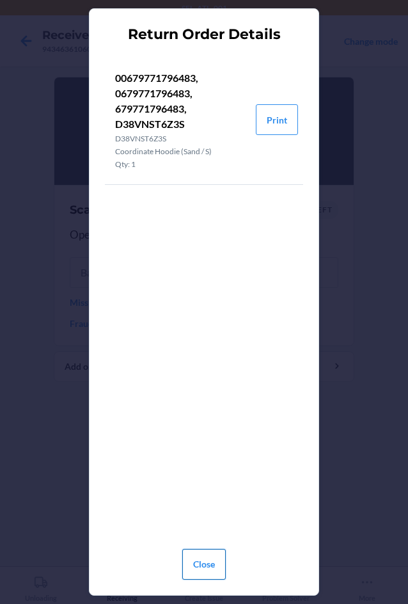
click at [222, 559] on button "Close" at bounding box center [204, 564] width 44 height 31
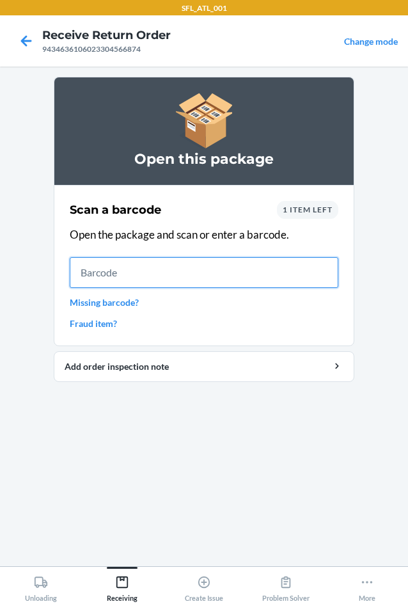
click at [127, 269] on input "text" at bounding box center [204, 272] width 269 height 31
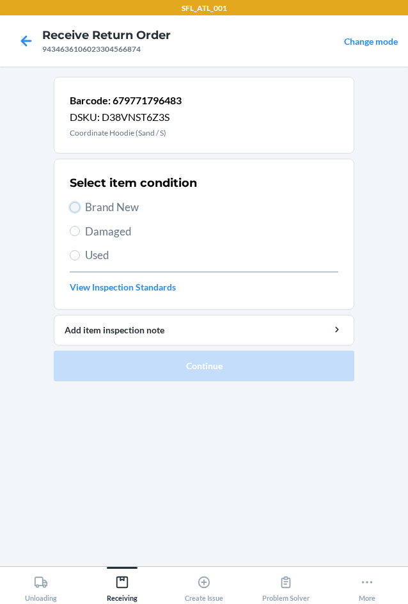
click at [75, 203] on input "Brand New" at bounding box center [75, 207] width 10 height 10
radio input "true"
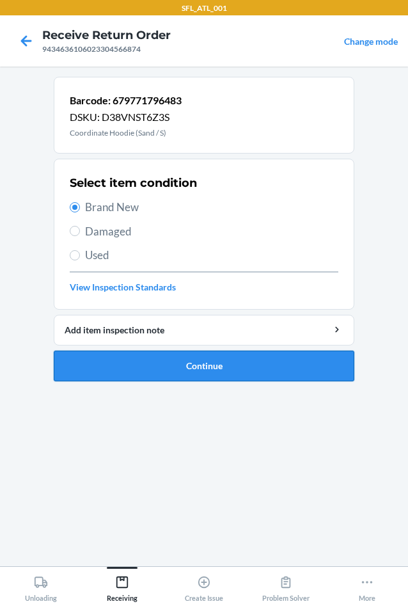
click at [209, 370] on button "Continue" at bounding box center [204, 366] width 301 height 31
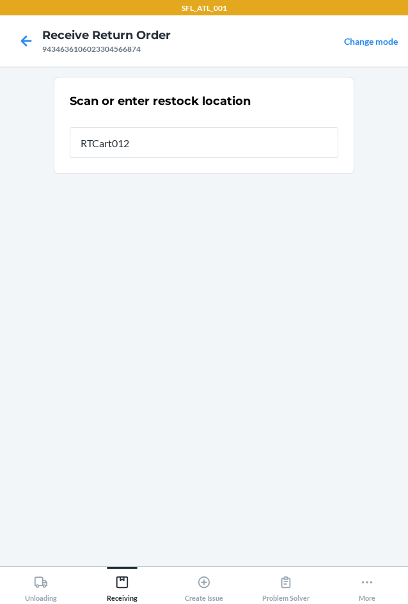
type input "RTCart012"
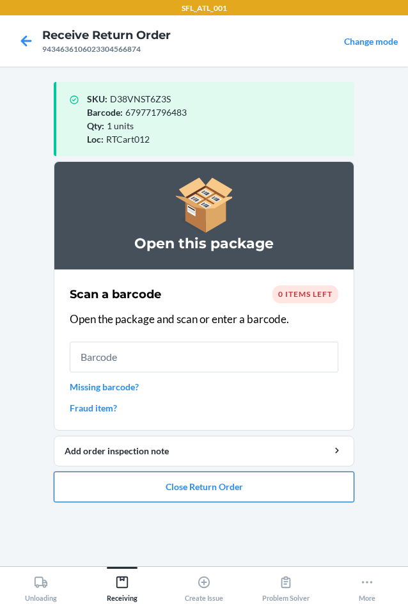
click at [239, 489] on button "Close Return Order" at bounding box center [204, 486] width 301 height 31
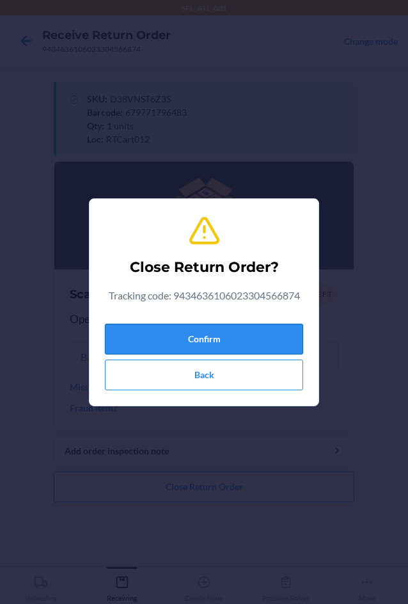
click at [209, 339] on button "Confirm" at bounding box center [204, 339] width 198 height 31
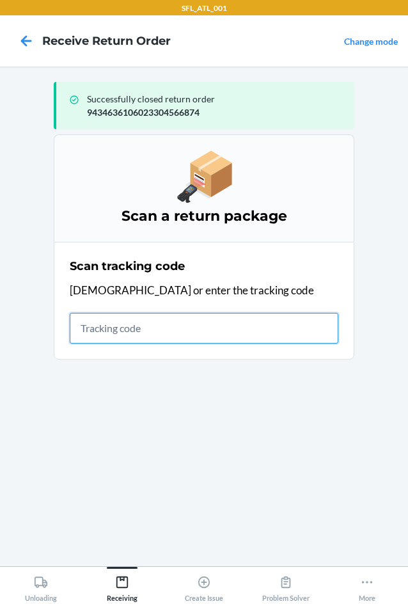
click at [110, 324] on input "text" at bounding box center [204, 328] width 269 height 31
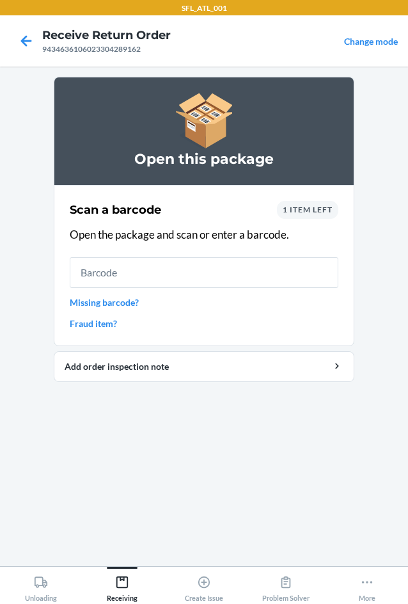
click at [312, 210] on span "1 item left" at bounding box center [308, 210] width 50 height 10
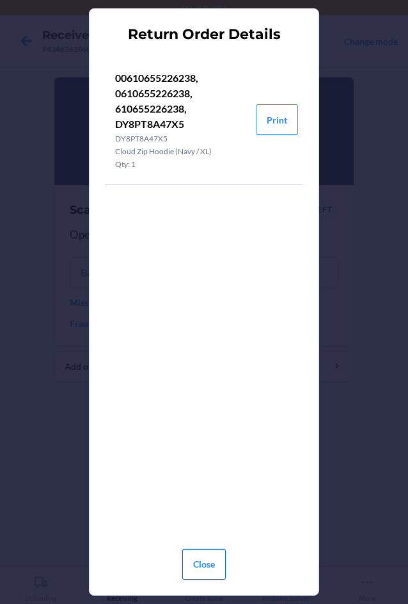
click at [194, 567] on button "Close" at bounding box center [204, 564] width 44 height 31
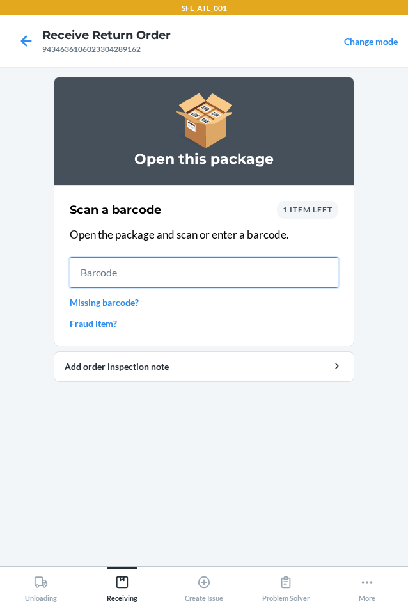
click at [159, 274] on input "text" at bounding box center [204, 272] width 269 height 31
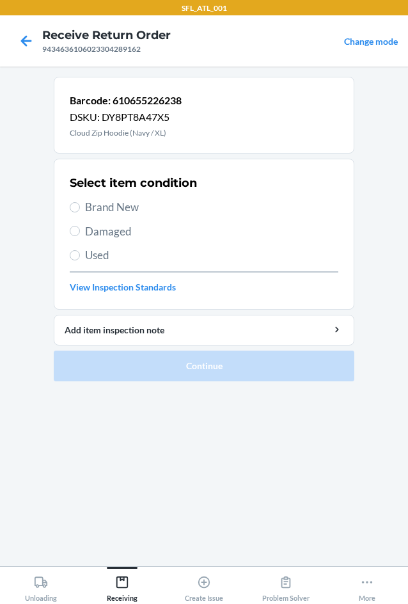
click at [24, 29] on div at bounding box center [26, 41] width 32 height 32
click at [24, 44] on icon at bounding box center [26, 40] width 11 height 11
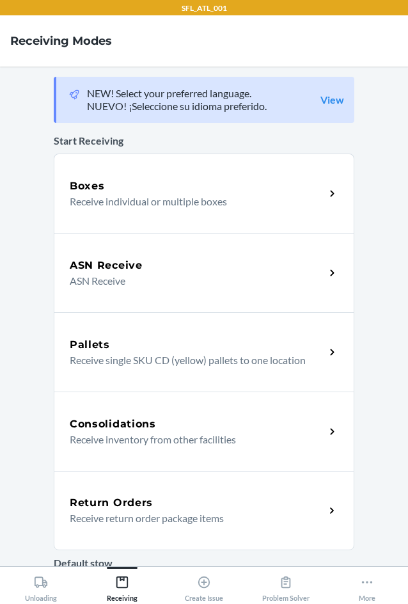
click at [225, 509] on div "Return Orders" at bounding box center [197, 502] width 255 height 15
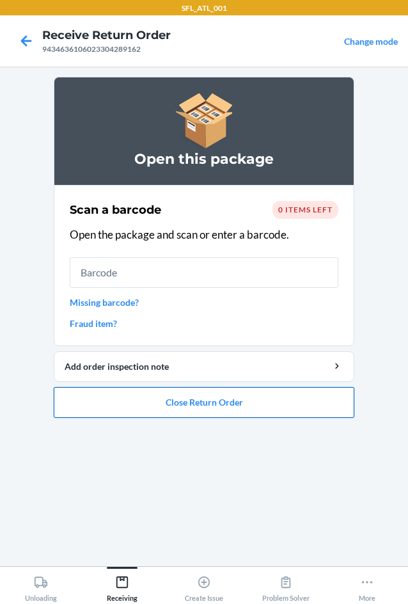
click at [184, 404] on button "Close Return Order" at bounding box center [204, 402] width 301 height 31
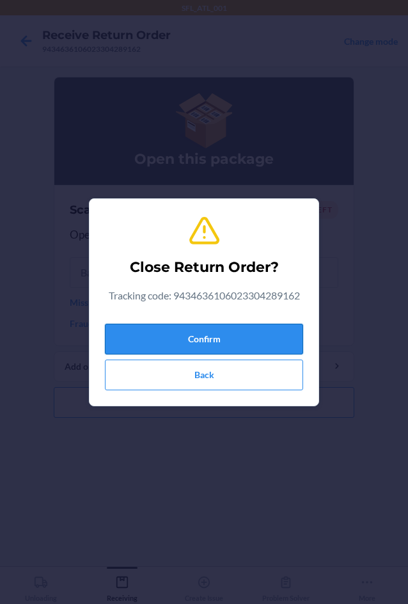
click at [176, 338] on button "Confirm" at bounding box center [204, 339] width 198 height 31
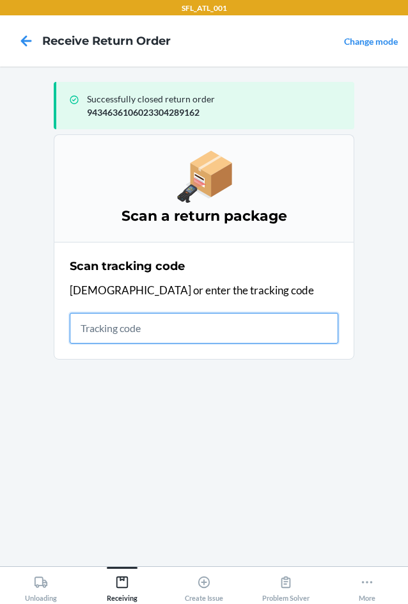
click at [104, 333] on input "text" at bounding box center [204, 328] width 269 height 31
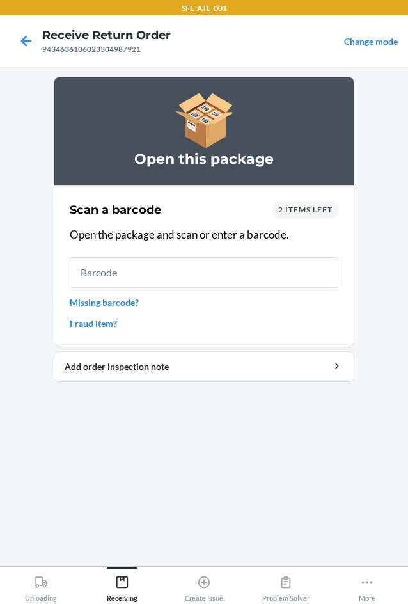
click at [309, 212] on span "2 items left" at bounding box center [305, 210] width 54 height 10
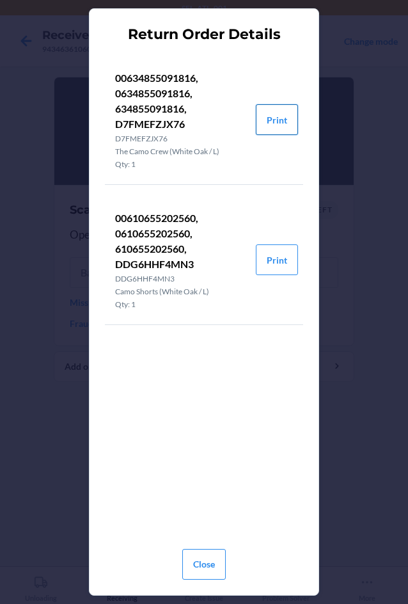
click at [273, 127] on button "Print" at bounding box center [277, 119] width 42 height 31
click at [207, 564] on button "Close" at bounding box center [204, 564] width 44 height 31
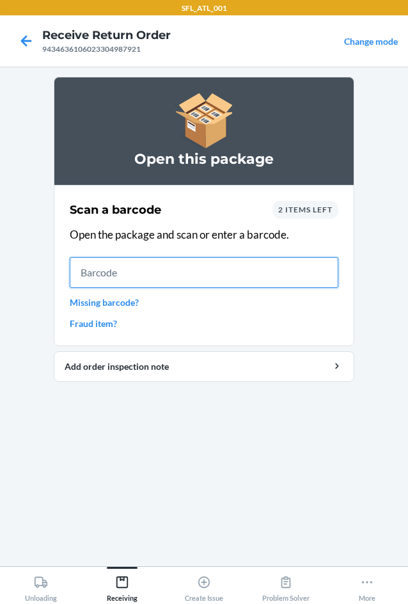
click at [123, 270] on input "text" at bounding box center [204, 272] width 269 height 31
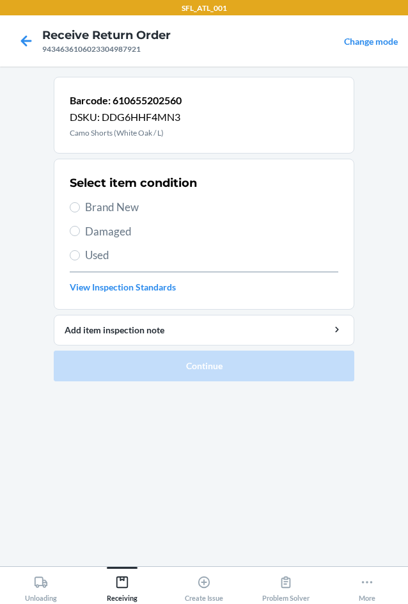
click at [81, 206] on label "Brand New" at bounding box center [204, 207] width 269 height 17
click at [80, 206] on input "Brand New" at bounding box center [75, 207] width 10 height 10
radio input "true"
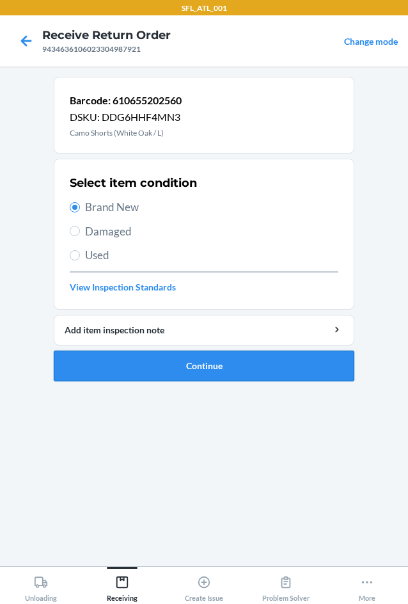
click at [166, 368] on button "Continue" at bounding box center [204, 366] width 301 height 31
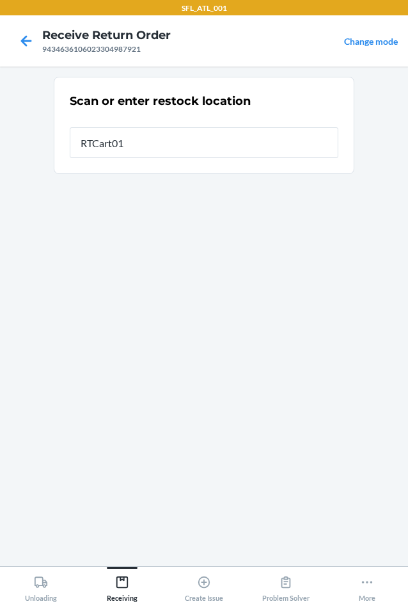
type input "RTCart012"
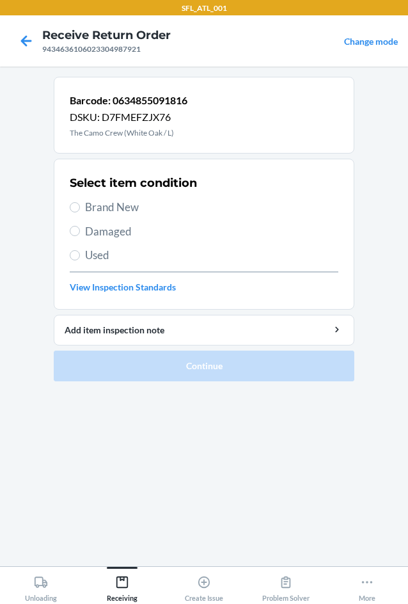
click at [113, 211] on span "Brand New" at bounding box center [211, 207] width 253 height 17
click at [80, 211] on input "Brand New" at bounding box center [75, 207] width 10 height 10
radio input "true"
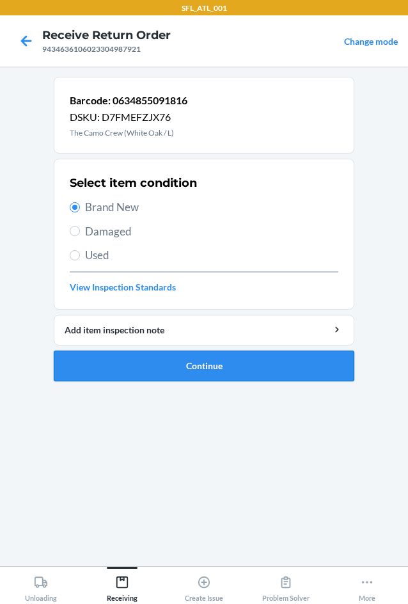
click at [159, 360] on button "Continue" at bounding box center [204, 366] width 301 height 31
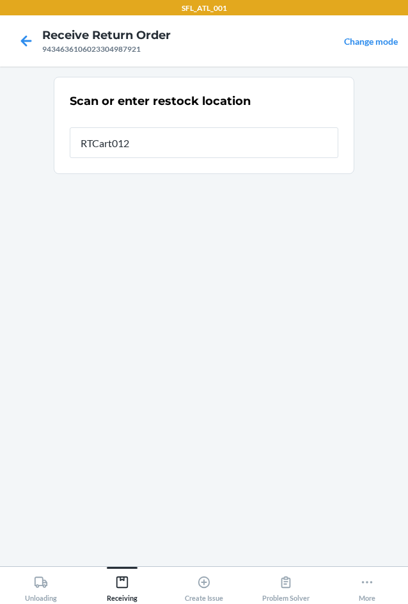
type input "RTCart012"
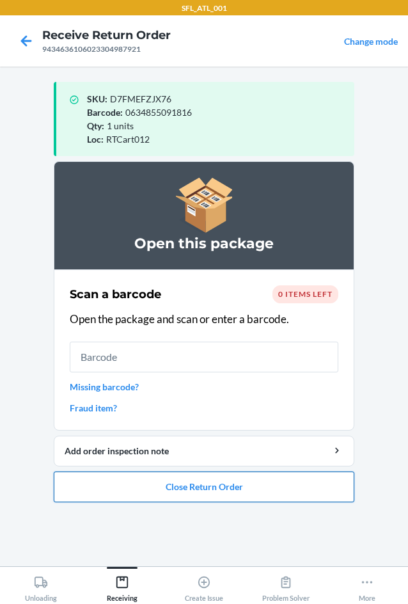
click at [249, 487] on button "Close Return Order" at bounding box center [204, 486] width 301 height 31
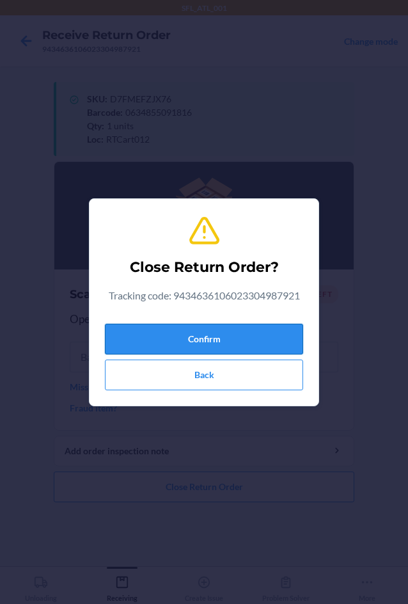
click at [187, 326] on button "Confirm" at bounding box center [204, 339] width 198 height 31
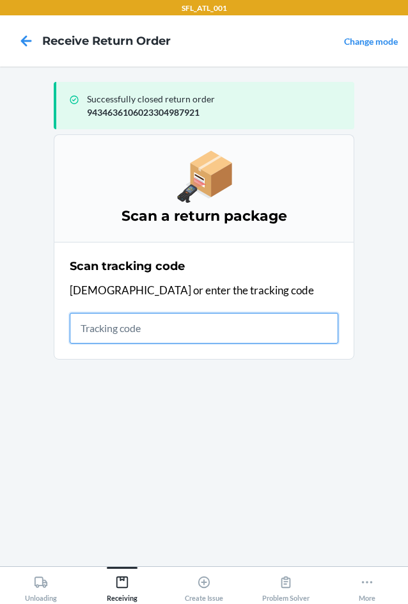
click at [106, 324] on input "text" at bounding box center [204, 328] width 269 height 31
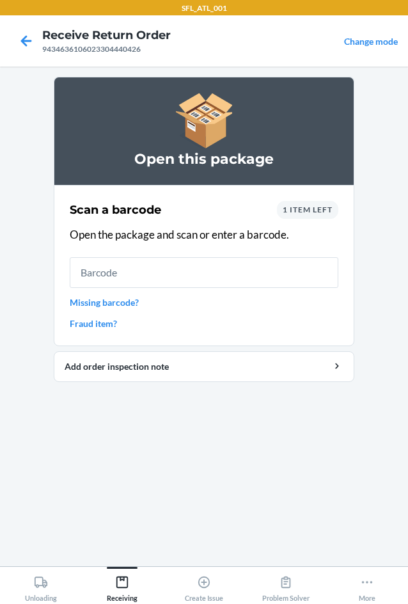
click at [283, 205] on span "1 item left" at bounding box center [308, 210] width 50 height 10
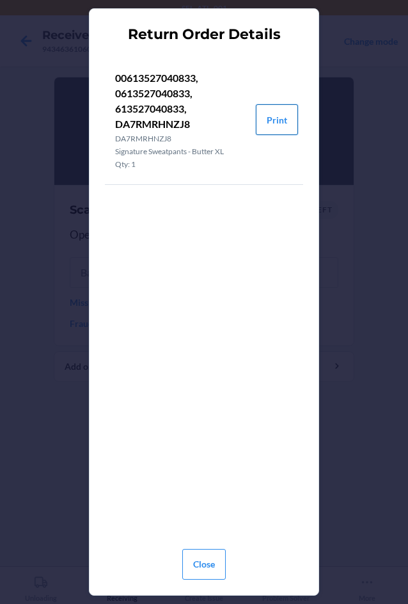
click at [276, 129] on button "Print" at bounding box center [277, 119] width 42 height 31
click at [215, 556] on button "Close" at bounding box center [204, 564] width 44 height 31
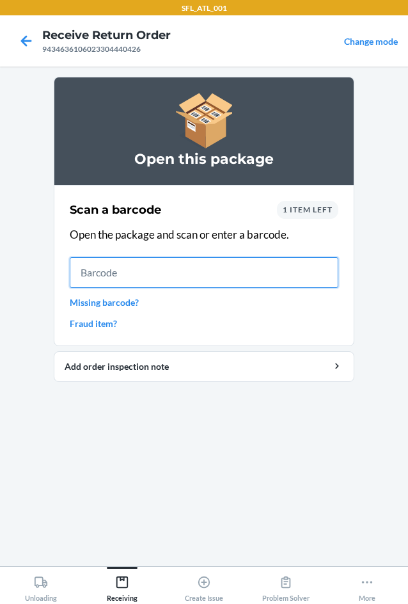
click at [143, 276] on input "text" at bounding box center [204, 272] width 269 height 31
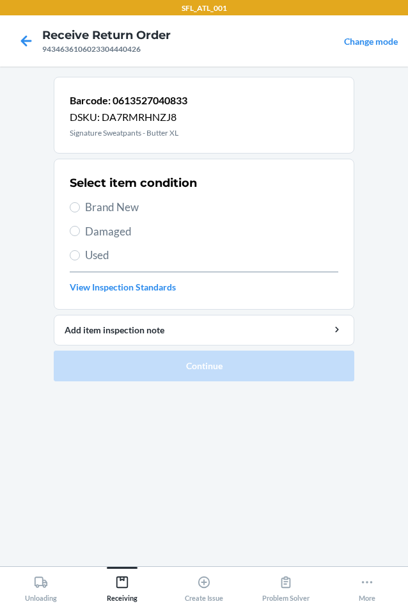
click at [95, 203] on span "Brand New" at bounding box center [211, 207] width 253 height 17
click at [80, 203] on input "Brand New" at bounding box center [75, 207] width 10 height 10
radio input "true"
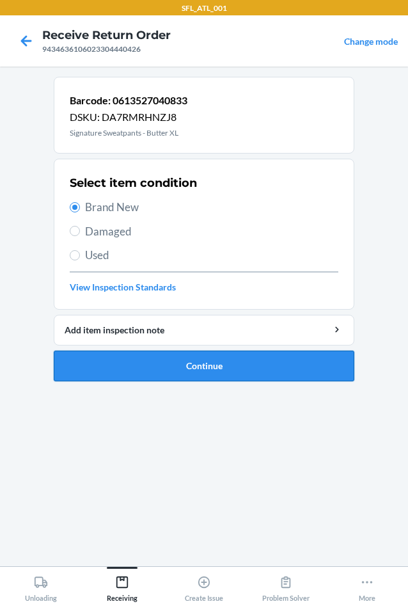
click at [150, 370] on button "Continue" at bounding box center [204, 366] width 301 height 31
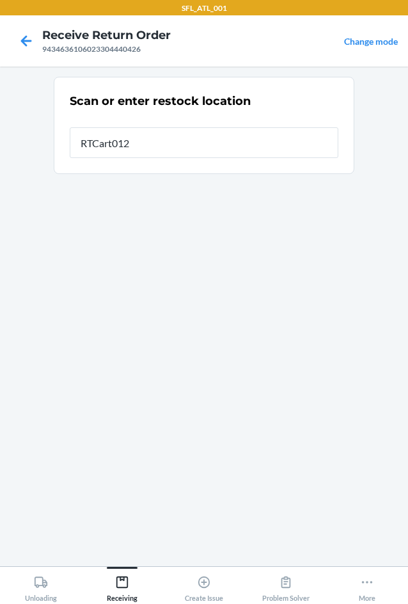
type input "RTCart012"
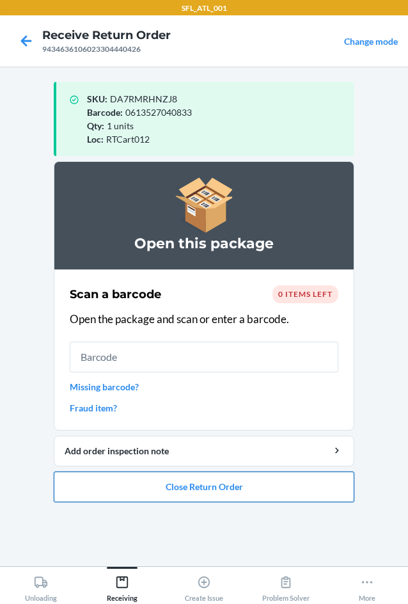
click at [182, 489] on button "Close Return Order" at bounding box center [204, 486] width 301 height 31
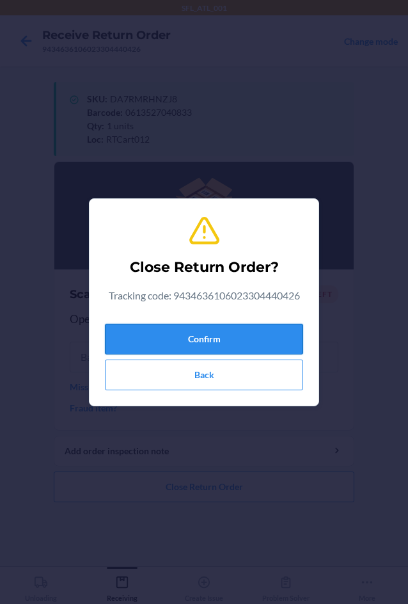
click at [194, 340] on button "Confirm" at bounding box center [204, 339] width 198 height 31
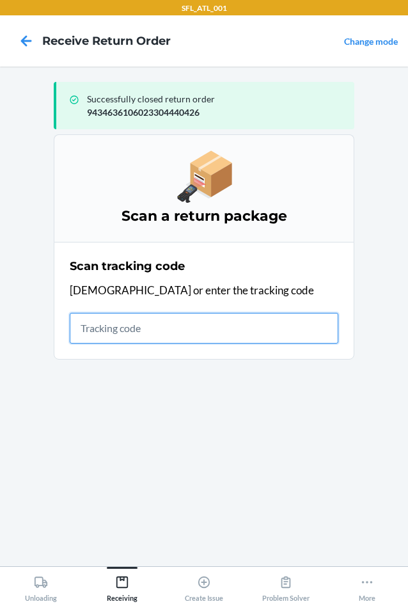
click at [129, 327] on input "text" at bounding box center [204, 328] width 269 height 31
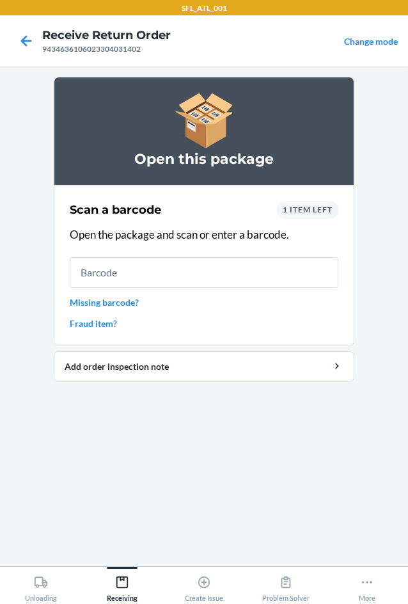
click at [319, 209] on span "1 item left" at bounding box center [308, 210] width 50 height 10
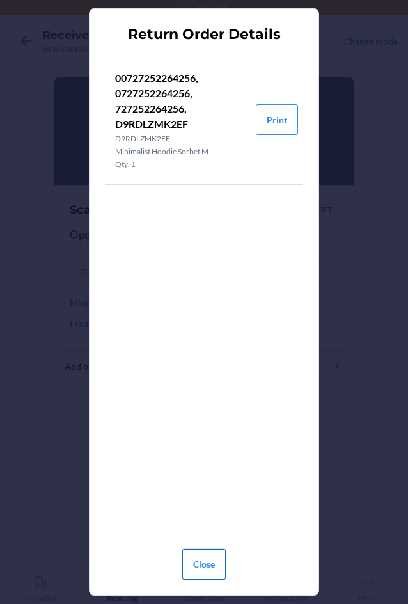
click at [202, 555] on button "Close" at bounding box center [204, 564] width 44 height 31
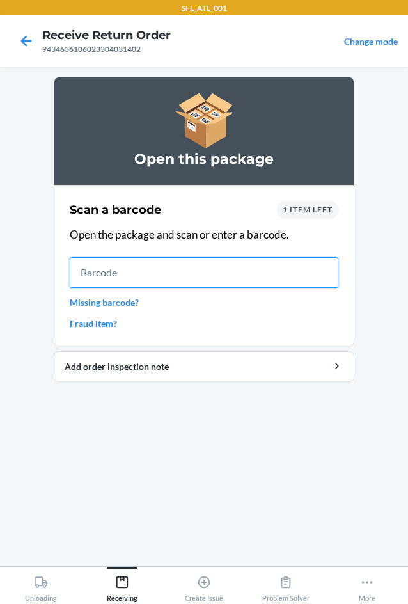
click at [108, 273] on input "text" at bounding box center [204, 272] width 269 height 31
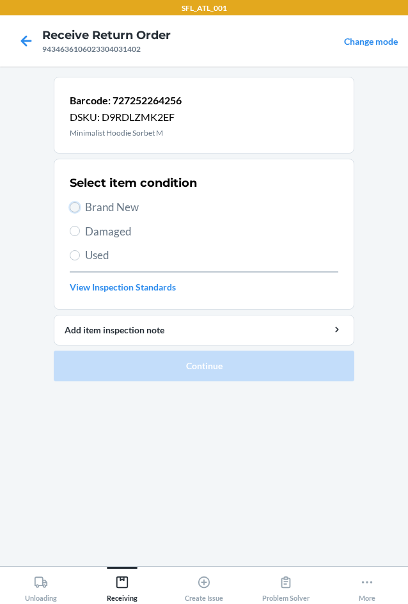
click at [74, 210] on input "Brand New" at bounding box center [75, 207] width 10 height 10
radio input "true"
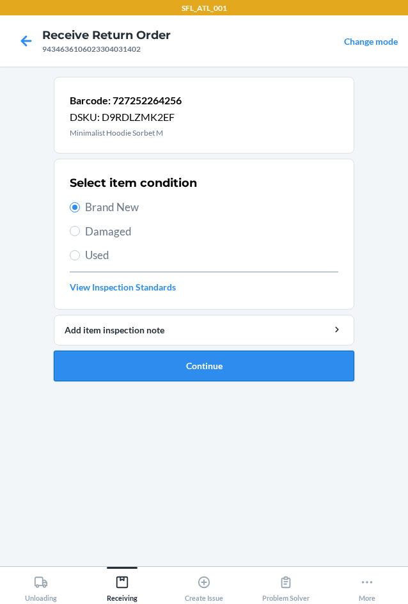
click at [208, 368] on button "Continue" at bounding box center [204, 366] width 301 height 31
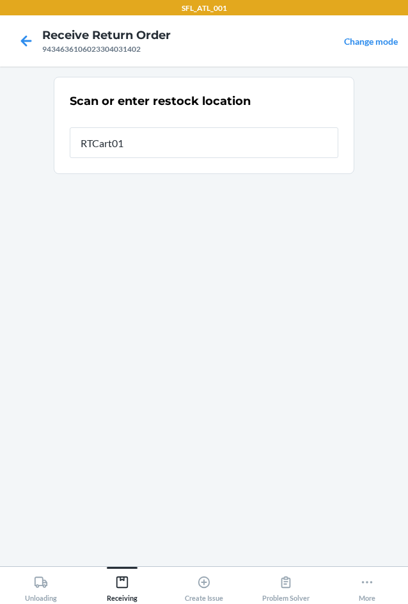
type input "RTCart012"
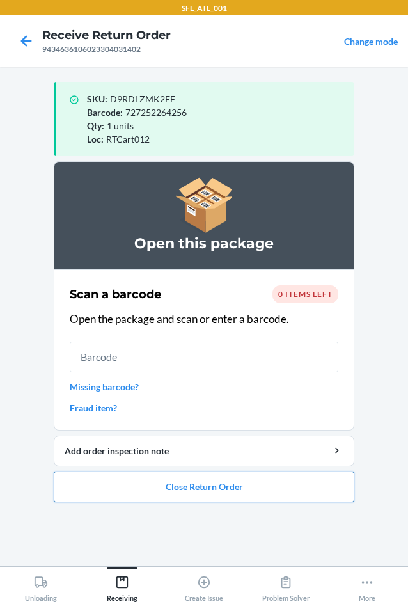
click at [251, 489] on button "Close Return Order" at bounding box center [204, 486] width 301 height 31
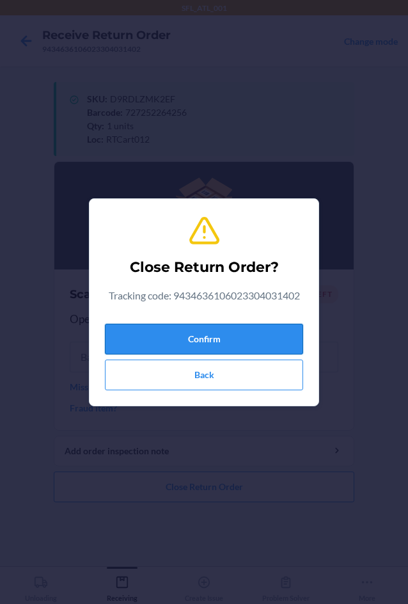
click at [242, 324] on button "Confirm" at bounding box center [204, 339] width 198 height 31
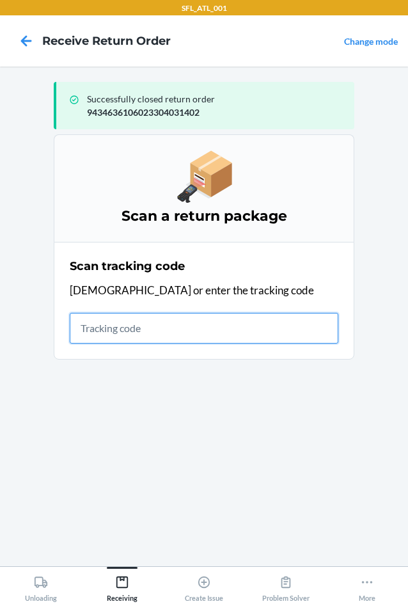
click at [86, 330] on input "text" at bounding box center [204, 328] width 269 height 31
click at [83, 324] on input "text" at bounding box center [204, 328] width 269 height 31
type input "42030259"
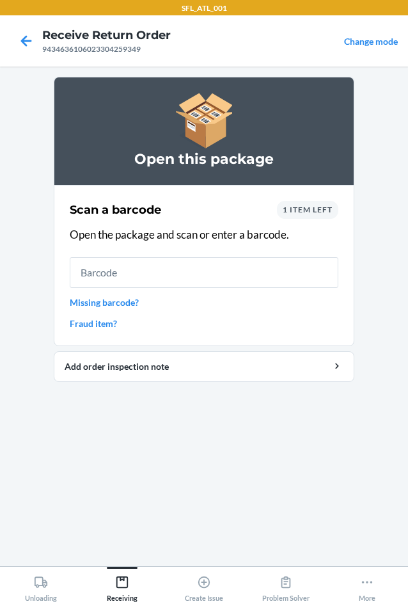
click at [328, 216] on div "1 item left" at bounding box center [307, 210] width 61 height 18
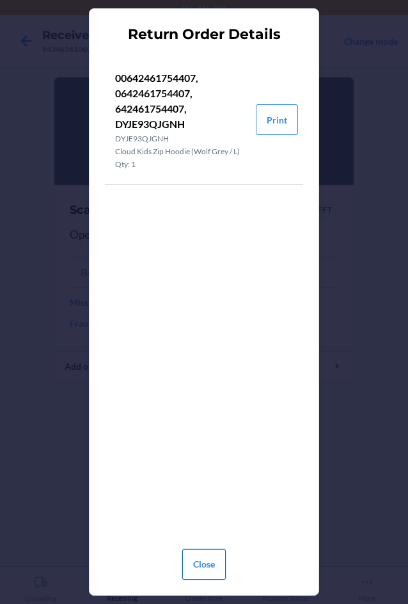
click at [197, 564] on button "Close" at bounding box center [204, 564] width 44 height 31
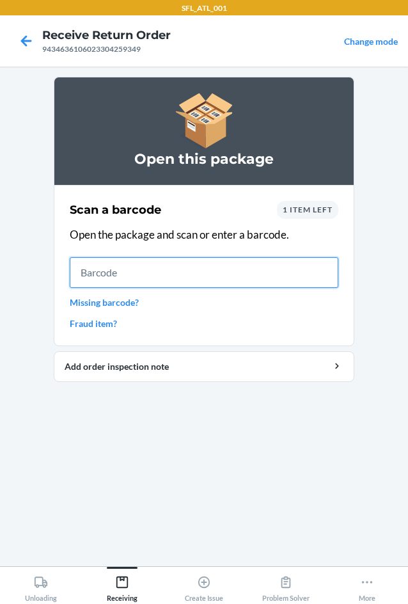
click at [177, 274] on input "text" at bounding box center [204, 272] width 269 height 31
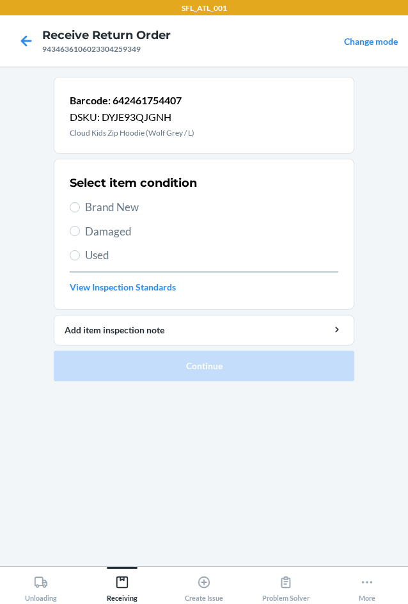
click at [84, 206] on label "Brand New" at bounding box center [204, 207] width 269 height 17
click at [80, 206] on input "Brand New" at bounding box center [75, 207] width 10 height 10
radio input "true"
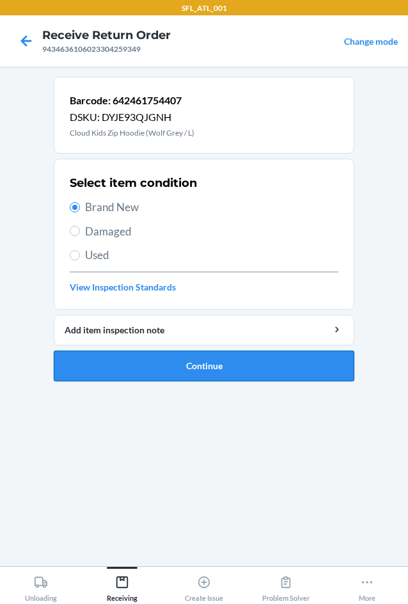
click at [228, 372] on button "Continue" at bounding box center [204, 366] width 301 height 31
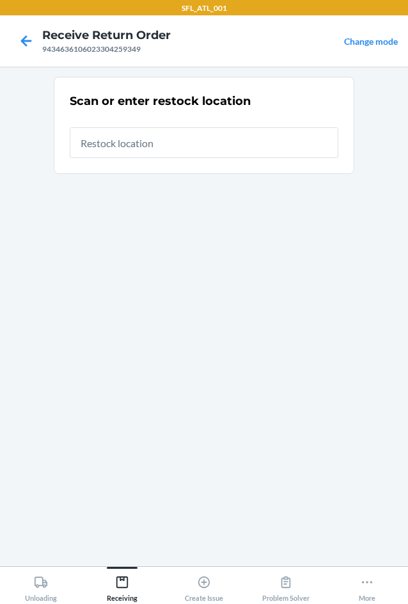
click at [187, 138] on input "text" at bounding box center [204, 142] width 269 height 31
type input "RTCart012"
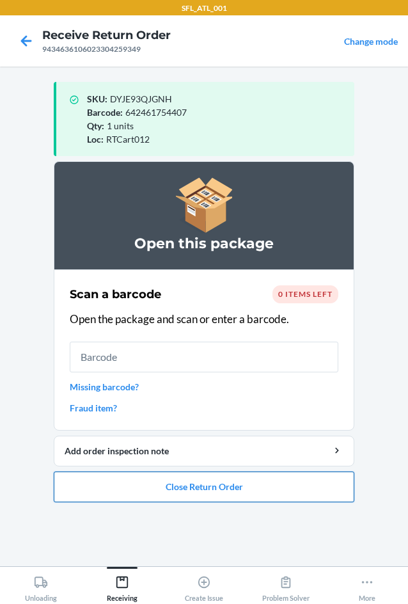
click at [254, 482] on button "Close Return Order" at bounding box center [204, 486] width 301 height 31
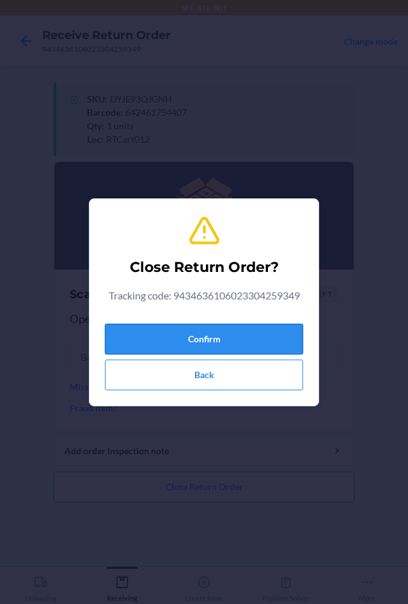
click at [274, 343] on button "Confirm" at bounding box center [204, 339] width 198 height 31
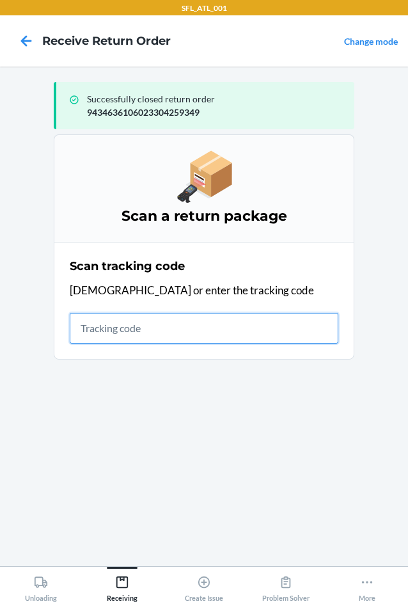
click at [167, 338] on input "text" at bounding box center [204, 328] width 269 height 31
type input "4203025994346361060233049"
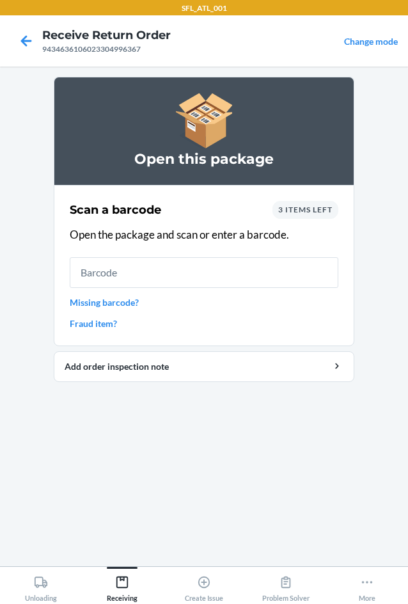
click at [299, 216] on div "3 items left" at bounding box center [306, 210] width 66 height 18
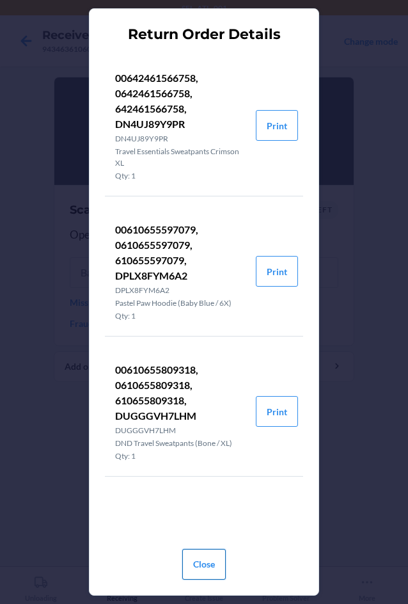
click at [206, 562] on button "Close" at bounding box center [204, 564] width 44 height 31
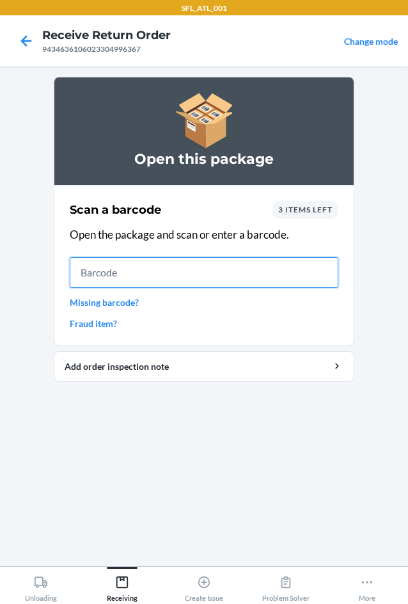
click at [266, 276] on input "text" at bounding box center [204, 272] width 269 height 31
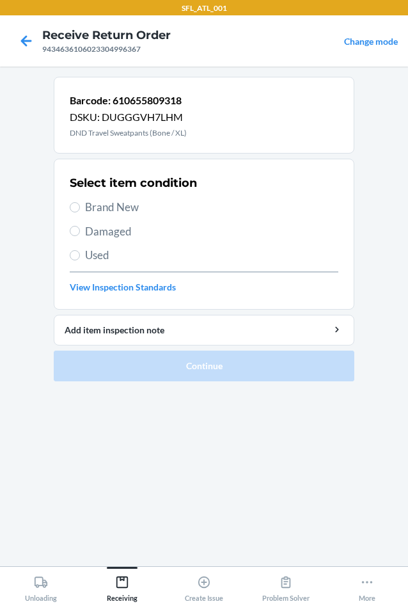
click at [94, 258] on span "Used" at bounding box center [211, 255] width 253 height 17
click at [80, 258] on input "Used" at bounding box center [75, 255] width 10 height 10
radio input "true"
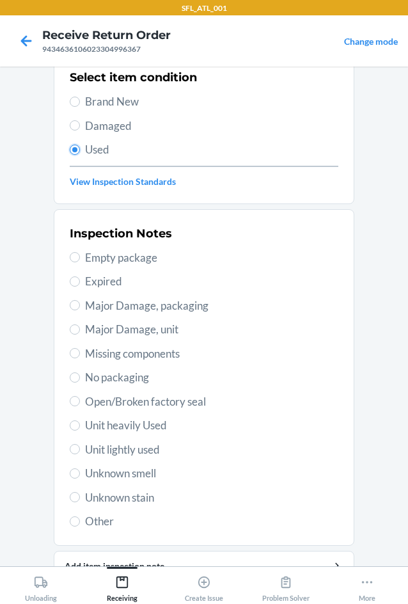
scroll to position [128, 0]
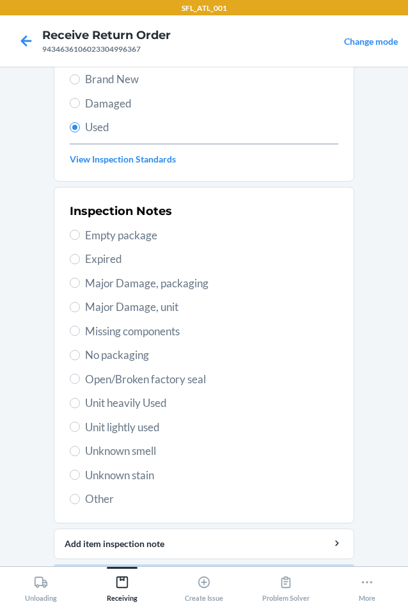
click at [117, 404] on span "Unit heavily Used" at bounding box center [211, 403] width 253 height 17
click at [80, 404] on input "Unit heavily Used" at bounding box center [75, 403] width 10 height 10
radio input "true"
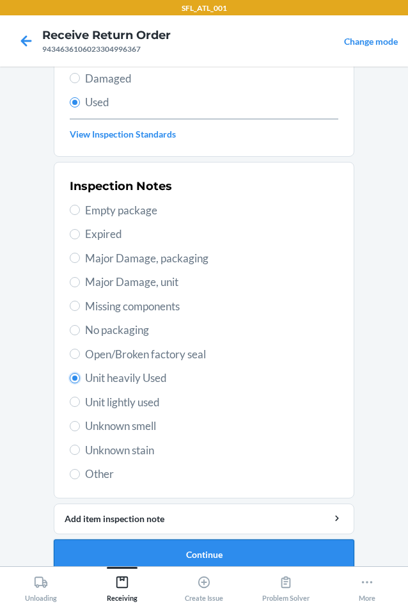
scroll to position [167, 0]
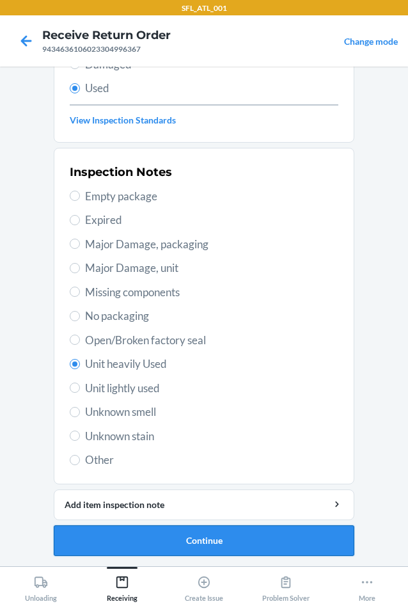
click at [109, 533] on button "Continue" at bounding box center [204, 540] width 301 height 31
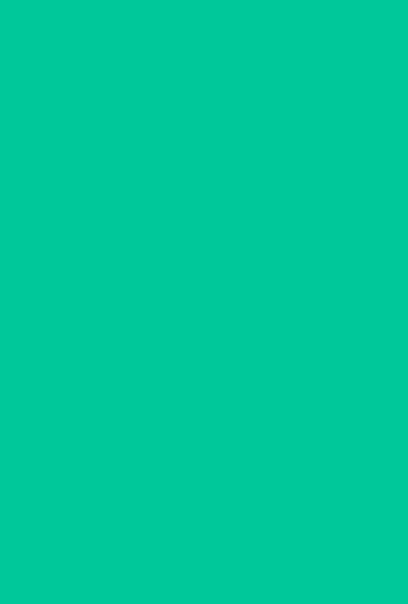
scroll to position [0, 0]
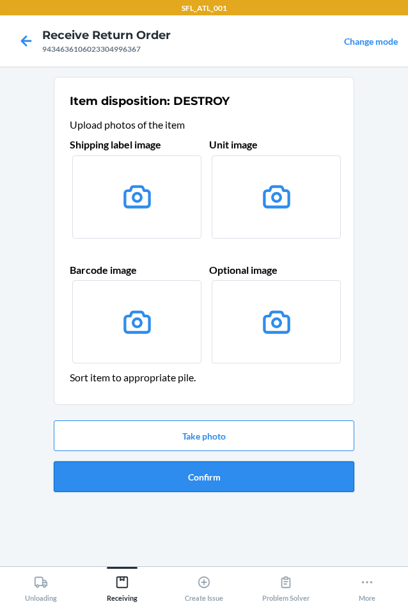
click at [152, 471] on button "Confirm" at bounding box center [204, 476] width 301 height 31
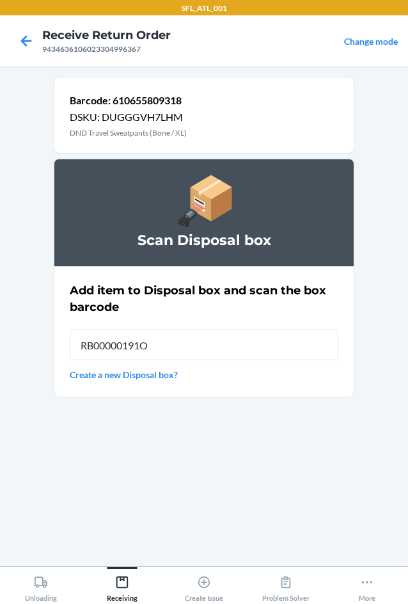
type input "RB00000191O"
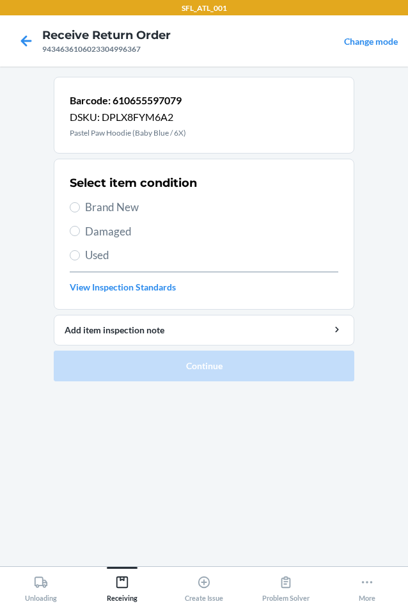
click at [88, 253] on span "Used" at bounding box center [211, 255] width 253 height 17
click at [80, 253] on input "Used" at bounding box center [75, 255] width 10 height 10
radio input "true"
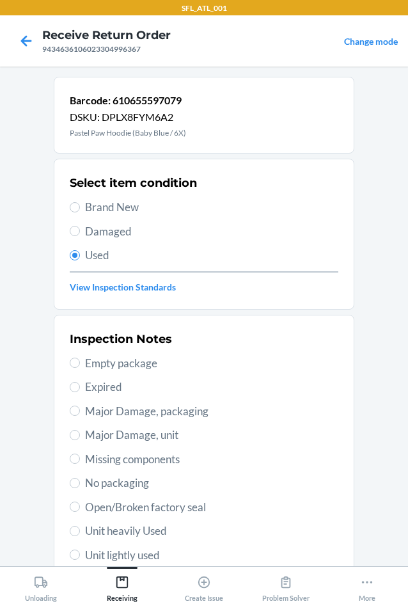
click at [132, 532] on span "Unit heavily Used" at bounding box center [211, 531] width 253 height 17
click at [80, 532] on input "Unit heavily Used" at bounding box center [75, 531] width 10 height 10
radio input "true"
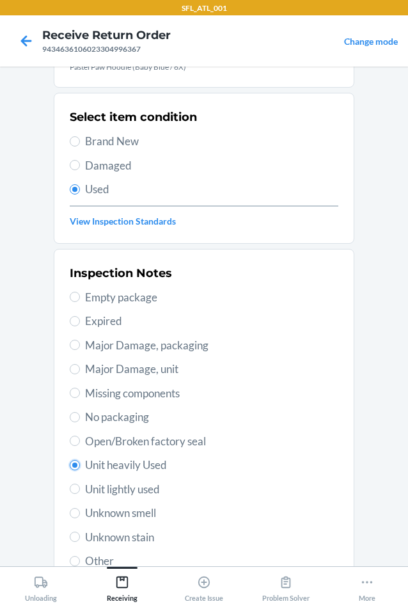
scroll to position [167, 0]
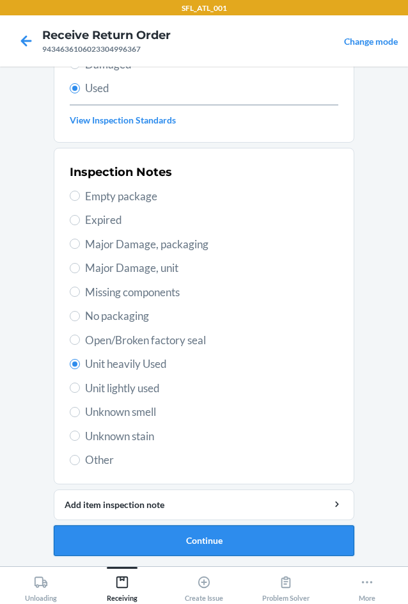
click at [162, 534] on button "Continue" at bounding box center [204, 540] width 301 height 31
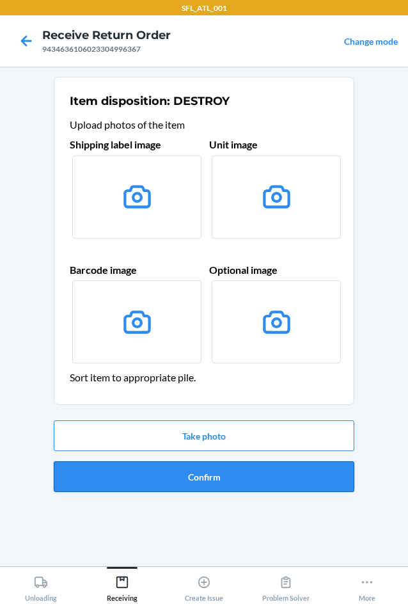
click at [165, 469] on button "Confirm" at bounding box center [204, 476] width 301 height 31
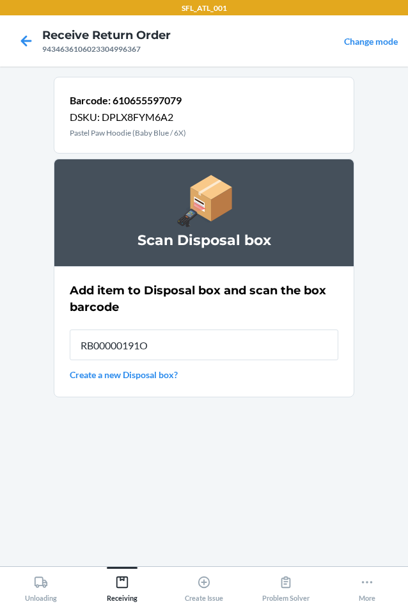
type input "RB00000191O"
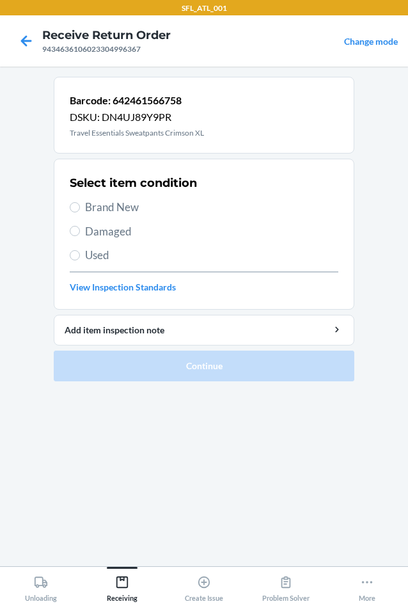
click at [95, 206] on span "Brand New" at bounding box center [211, 207] width 253 height 17
click at [80, 206] on input "Brand New" at bounding box center [75, 207] width 10 height 10
radio input "true"
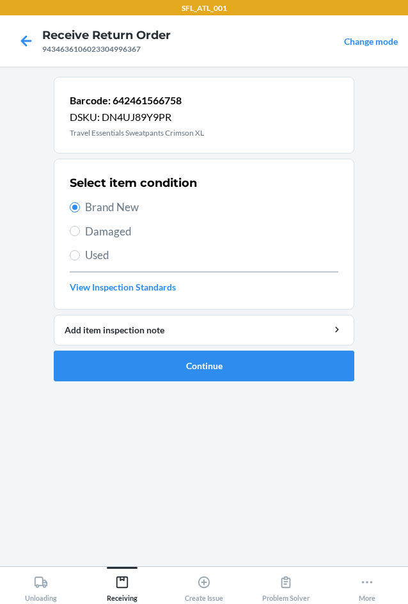
click at [82, 249] on label "Used" at bounding box center [204, 255] width 269 height 17
click at [80, 250] on input "Used" at bounding box center [75, 255] width 10 height 10
radio input "true"
radio input "false"
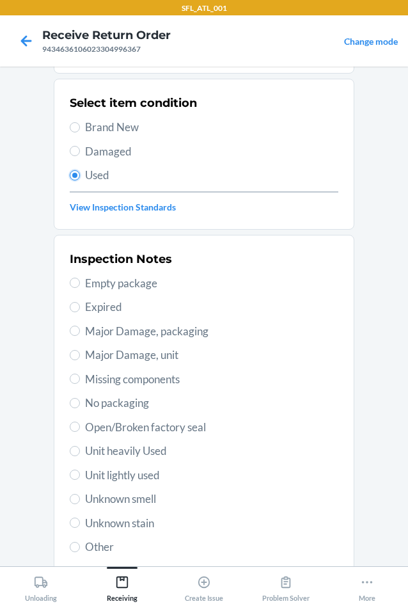
scroll to position [167, 0]
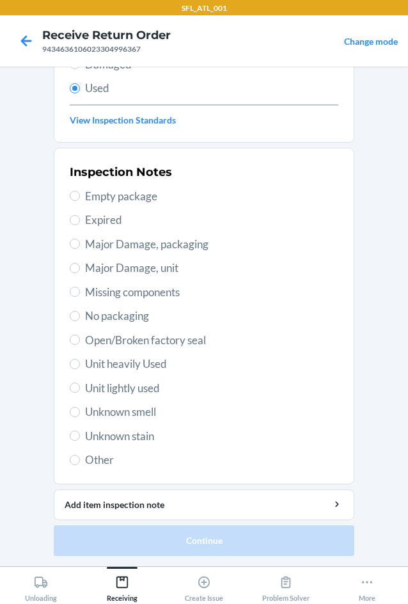
click at [109, 359] on span "Unit heavily Used" at bounding box center [211, 364] width 253 height 17
click at [80, 359] on input "Unit heavily Used" at bounding box center [75, 364] width 10 height 10
radio input "true"
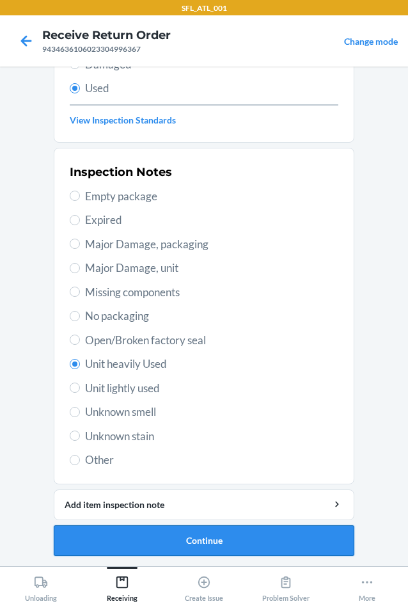
click at [175, 539] on button "Continue" at bounding box center [204, 540] width 301 height 31
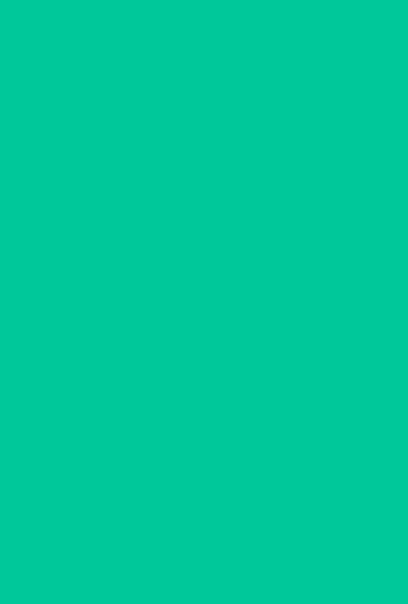
scroll to position [0, 0]
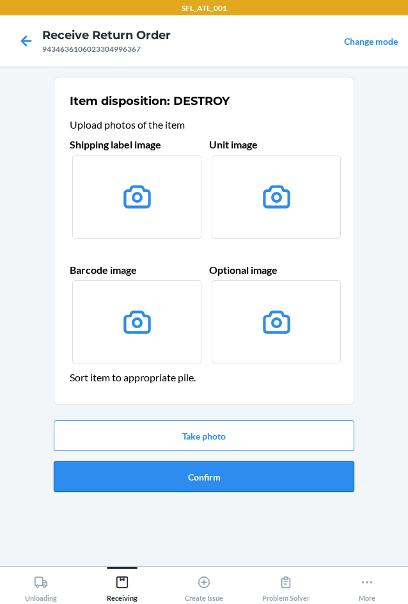
click at [187, 477] on button "Confirm" at bounding box center [204, 476] width 301 height 31
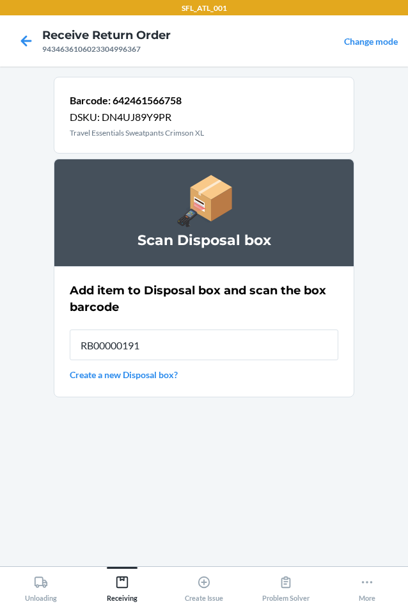
type input "RB00000191O"
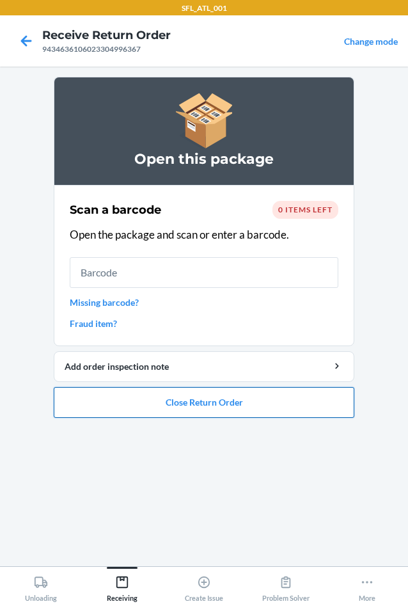
click at [186, 405] on button "Close Return Order" at bounding box center [204, 402] width 301 height 31
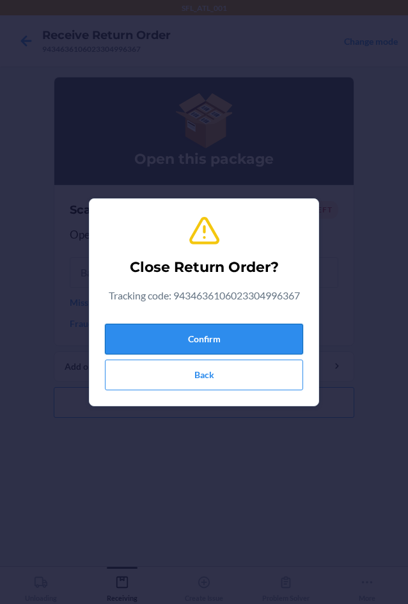
click at [182, 330] on button "Confirm" at bounding box center [204, 339] width 198 height 31
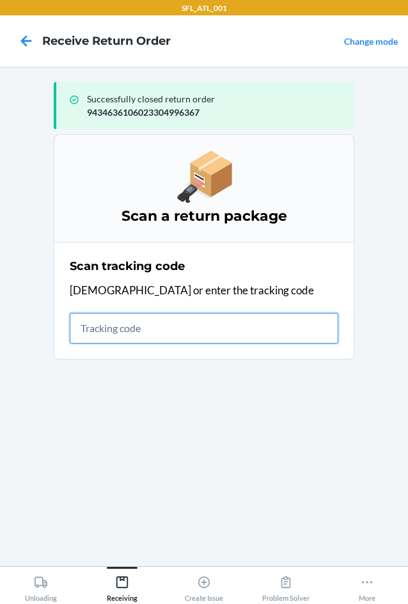
drag, startPoint x: 127, startPoint y: 327, endPoint x: 128, endPoint y: 319, distance: 8.3
click at [127, 327] on input "text" at bounding box center [204, 328] width 269 height 31
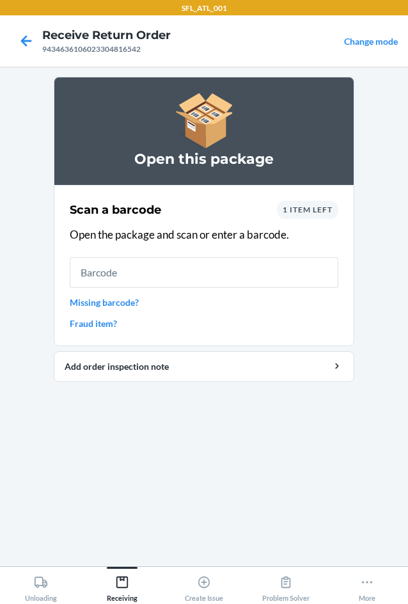
click at [297, 207] on span "1 item left" at bounding box center [308, 210] width 50 height 10
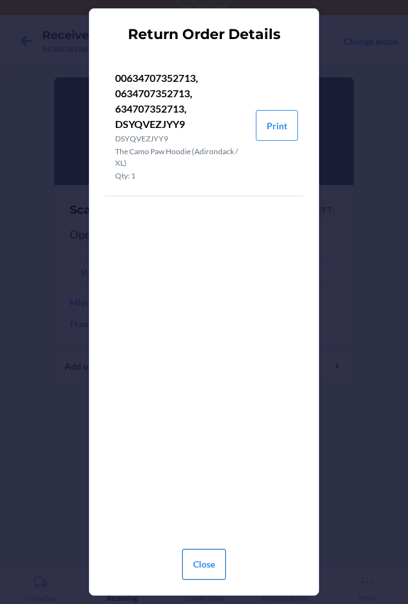
click at [204, 570] on button "Close" at bounding box center [204, 564] width 44 height 31
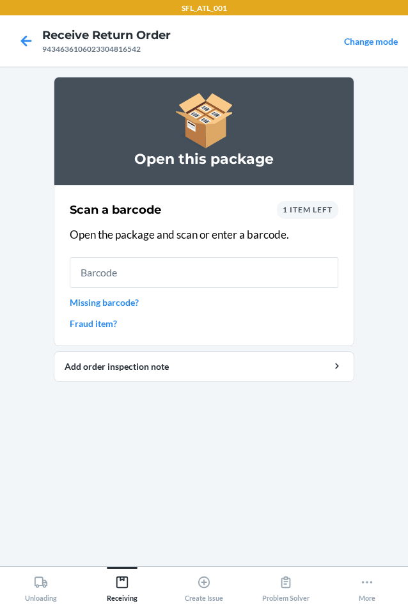
click at [297, 209] on span "1 item left" at bounding box center [308, 210] width 50 height 10
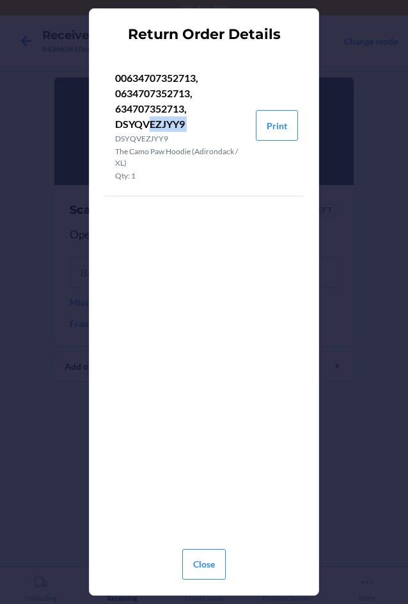
drag, startPoint x: 146, startPoint y: 126, endPoint x: 115, endPoint y: 132, distance: 32.6
click at [115, 132] on li "00634707352713, 0634707352713, 634707352713, DSYQVEZJYY9 DSYQVEZJYY9 The Camo P…" at bounding box center [180, 125] width 151 height 141
click at [155, 123] on p "00634707352713, 0634707352713, 634707352713, DSYQVEZJYY9" at bounding box center [180, 100] width 131 height 61
click at [220, 564] on button "Close" at bounding box center [204, 564] width 44 height 31
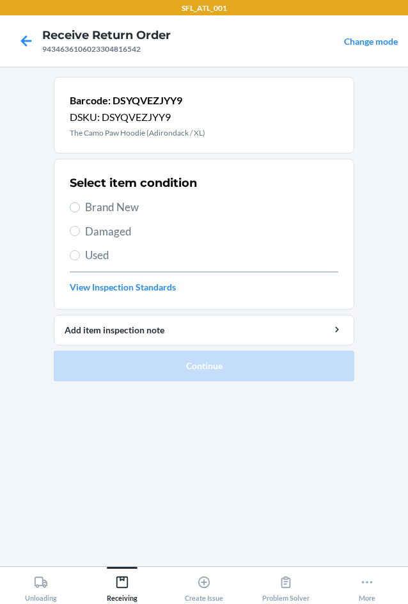
click at [86, 251] on span "Used" at bounding box center [211, 255] width 253 height 17
click at [80, 251] on input "Used" at bounding box center [75, 255] width 10 height 10
radio input "true"
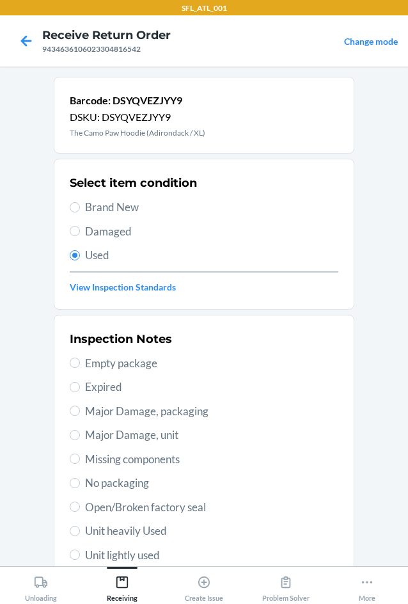
click at [119, 526] on span "Unit heavily Used" at bounding box center [211, 531] width 253 height 17
click at [80, 526] on input "Unit heavily Used" at bounding box center [75, 531] width 10 height 10
radio input "true"
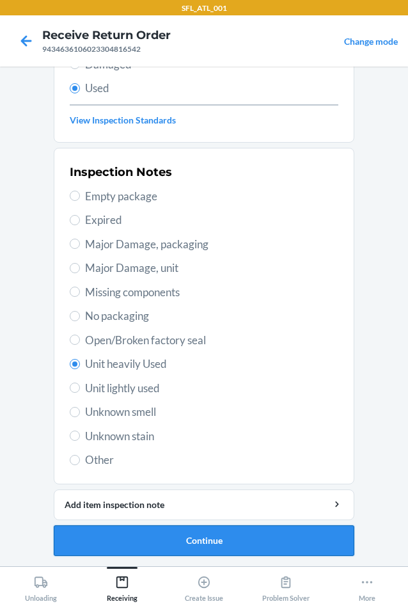
click at [173, 532] on button "Continue" at bounding box center [204, 540] width 301 height 31
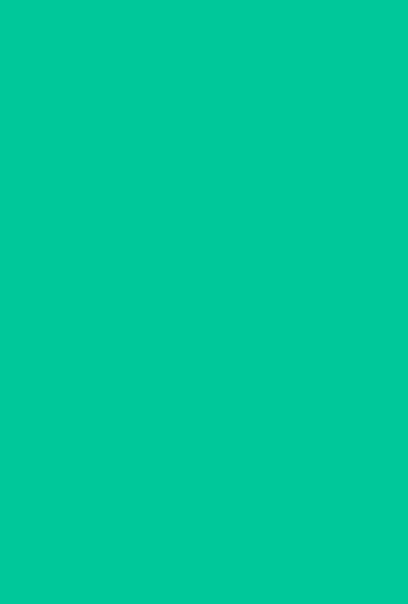
scroll to position [0, 0]
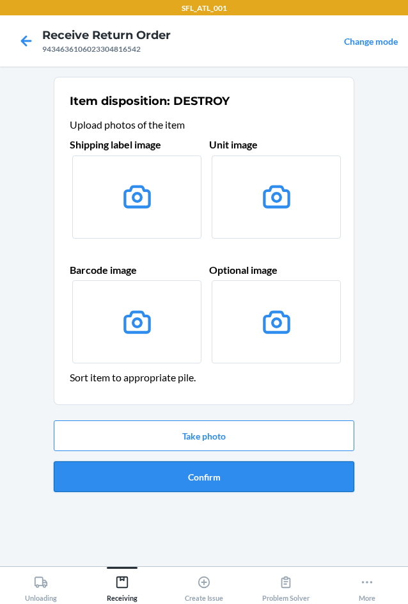
click at [190, 480] on button "Confirm" at bounding box center [204, 476] width 301 height 31
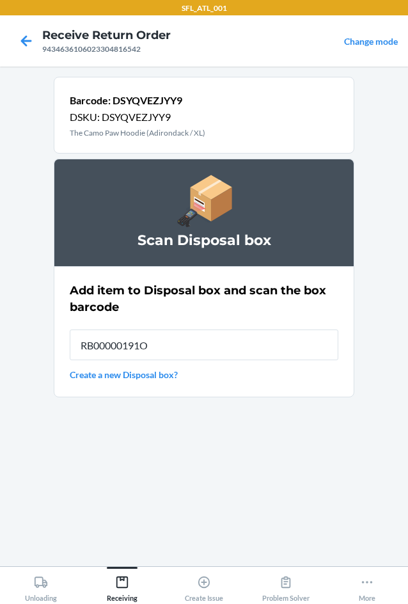
type input "RB00000191O"
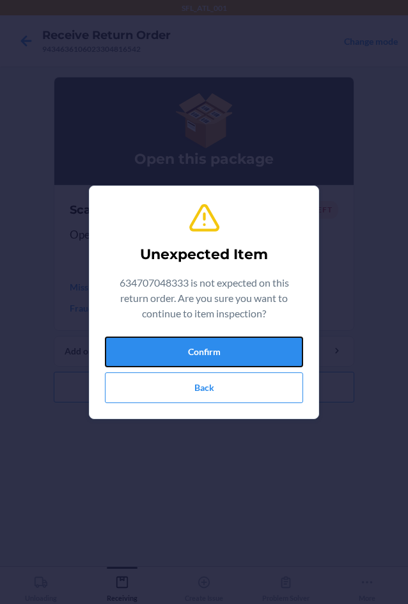
click at [190, 350] on button "Confirm" at bounding box center [204, 351] width 198 height 31
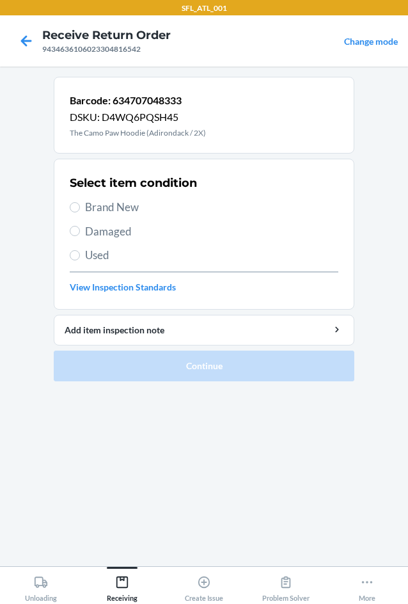
click at [99, 251] on span "Used" at bounding box center [211, 255] width 253 height 17
click at [80, 251] on input "Used" at bounding box center [75, 255] width 10 height 10
radio input "true"
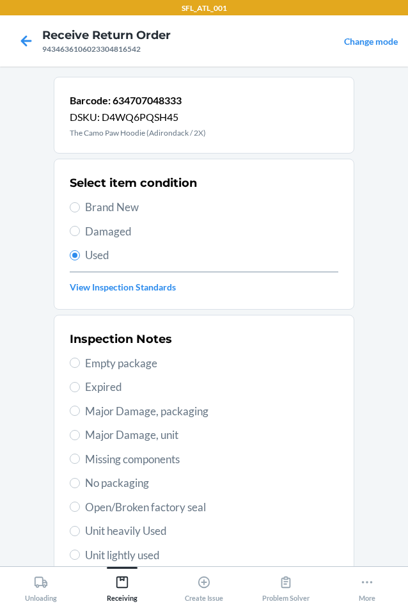
click at [123, 531] on span "Unit heavily Used" at bounding box center [211, 531] width 253 height 17
click at [80, 531] on input "Unit heavily Used" at bounding box center [75, 531] width 10 height 10
radio input "true"
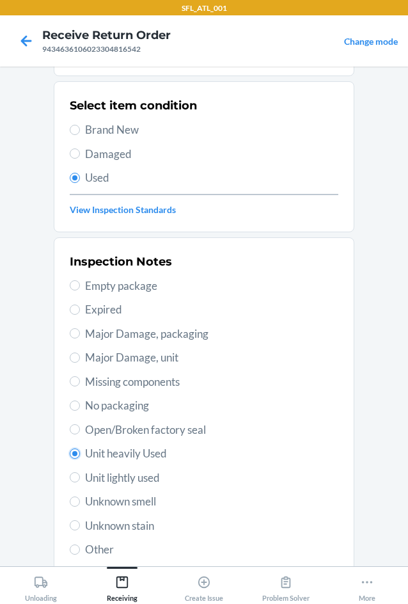
scroll to position [167, 0]
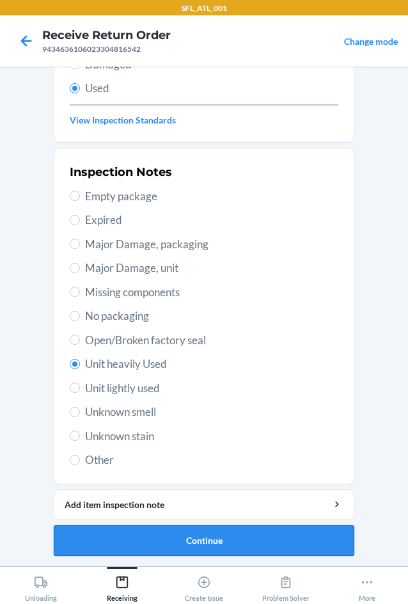
click at [136, 534] on button "Continue" at bounding box center [204, 540] width 301 height 31
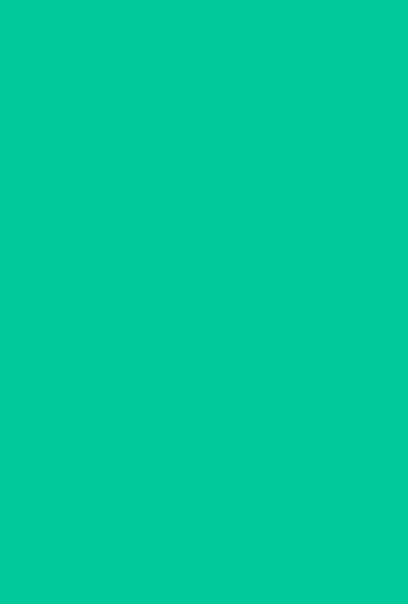
scroll to position [0, 0]
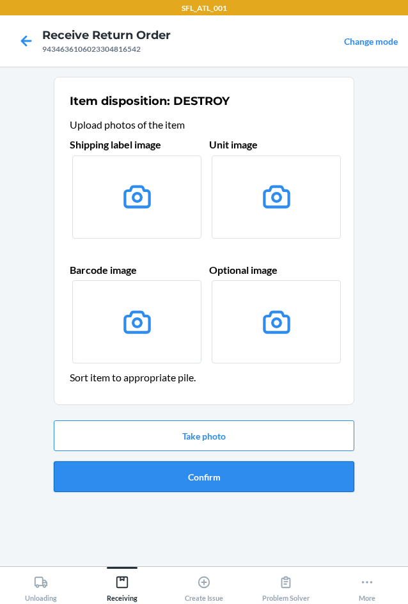
click at [159, 476] on button "Confirm" at bounding box center [204, 476] width 301 height 31
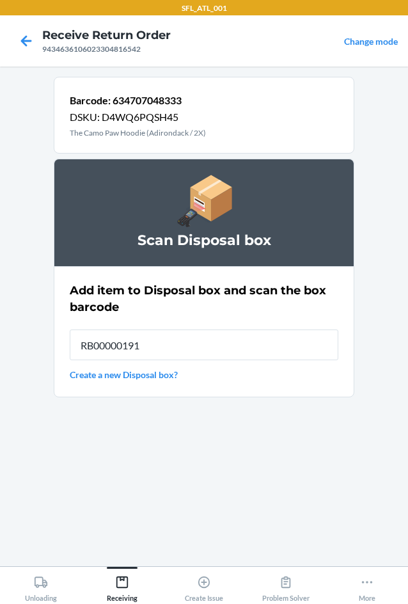
type input "RB00000191O"
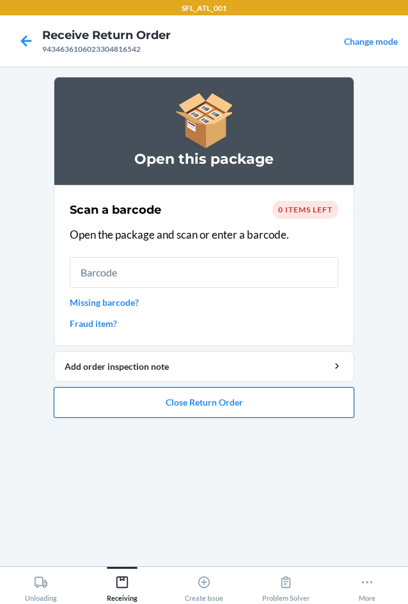
click at [168, 412] on button "Close Return Order" at bounding box center [204, 402] width 301 height 31
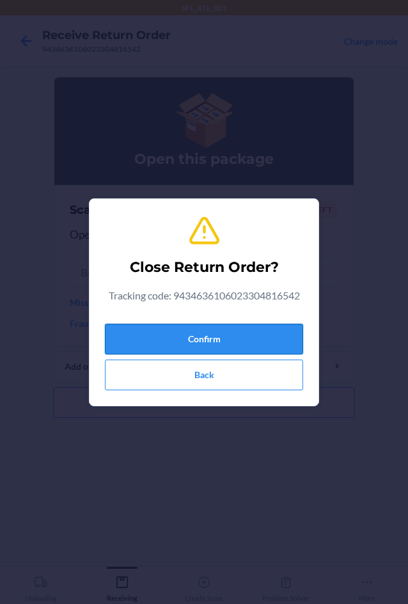
click at [187, 335] on button "Confirm" at bounding box center [204, 339] width 198 height 31
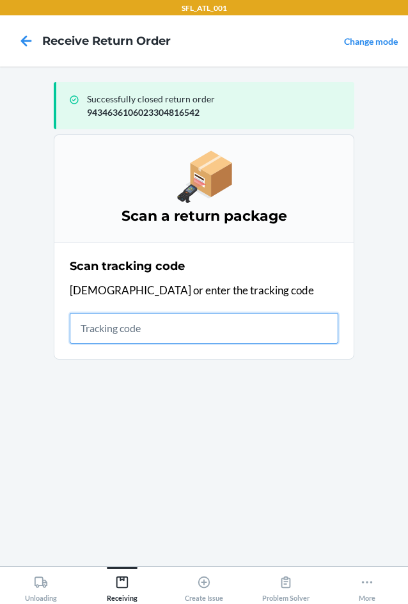
click at [136, 330] on input "text" at bounding box center [204, 328] width 269 height 31
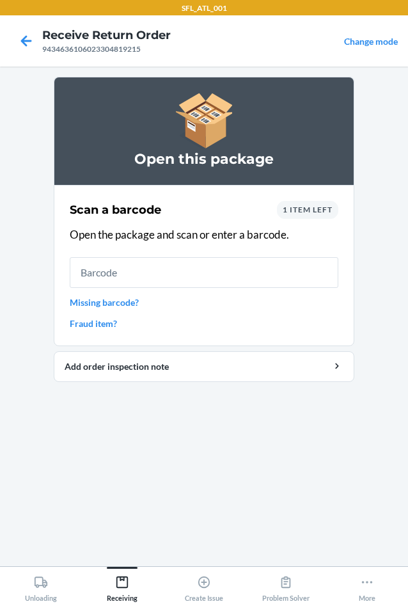
click at [154, 276] on input "text" at bounding box center [204, 272] width 269 height 31
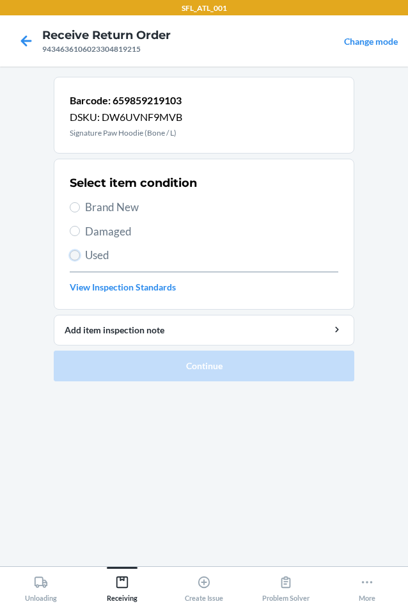
click at [79, 253] on input "Used" at bounding box center [75, 255] width 10 height 10
radio input "true"
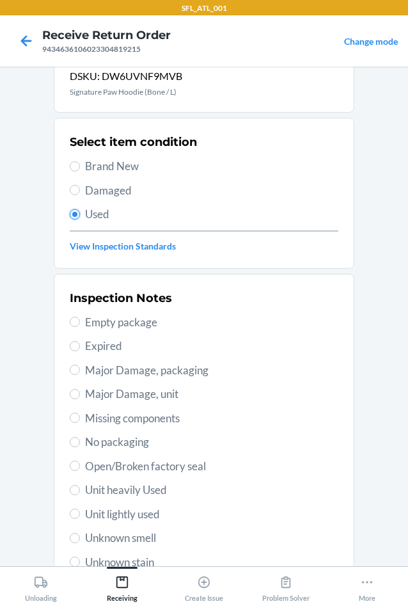
scroll to position [64, 0]
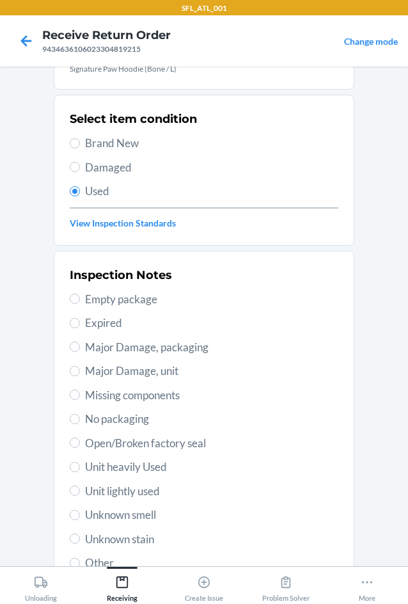
click at [168, 465] on span "Unit heavily Used" at bounding box center [211, 467] width 253 height 17
click at [80, 465] on input "Unit heavily Used" at bounding box center [75, 467] width 10 height 10
radio input "true"
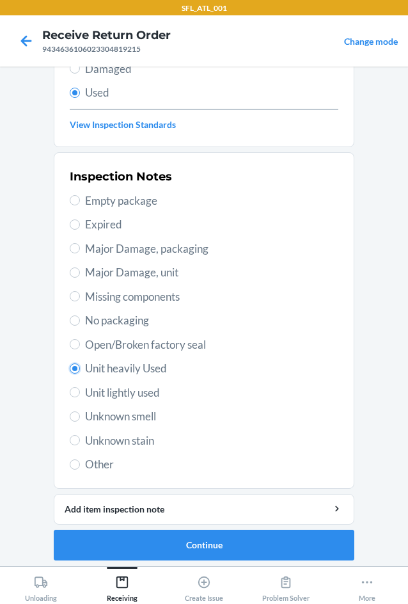
scroll to position [167, 0]
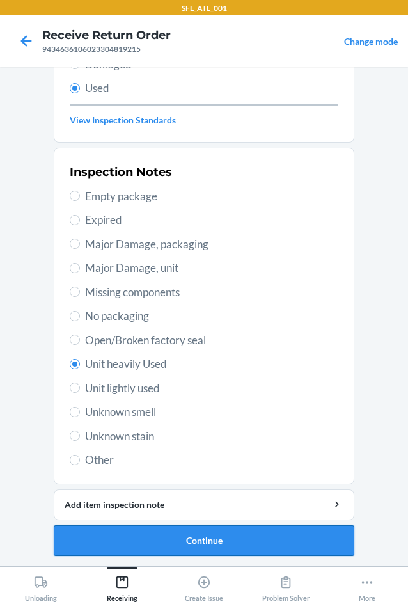
click at [228, 535] on button "Continue" at bounding box center [204, 540] width 301 height 31
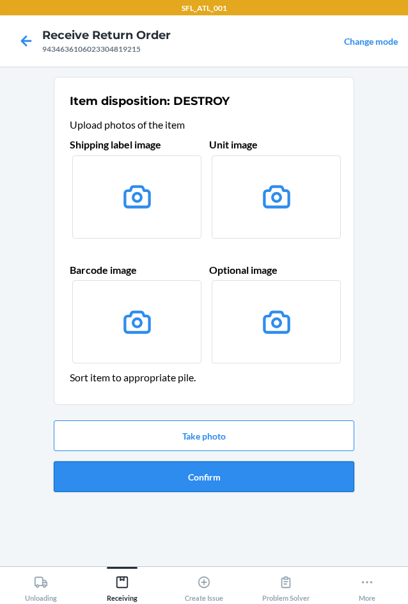
click at [205, 481] on button "Confirm" at bounding box center [204, 476] width 301 height 31
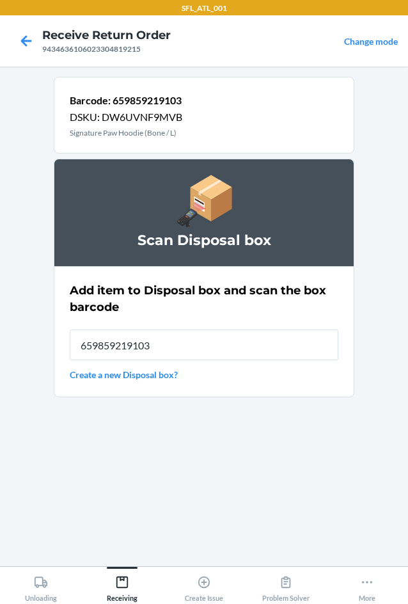
type input "659859219103"
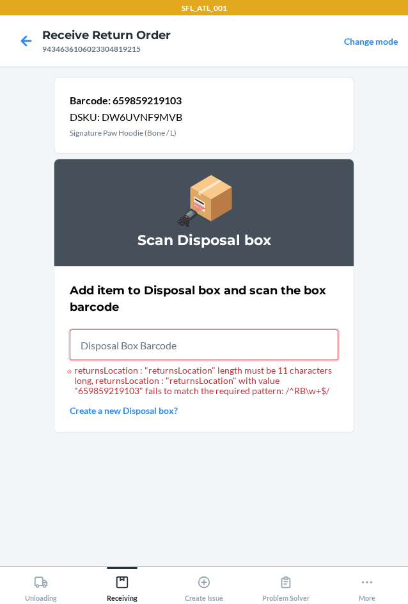
click at [136, 352] on input "returnsLocation : "returnsLocation" length must be 11 characters long, returnsL…" at bounding box center [204, 344] width 269 height 31
type input "RB00000191O"
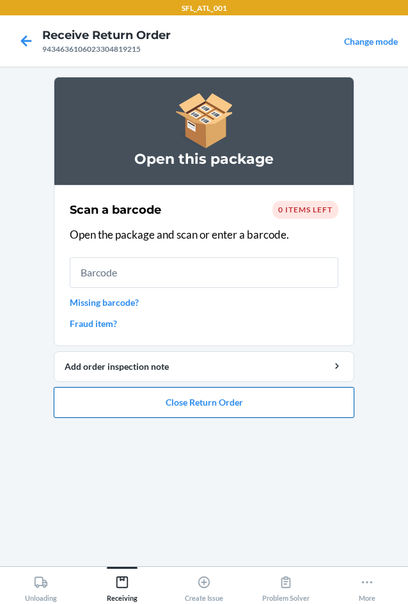
click at [203, 408] on button "Close Return Order" at bounding box center [204, 402] width 301 height 31
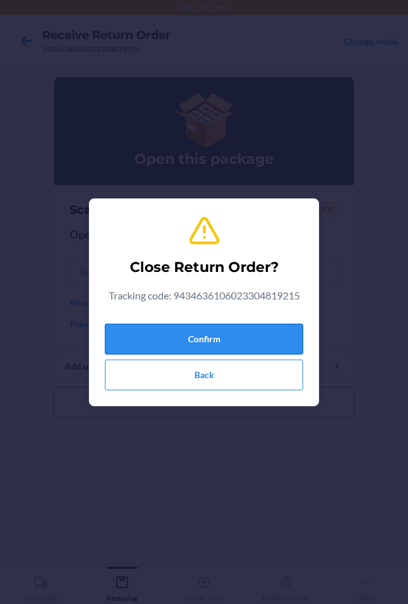
click at [232, 340] on button "Confirm" at bounding box center [204, 339] width 198 height 31
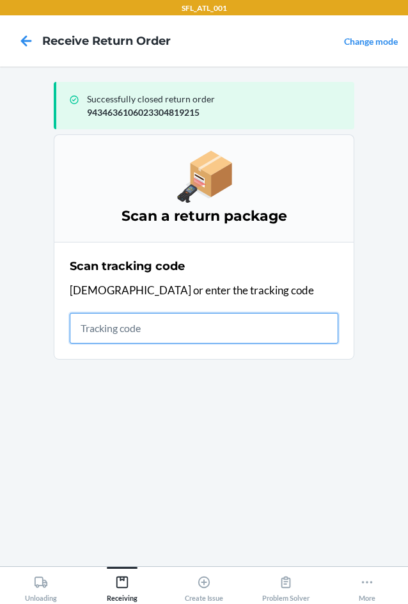
click at [141, 331] on input "text" at bounding box center [204, 328] width 269 height 31
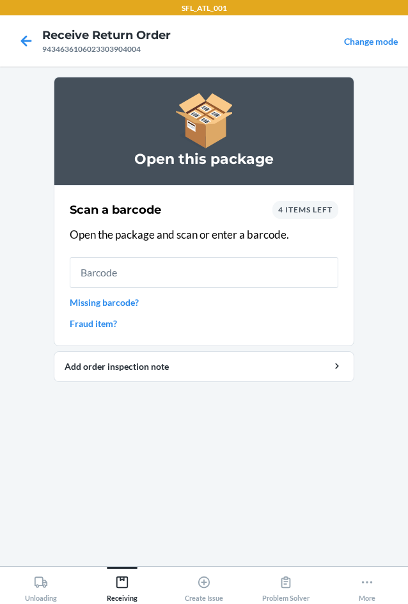
click at [310, 218] on div "4 items left" at bounding box center [306, 210] width 66 height 18
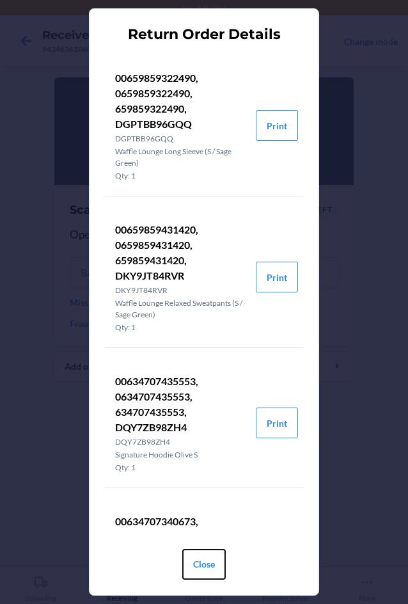
click at [208, 564] on button "Close" at bounding box center [204, 564] width 44 height 31
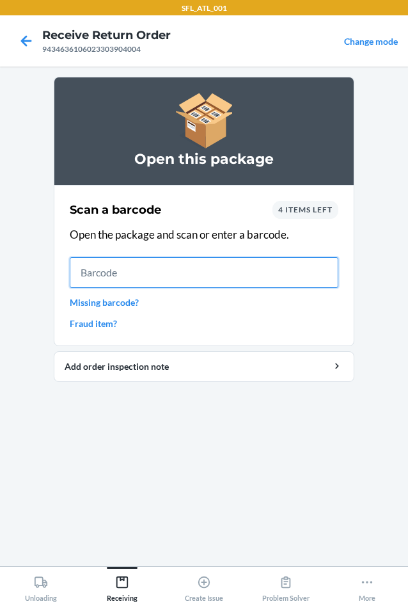
click at [147, 278] on input "text" at bounding box center [204, 272] width 269 height 31
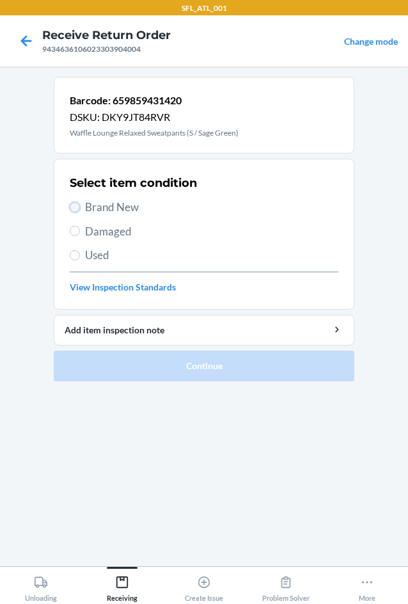
click at [77, 207] on input "Brand New" at bounding box center [75, 207] width 10 height 10
radio input "true"
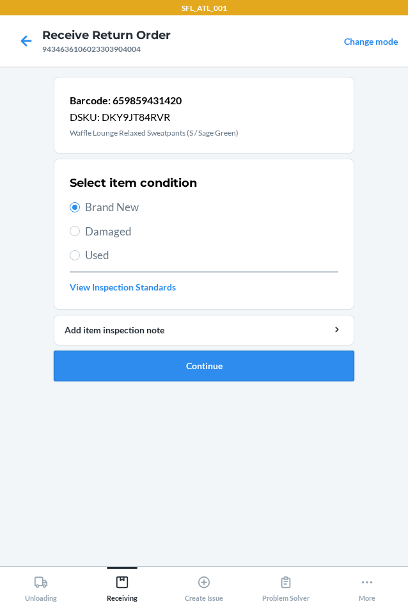
click at [212, 370] on button "Continue" at bounding box center [204, 366] width 301 height 31
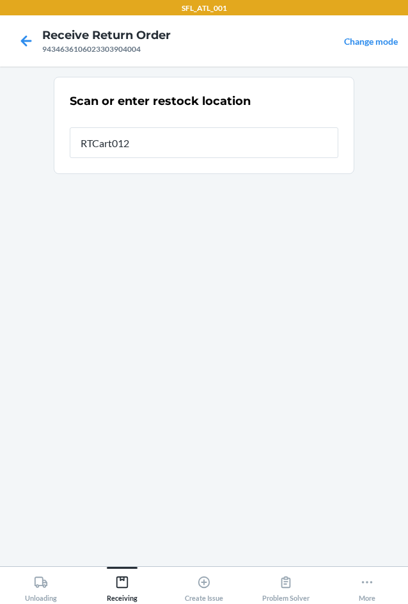
type input "RTCart012"
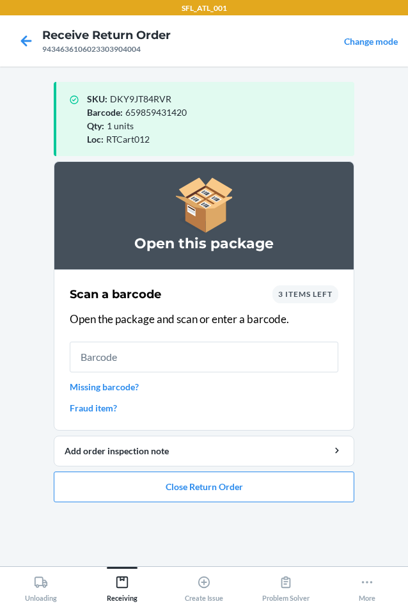
click at [163, 363] on input "text" at bounding box center [204, 357] width 269 height 31
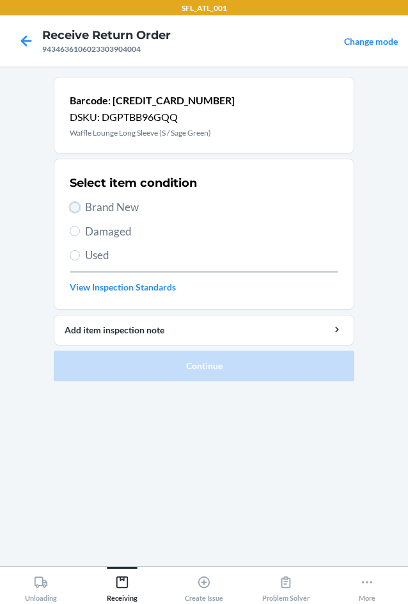
click at [75, 209] on input "Brand New" at bounding box center [75, 207] width 10 height 10
radio input "true"
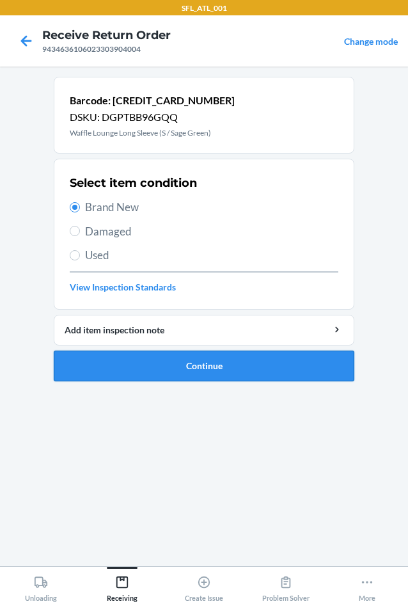
click at [186, 366] on button "Continue" at bounding box center [204, 366] width 301 height 31
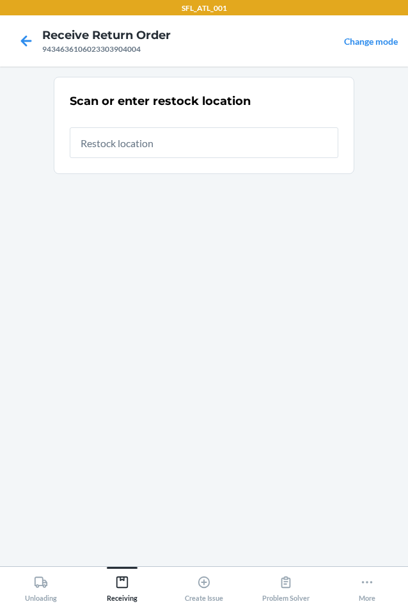
click at [164, 143] on input "text" at bounding box center [204, 142] width 269 height 31
type input "RTCart012"
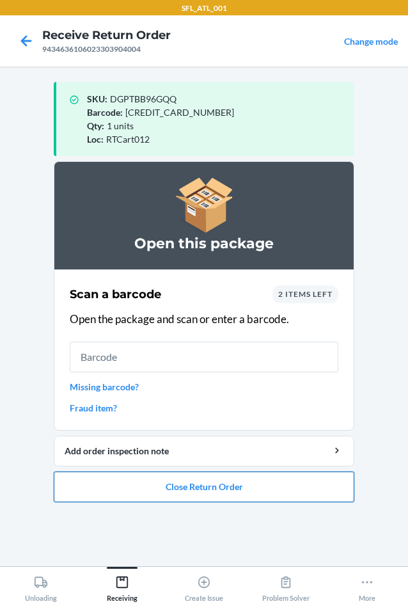
click at [305, 486] on button "Close Return Order" at bounding box center [204, 486] width 301 height 31
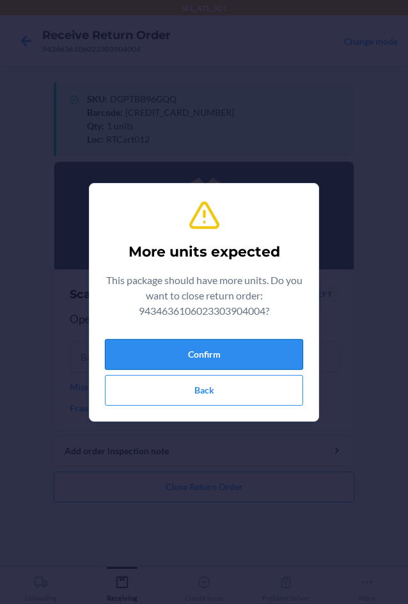
click at [227, 358] on button "Confirm" at bounding box center [204, 354] width 198 height 31
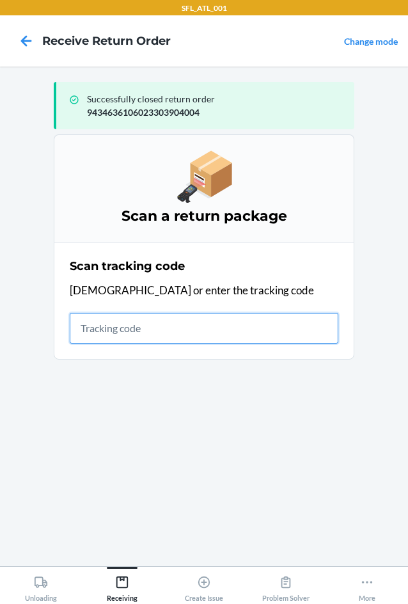
click at [145, 328] on input "text" at bounding box center [204, 328] width 269 height 31
type input "4203025994346361060233050440"
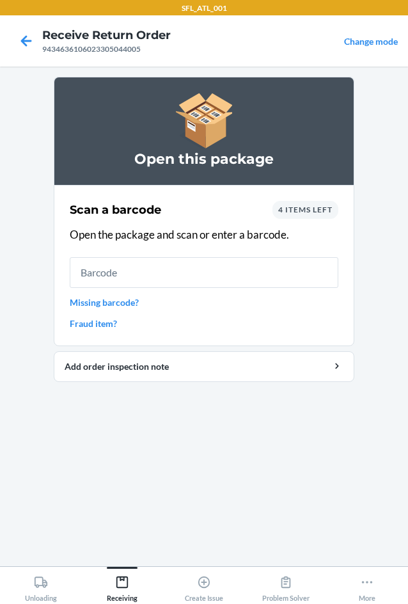
click at [303, 213] on span "4 items left" at bounding box center [305, 210] width 54 height 10
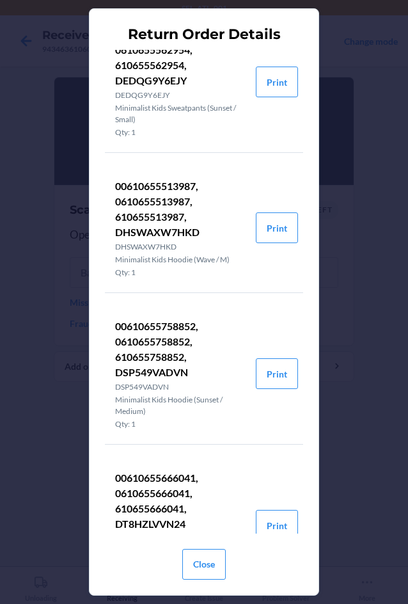
scroll to position [111, 0]
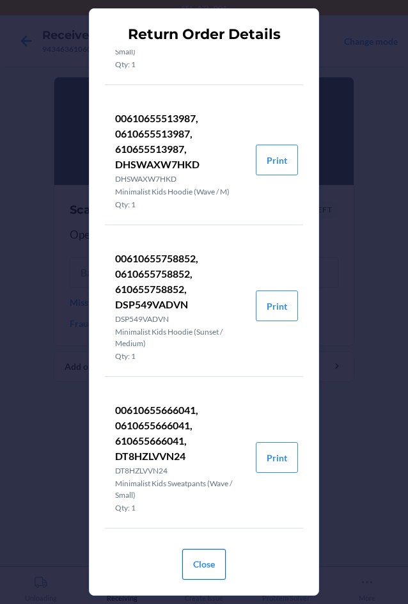
click at [214, 561] on button "Close" at bounding box center [204, 564] width 44 height 31
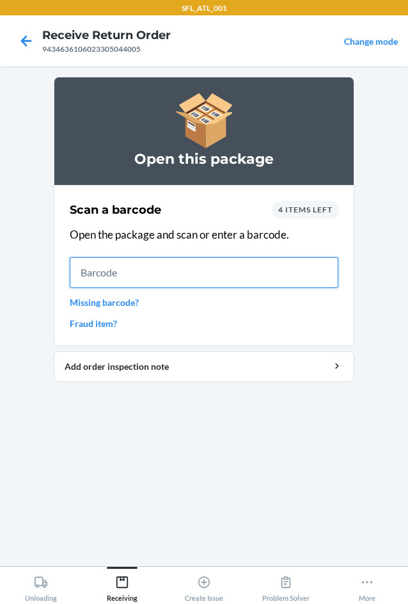
click at [93, 275] on input "text" at bounding box center [204, 272] width 269 height 31
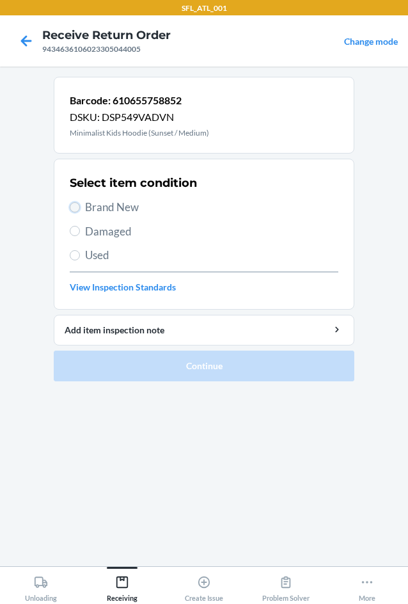
click at [72, 210] on input "Brand New" at bounding box center [75, 207] width 10 height 10
radio input "true"
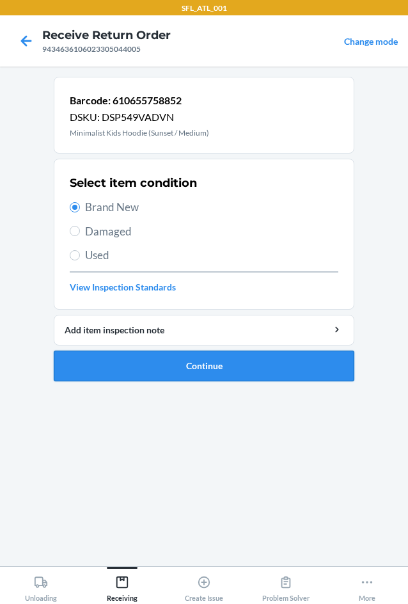
click at [240, 368] on button "Continue" at bounding box center [204, 366] width 301 height 31
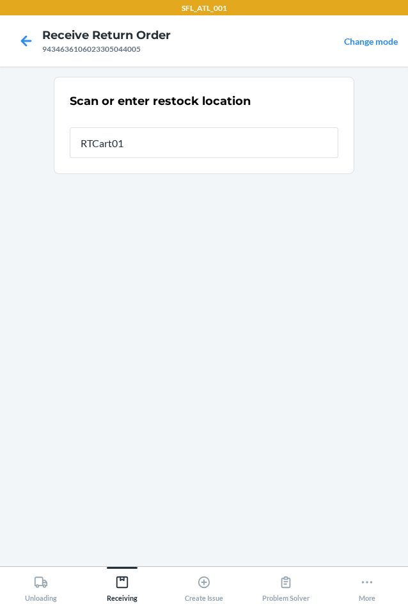
type input "RTCart012"
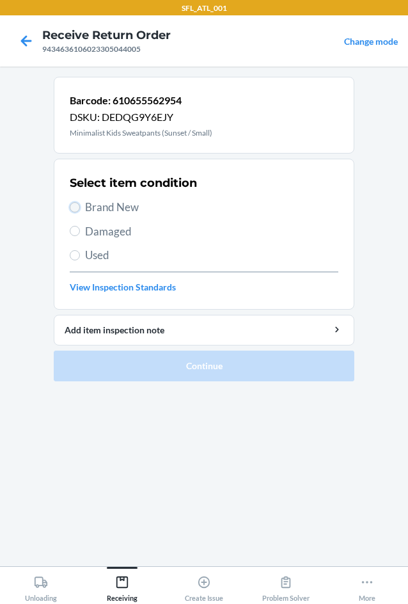
click at [70, 207] on input "Brand New" at bounding box center [75, 207] width 10 height 10
radio input "true"
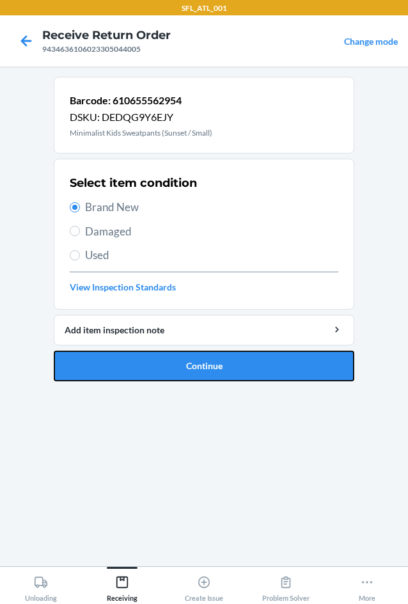
click at [220, 365] on button "Continue" at bounding box center [204, 366] width 301 height 31
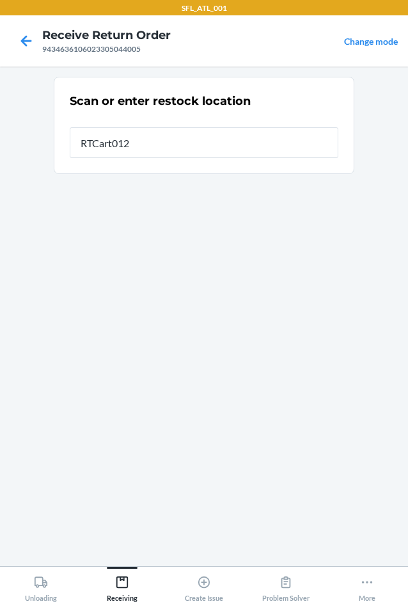
type input "RTCart012"
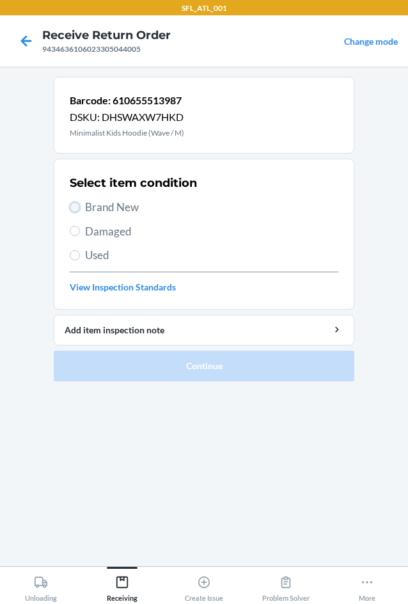
click at [77, 209] on input "Brand New" at bounding box center [75, 207] width 10 height 10
radio input "true"
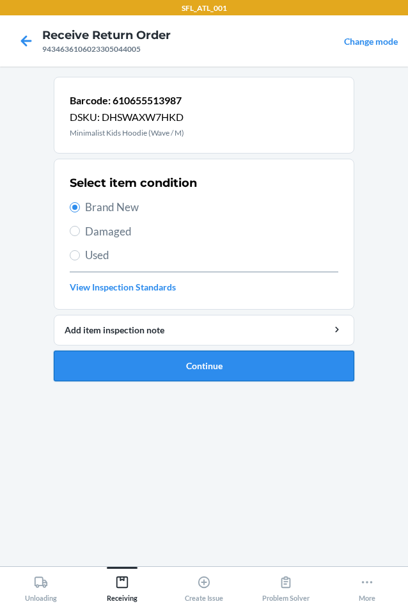
click at [269, 373] on button "Continue" at bounding box center [204, 366] width 301 height 31
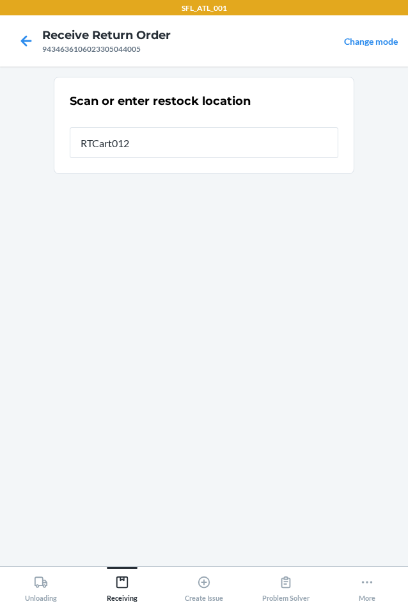
type input "RTCart012"
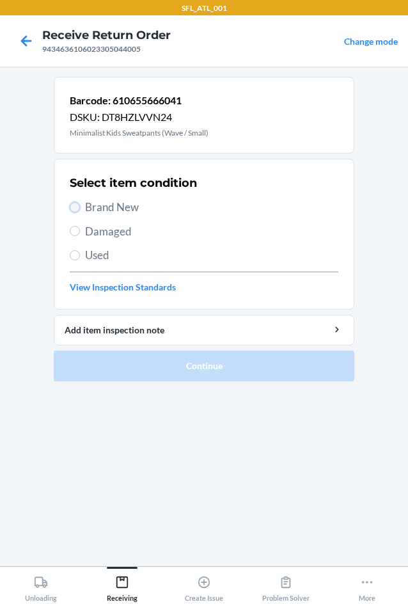
click at [77, 211] on input "Brand New" at bounding box center [75, 207] width 10 height 10
radio input "true"
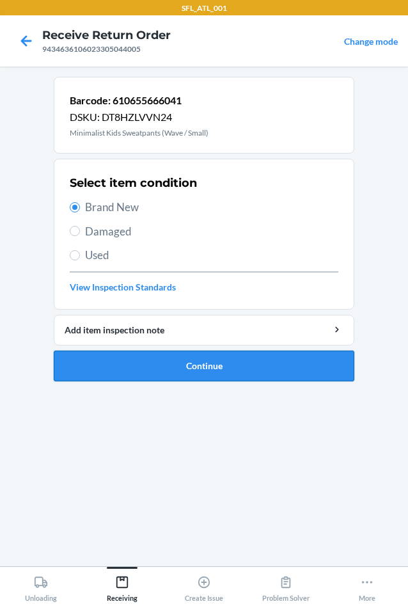
click at [237, 365] on button "Continue" at bounding box center [204, 366] width 301 height 31
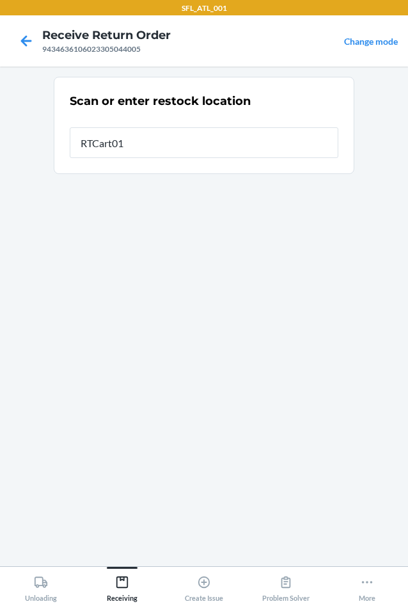
type input "RTCart012"
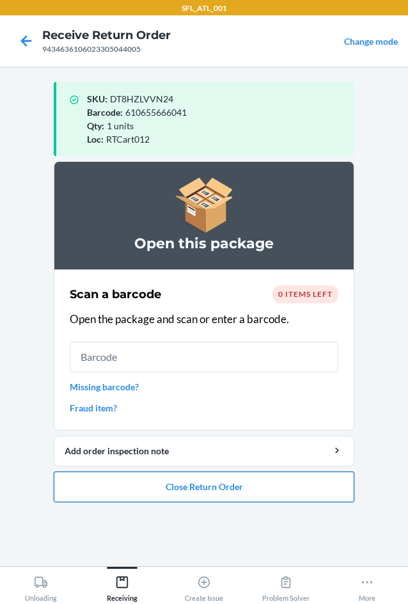
click at [225, 493] on button "Close Return Order" at bounding box center [204, 486] width 301 height 31
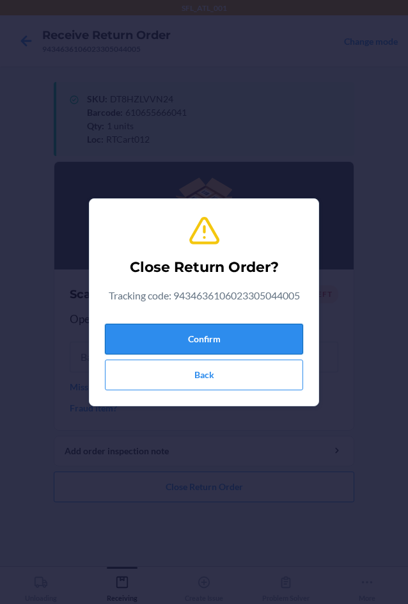
click at [207, 334] on button "Confirm" at bounding box center [204, 339] width 198 height 31
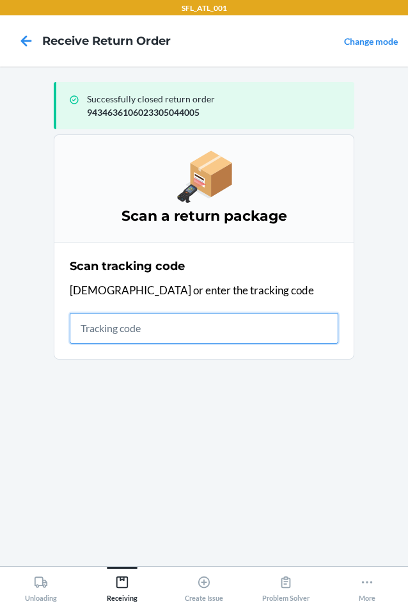
click at [85, 328] on input "text" at bounding box center [204, 328] width 269 height 31
type input "420302599434636106023"
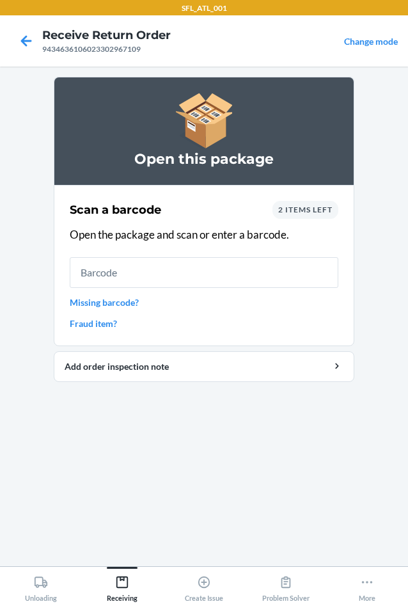
click at [123, 276] on input "text" at bounding box center [204, 272] width 269 height 31
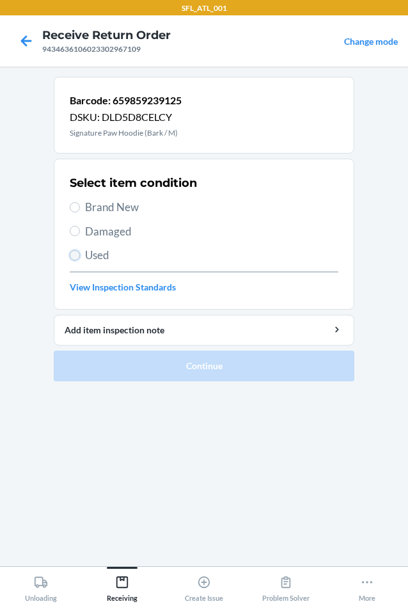
click at [71, 255] on input "Used" at bounding box center [75, 255] width 10 height 10
radio input "true"
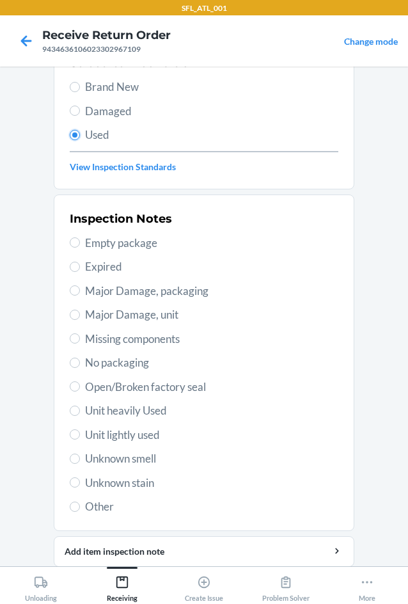
scroll to position [128, 0]
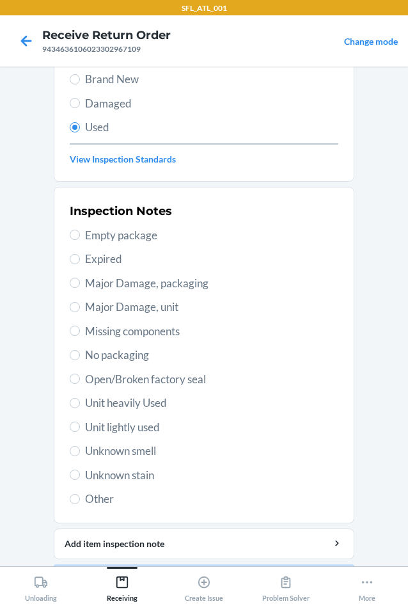
click at [172, 397] on span "Unit heavily Used" at bounding box center [211, 403] width 253 height 17
click at [80, 398] on input "Unit heavily Used" at bounding box center [75, 403] width 10 height 10
radio input "true"
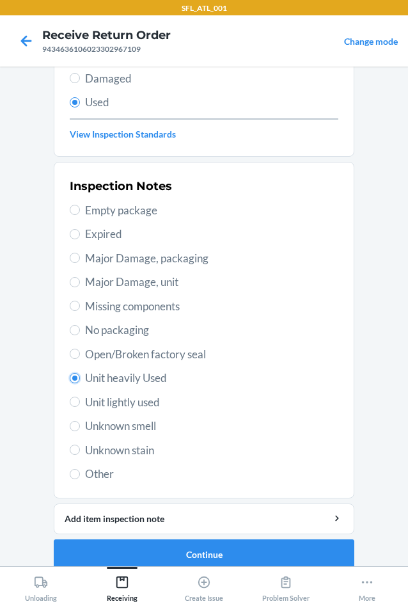
scroll to position [167, 0]
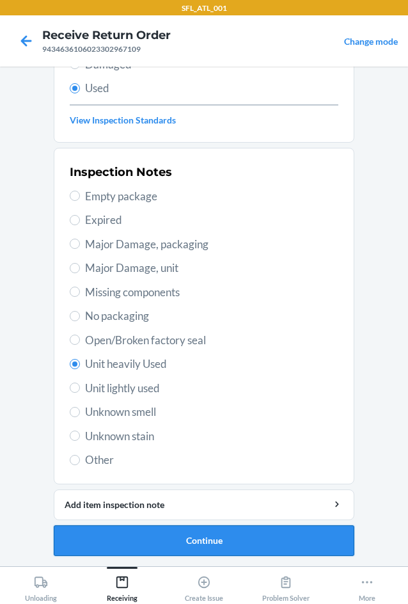
click at [242, 537] on button "Continue" at bounding box center [204, 540] width 301 height 31
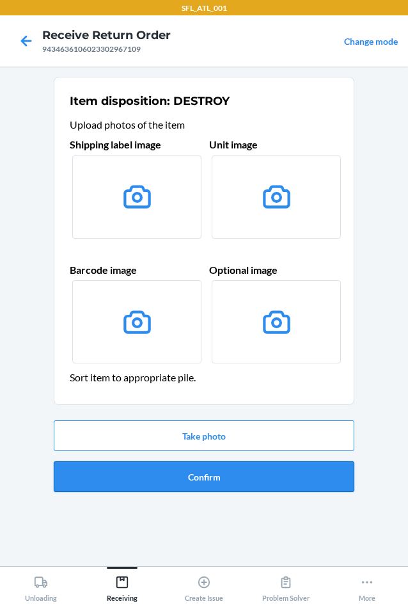
click at [228, 481] on button "Confirm" at bounding box center [204, 476] width 301 height 31
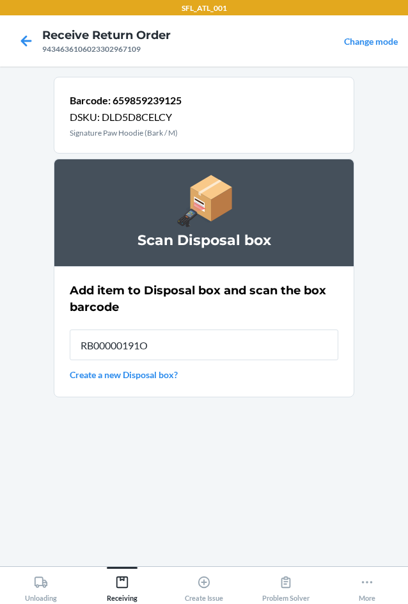
type input "RB00000191O"
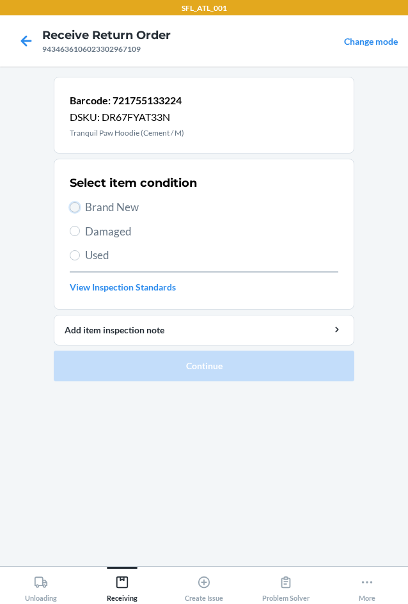
click at [75, 207] on input "Brand New" at bounding box center [75, 207] width 10 height 10
radio input "true"
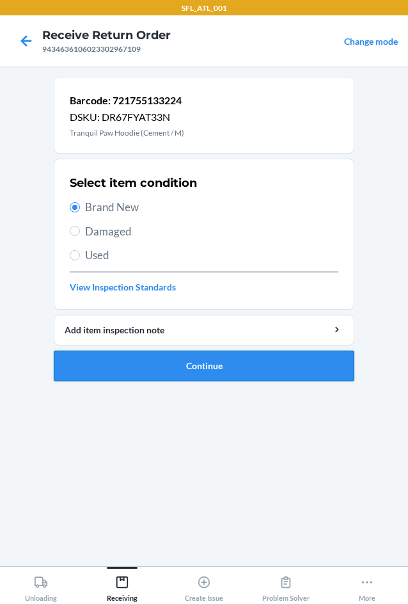
click at [208, 370] on button "Continue" at bounding box center [204, 366] width 301 height 31
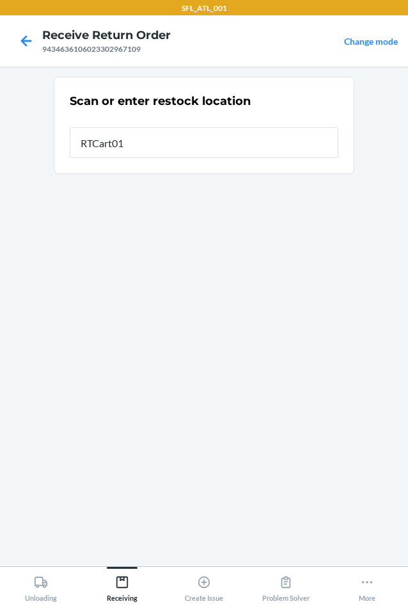
type input "RTCart010"
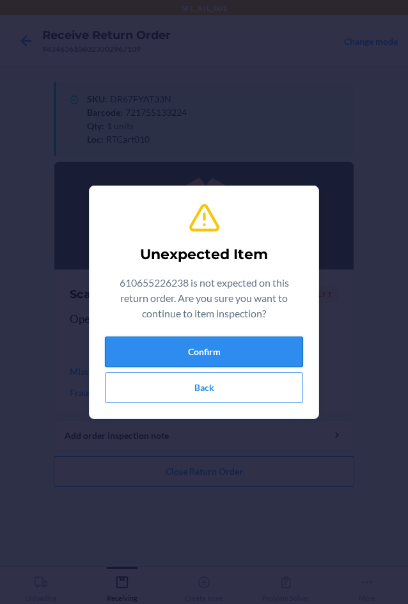
click at [287, 353] on button "Confirm" at bounding box center [204, 351] width 198 height 31
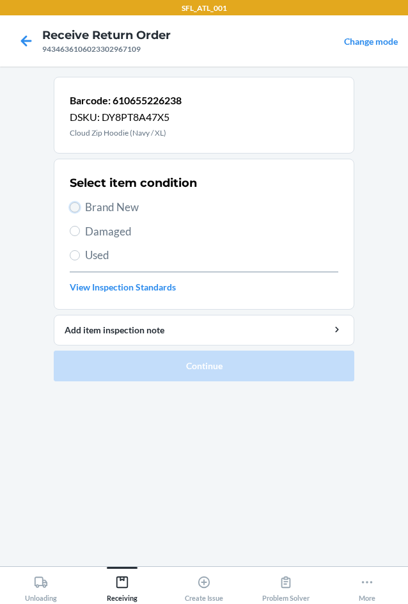
click at [79, 206] on input "Brand New" at bounding box center [75, 207] width 10 height 10
radio input "true"
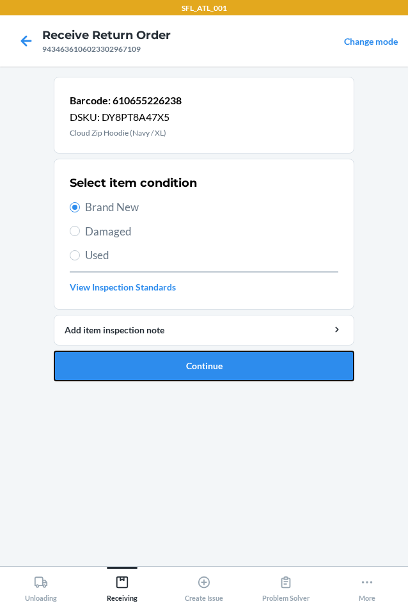
click at [225, 366] on button "Continue" at bounding box center [204, 366] width 301 height 31
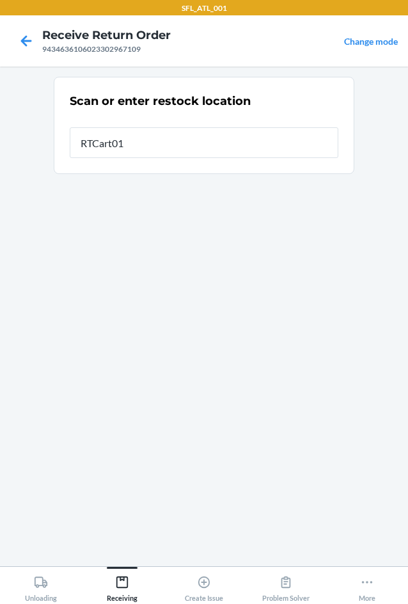
type input "RTCart010"
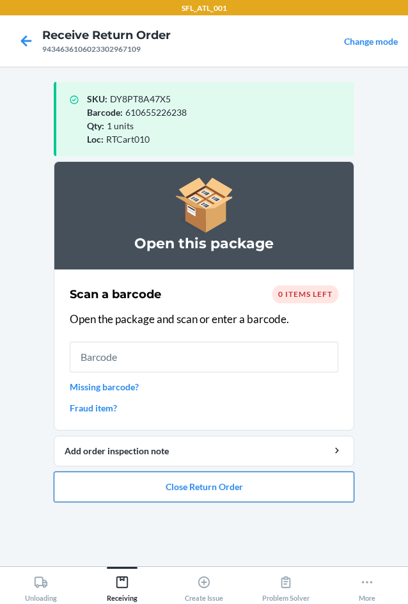
click at [227, 495] on button "Close Return Order" at bounding box center [204, 486] width 301 height 31
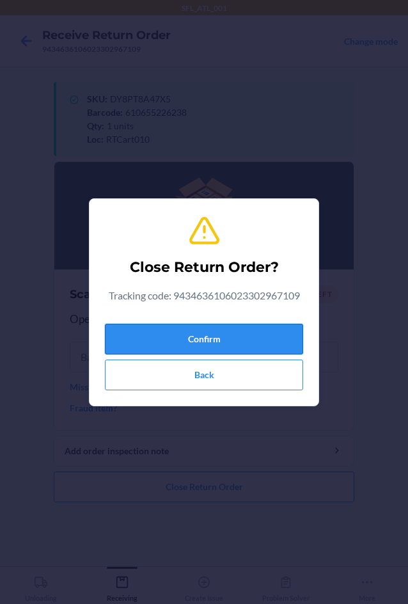
click at [185, 340] on button "Confirm" at bounding box center [204, 339] width 198 height 31
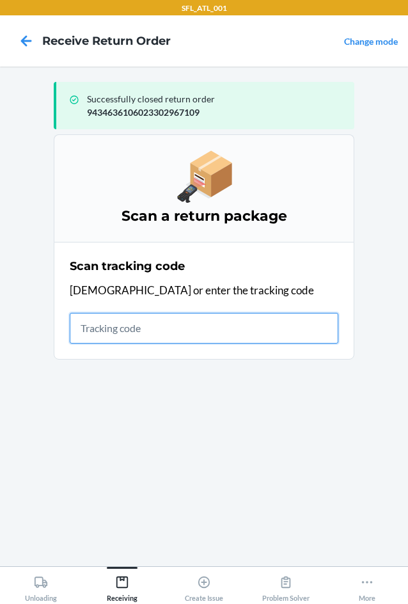
click at [155, 331] on input "text" at bounding box center [204, 328] width 269 height 31
type input "42030259"
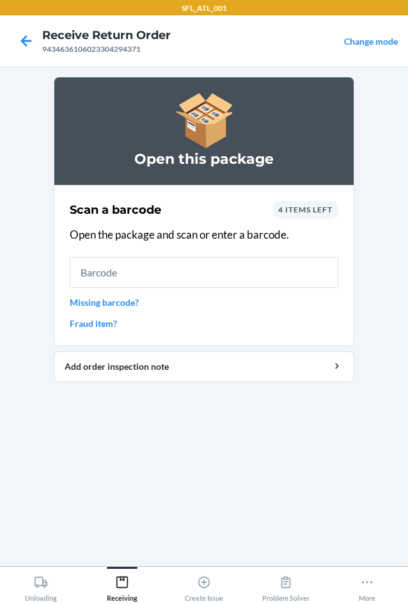
click at [302, 214] on span "4 items left" at bounding box center [305, 210] width 54 height 10
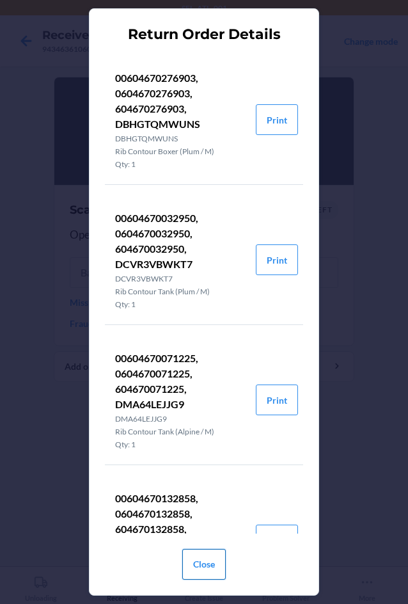
click at [202, 562] on button "Close" at bounding box center [204, 564] width 44 height 31
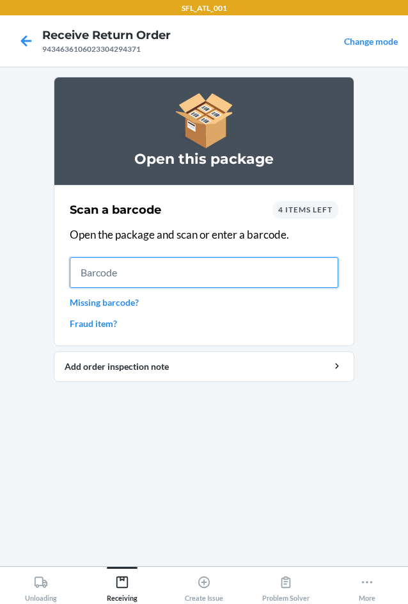
click at [136, 275] on input "text" at bounding box center [204, 272] width 269 height 31
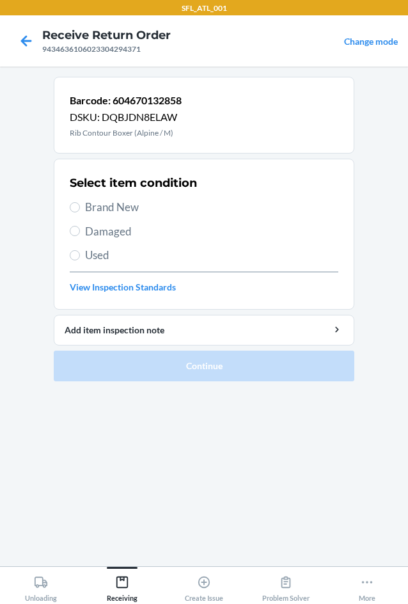
click at [113, 209] on span "Brand New" at bounding box center [211, 207] width 253 height 17
click at [80, 209] on input "Brand New" at bounding box center [75, 207] width 10 height 10
radio input "true"
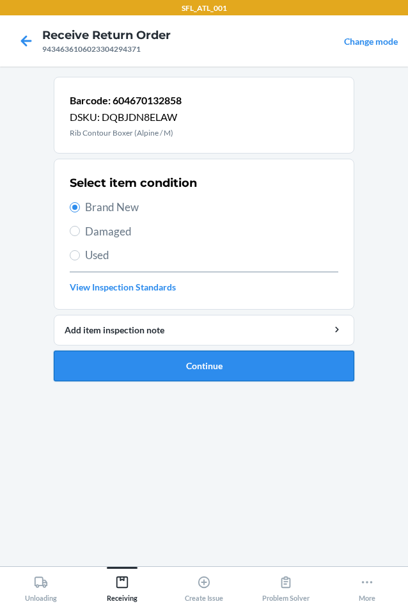
click at [175, 366] on button "Continue" at bounding box center [204, 366] width 301 height 31
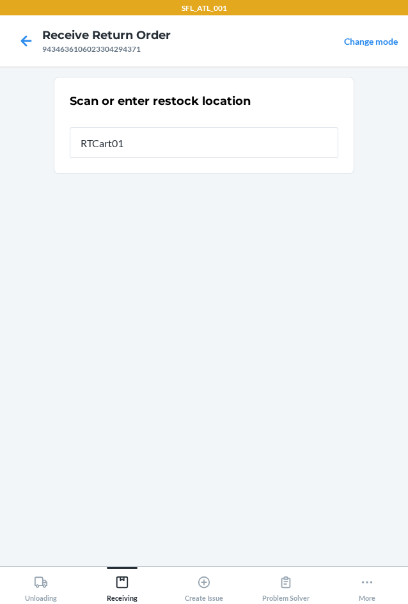
type input "RTCart010"
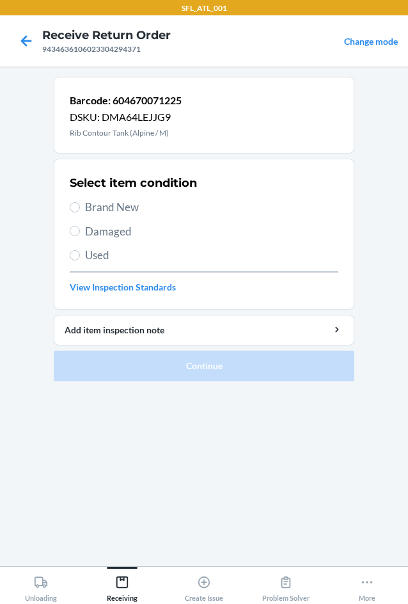
click at [109, 209] on span "Brand New" at bounding box center [211, 207] width 253 height 17
click at [80, 209] on input "Brand New" at bounding box center [75, 207] width 10 height 10
radio input "true"
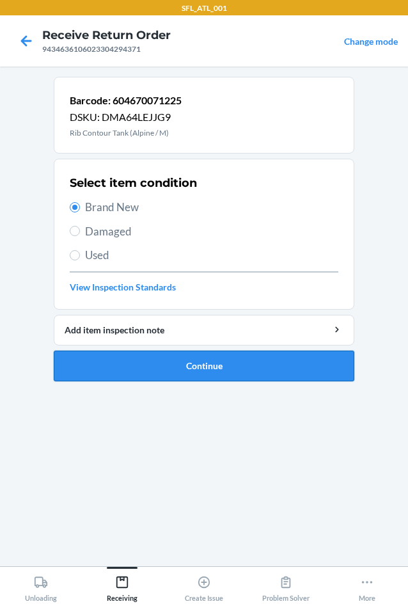
click at [205, 367] on button "Continue" at bounding box center [204, 366] width 301 height 31
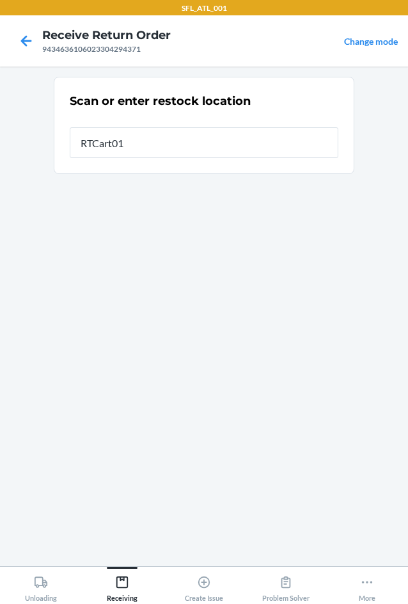
type input "RTCart010"
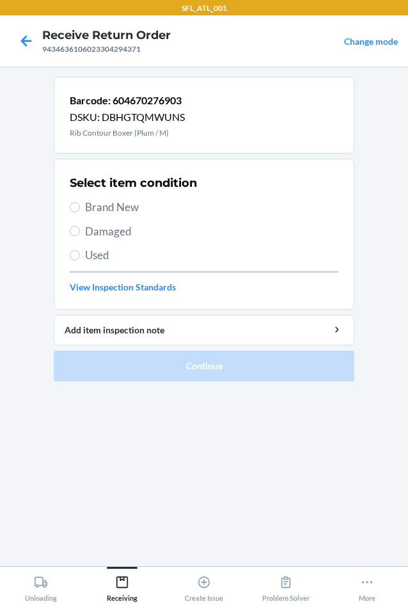
click at [91, 248] on span "Used" at bounding box center [211, 255] width 253 height 17
click at [80, 250] on input "Used" at bounding box center [75, 255] width 10 height 10
radio input "true"
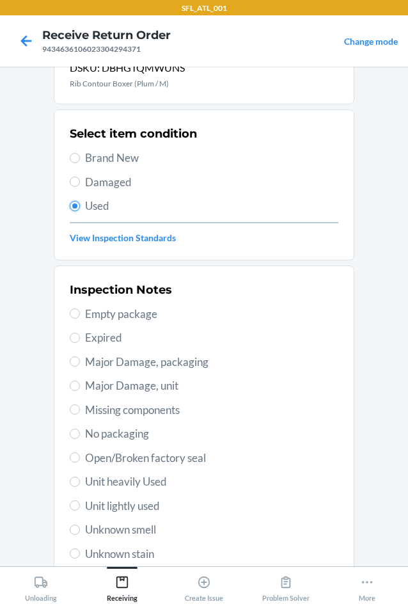
scroll to position [128, 0]
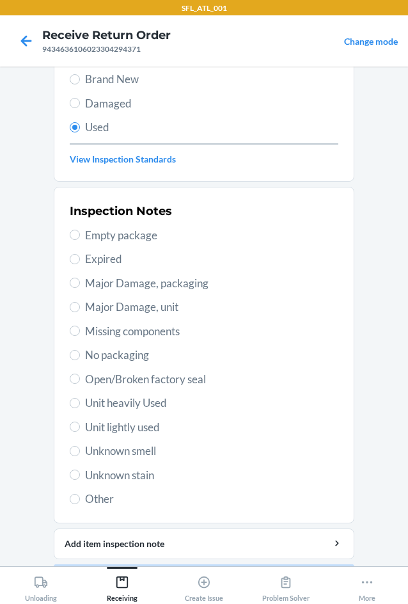
click at [90, 407] on span "Unit heavily Used" at bounding box center [211, 403] width 253 height 17
click at [80, 407] on input "Unit heavily Used" at bounding box center [75, 403] width 10 height 10
radio input "true"
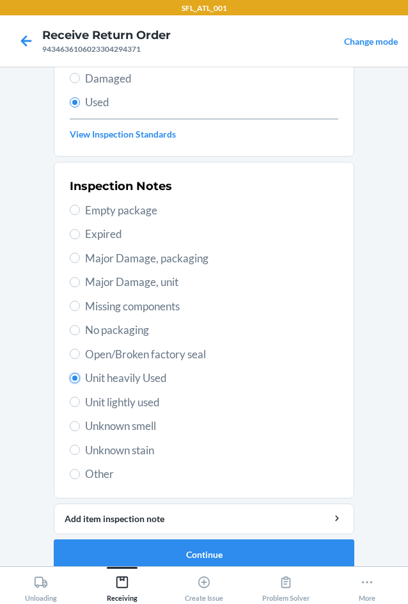
scroll to position [167, 0]
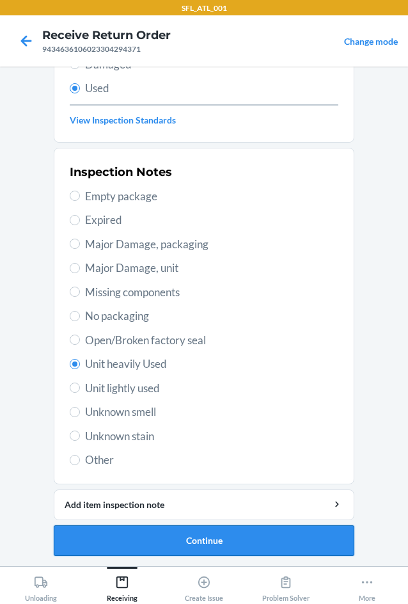
click at [180, 544] on button "Continue" at bounding box center [204, 540] width 301 height 31
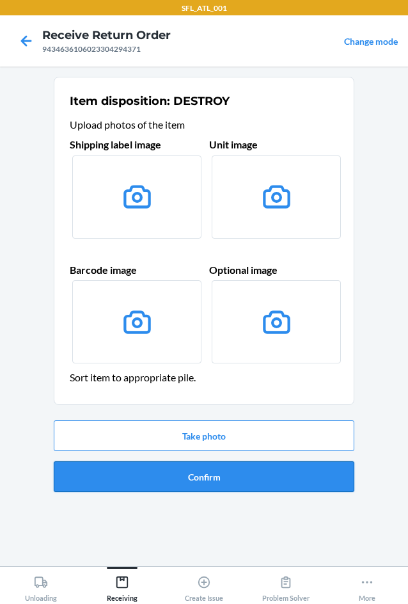
click at [214, 464] on button "Confirm" at bounding box center [204, 476] width 301 height 31
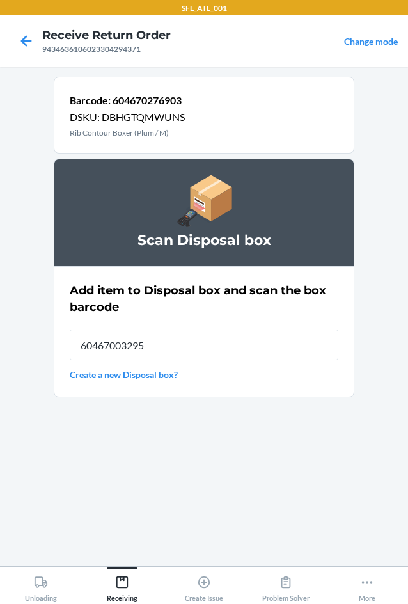
type input "604670032950"
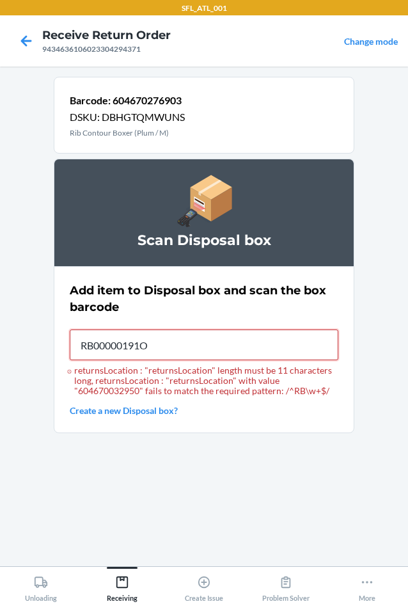
type input "RB00000191O"
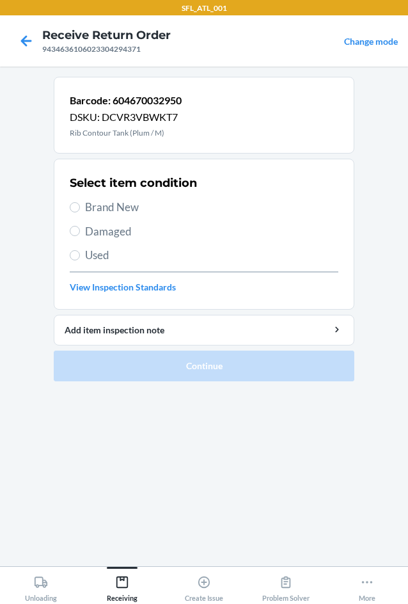
click at [101, 260] on span "Used" at bounding box center [211, 255] width 253 height 17
click at [80, 260] on input "Used" at bounding box center [75, 255] width 10 height 10
radio input "true"
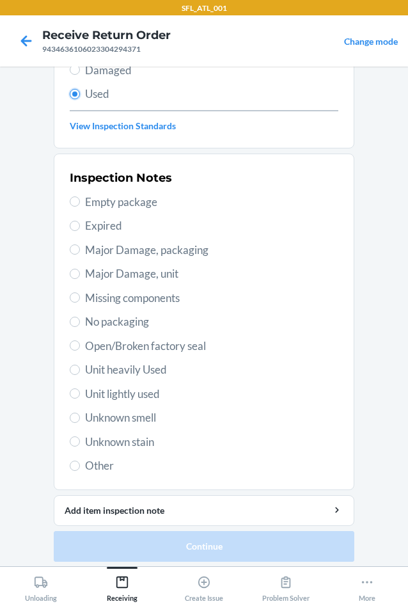
scroll to position [167, 0]
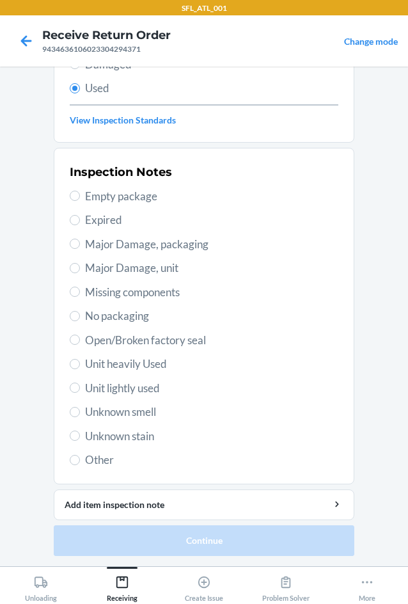
click at [102, 363] on span "Unit heavily Used" at bounding box center [211, 364] width 253 height 17
click at [80, 363] on input "Unit heavily Used" at bounding box center [75, 364] width 10 height 10
radio input "true"
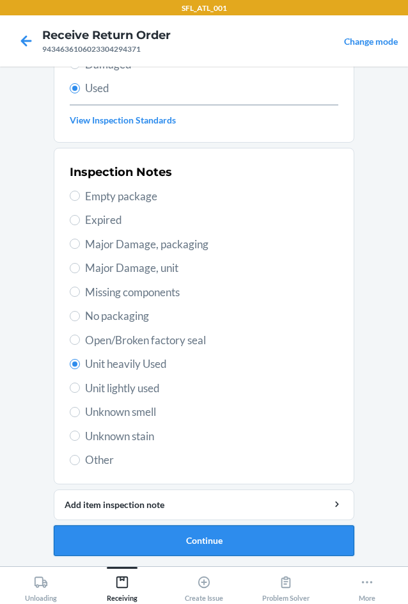
click at [186, 533] on button "Continue" at bounding box center [204, 540] width 301 height 31
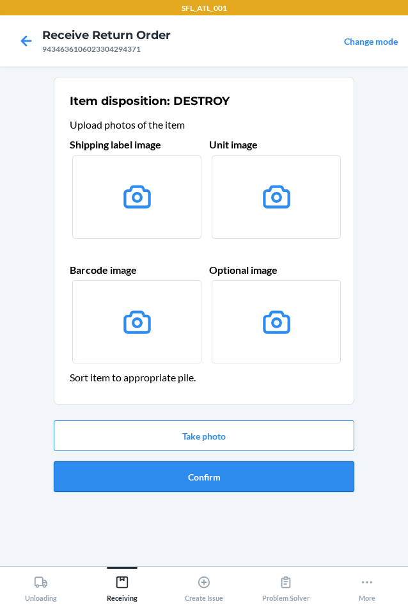
click at [193, 483] on button "Confirm" at bounding box center [204, 476] width 301 height 31
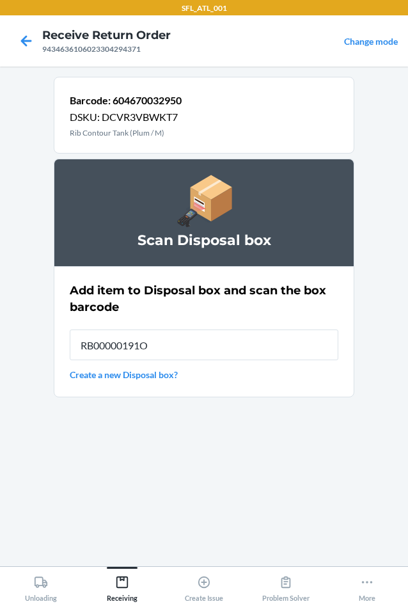
type input "RB00000191O"
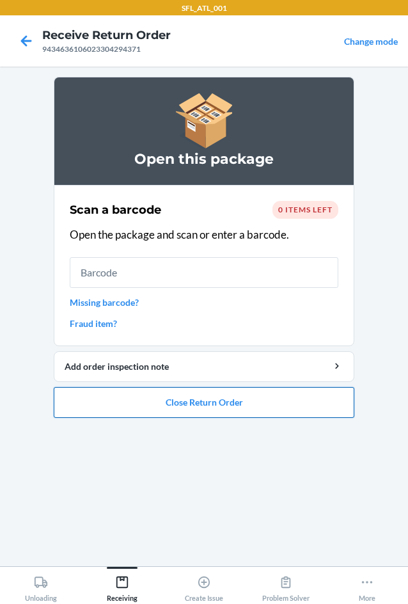
click at [205, 391] on button "Close Return Order" at bounding box center [204, 402] width 301 height 31
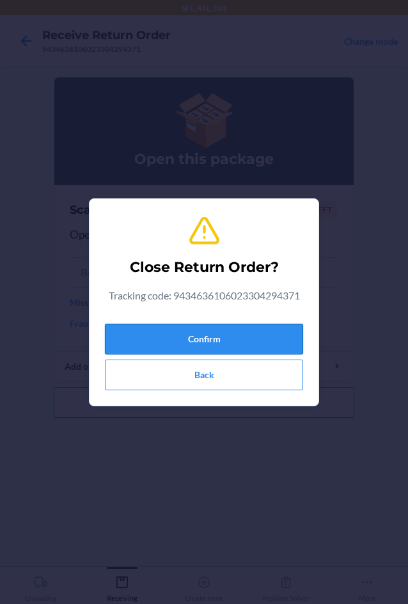
click at [186, 336] on button "Confirm" at bounding box center [204, 339] width 198 height 31
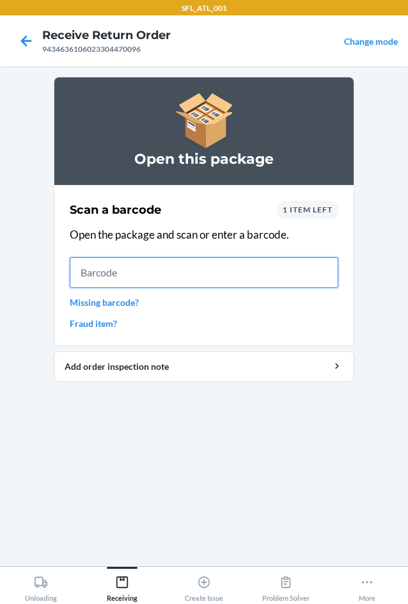
drag, startPoint x: 192, startPoint y: 264, endPoint x: 214, endPoint y: 255, distance: 23.9
click at [192, 264] on input "text" at bounding box center [204, 272] width 269 height 31
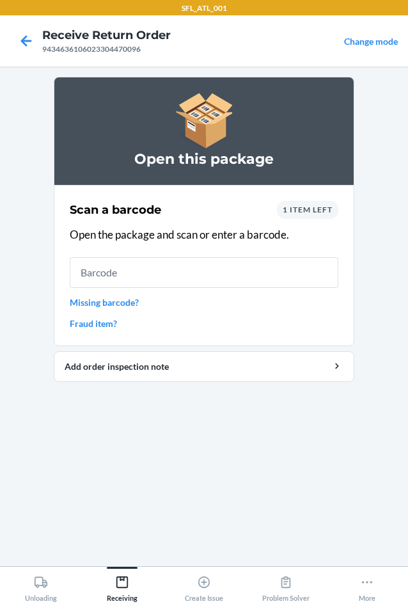
click at [300, 210] on span "1 item left" at bounding box center [308, 210] width 50 height 10
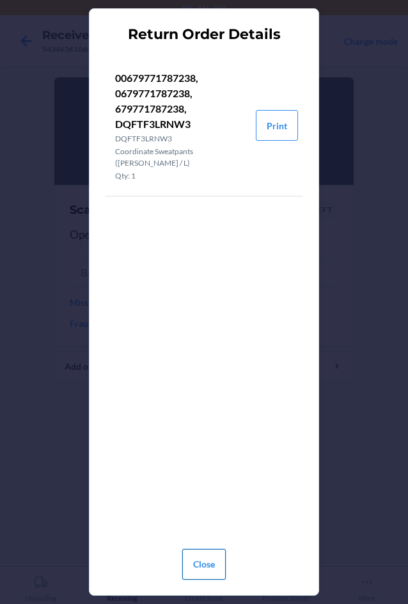
click at [200, 556] on button "Close" at bounding box center [204, 564] width 44 height 31
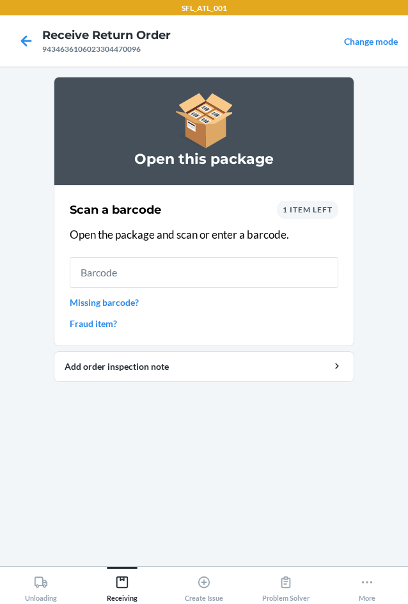
click at [315, 198] on div "Scan a barcode 1 item left Open the package and scan or enter a barcode. Missin…" at bounding box center [204, 265] width 269 height 137
click at [313, 210] on span "1 item left" at bounding box center [308, 210] width 50 height 10
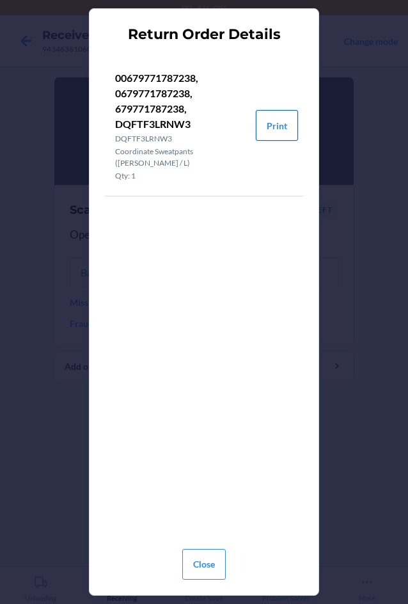
click at [289, 123] on button "Print" at bounding box center [277, 125] width 42 height 31
click at [207, 571] on button "Close" at bounding box center [204, 564] width 44 height 31
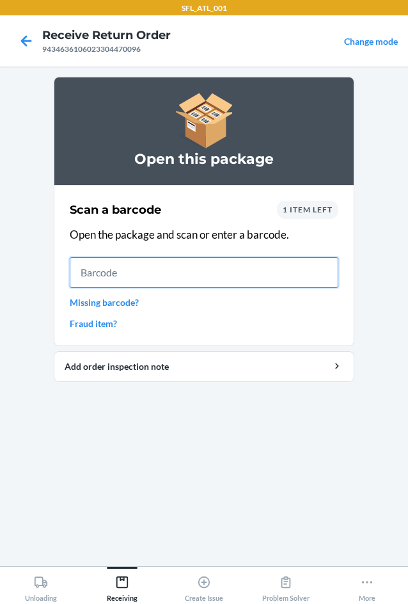
click at [132, 273] on input "text" at bounding box center [204, 272] width 269 height 31
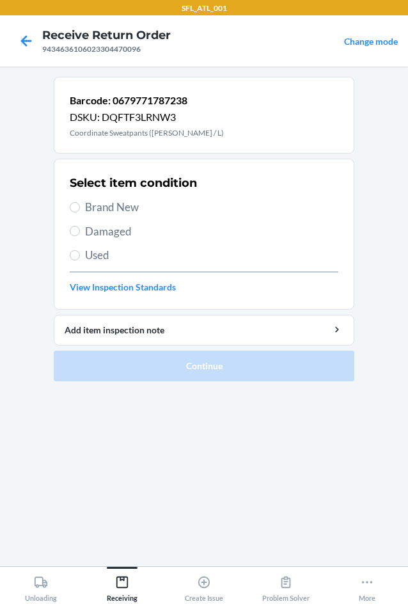
click at [99, 205] on span "Brand New" at bounding box center [211, 207] width 253 height 17
click at [80, 205] on input "Brand New" at bounding box center [75, 207] width 10 height 10
radio input "true"
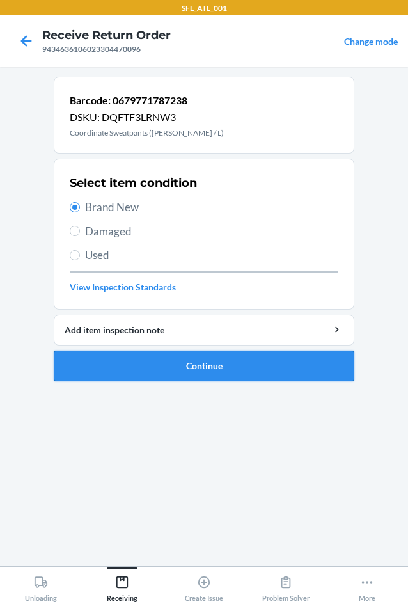
click at [118, 361] on button "Continue" at bounding box center [204, 366] width 301 height 31
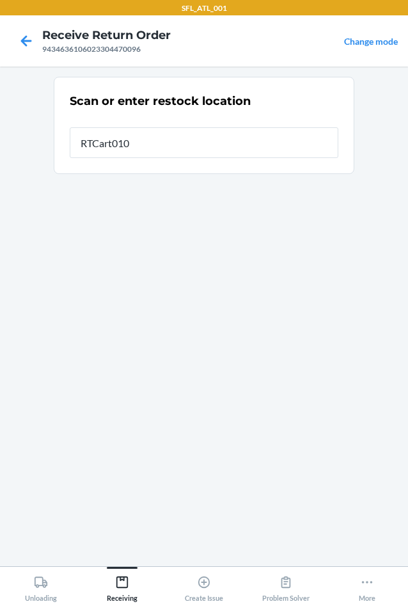
type input "RTCart010"
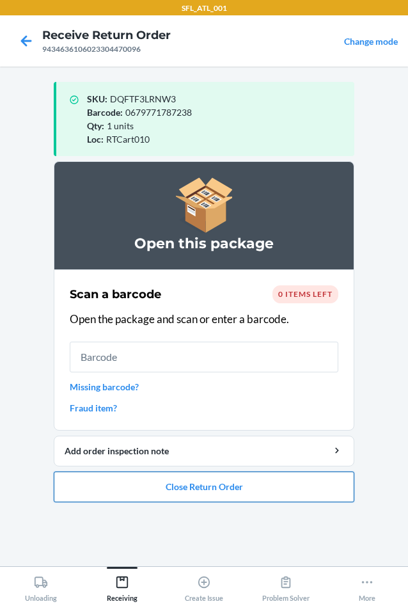
click at [213, 482] on button "Close Return Order" at bounding box center [204, 486] width 301 height 31
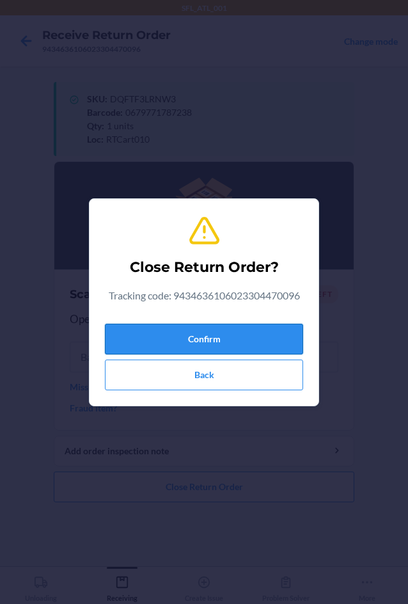
click at [183, 335] on button "Confirm" at bounding box center [204, 339] width 198 height 31
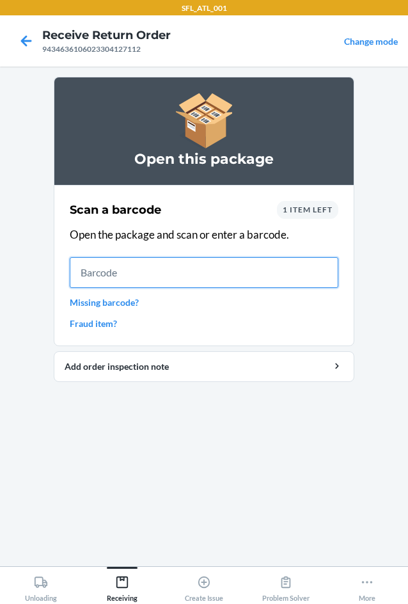
click at [157, 267] on input "text" at bounding box center [204, 272] width 269 height 31
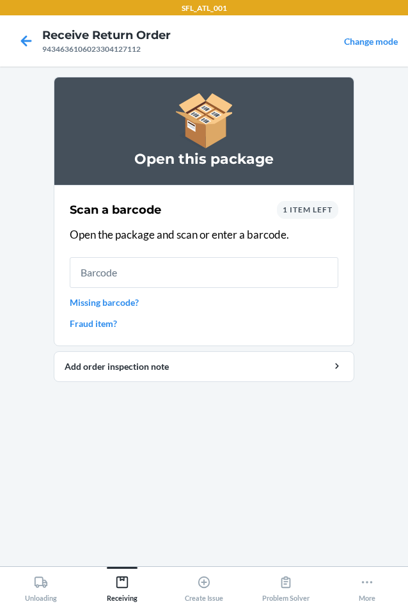
click at [317, 214] on div "1 item left" at bounding box center [307, 210] width 61 height 18
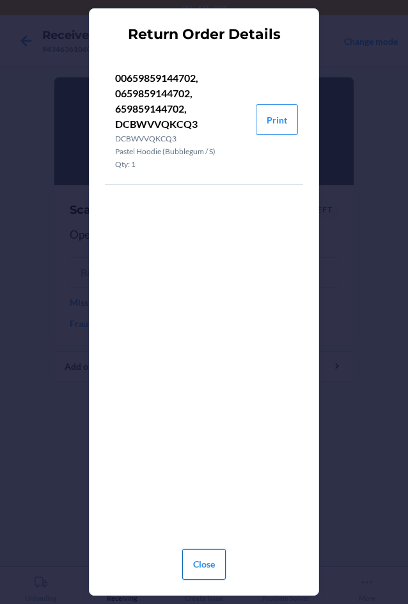
click at [207, 566] on button "Close" at bounding box center [204, 564] width 44 height 31
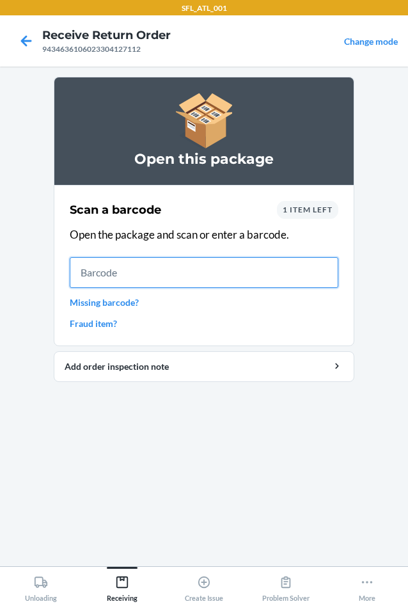
click at [244, 278] on input "text" at bounding box center [204, 272] width 269 height 31
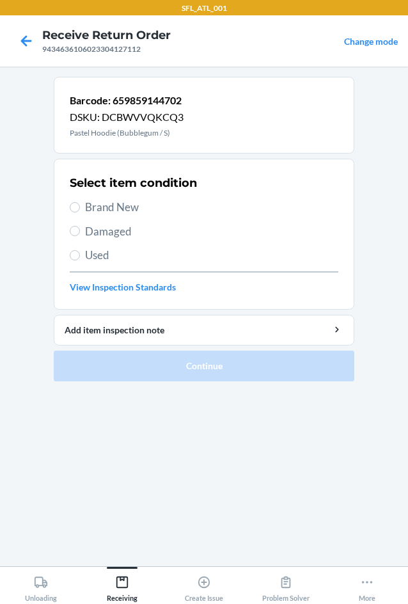
click at [90, 203] on span "Brand New" at bounding box center [211, 207] width 253 height 17
click at [80, 203] on input "Brand New" at bounding box center [75, 207] width 10 height 10
radio input "true"
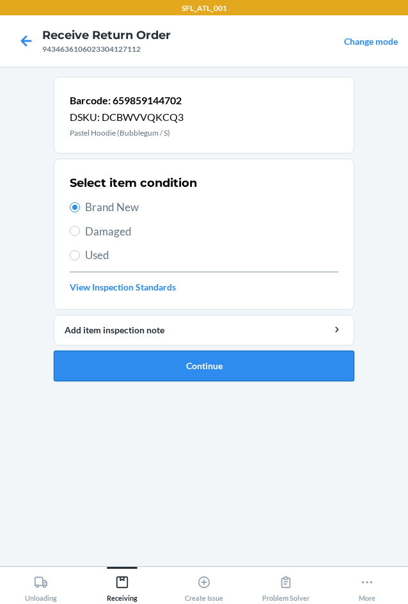
click at [191, 370] on button "Continue" at bounding box center [204, 366] width 301 height 31
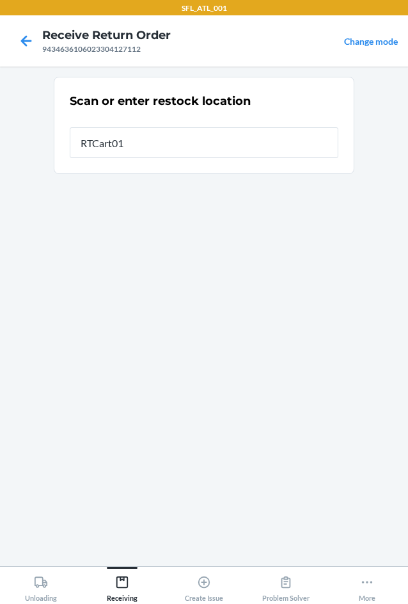
type input "RTCart010"
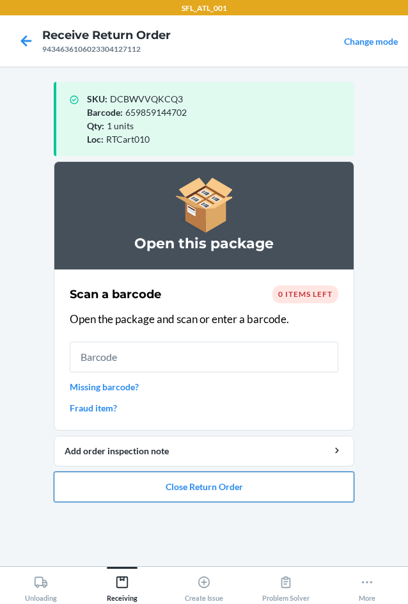
click at [218, 495] on button "Close Return Order" at bounding box center [204, 486] width 301 height 31
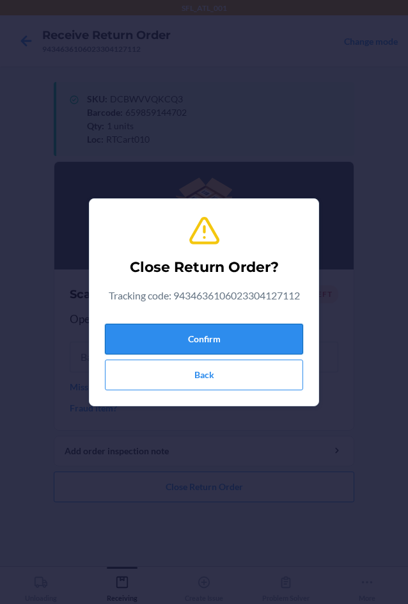
click at [200, 345] on button "Confirm" at bounding box center [204, 339] width 198 height 31
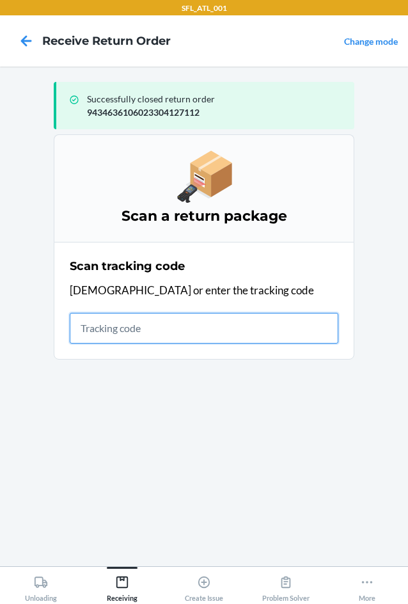
click at [115, 330] on input "text" at bounding box center [204, 328] width 269 height 31
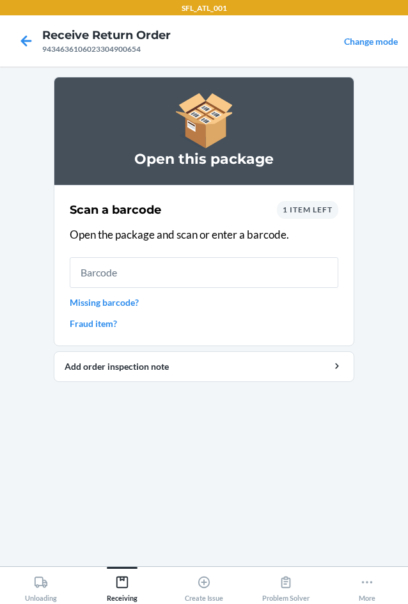
click at [310, 207] on span "1 item left" at bounding box center [308, 210] width 50 height 10
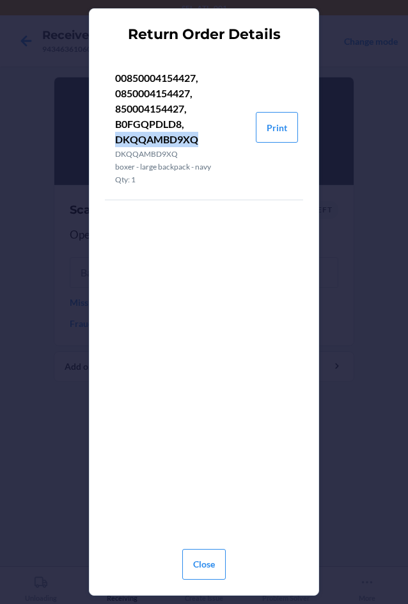
drag, startPoint x: 199, startPoint y: 136, endPoint x: 111, endPoint y: 141, distance: 88.5
click at [111, 141] on li "00850004154427, 0850004154427, 850004154427, B0FGQPDLD8, DKQQAMBD9XQ DKQQAMBD9X…" at bounding box center [180, 127] width 151 height 145
click at [136, 136] on p "00850004154427, 0850004154427, 850004154427, B0FGQPDLD8, DKQQAMBD9XQ" at bounding box center [180, 108] width 131 height 77
drag, startPoint x: 194, startPoint y: 143, endPoint x: 115, endPoint y: 145, distance: 79.3
click at [115, 145] on p "00850004154427, 0850004154427, 850004154427, B0FGQPDLD8, DKQQAMBD9XQ" at bounding box center [180, 108] width 131 height 77
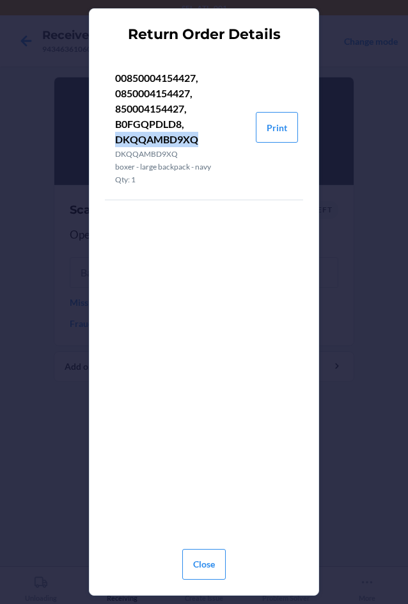
copy p "DKQQAMBD9XQ"
click at [205, 566] on button "Close" at bounding box center [204, 564] width 44 height 31
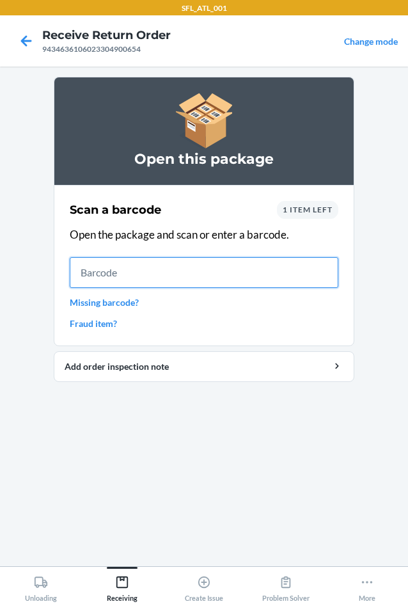
click at [123, 277] on input "text" at bounding box center [204, 272] width 269 height 31
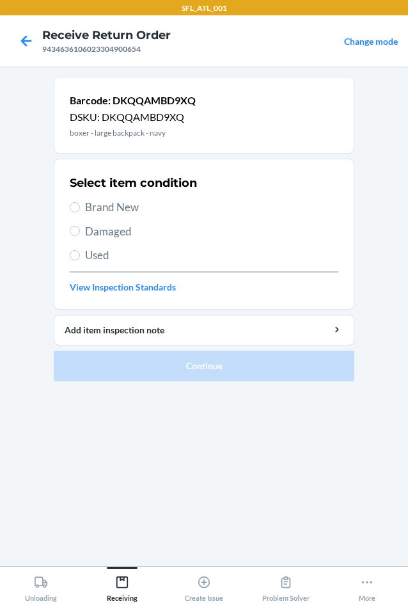
click at [105, 255] on span "Used" at bounding box center [211, 255] width 253 height 17
click at [80, 255] on input "Used" at bounding box center [75, 255] width 10 height 10
radio input "true"
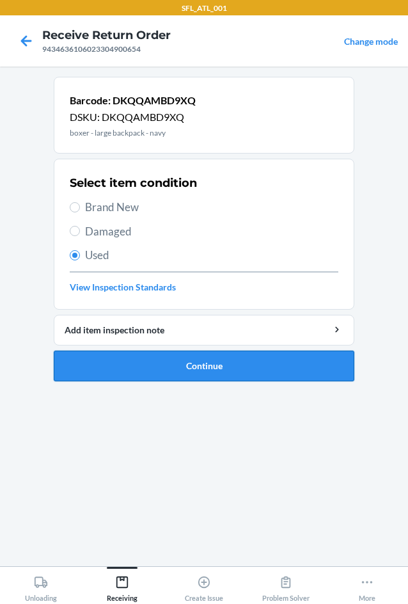
click at [125, 363] on button "Continue" at bounding box center [204, 366] width 301 height 31
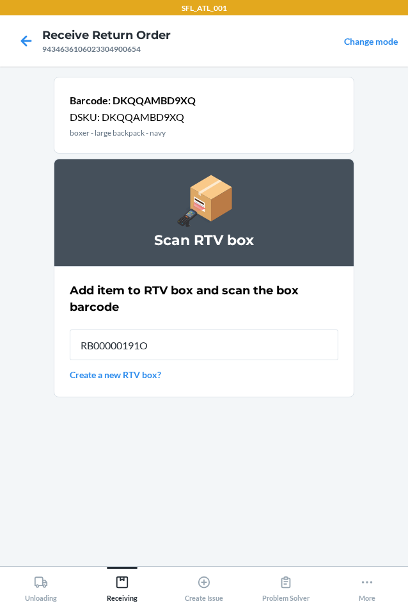
type input "RB00000191O"
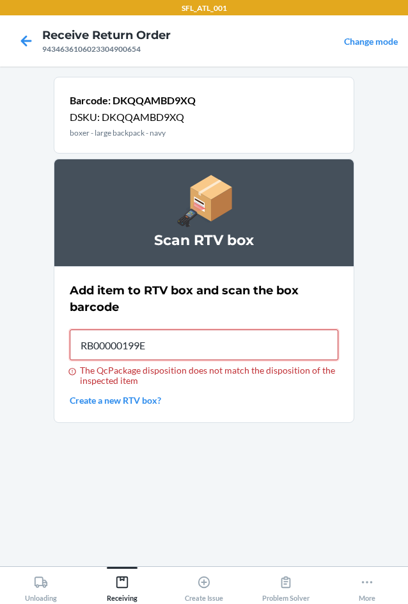
type input "RB00000199E"
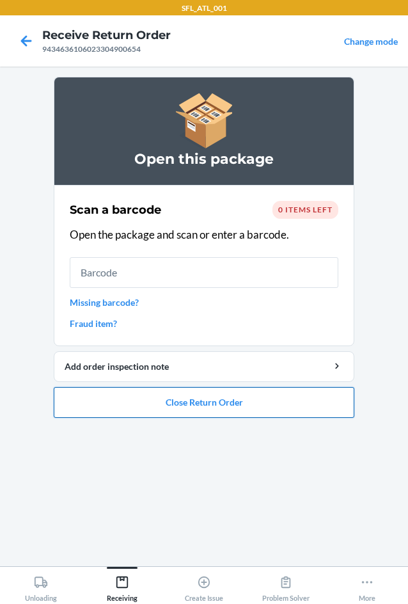
click at [200, 397] on button "Close Return Order" at bounding box center [204, 402] width 301 height 31
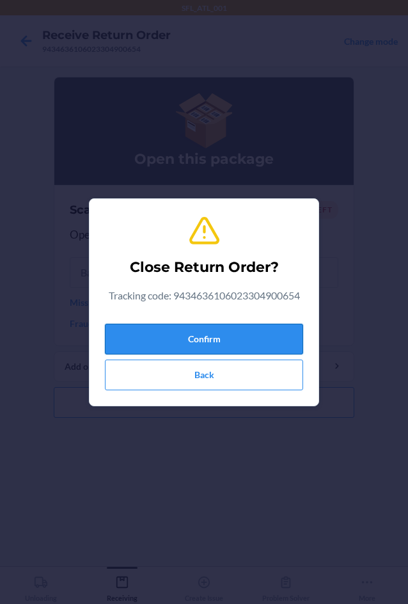
click at [208, 333] on button "Confirm" at bounding box center [204, 339] width 198 height 31
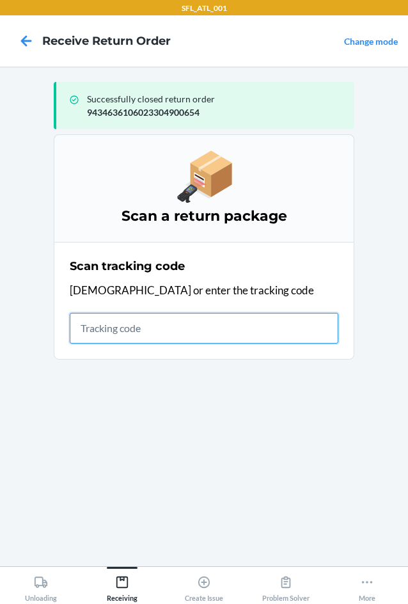
click at [100, 330] on input "text" at bounding box center [204, 328] width 269 height 31
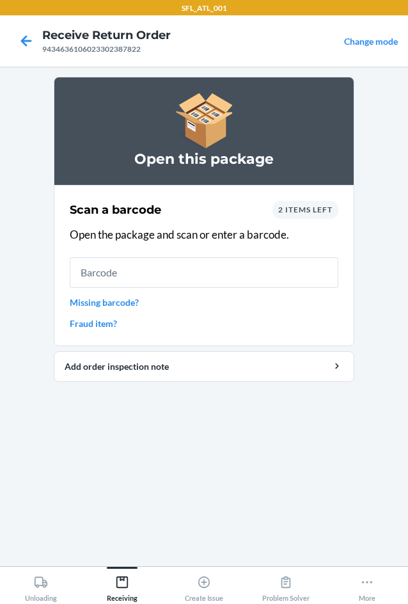
click at [296, 213] on span "2 items left" at bounding box center [305, 210] width 54 height 10
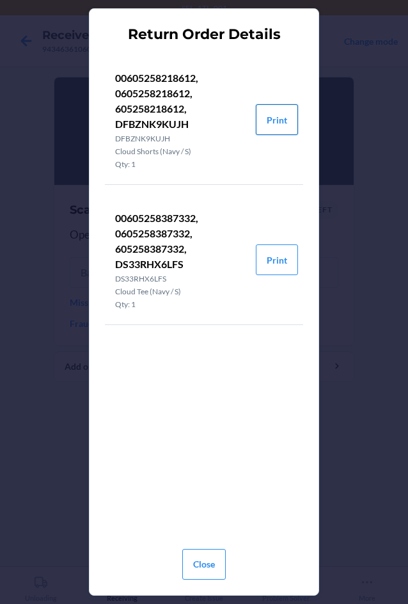
click at [276, 125] on button "Print" at bounding box center [277, 119] width 42 height 31
click at [274, 256] on button "Print" at bounding box center [277, 259] width 42 height 31
click at [205, 569] on button "Close" at bounding box center [204, 564] width 44 height 31
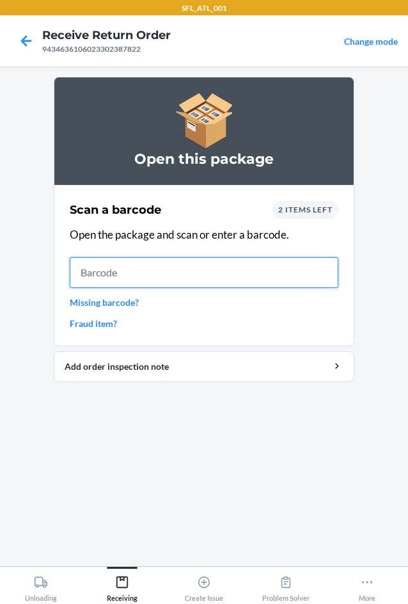
drag, startPoint x: 120, startPoint y: 272, endPoint x: 118, endPoint y: 279, distance: 7.3
click at [119, 273] on input "text" at bounding box center [204, 272] width 269 height 31
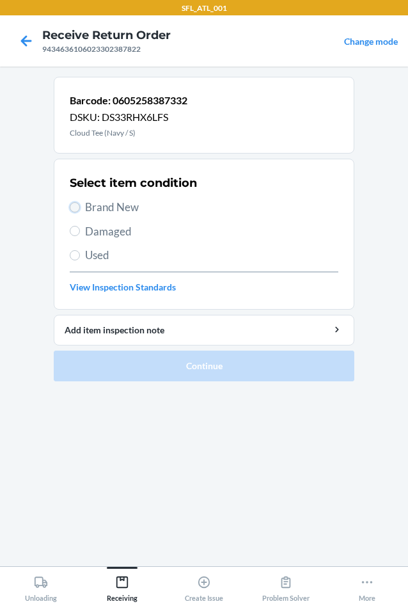
click at [75, 206] on input "Brand New" at bounding box center [75, 207] width 10 height 10
radio input "true"
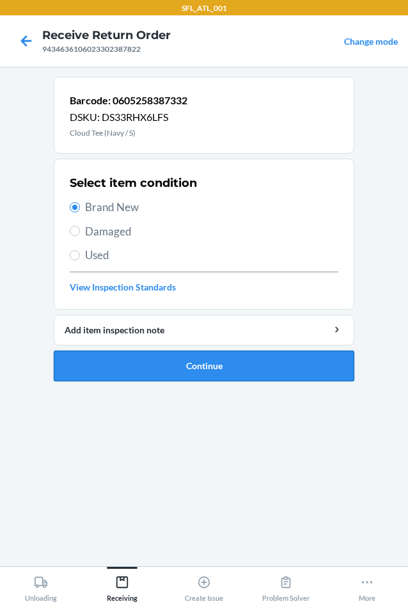
click at [193, 365] on button "Continue" at bounding box center [204, 366] width 301 height 31
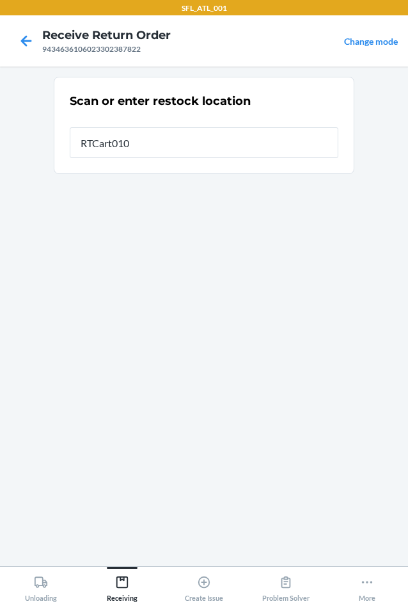
type input "RTCart010"
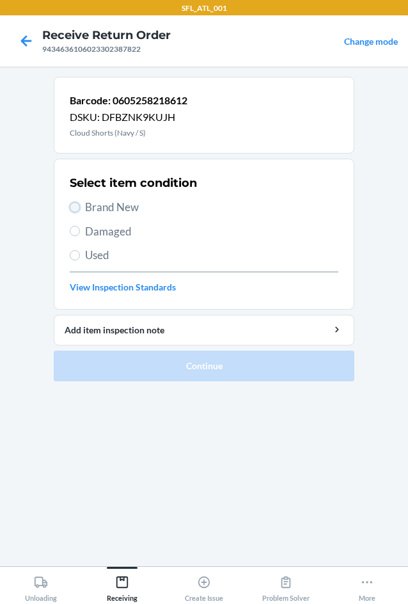
click at [78, 207] on input "Brand New" at bounding box center [75, 207] width 10 height 10
radio input "true"
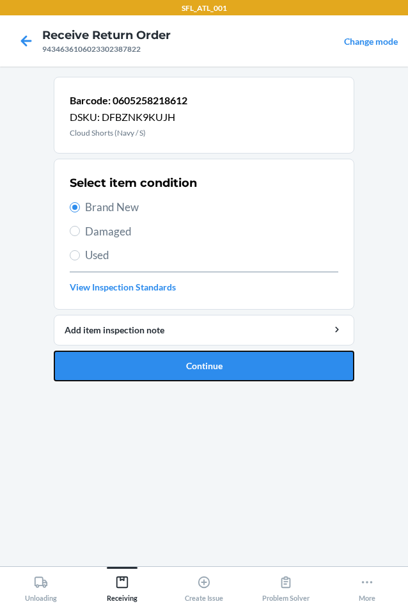
click at [231, 369] on button "Continue" at bounding box center [204, 366] width 301 height 31
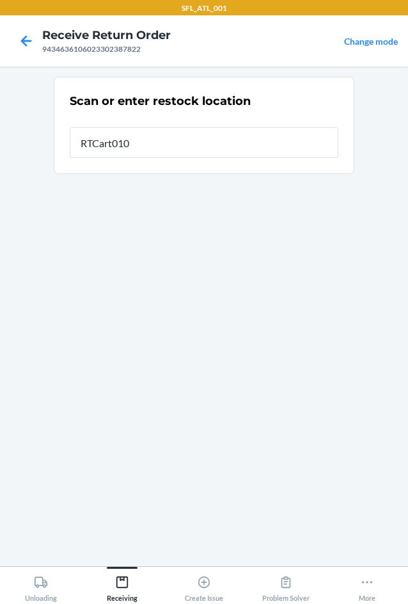
type input "RTCart010"
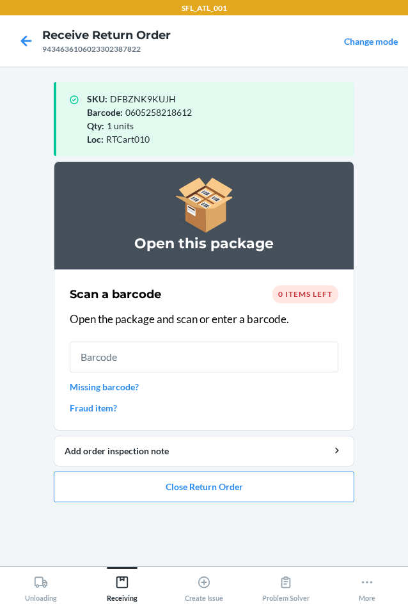
click at [113, 385] on link "Missing barcode?" at bounding box center [204, 386] width 269 height 13
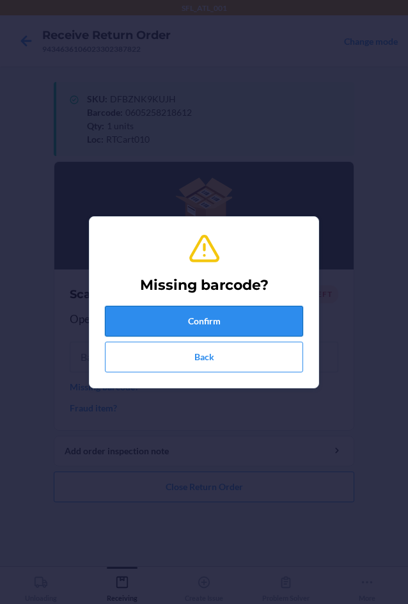
click at [193, 320] on button "Confirm" at bounding box center [204, 321] width 198 height 31
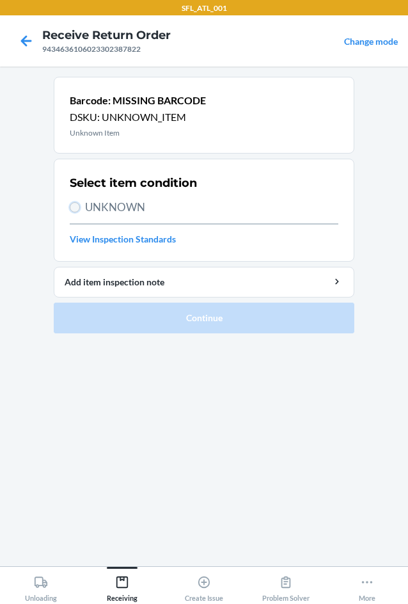
click at [77, 208] on input "UNKNOWN" at bounding box center [75, 207] width 10 height 10
radio input "true"
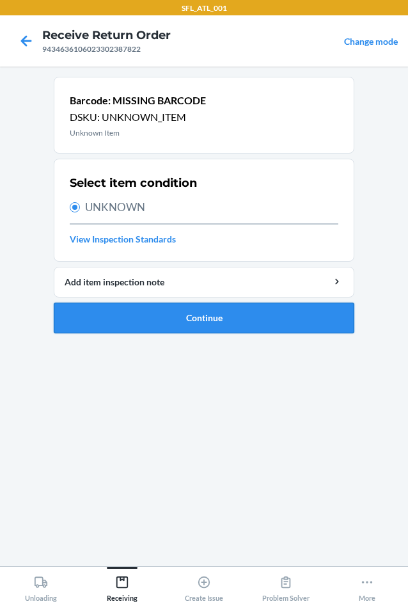
click at [196, 313] on button "Continue" at bounding box center [204, 318] width 301 height 31
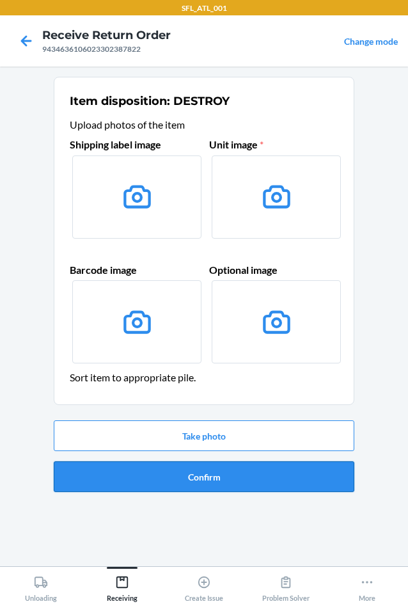
click at [214, 477] on button "Confirm" at bounding box center [204, 476] width 301 height 31
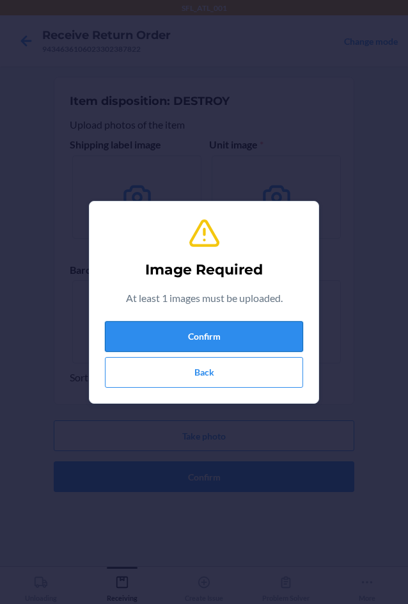
click at [233, 328] on button "Confirm" at bounding box center [204, 336] width 198 height 31
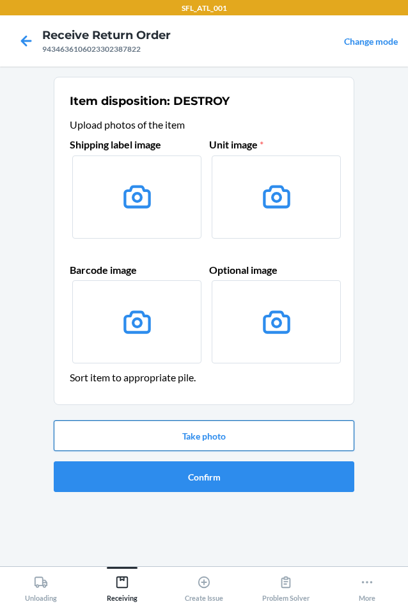
click at [225, 434] on button "Take photo" at bounding box center [204, 435] width 301 height 31
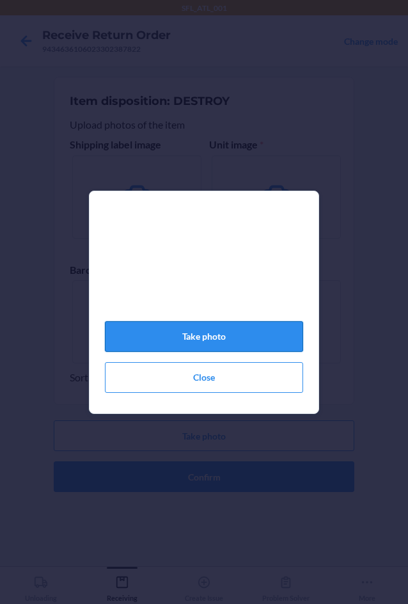
click at [230, 344] on button "Take photo" at bounding box center [204, 336] width 198 height 31
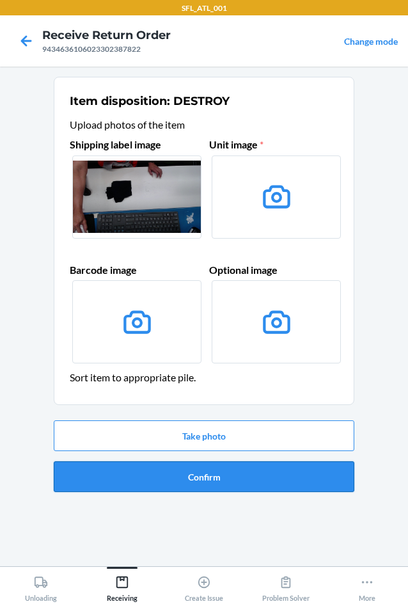
click at [227, 475] on button "Confirm" at bounding box center [204, 476] width 301 height 31
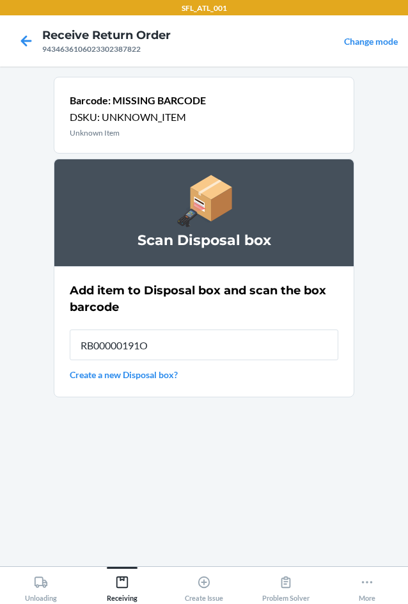
type input "RB00000191O"
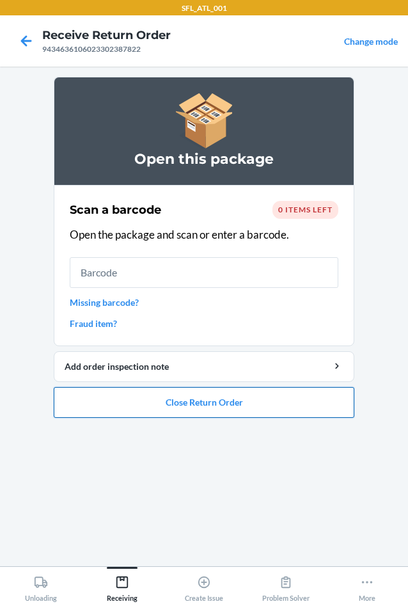
click at [216, 403] on button "Close Return Order" at bounding box center [204, 402] width 301 height 31
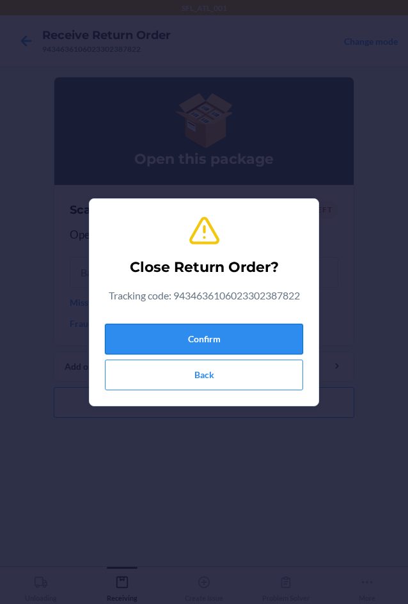
click at [201, 340] on button "Confirm" at bounding box center [204, 339] width 198 height 31
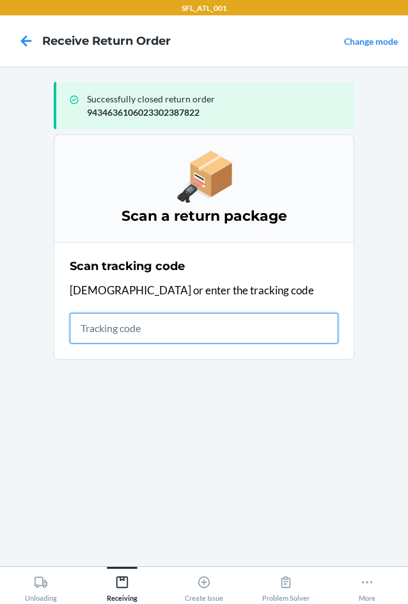
click at [94, 323] on input "text" at bounding box center [204, 328] width 269 height 31
drag, startPoint x: 115, startPoint y: 292, endPoint x: 84, endPoint y: 326, distance: 46.6
click at [84, 326] on input "text" at bounding box center [204, 328] width 269 height 31
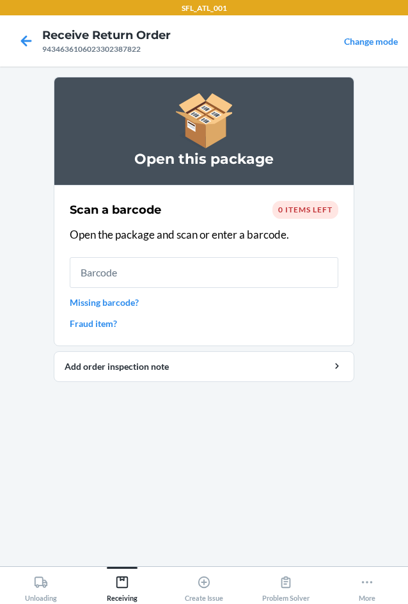
click at [82, 271] on input "text" at bounding box center [204, 272] width 269 height 31
type input "634855091816"
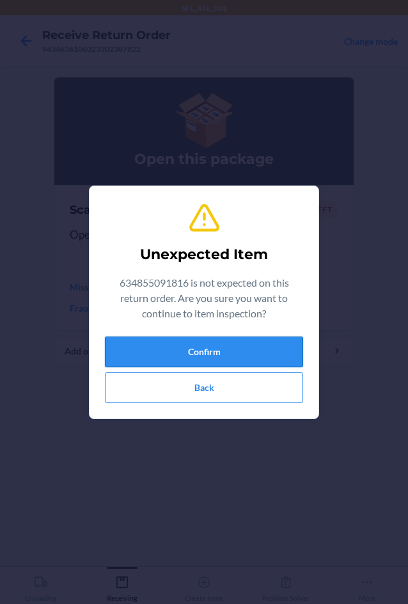
click at [187, 358] on button "Confirm" at bounding box center [204, 351] width 198 height 31
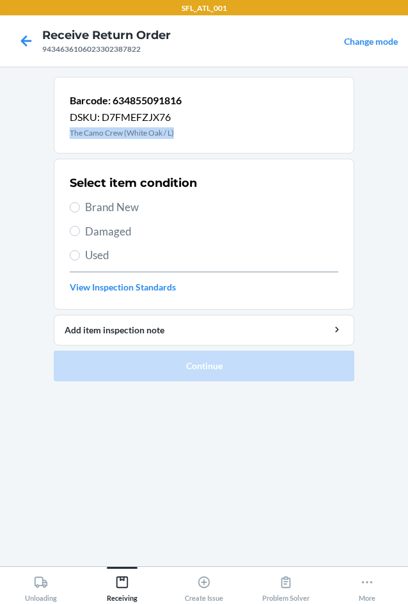
drag, startPoint x: 175, startPoint y: 132, endPoint x: 62, endPoint y: 126, distance: 113.4
click at [62, 126] on div "Barcode: 634855091816 DSKU: D7FMEFZJX76 The Camo Crew (White Oak / L)" at bounding box center [204, 115] width 301 height 77
click at [74, 132] on p "The Camo Crew (White Oak / L)" at bounding box center [126, 133] width 112 height 12
drag, startPoint x: 74, startPoint y: 132, endPoint x: 108, endPoint y: 121, distance: 35.6
click at [107, 122] on p "DSKU: D7FMEFZJX76" at bounding box center [126, 116] width 112 height 15
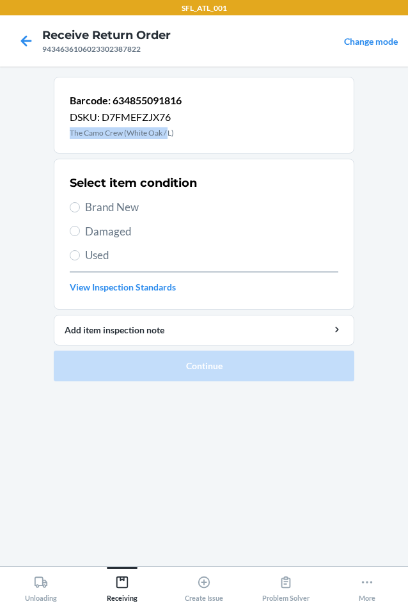
drag, startPoint x: 170, startPoint y: 130, endPoint x: 70, endPoint y: 137, distance: 100.0
click at [70, 137] on p "The Camo Crew (White Oak / L)" at bounding box center [126, 133] width 112 height 12
click at [23, 42] on icon at bounding box center [26, 40] width 11 height 11
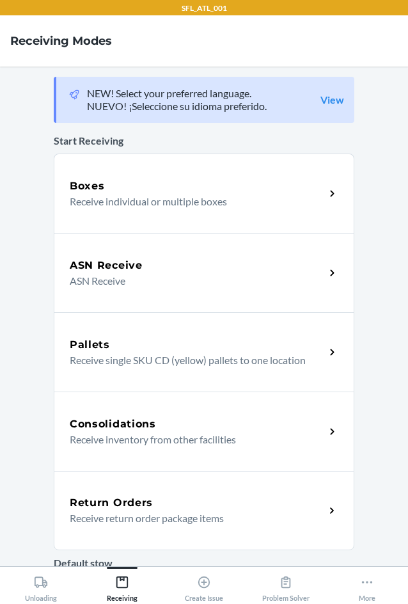
click at [166, 502] on div "Return Orders" at bounding box center [197, 502] width 255 height 15
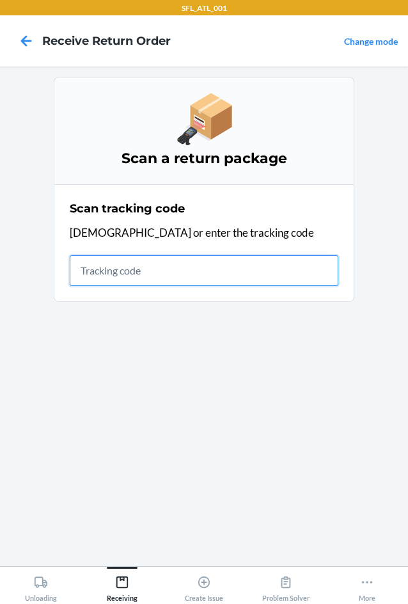
click at [84, 280] on input "text" at bounding box center [204, 270] width 269 height 31
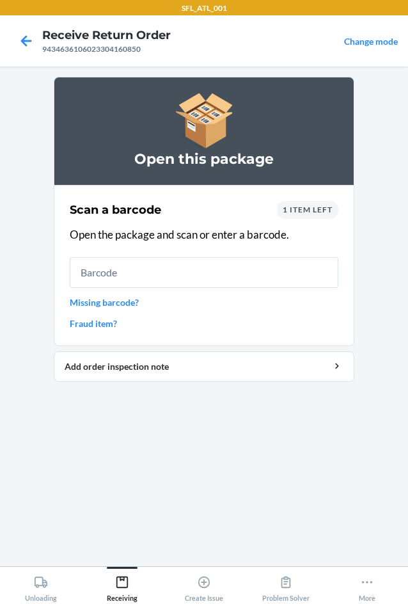
click at [287, 212] on span "1 item left" at bounding box center [308, 210] width 50 height 10
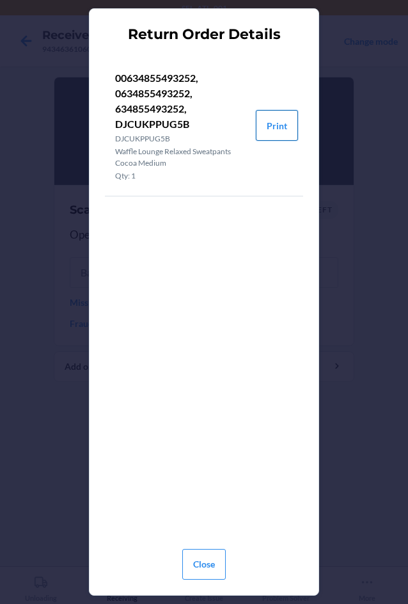
click at [276, 123] on button "Print" at bounding box center [277, 125] width 42 height 31
click at [204, 558] on button "Close" at bounding box center [204, 564] width 44 height 31
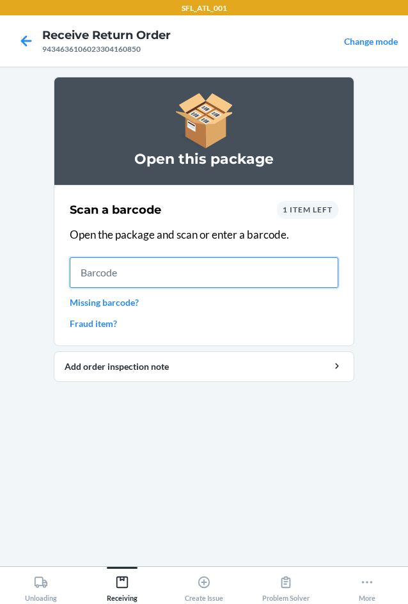
click at [102, 274] on input "text" at bounding box center [204, 272] width 269 height 31
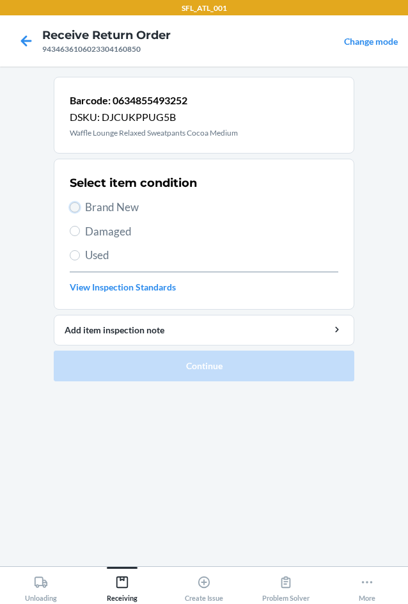
click at [78, 208] on input "Brand New" at bounding box center [75, 207] width 10 height 10
radio input "true"
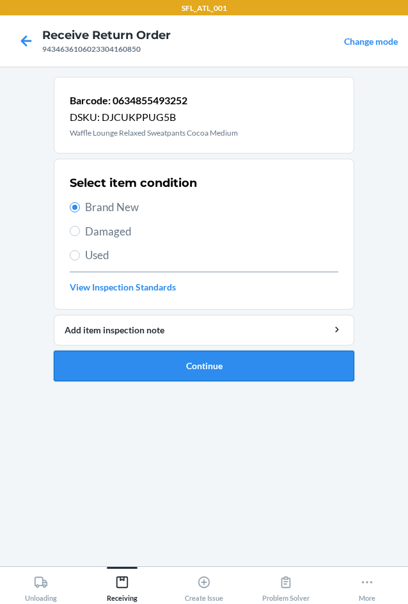
click at [199, 373] on button "Continue" at bounding box center [204, 366] width 301 height 31
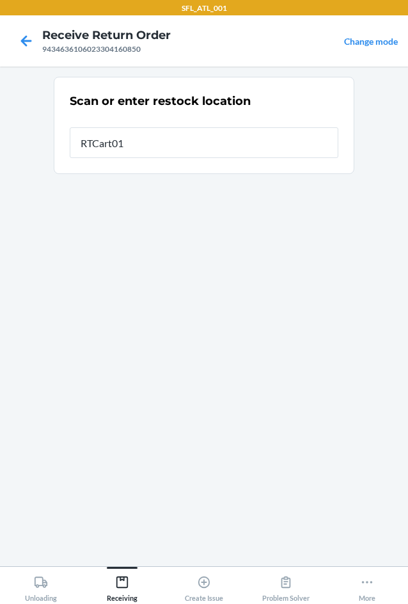
type input "RTCart010"
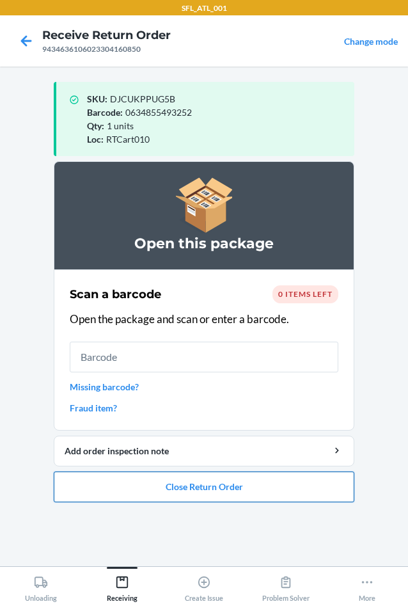
click at [246, 481] on button "Close Return Order" at bounding box center [204, 486] width 301 height 31
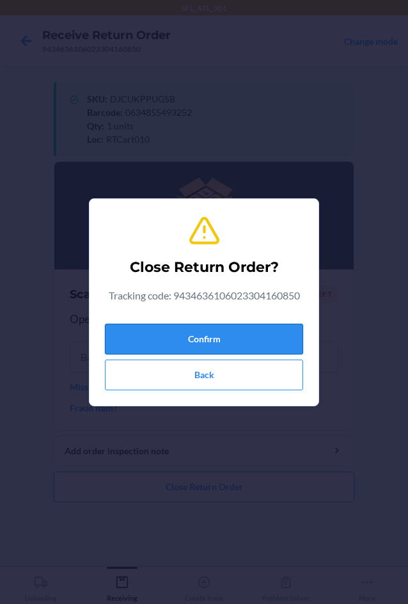
click at [278, 338] on button "Confirm" at bounding box center [204, 339] width 198 height 31
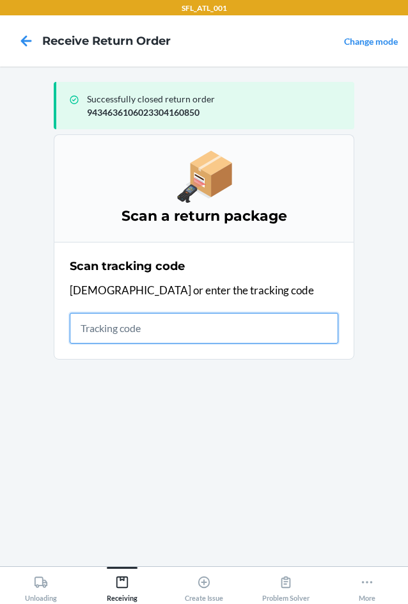
click at [229, 328] on input "text" at bounding box center [204, 328] width 269 height 31
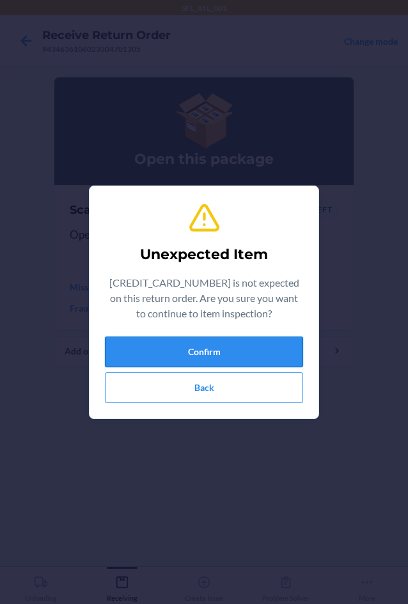
click at [221, 363] on button "Confirm" at bounding box center [204, 351] width 198 height 31
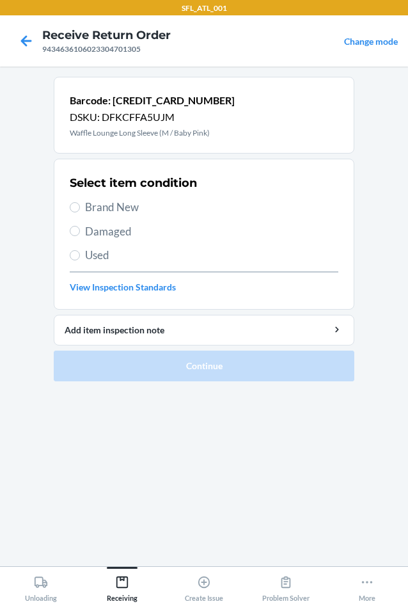
click at [99, 211] on span "Brand New" at bounding box center [211, 207] width 253 height 17
click at [80, 211] on input "Brand New" at bounding box center [75, 207] width 10 height 10
radio input "true"
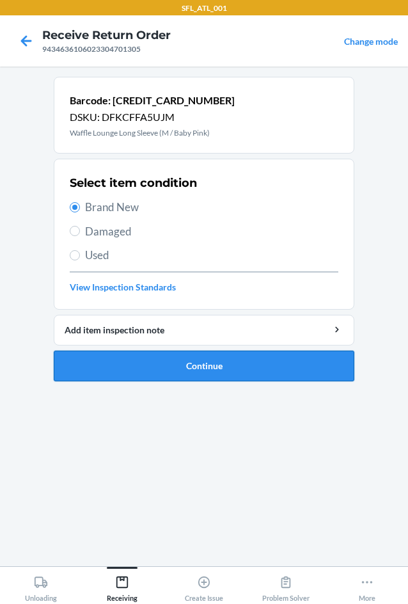
click at [75, 360] on button "Continue" at bounding box center [204, 366] width 301 height 31
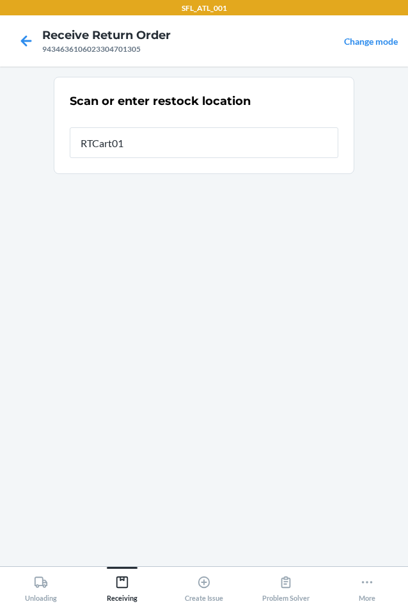
type input "RTCart010"
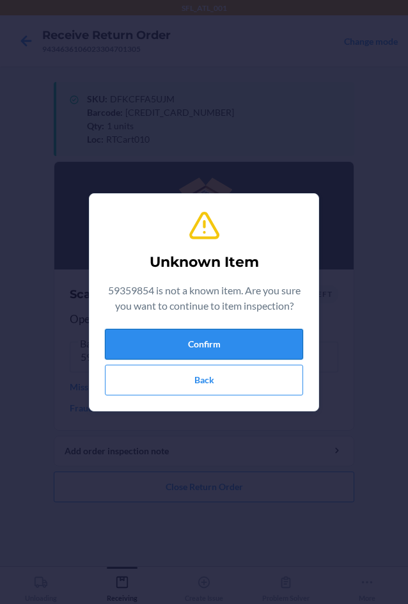
click at [120, 347] on button "Confirm" at bounding box center [204, 344] width 198 height 31
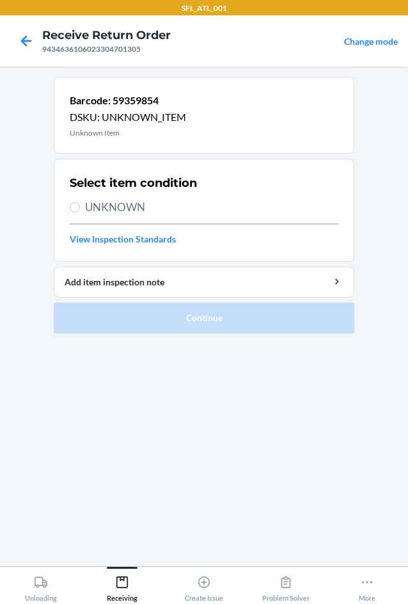
click at [134, 204] on span "UNKNOWN" at bounding box center [211, 207] width 253 height 17
click at [80, 204] on input "UNKNOWN" at bounding box center [75, 207] width 10 height 10
radio input "true"
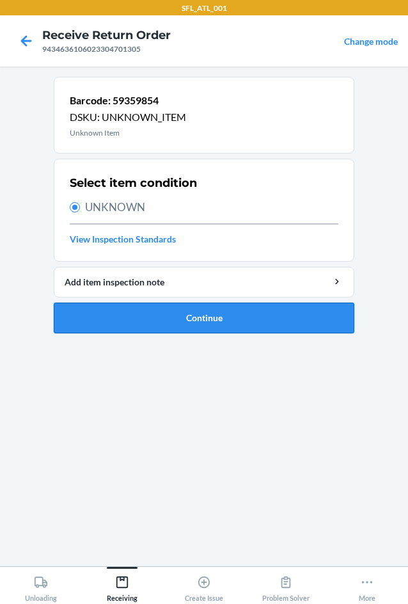
click at [114, 310] on button "Continue" at bounding box center [204, 318] width 301 height 31
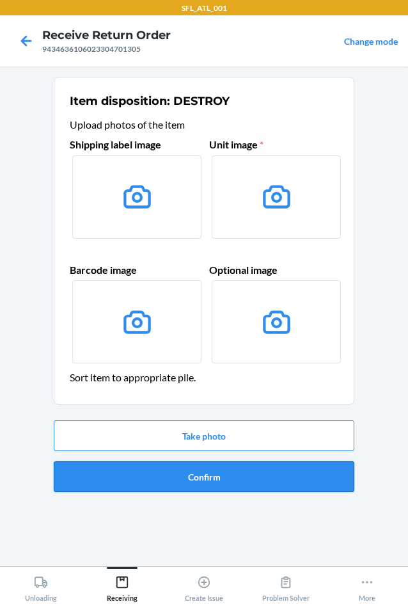
click at [120, 472] on button "Confirm" at bounding box center [204, 476] width 301 height 31
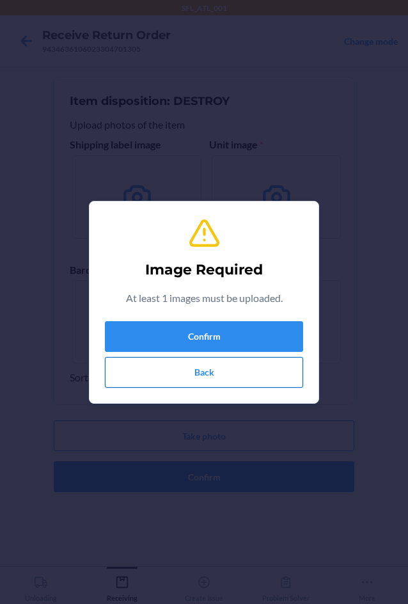
click at [146, 376] on button "Back" at bounding box center [204, 372] width 198 height 31
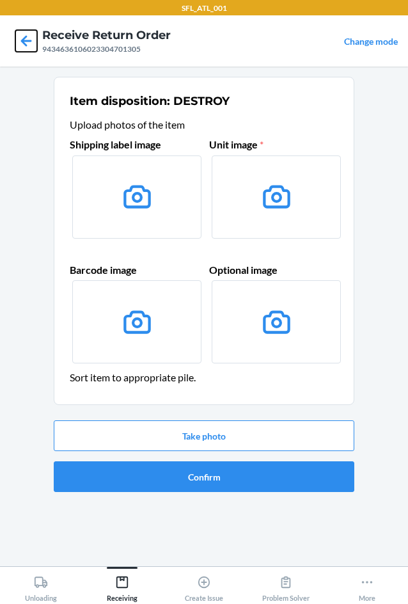
drag, startPoint x: 26, startPoint y: 38, endPoint x: 41, endPoint y: 46, distance: 16.6
click at [33, 43] on icon at bounding box center [26, 41] width 22 height 22
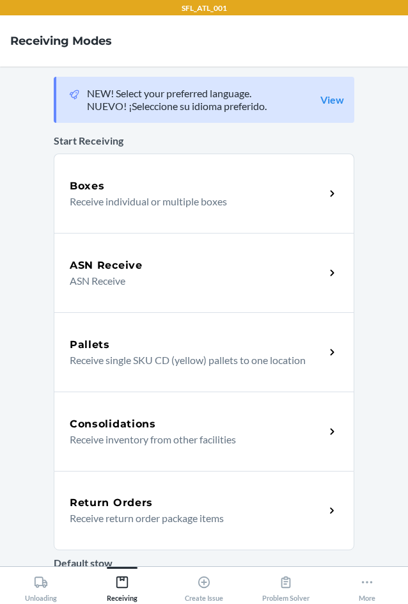
click at [144, 493] on div "Return Orders Receive return order package items" at bounding box center [204, 510] width 301 height 79
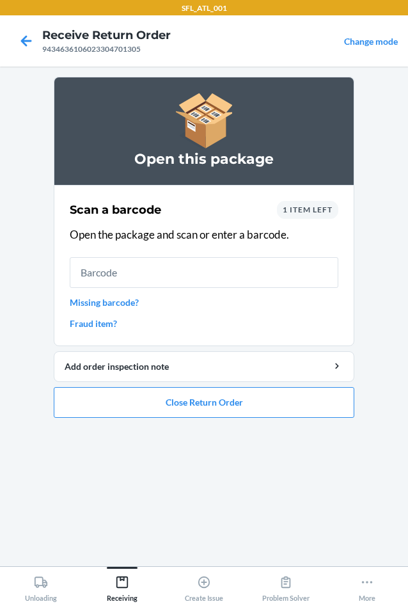
click at [308, 211] on span "1 item left" at bounding box center [308, 210] width 50 height 10
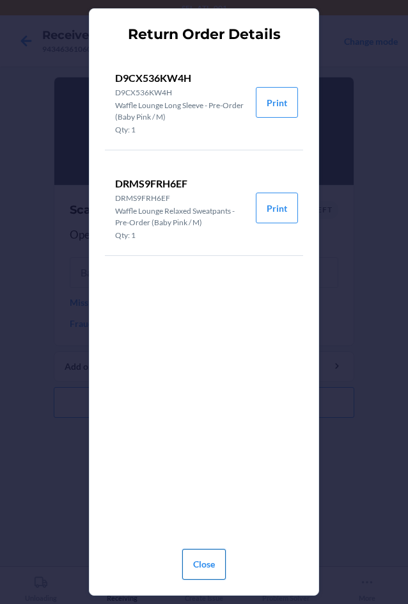
click at [193, 553] on button "Close" at bounding box center [204, 564] width 44 height 31
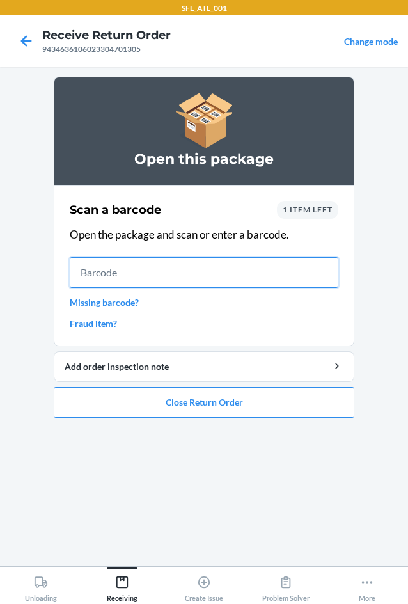
click at [95, 277] on input "text" at bounding box center [204, 272] width 269 height 31
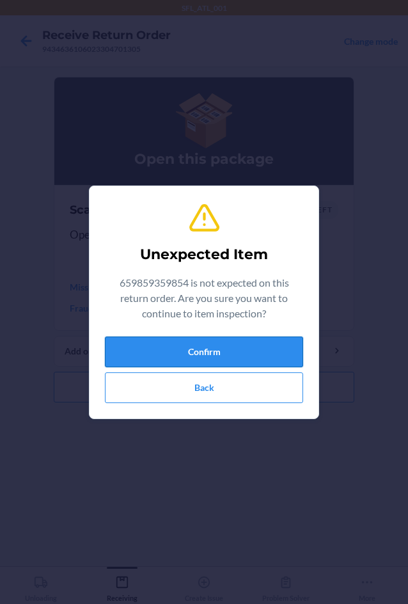
click at [164, 345] on button "Confirm" at bounding box center [204, 351] width 198 height 31
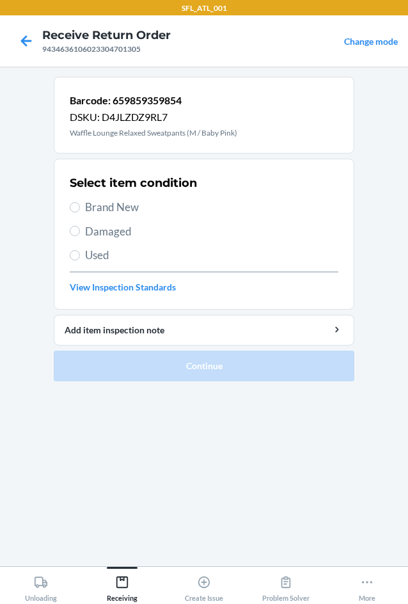
click at [120, 209] on span "Brand New" at bounding box center [211, 207] width 253 height 17
click at [80, 209] on input "Brand New" at bounding box center [75, 207] width 10 height 10
radio input "true"
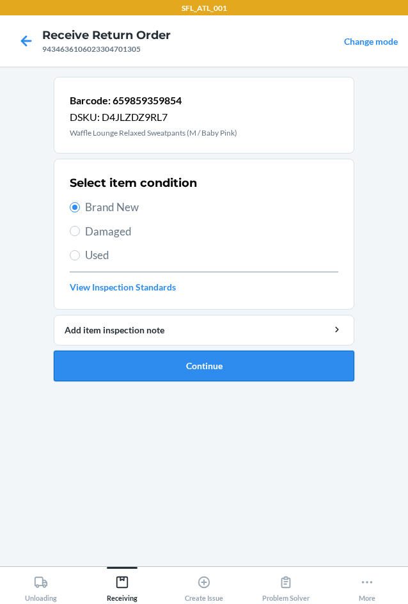
click at [118, 366] on button "Continue" at bounding box center [204, 366] width 301 height 31
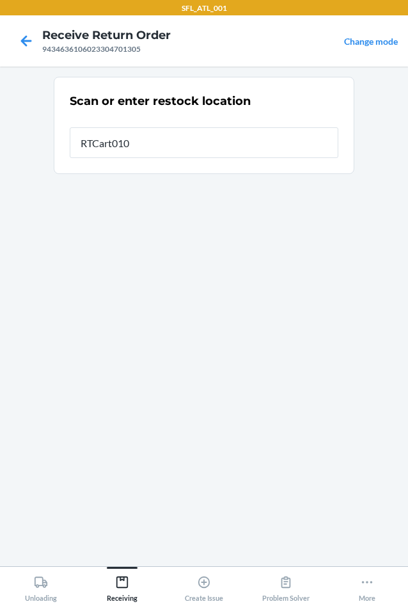
type input "RTCart010"
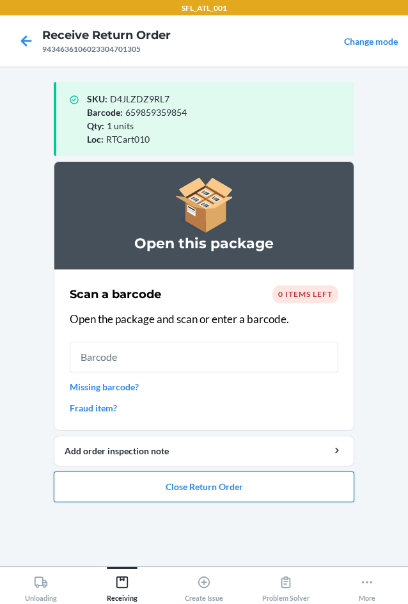
click at [218, 490] on button "Close Return Order" at bounding box center [204, 486] width 301 height 31
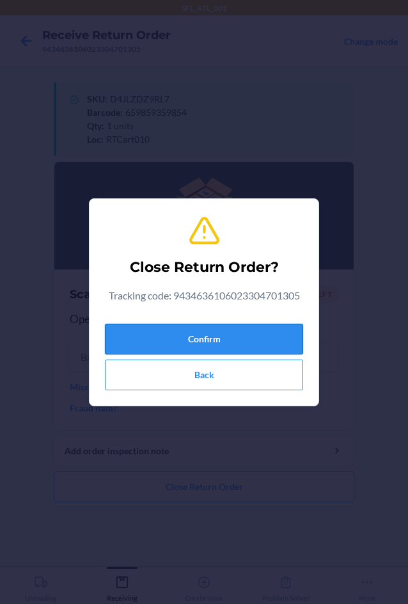
click at [246, 335] on button "Confirm" at bounding box center [204, 339] width 198 height 31
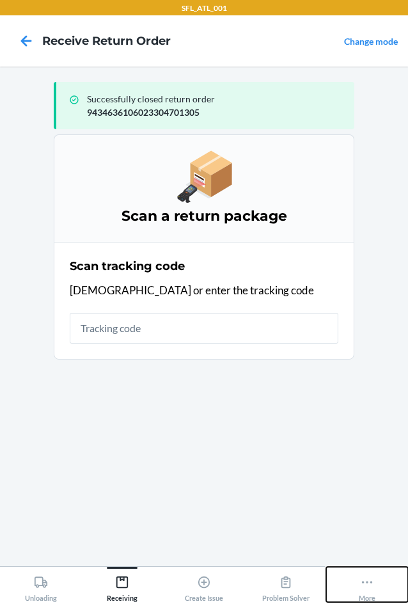
click at [365, 583] on icon at bounding box center [367, 582] width 14 height 14
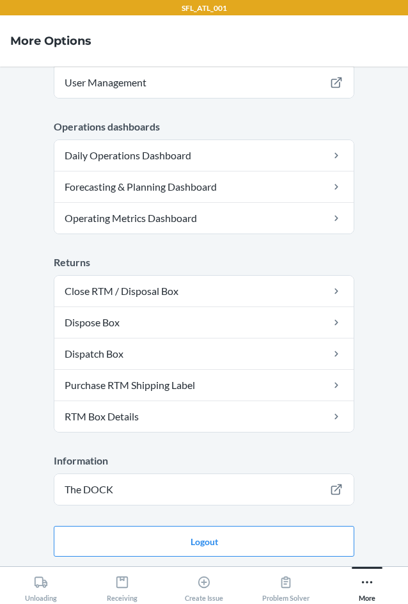
scroll to position [354, 0]
click at [193, 545] on button "Logout" at bounding box center [204, 540] width 301 height 31
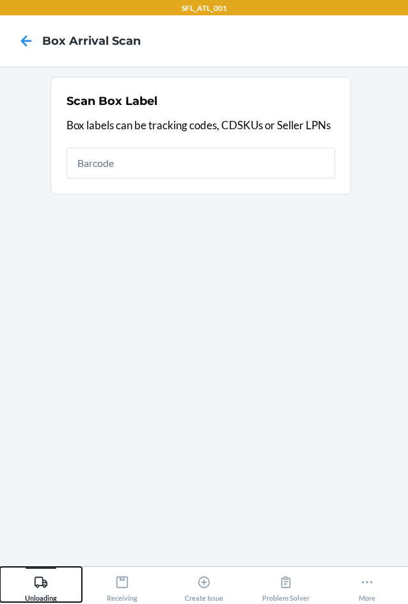
click at [54, 578] on div "Unloading" at bounding box center [41, 586] width 32 height 32
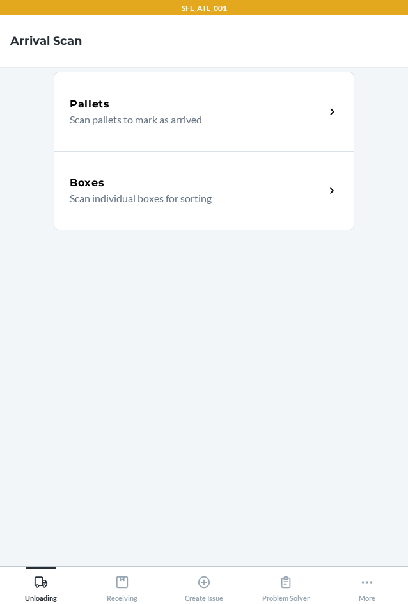
click at [97, 184] on h5 "Boxes" at bounding box center [87, 182] width 35 height 15
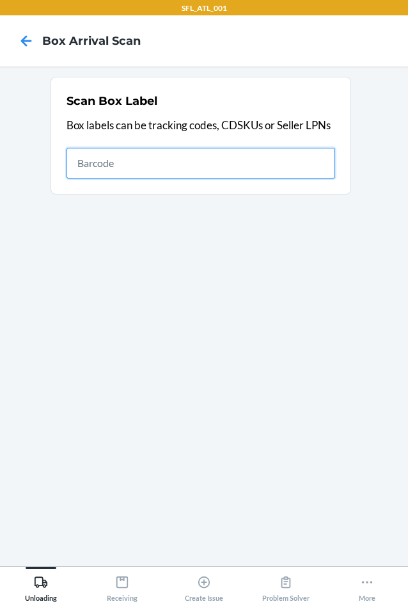
click at [195, 154] on input "text" at bounding box center [201, 163] width 269 height 31
click at [95, 164] on input "text" at bounding box center [201, 163] width 269 height 31
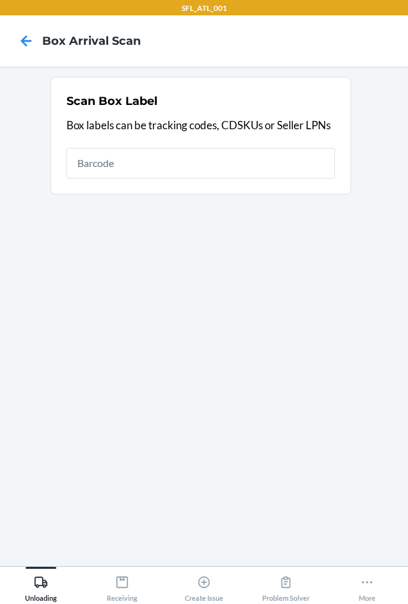
click at [135, 128] on p "Box labels can be tracking codes, CDSKUs or Seller LPNs" at bounding box center [201, 125] width 269 height 17
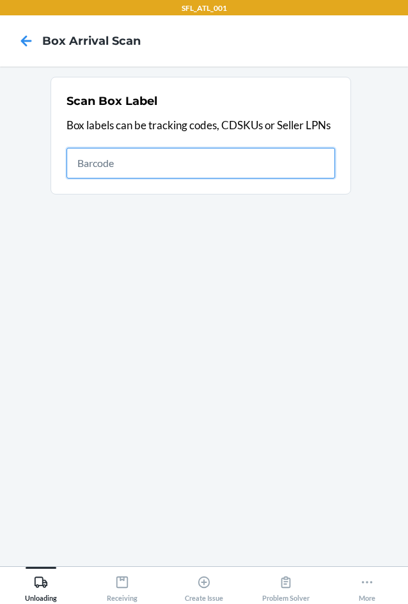
click at [135, 161] on input "text" at bounding box center [201, 163] width 269 height 31
type input "420377639261290316871735395984"
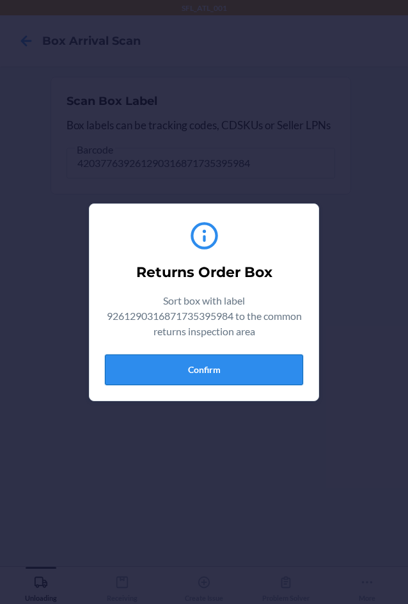
click at [230, 374] on button "Confirm" at bounding box center [204, 369] width 198 height 31
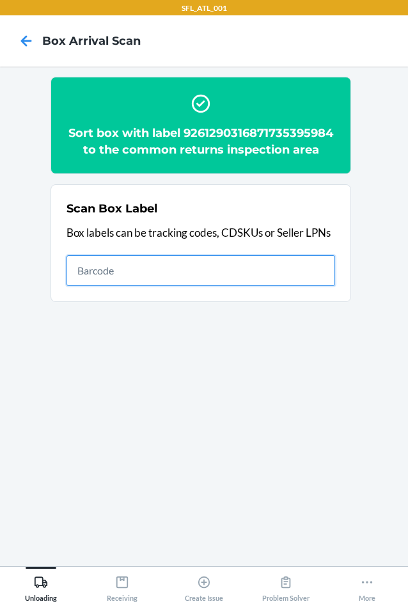
click at [131, 265] on input "text" at bounding box center [201, 270] width 269 height 31
type input "420852349261290316871722761563"
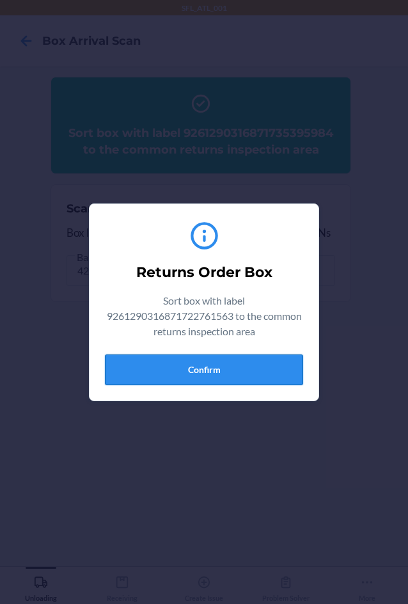
click at [238, 358] on button "Confirm" at bounding box center [204, 369] width 198 height 31
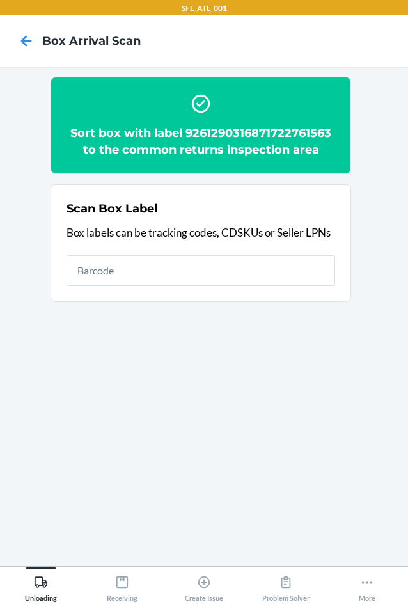
click at [264, 132] on h2 "Sort box with label 9261290316871722761563 to the common returns inspection area" at bounding box center [201, 141] width 269 height 33
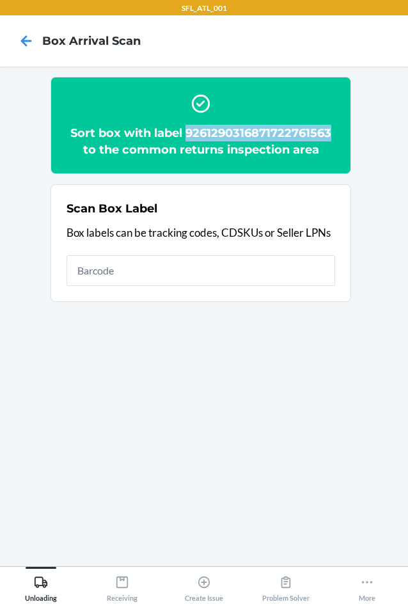
click at [264, 132] on h2 "Sort box with label 9261290316871722761563 to the common returns inspection area" at bounding box center [201, 141] width 269 height 33
copy h2 "9261290316871722761563"
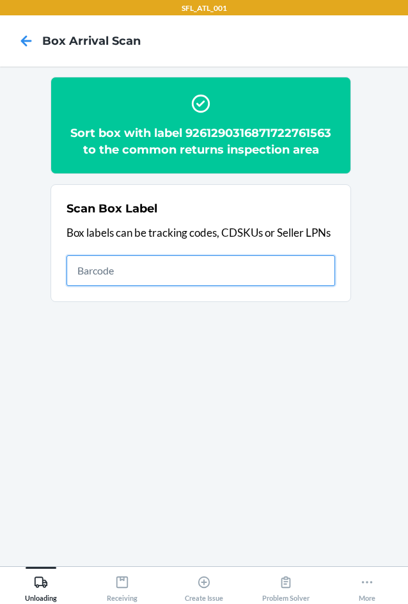
click at [182, 274] on input "text" at bounding box center [201, 270] width 269 height 31
type input "420302599434636106023303817267"
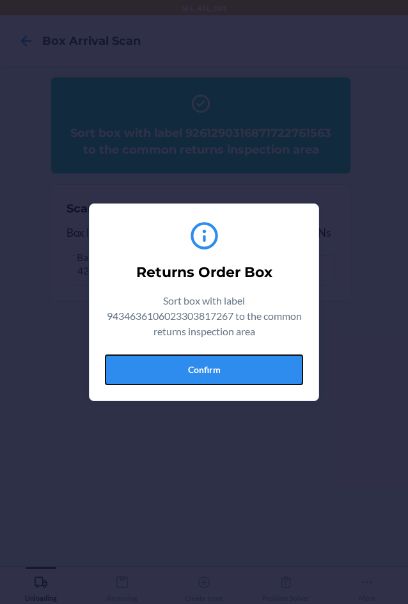
click at [187, 368] on button "Confirm" at bounding box center [204, 369] width 198 height 31
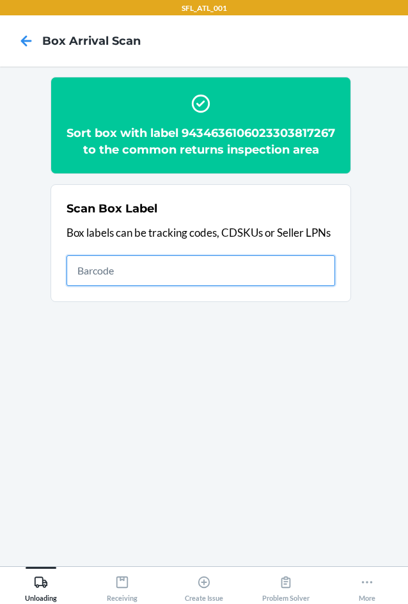
click at [145, 286] on input "text" at bounding box center [201, 270] width 269 height 31
type input "420302599434636106023304692023"
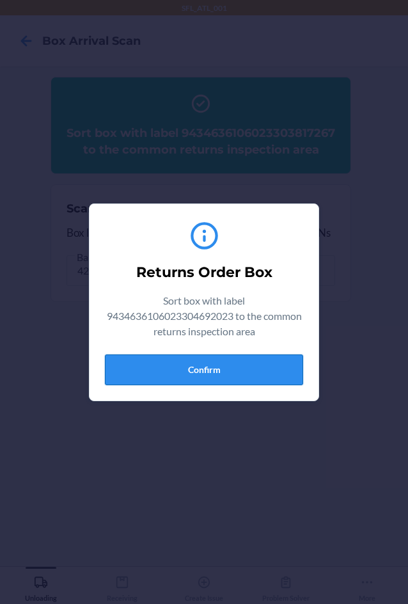
click at [207, 365] on button "Confirm" at bounding box center [204, 369] width 198 height 31
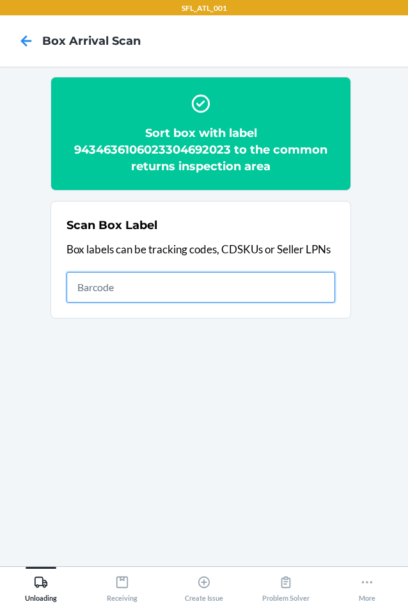
click at [209, 292] on input "text" at bounding box center [201, 287] width 269 height 31
type input "420302599434636106023304457585"
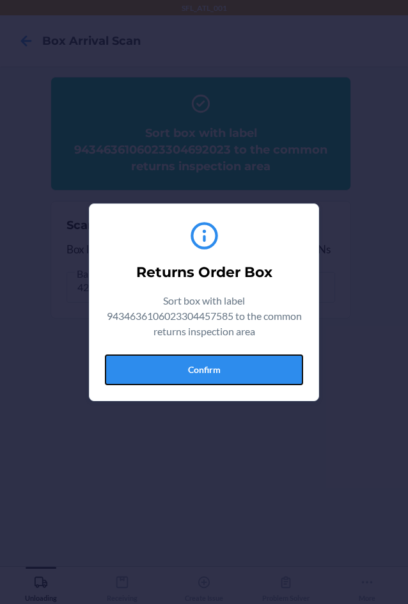
click at [260, 371] on button "Confirm" at bounding box center [204, 369] width 198 height 31
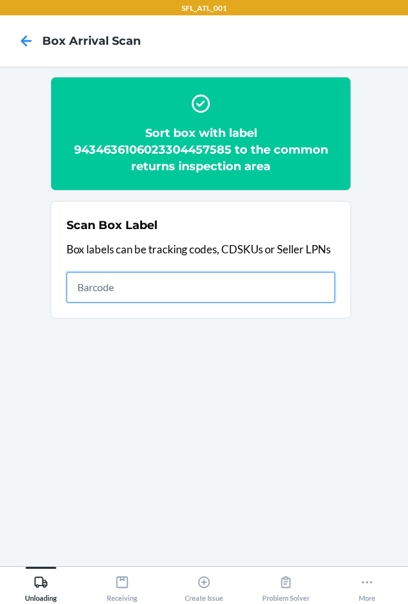
click at [206, 278] on input "text" at bounding box center [201, 287] width 269 height 31
type input "420302599434636106023304657459"
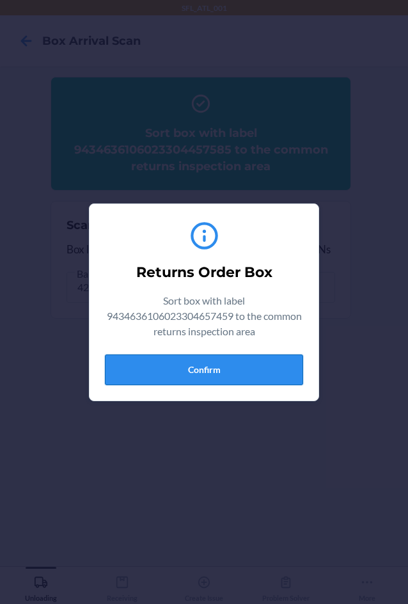
click at [271, 370] on button "Confirm" at bounding box center [204, 369] width 198 height 31
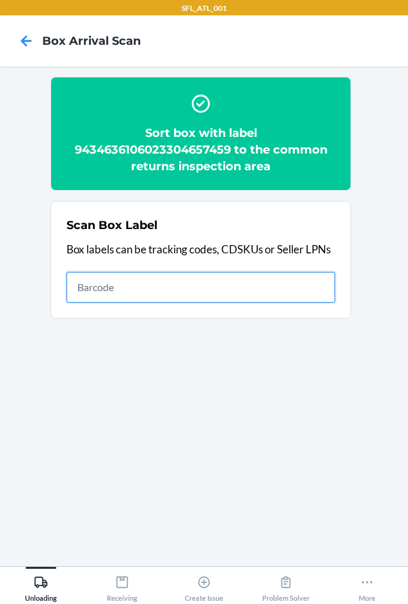
click at [178, 292] on input "text" at bounding box center [201, 287] width 269 height 31
type input "420302599434636106023304508034"
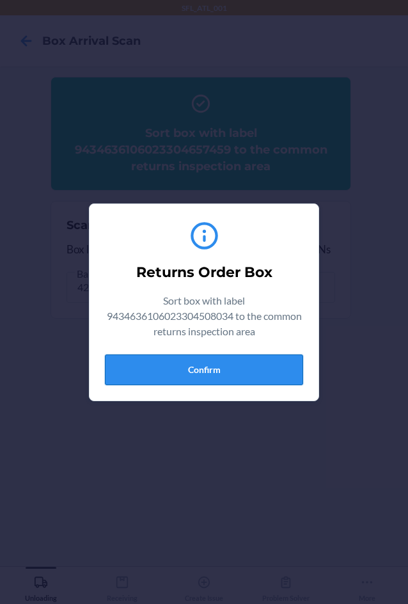
click at [251, 379] on button "Confirm" at bounding box center [204, 369] width 198 height 31
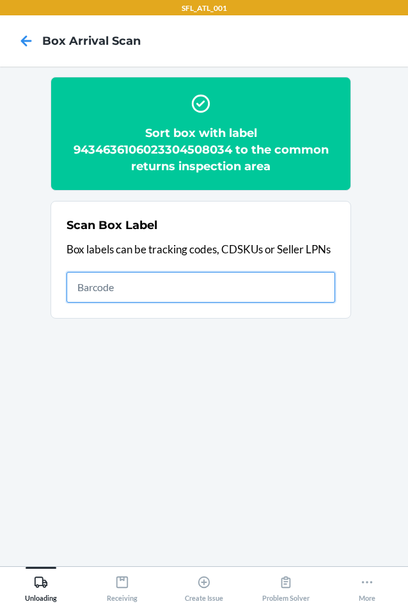
click at [163, 284] on input "text" at bounding box center [201, 287] width 269 height 31
type input "420302599434636106023304852557"
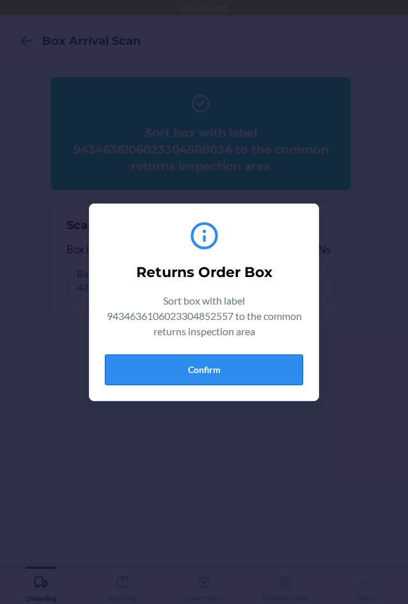
click at [230, 369] on button "Confirm" at bounding box center [204, 369] width 198 height 31
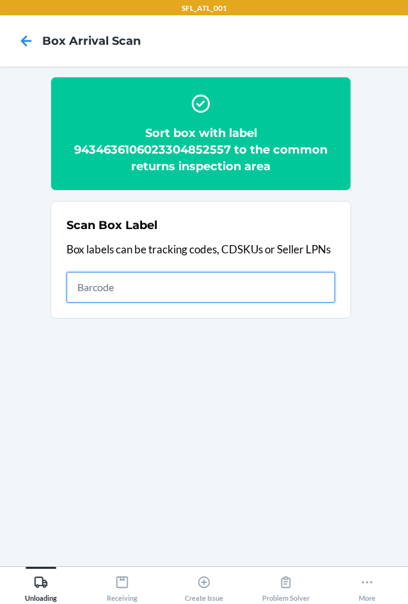
click at [93, 287] on input "text" at bounding box center [201, 287] width 269 height 31
type input "420302599434636106023304566874"
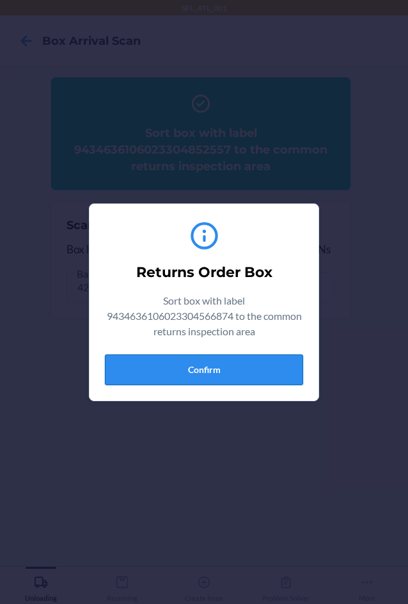
click at [173, 378] on button "Confirm" at bounding box center [204, 369] width 198 height 31
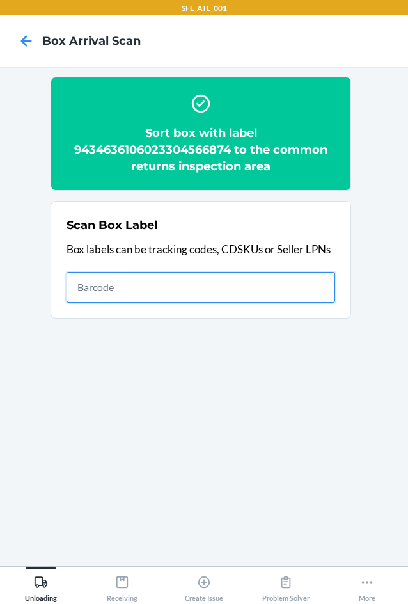
click at [171, 287] on input "text" at bounding box center [201, 287] width 269 height 31
type input "420302599434636106023304289162"
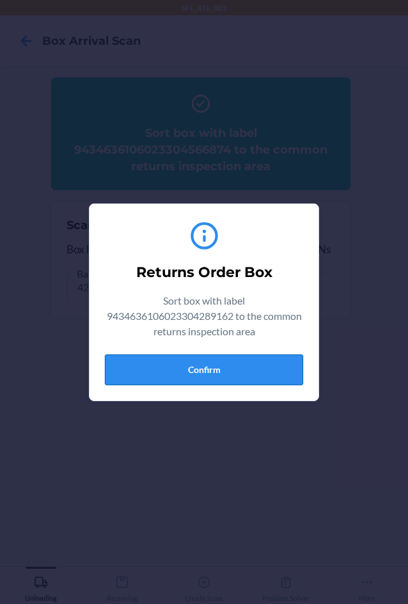
click at [185, 370] on button "Confirm" at bounding box center [204, 369] width 198 height 31
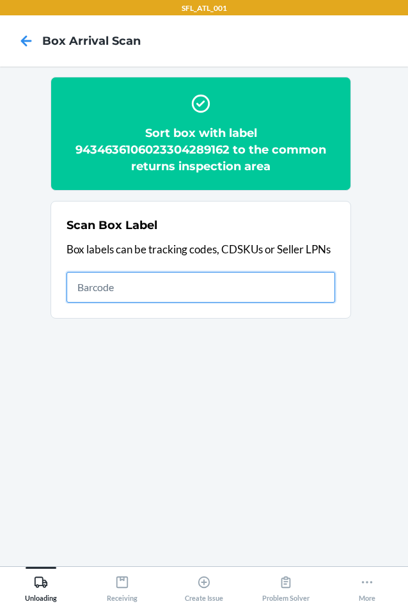
click at [99, 294] on input "text" at bounding box center [201, 287] width 269 height 31
type input "943463610602987921"
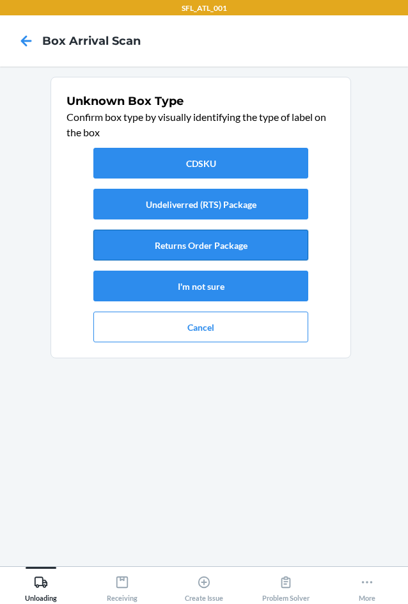
click at [201, 245] on button "Returns Order Package" at bounding box center [200, 245] width 215 height 31
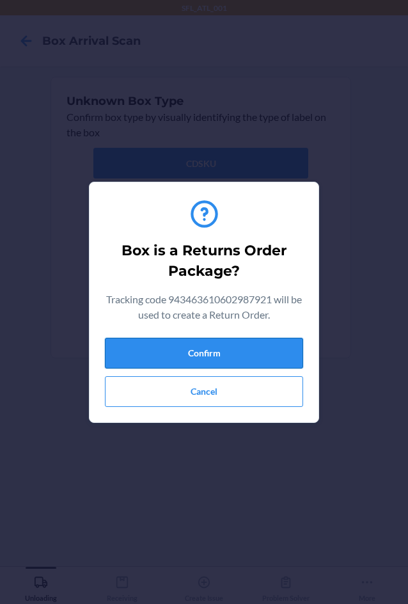
click at [224, 359] on button "Confirm" at bounding box center [204, 353] width 198 height 31
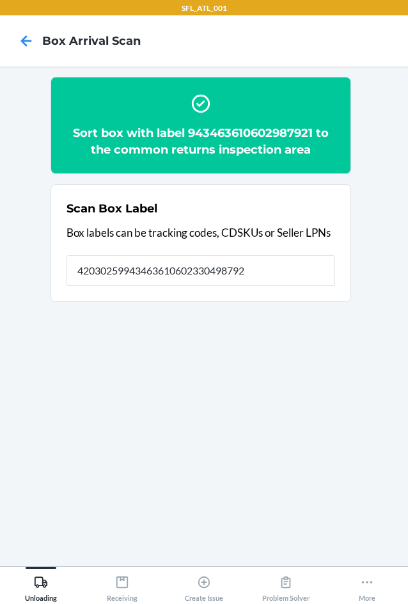
type input "420302599434636106023304987921"
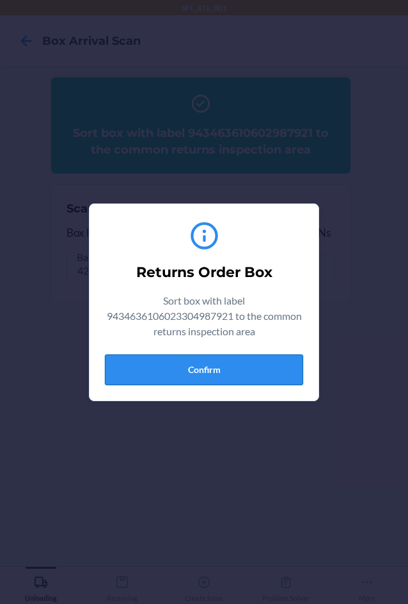
click at [205, 366] on button "Confirm" at bounding box center [204, 369] width 198 height 31
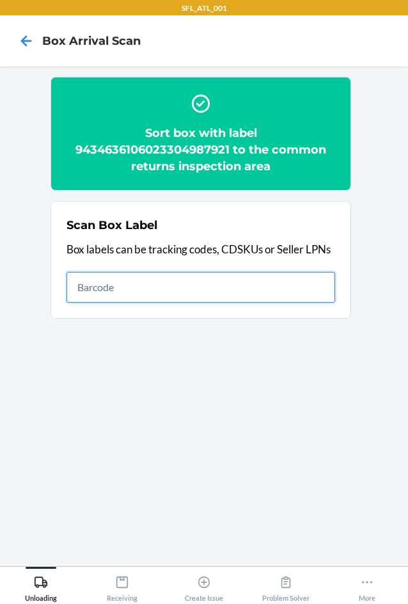
click at [120, 292] on input "text" at bounding box center [201, 287] width 269 height 31
type input "420302599434636106023304440426"
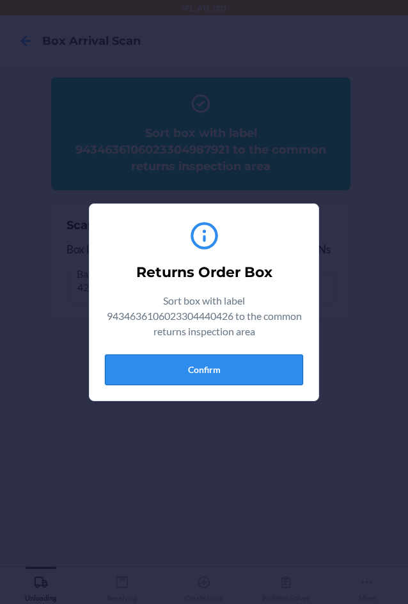
click at [216, 375] on button "Confirm" at bounding box center [204, 369] width 198 height 31
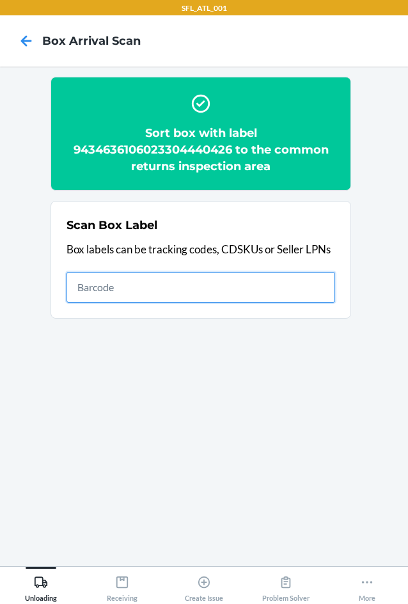
click at [123, 298] on input "text" at bounding box center [201, 287] width 269 height 31
type input "420302599434636106023304031402"
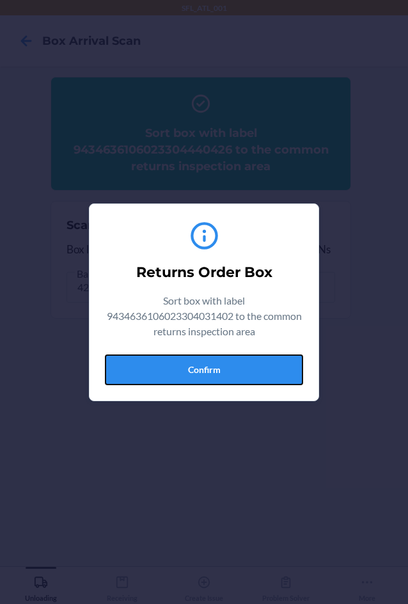
drag, startPoint x: 275, startPoint y: 363, endPoint x: 359, endPoint y: 396, distance: 89.9
click at [275, 365] on button "Confirm" at bounding box center [204, 369] width 198 height 31
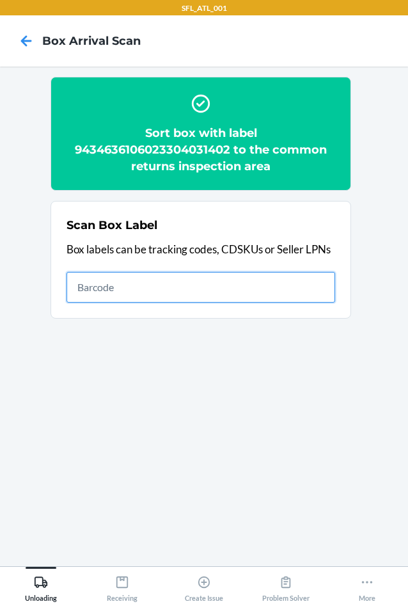
drag, startPoint x: 143, startPoint y: 286, endPoint x: 139, endPoint y: 308, distance: 22.1
click at [143, 287] on input "text" at bounding box center [201, 287] width 269 height 31
click at [215, 282] on input "text" at bounding box center [201, 287] width 269 height 31
type input "420302599434636106023304259349"
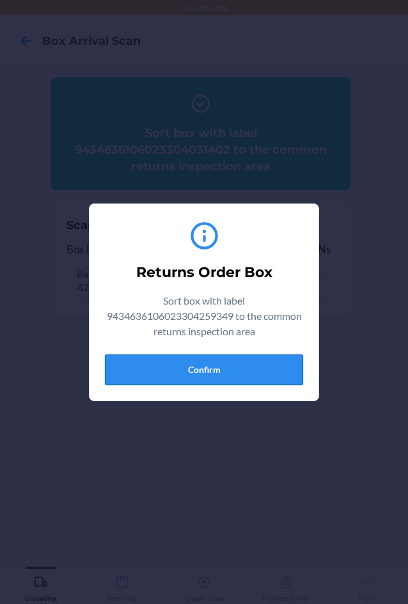
click at [267, 370] on button "Confirm" at bounding box center [204, 369] width 198 height 31
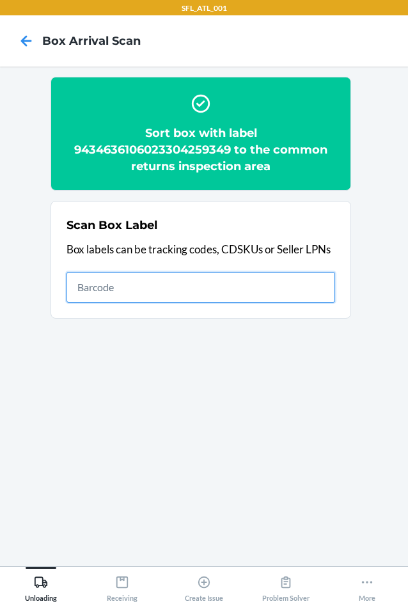
click at [160, 291] on input "text" at bounding box center [201, 287] width 269 height 31
type input "420302599434636106023304996367"
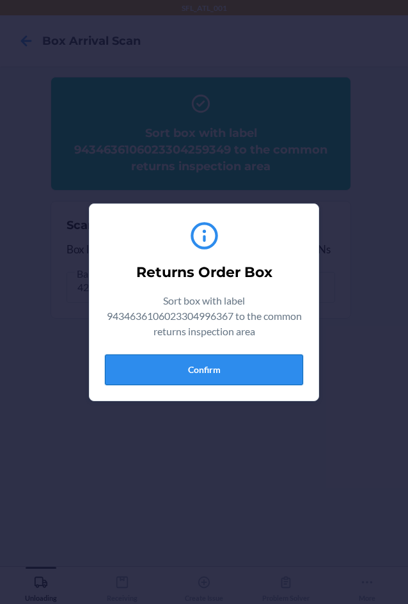
click at [224, 372] on button "Confirm" at bounding box center [204, 369] width 198 height 31
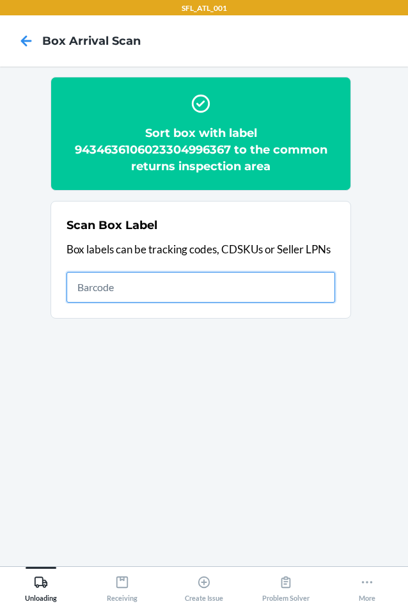
click at [239, 290] on input "text" at bounding box center [201, 287] width 269 height 31
type input "420302599434636106023304816542"
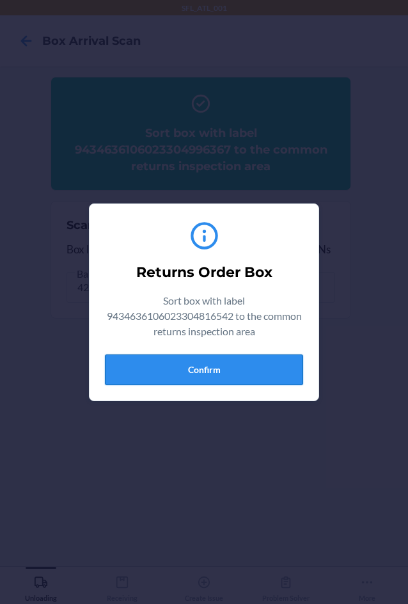
click at [209, 371] on button "Confirm" at bounding box center [204, 369] width 198 height 31
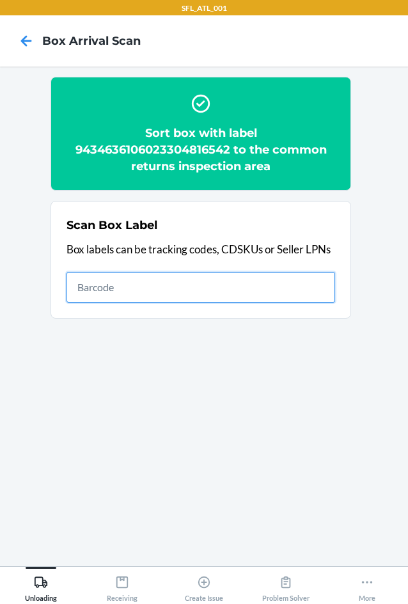
click at [111, 288] on input "text" at bounding box center [201, 287] width 269 height 31
type input "420302599434636106023304819215"
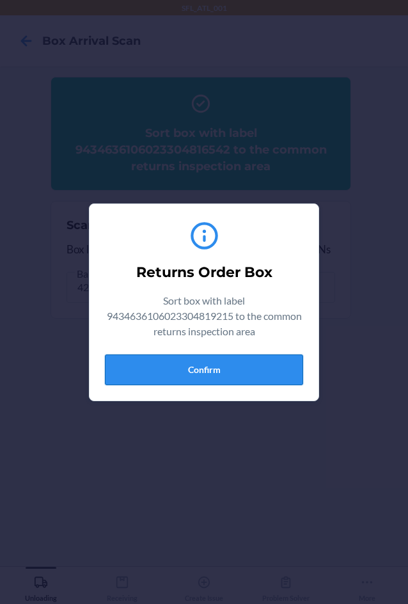
click at [196, 376] on button "Confirm" at bounding box center [204, 369] width 198 height 31
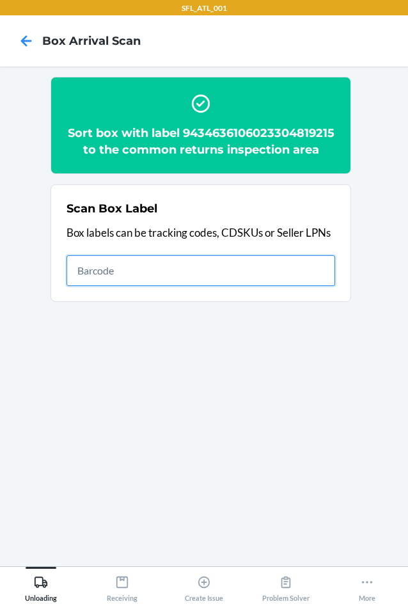
click at [197, 286] on input "text" at bounding box center [201, 270] width 269 height 31
type input "420302599434636106023303904004"
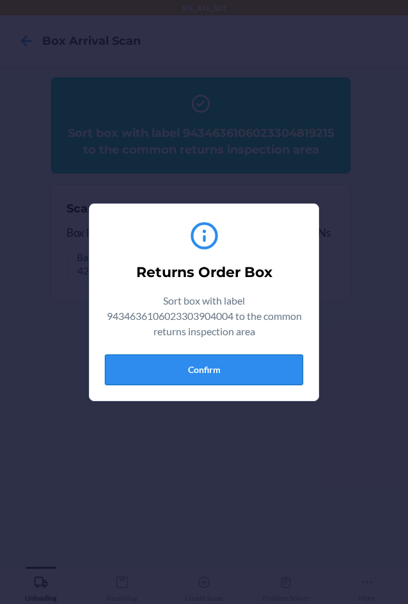
click at [287, 363] on button "Confirm" at bounding box center [204, 369] width 198 height 31
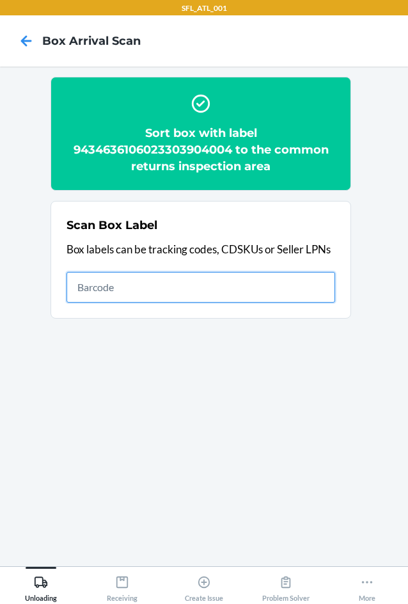
click at [273, 291] on input "text" at bounding box center [201, 287] width 269 height 31
click at [300, 285] on input "text" at bounding box center [201, 287] width 269 height 31
type input "420302599434636106023305044005"
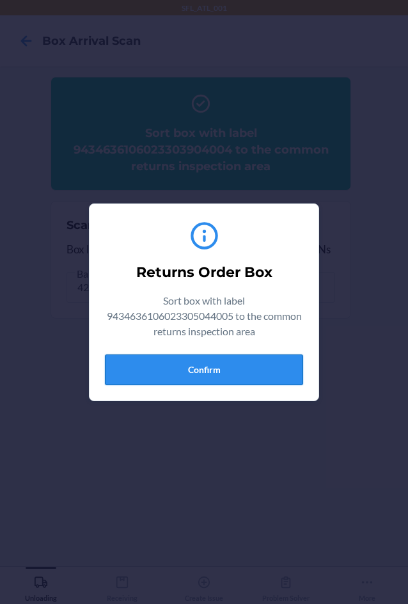
click at [245, 363] on button "Confirm" at bounding box center [204, 369] width 198 height 31
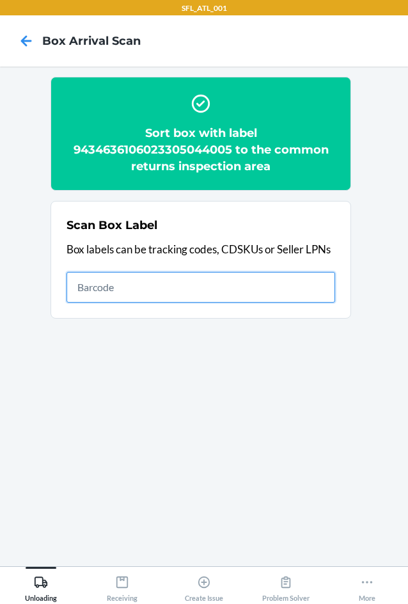
click at [202, 296] on input "text" at bounding box center [201, 287] width 269 height 31
type input "420302599434636106023302967109"
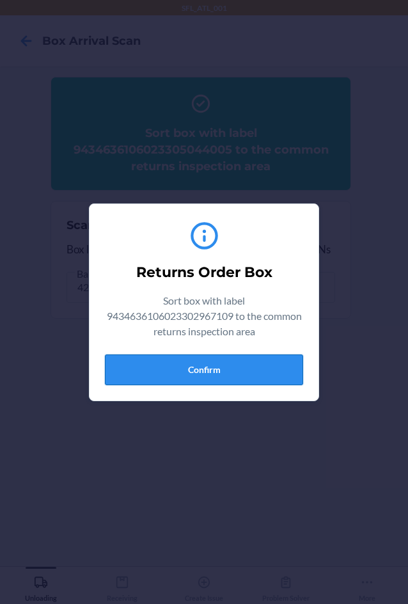
drag, startPoint x: 272, startPoint y: 368, endPoint x: 281, endPoint y: 371, distance: 9.9
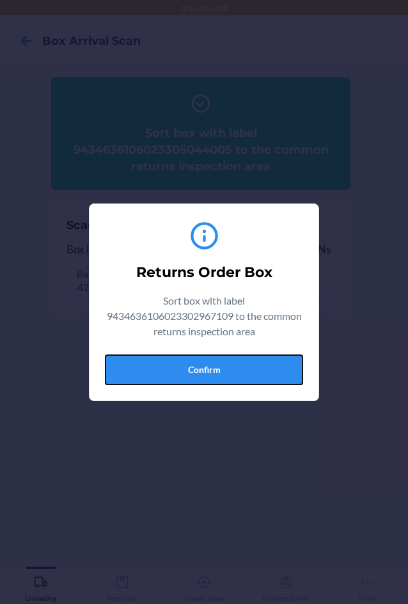
click at [274, 370] on button "Confirm" at bounding box center [204, 369] width 198 height 31
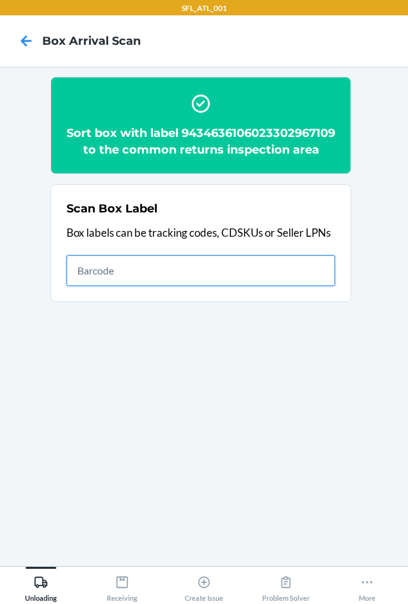
click at [253, 286] on input "text" at bounding box center [201, 270] width 269 height 31
type input "420302599434636106023304294371"
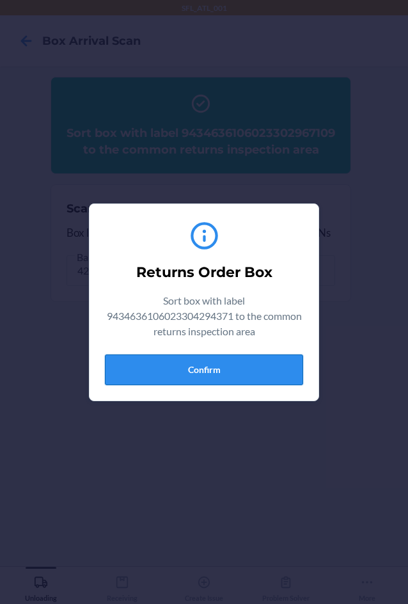
click at [223, 370] on button "Confirm" at bounding box center [204, 369] width 198 height 31
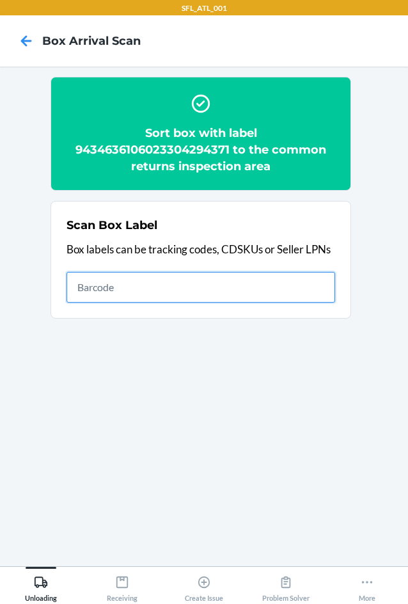
click at [83, 293] on input "text" at bounding box center [201, 287] width 269 height 31
type input "420302599434636106023304470096"
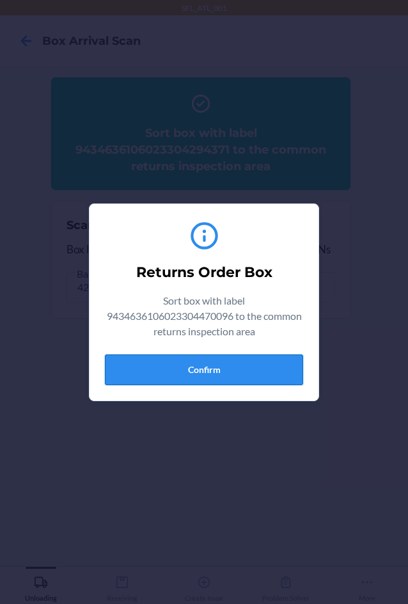
click at [198, 367] on button "Confirm" at bounding box center [204, 369] width 198 height 31
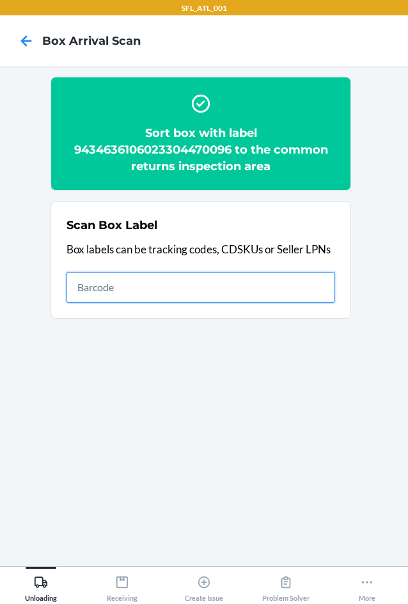
click at [174, 285] on input "text" at bounding box center [201, 287] width 269 height 31
type input "420302599434636106023304127112"
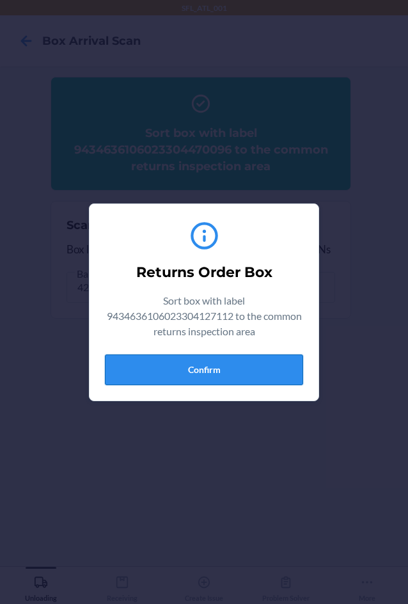
click at [238, 366] on button "Confirm" at bounding box center [204, 369] width 198 height 31
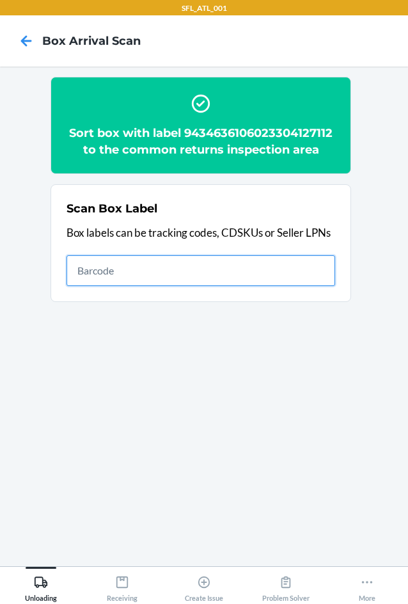
click at [242, 276] on input "text" at bounding box center [201, 270] width 269 height 31
type input "420302599434636106023304900654"
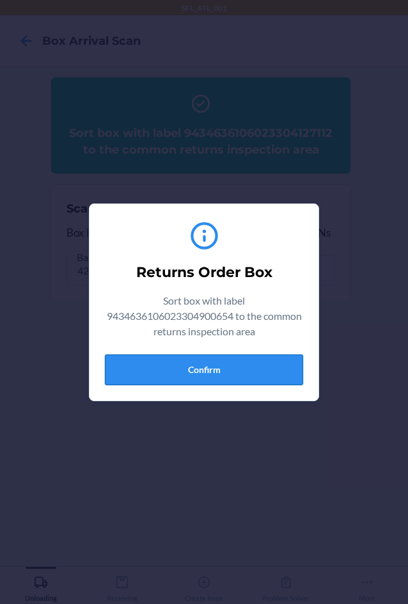
click at [267, 363] on button "Confirm" at bounding box center [204, 369] width 198 height 31
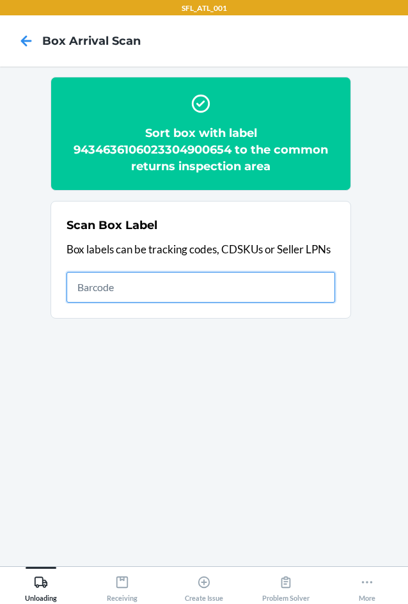
click at [275, 286] on input "text" at bounding box center [201, 287] width 269 height 31
click at [186, 284] on input "text" at bounding box center [201, 287] width 269 height 31
type input "420302599434636106023302387822"
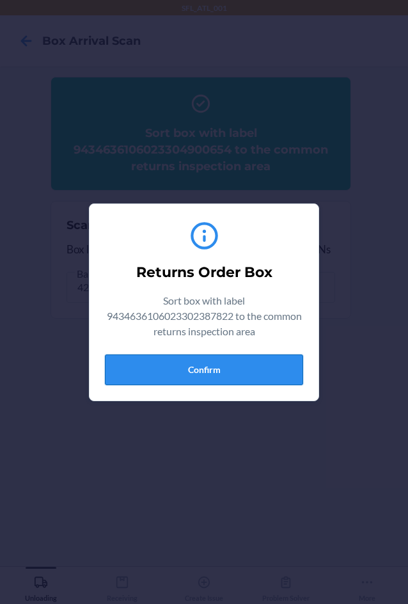
click at [225, 365] on button "Confirm" at bounding box center [204, 369] width 198 height 31
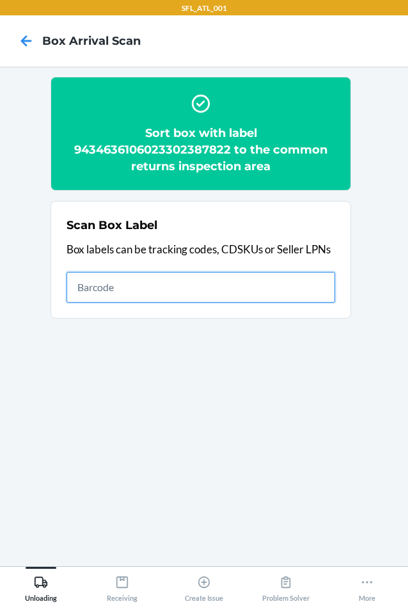
click at [211, 280] on input "text" at bounding box center [201, 287] width 269 height 31
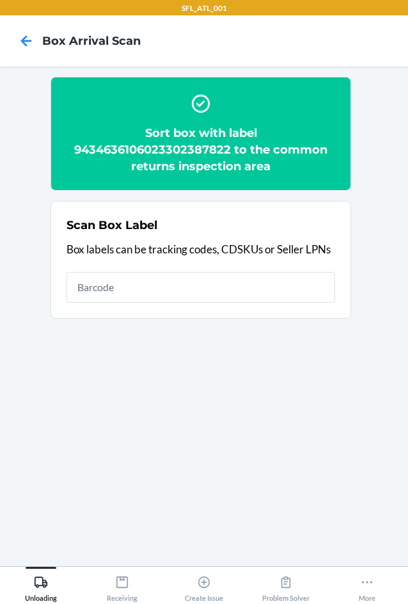
click at [215, 147] on h2 "Sort box with label 9434636106023302387822 to the common returns inspection area" at bounding box center [201, 150] width 269 height 50
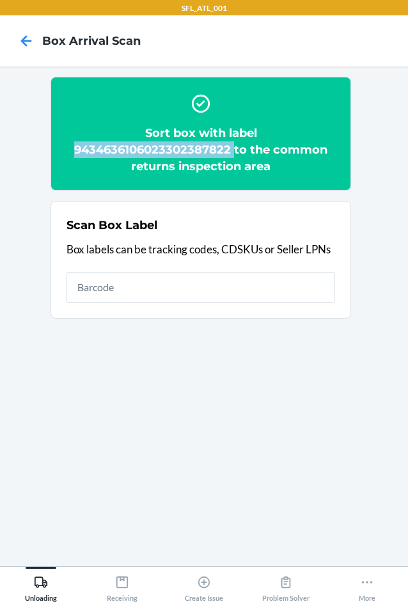
click at [215, 147] on h2 "Sort box with label 9434636106023302387822 to the common returns inspection area" at bounding box center [201, 150] width 269 height 50
copy h2 "9434636106023302387822"
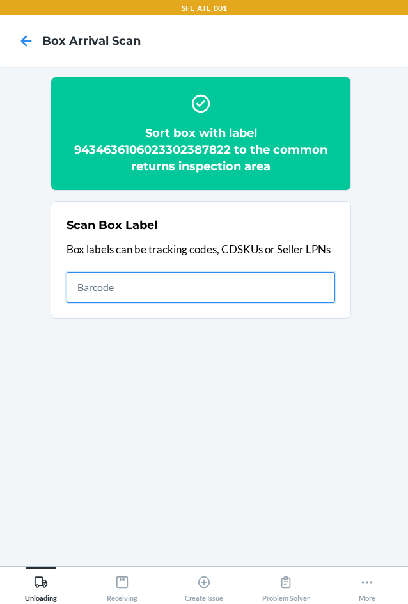
click at [79, 285] on input "text" at bounding box center [201, 287] width 269 height 31
click at [199, 283] on input "text" at bounding box center [201, 287] width 269 height 31
type input "420302599434636106023304160850"
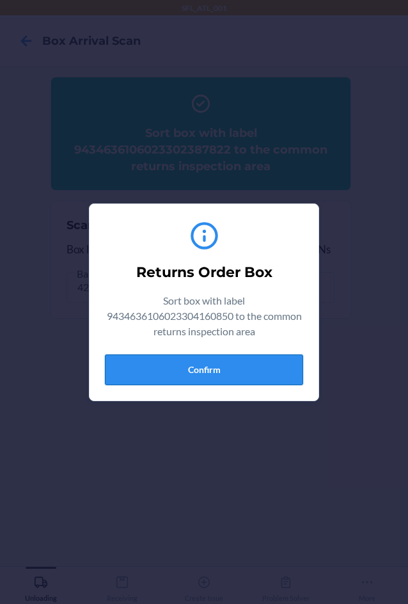
click at [238, 371] on button "Confirm" at bounding box center [204, 369] width 198 height 31
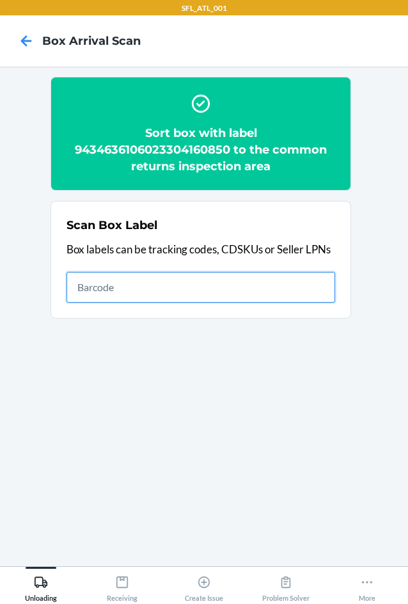
click at [186, 281] on input "text" at bounding box center [201, 287] width 269 height 31
type input "420302599434636106023304701305"
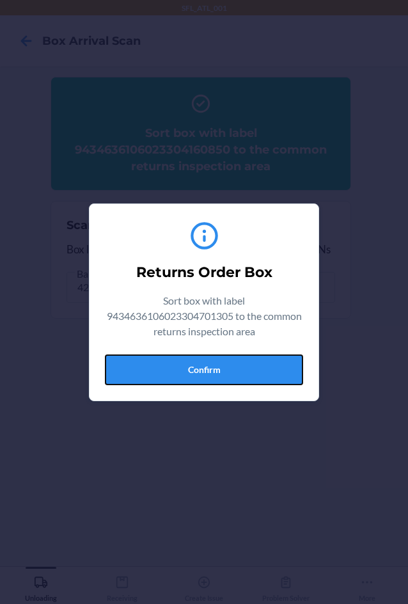
drag, startPoint x: 214, startPoint y: 365, endPoint x: 394, endPoint y: 370, distance: 179.8
click at [338, 368] on div "Returns Order Box Sort box with label 9434636106023304701305 to the common retu…" at bounding box center [204, 302] width 408 height 604
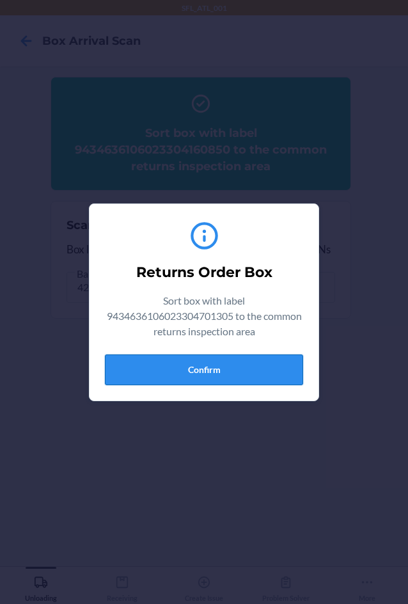
drag, startPoint x: 211, startPoint y: 363, endPoint x: 225, endPoint y: 363, distance: 14.1
click at [225, 363] on button "Confirm" at bounding box center [204, 369] width 198 height 31
